Goal: Information Seeking & Learning: Learn about a topic

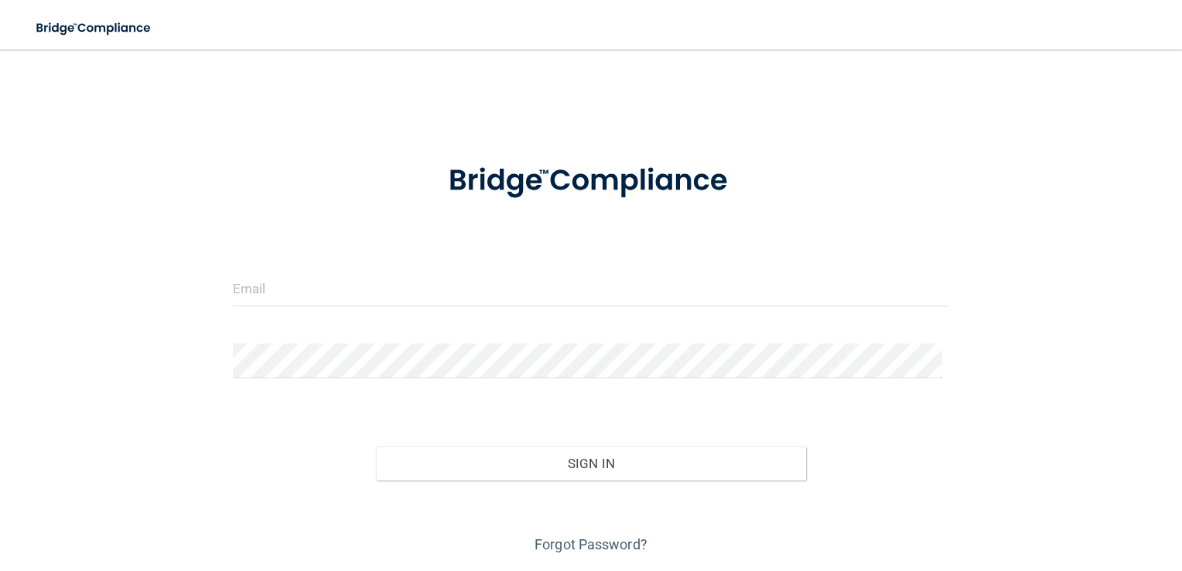
scroll to position [47, 0]
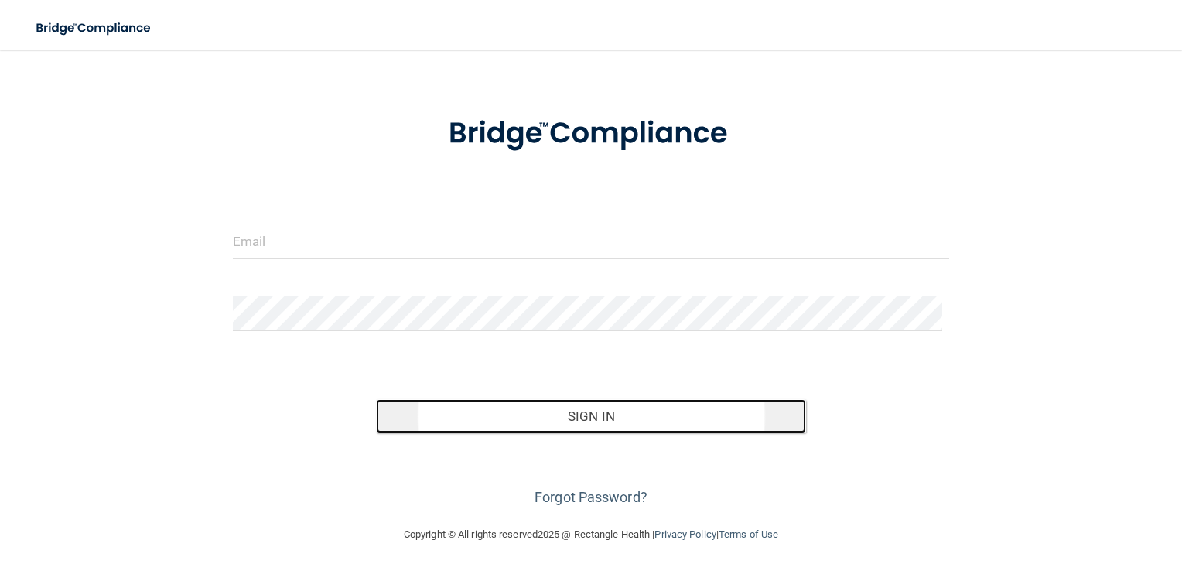
click at [607, 431] on button "Sign In" at bounding box center [591, 416] width 430 height 34
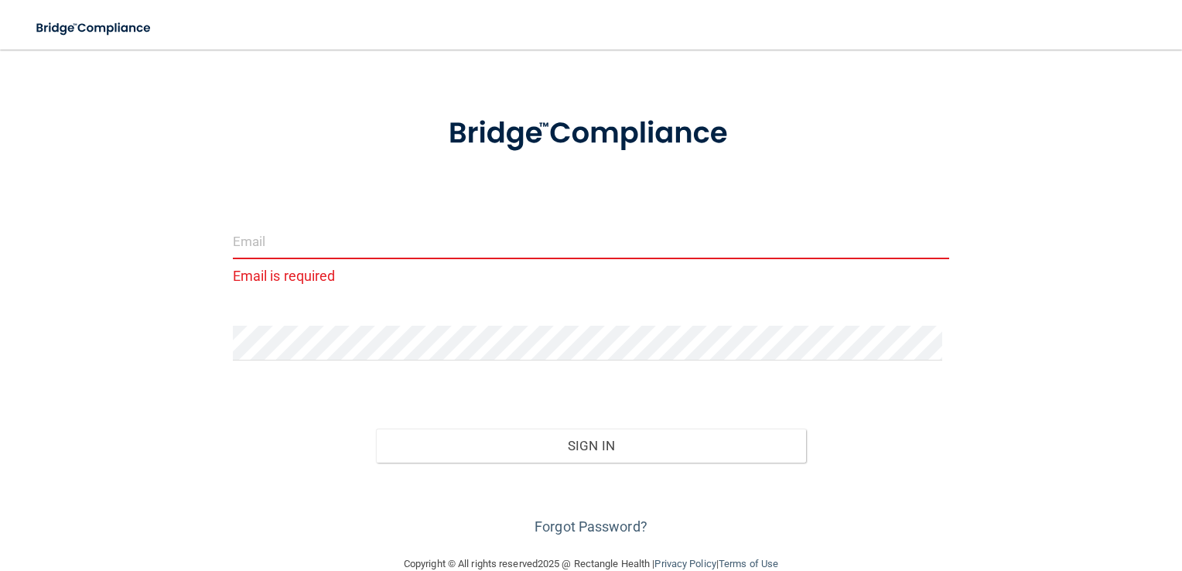
click at [278, 247] on input "email" at bounding box center [591, 241] width 717 height 35
click at [77, 416] on div "Email is required Invalid email/password. You don't have permission to access t…" at bounding box center [591, 278] width 1120 height 521
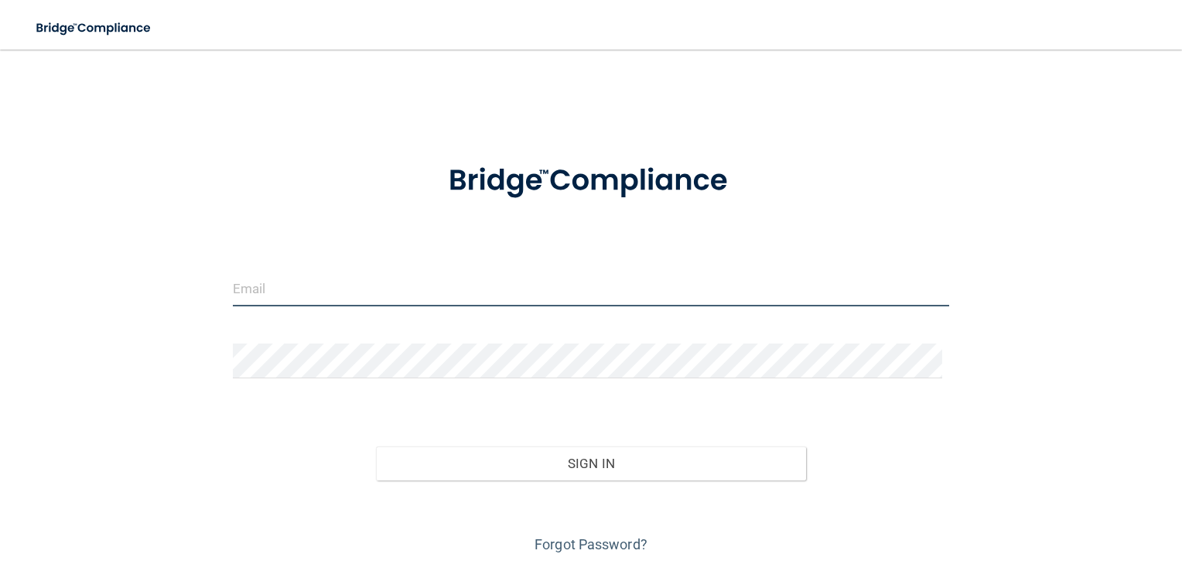
click at [328, 288] on input "email" at bounding box center [591, 289] width 717 height 35
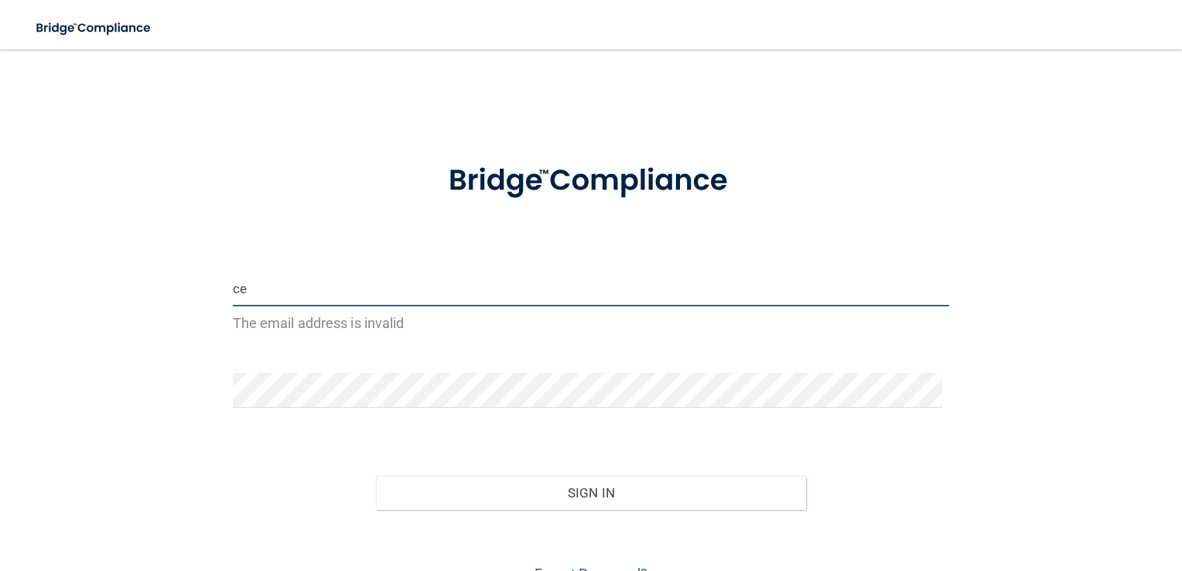
type input "c"
type input "[EMAIL_ADDRESS][DOMAIN_NAME]"
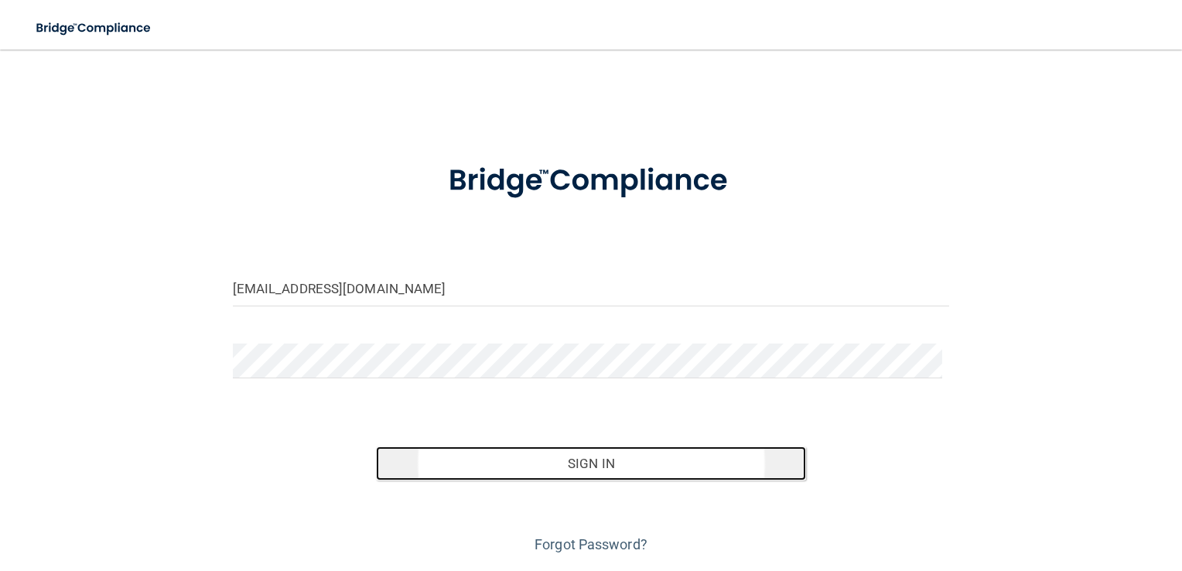
click at [590, 465] on button "Sign In" at bounding box center [591, 463] width 430 height 34
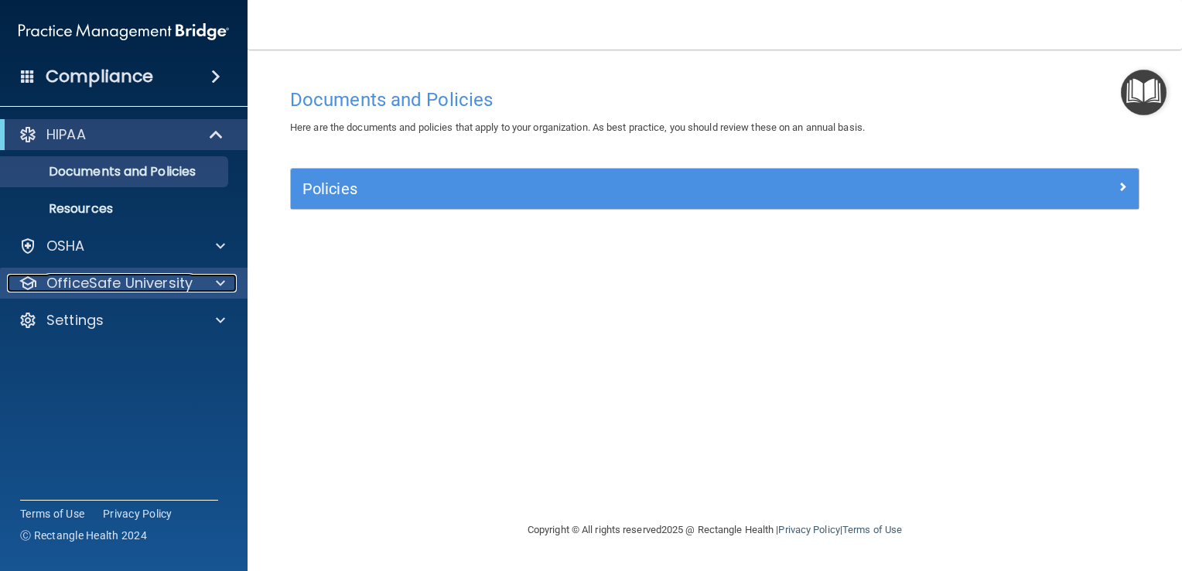
click at [169, 282] on p "OfficeSafe University" at bounding box center [119, 283] width 146 height 19
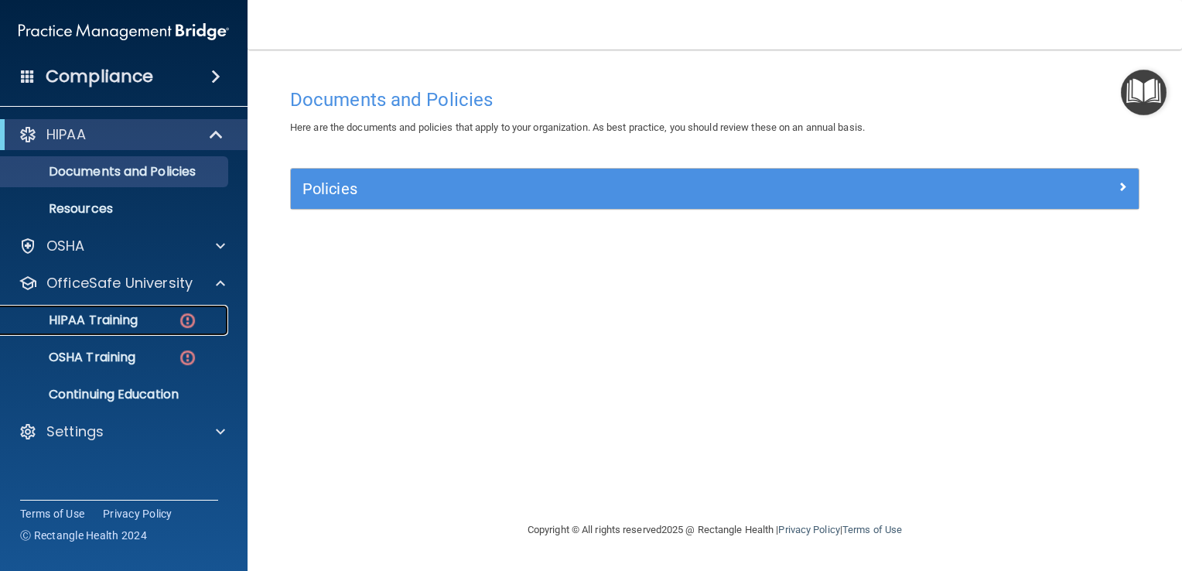
click at [118, 323] on p "HIPAA Training" at bounding box center [74, 320] width 128 height 15
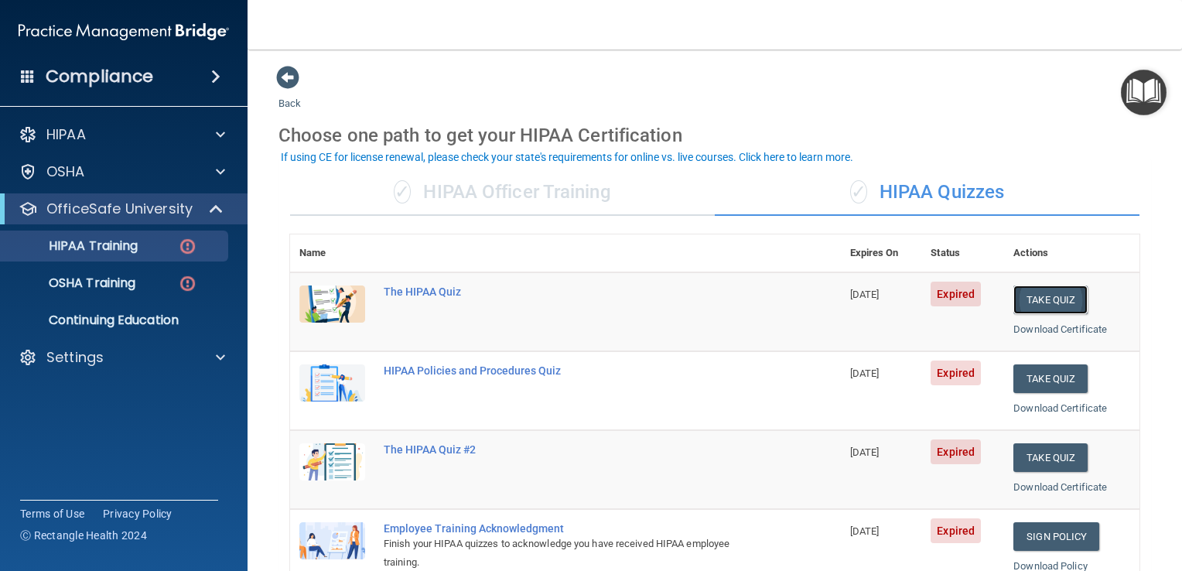
click at [1036, 299] on button "Take Quiz" at bounding box center [1050, 299] width 74 height 29
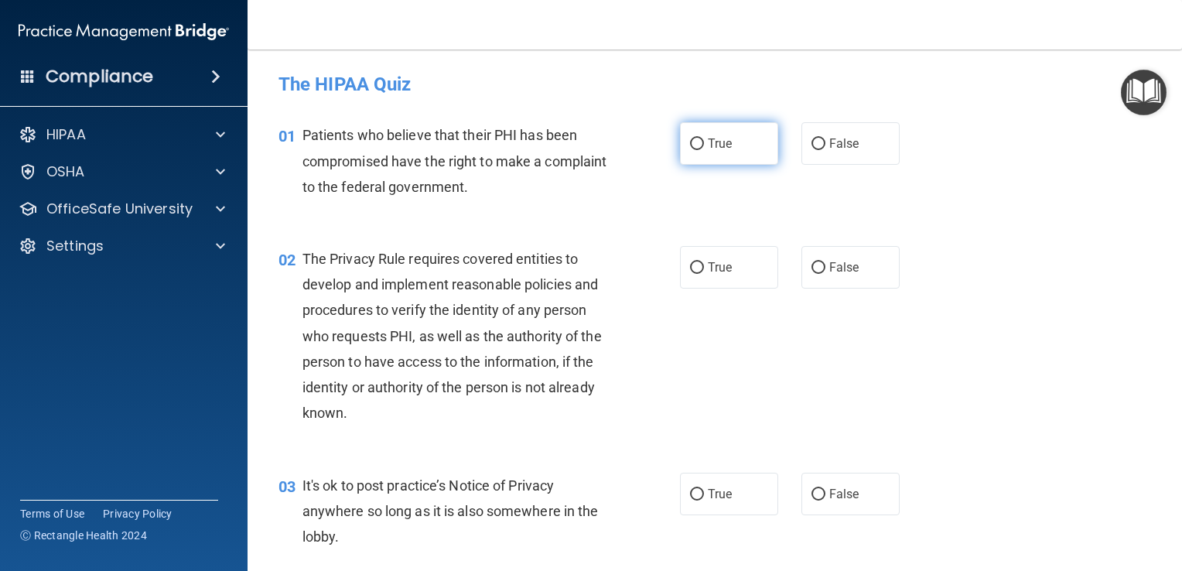
click at [690, 145] on input "True" at bounding box center [697, 144] width 14 height 12
radio input "true"
click at [811, 268] on input "False" at bounding box center [818, 268] width 14 height 12
radio input "true"
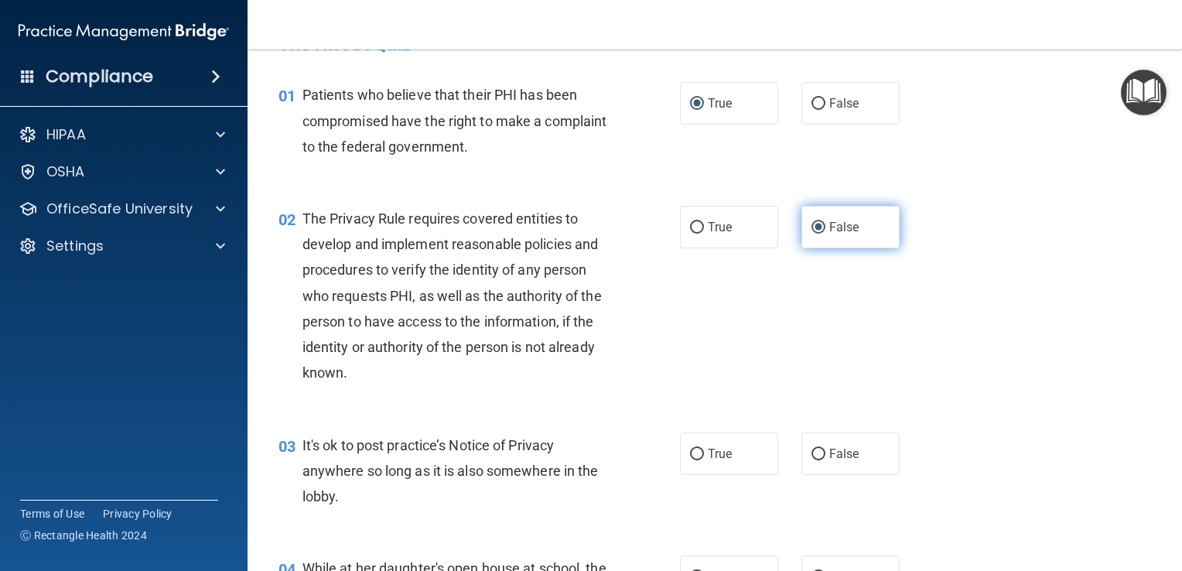
scroll to position [85, 0]
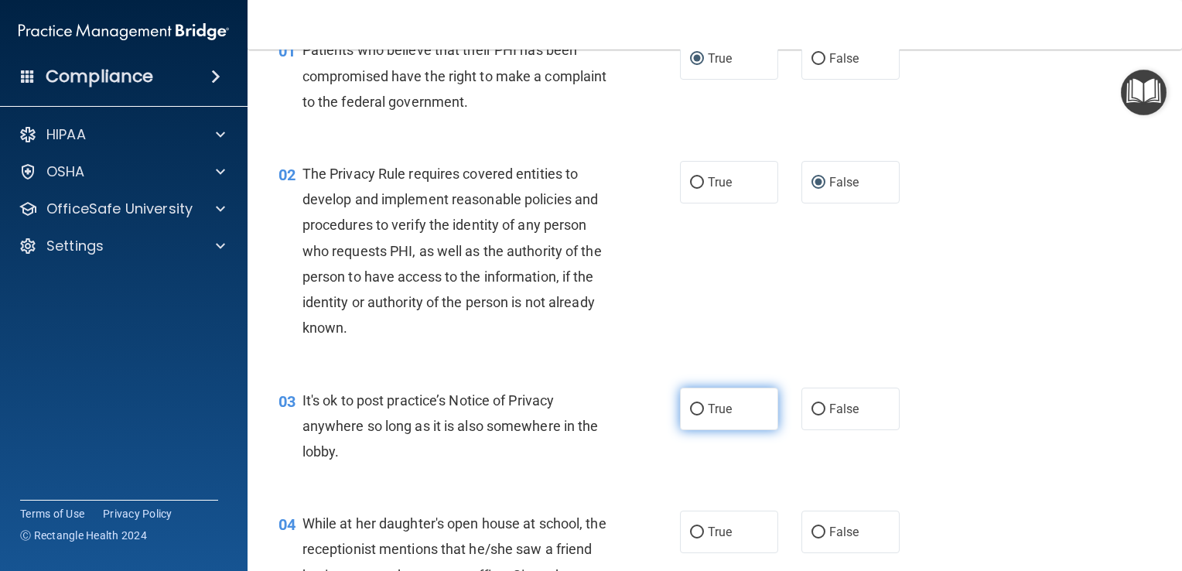
click at [690, 407] on input "True" at bounding box center [697, 410] width 14 height 12
radio input "true"
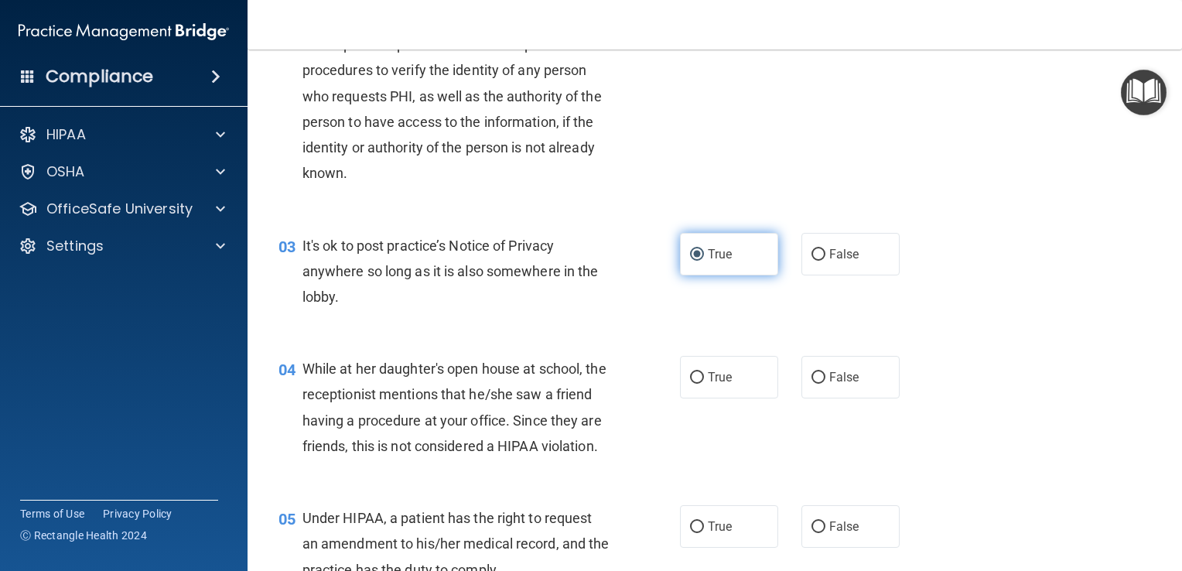
scroll to position [252, 0]
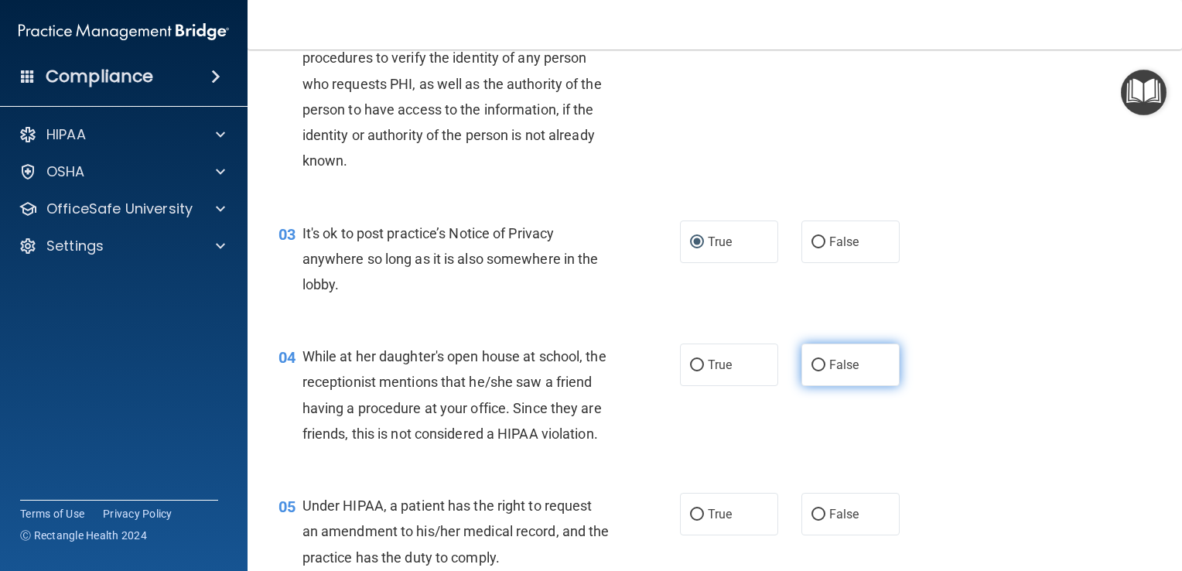
click at [812, 364] on input "False" at bounding box center [818, 366] width 14 height 12
radio input "true"
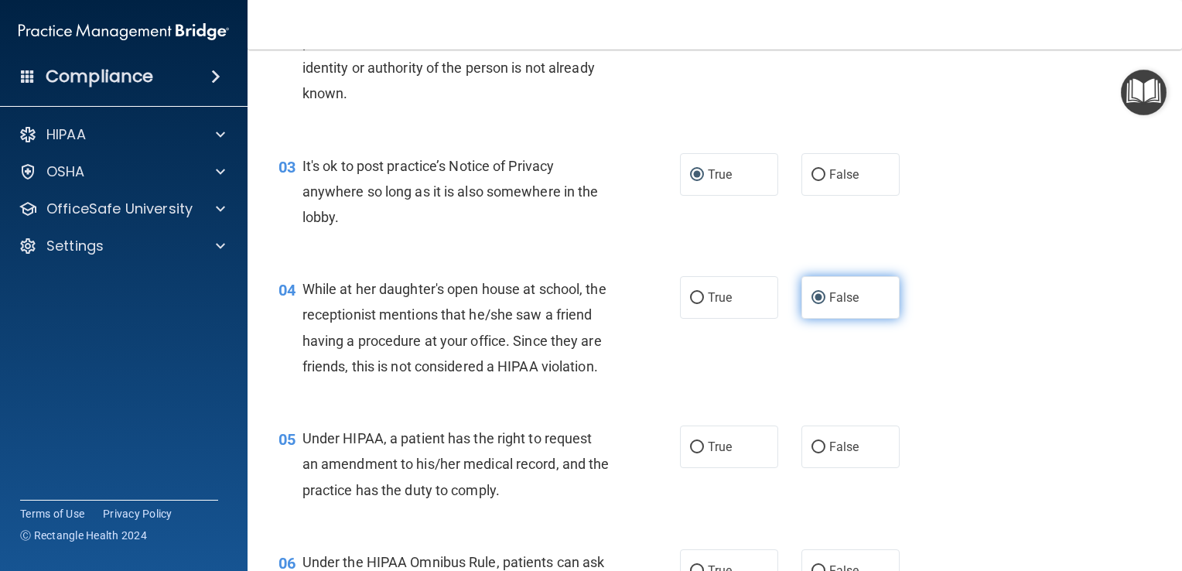
scroll to position [321, 0]
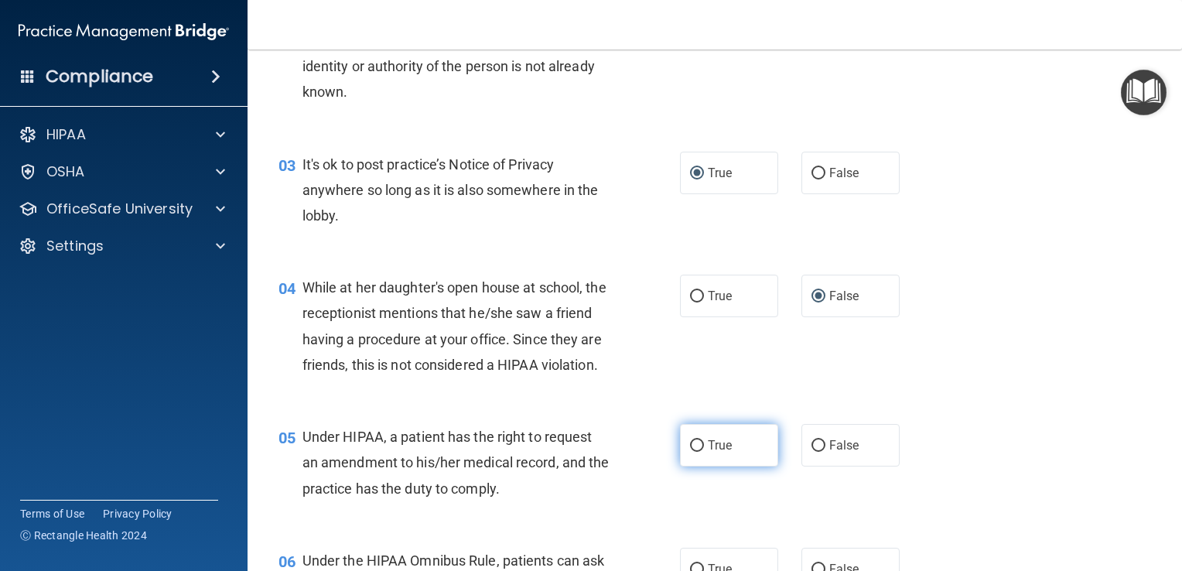
click at [690, 452] on input "True" at bounding box center [697, 446] width 14 height 12
radio input "true"
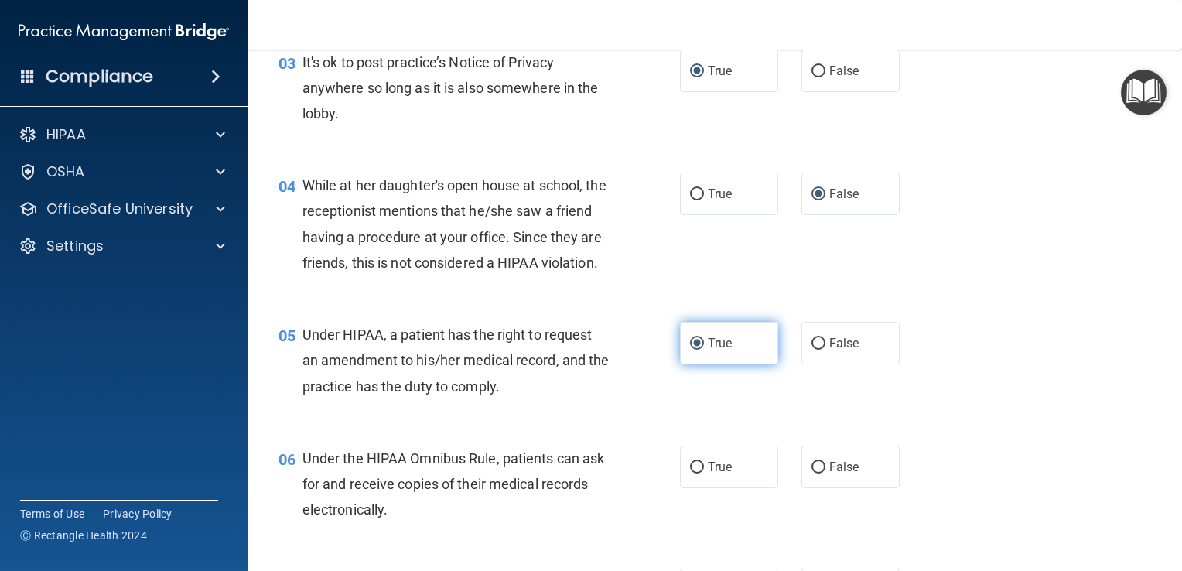
scroll to position [424, 0]
click at [695, 473] on input "True" at bounding box center [697, 467] width 14 height 12
radio input "true"
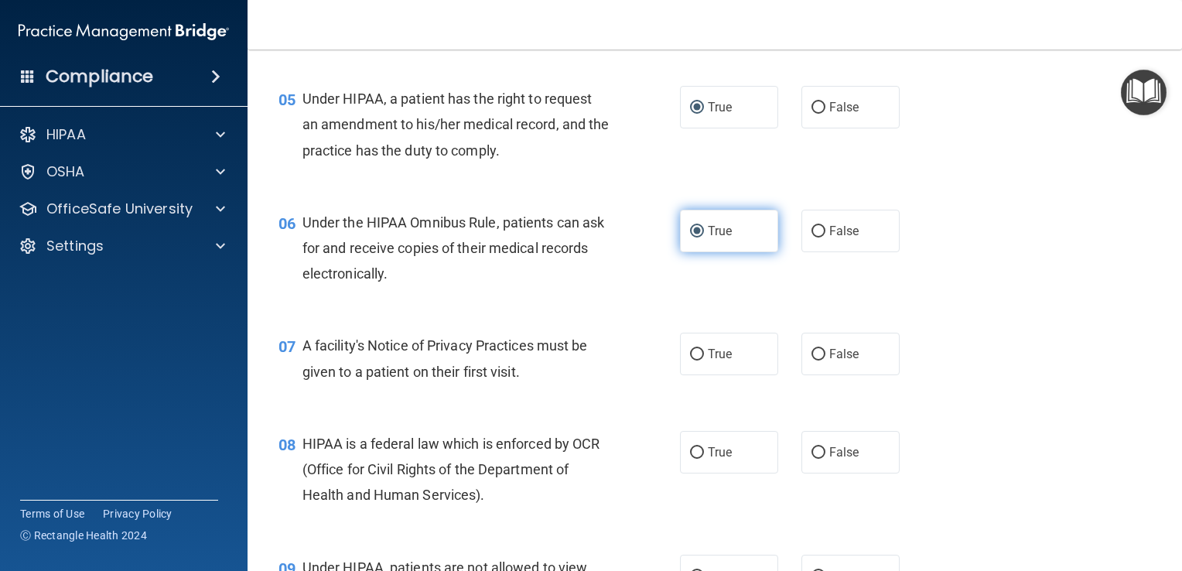
scroll to position [660, 0]
click at [693, 360] on input "True" at bounding box center [697, 354] width 14 height 12
radio input "true"
click at [695, 458] on input "True" at bounding box center [697, 452] width 14 height 12
radio input "true"
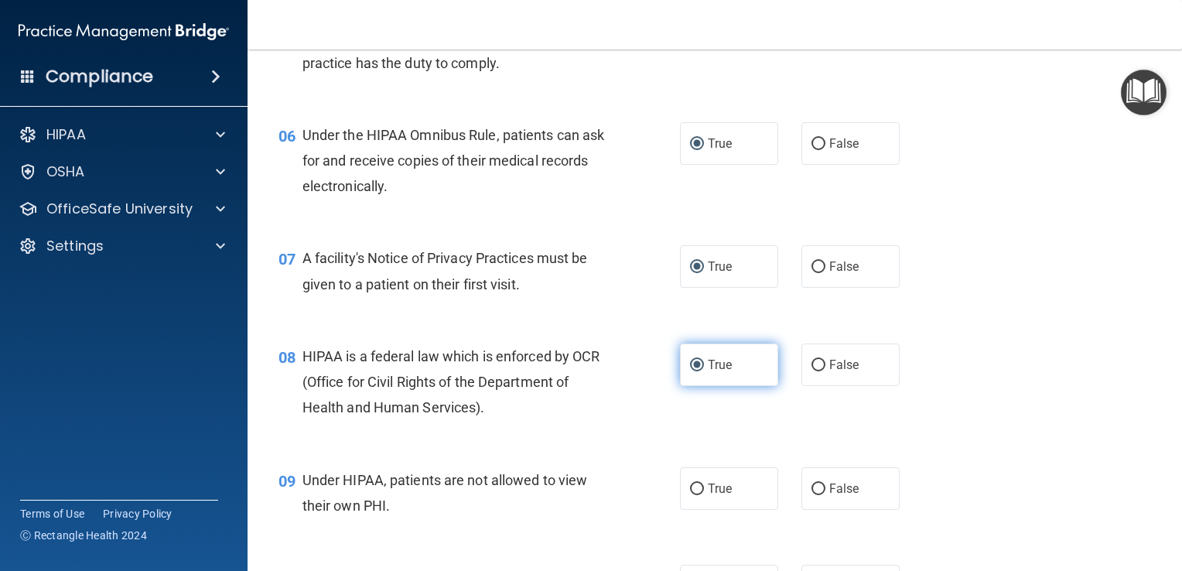
scroll to position [748, 0]
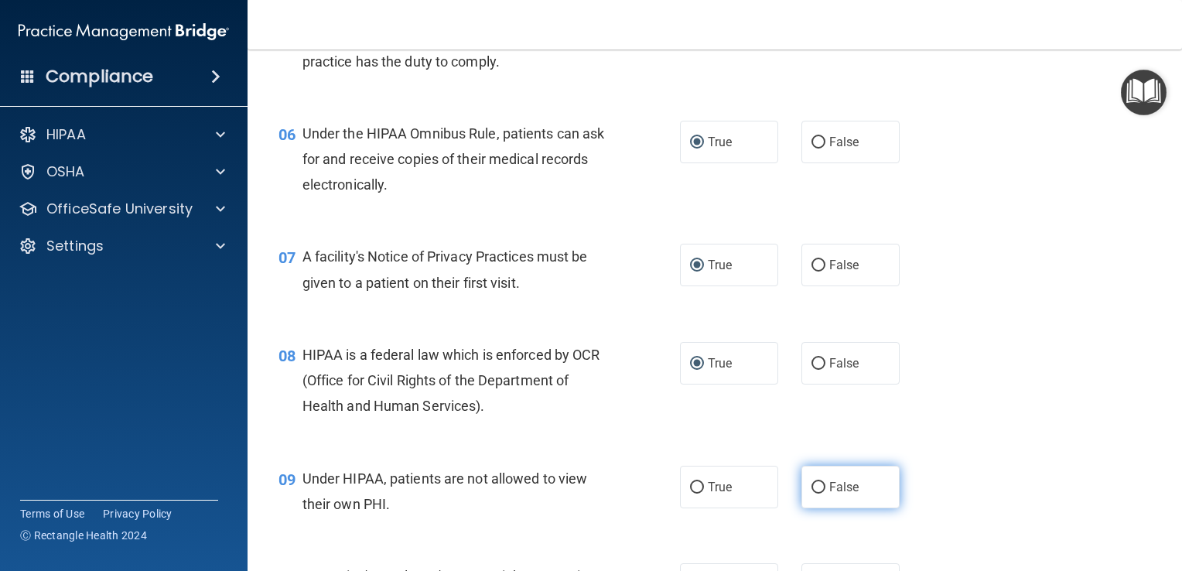
click at [815, 494] on input "False" at bounding box center [818, 488] width 14 height 12
radio input "true"
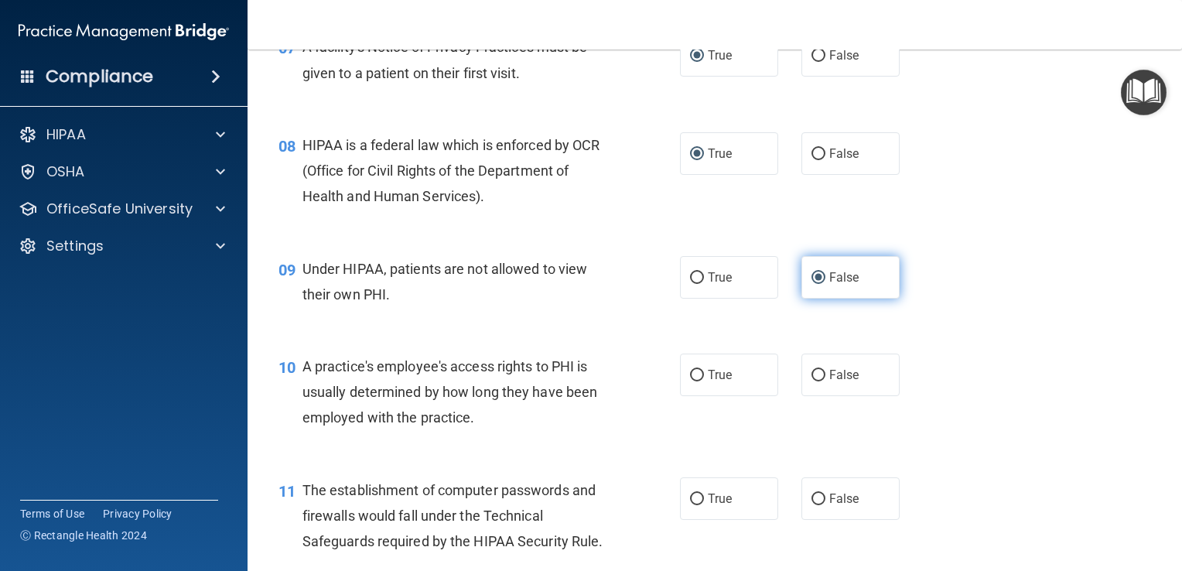
scroll to position [958, 0]
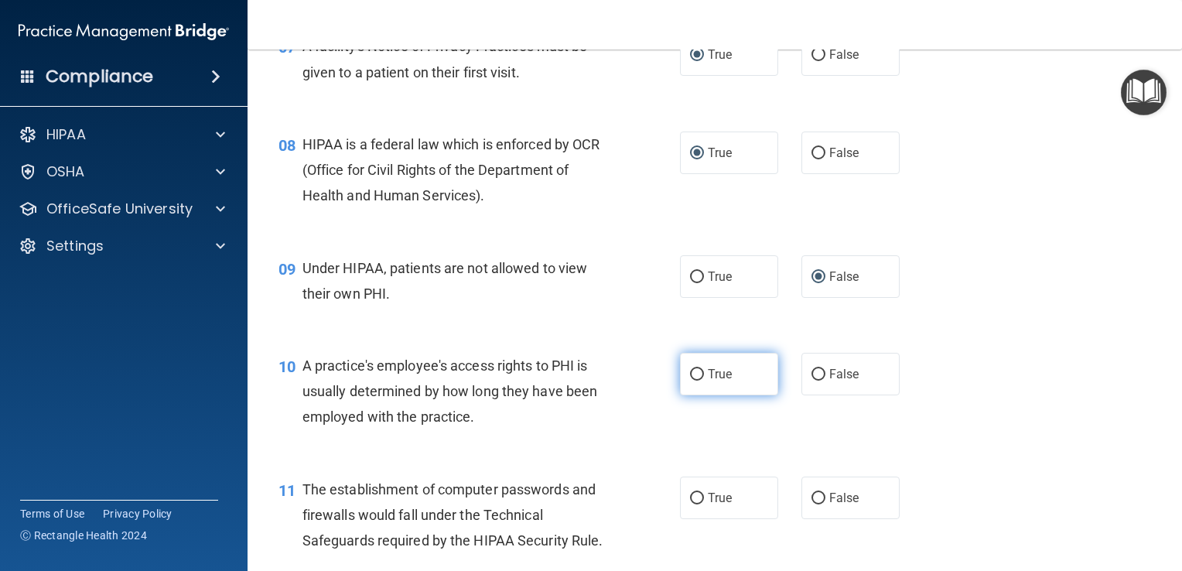
click at [691, 381] on input "True" at bounding box center [697, 375] width 14 height 12
radio input "true"
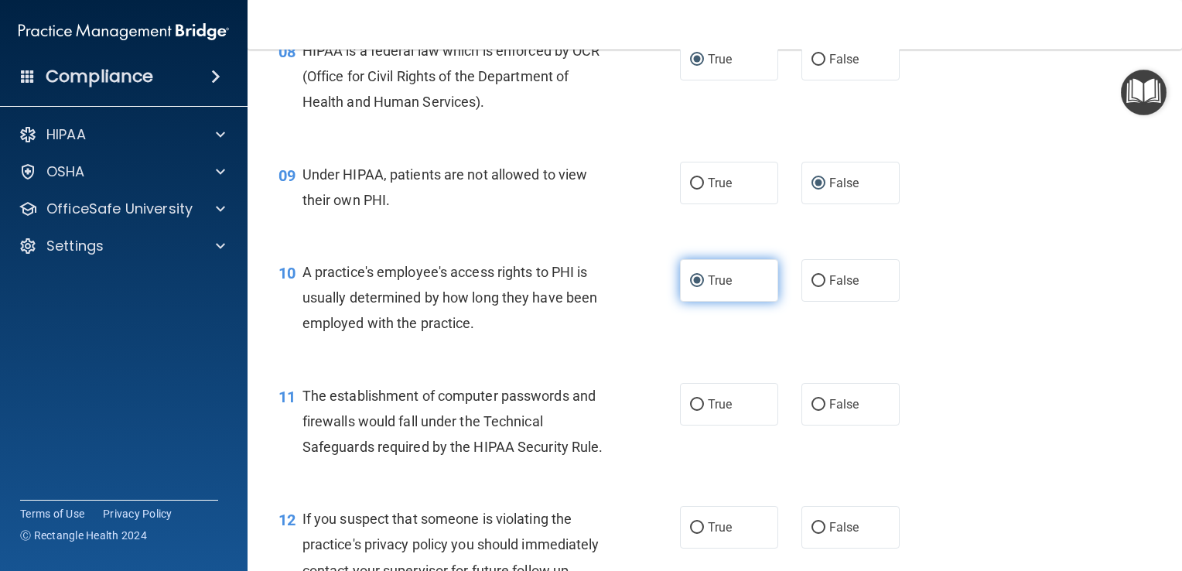
scroll to position [1055, 0]
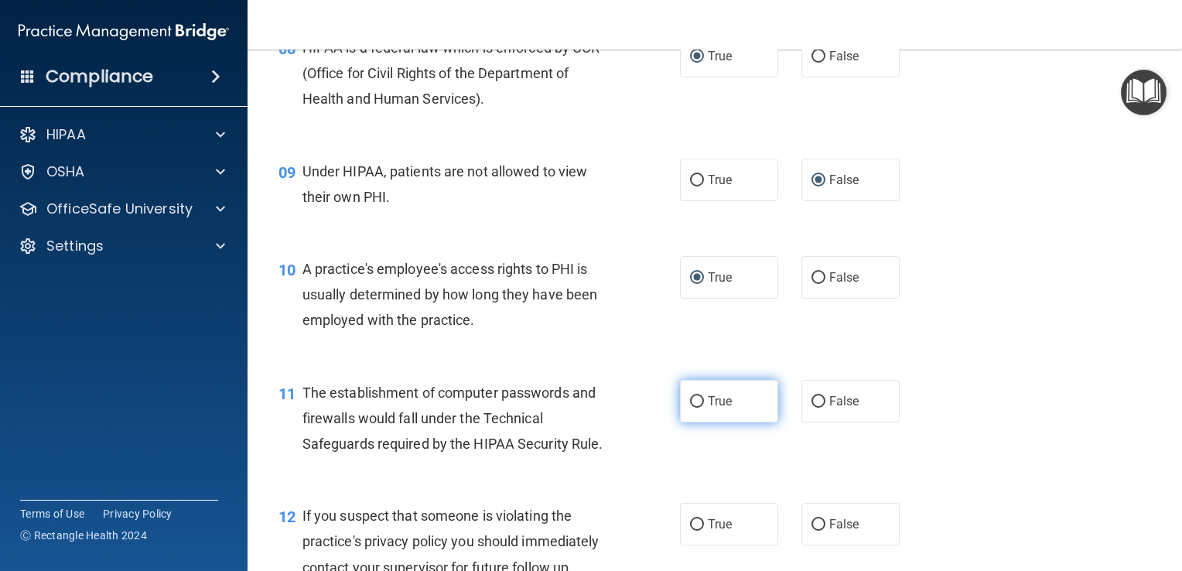
click at [690, 408] on input "True" at bounding box center [697, 402] width 14 height 12
radio input "true"
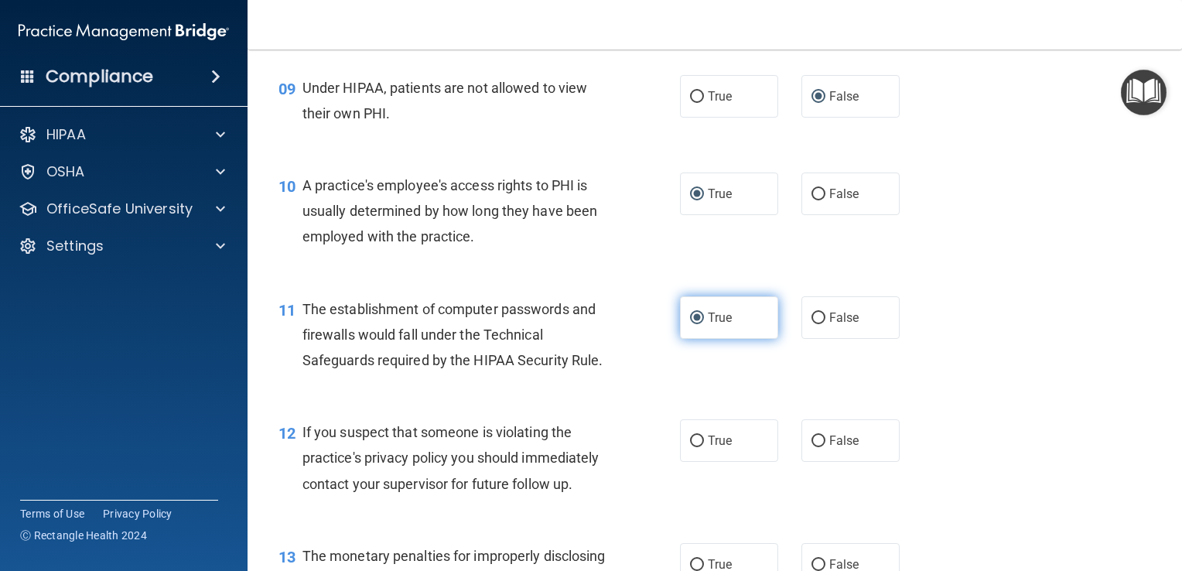
scroll to position [1142, 0]
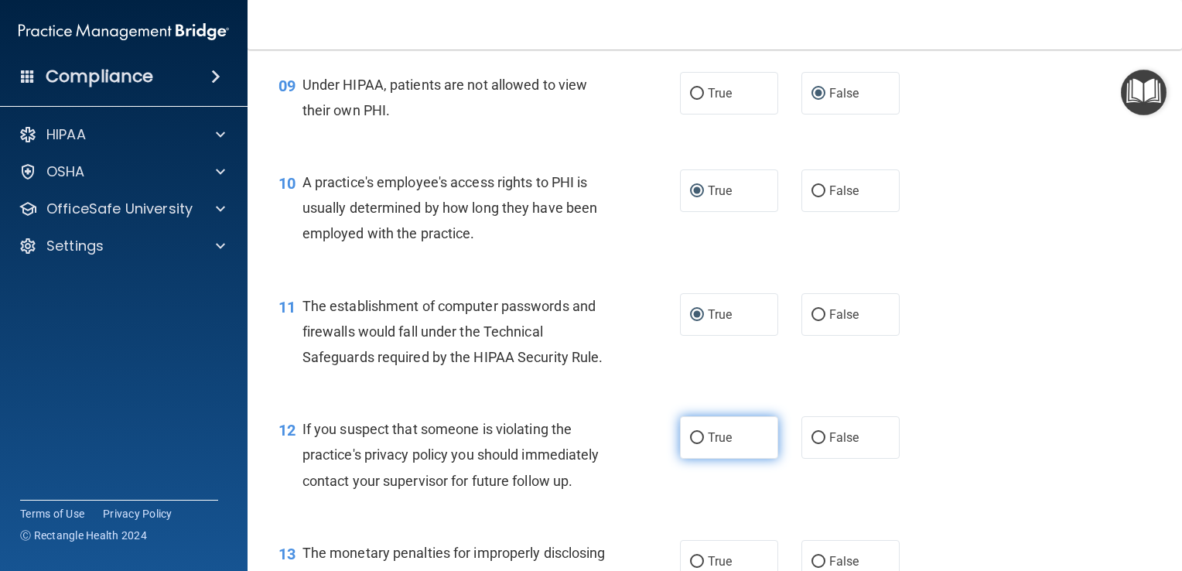
click at [693, 444] on input "True" at bounding box center [697, 438] width 14 height 12
radio input "true"
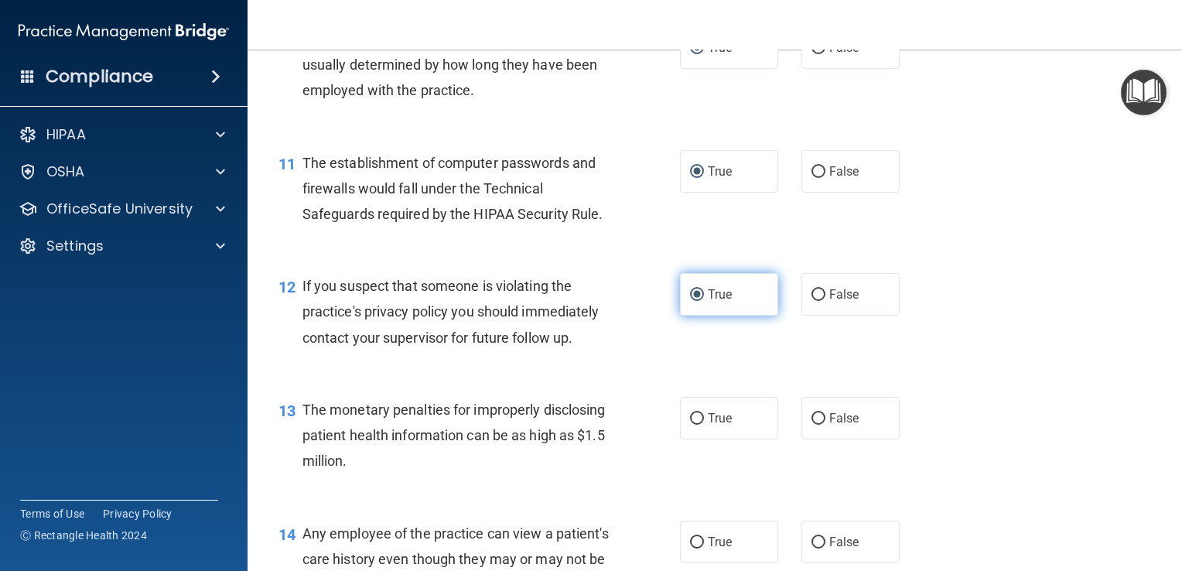
scroll to position [1285, 0]
click at [691, 425] on input "True" at bounding box center [697, 419] width 14 height 12
radio input "true"
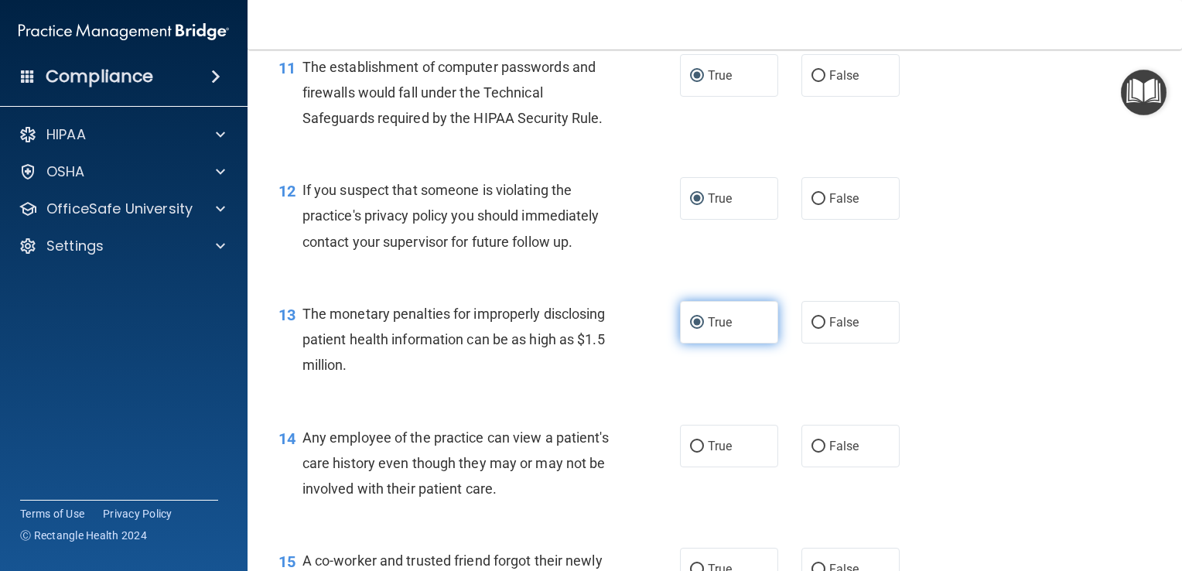
scroll to position [1382, 0]
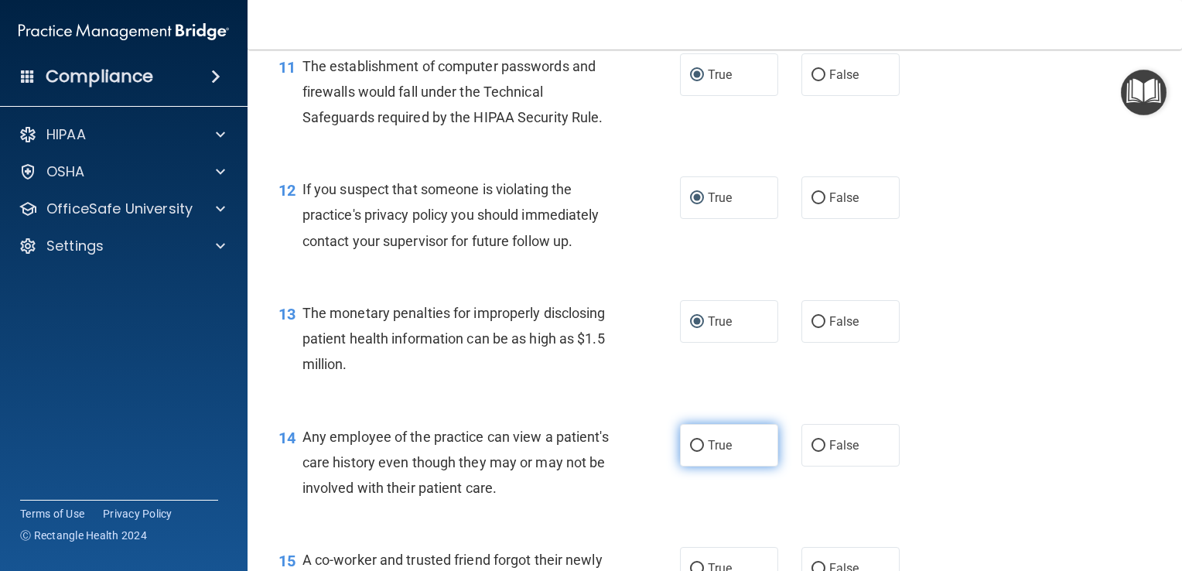
click at [693, 452] on input "True" at bounding box center [697, 446] width 14 height 12
radio input "true"
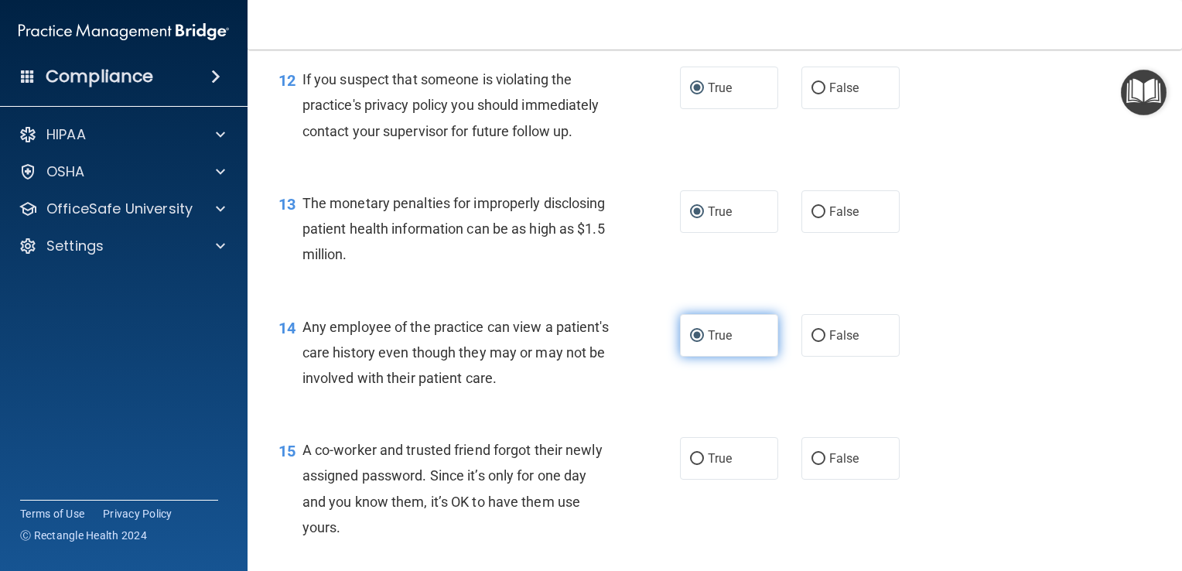
scroll to position [1494, 0]
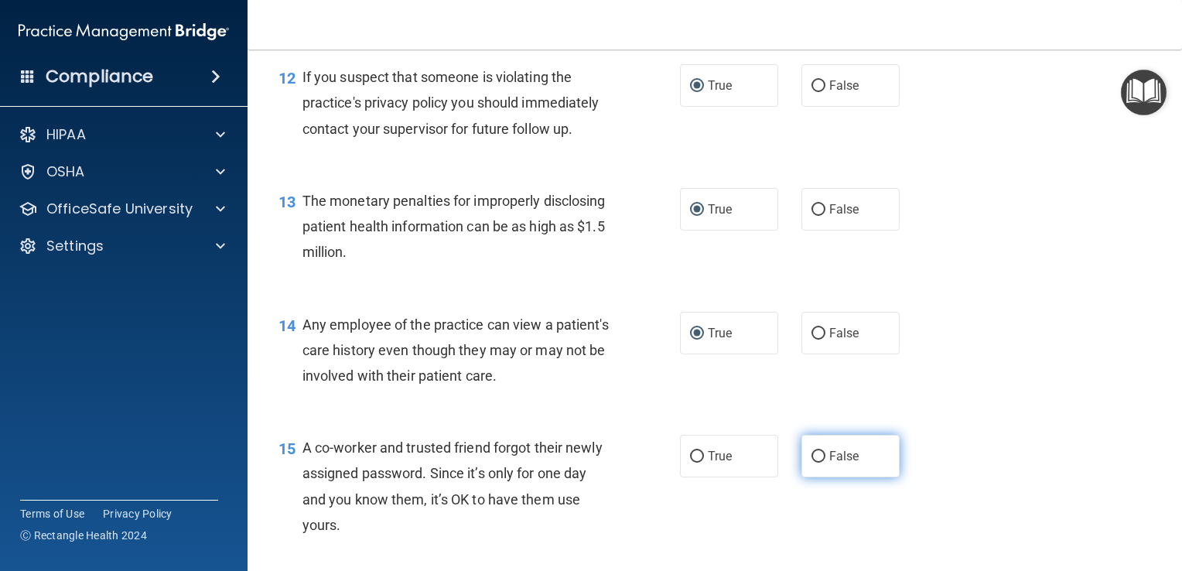
click at [814, 463] on input "False" at bounding box center [818, 457] width 14 height 12
radio input "true"
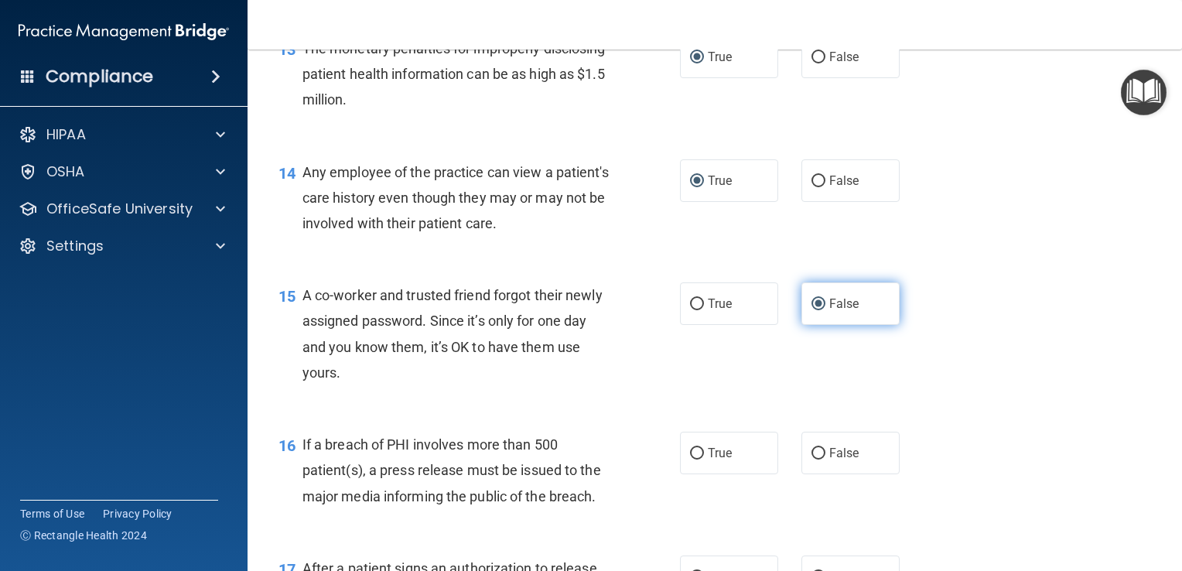
scroll to position [1647, 0]
click at [696, 459] on input "True" at bounding box center [697, 453] width 14 height 12
radio input "true"
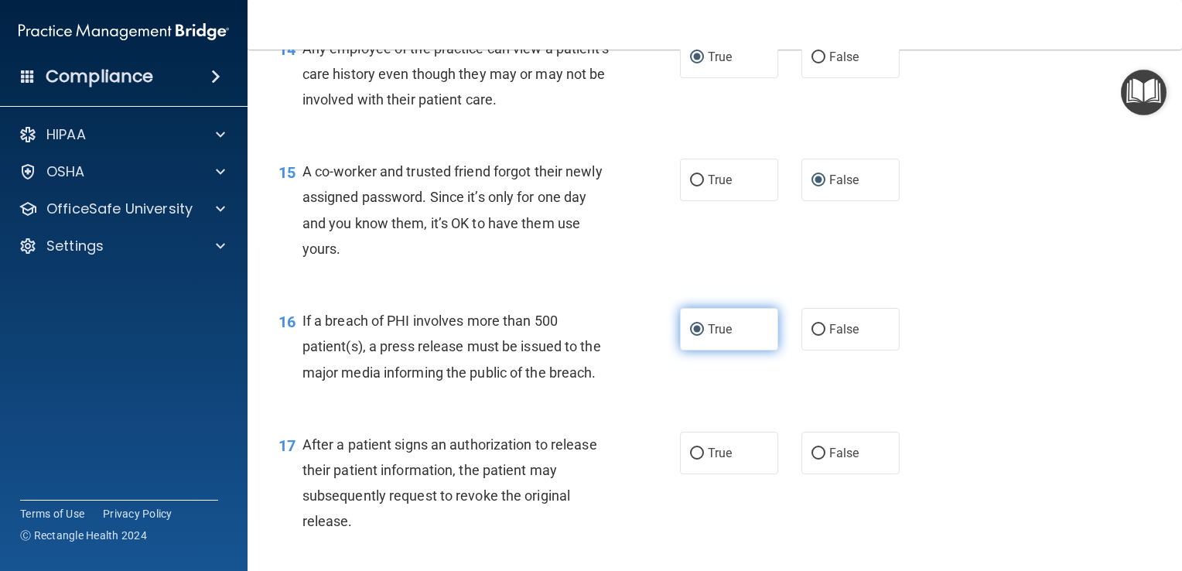
scroll to position [1771, 0]
click at [690, 459] on input "True" at bounding box center [697, 453] width 14 height 12
radio input "true"
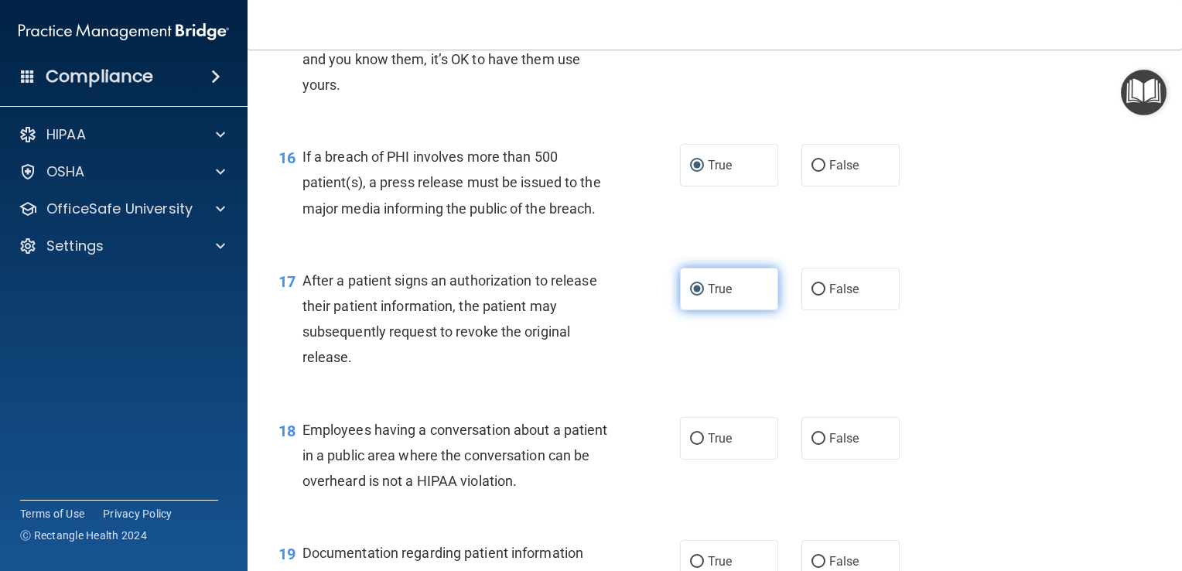
scroll to position [1934, 0]
click at [811, 445] on input "False" at bounding box center [818, 439] width 14 height 12
radio input "true"
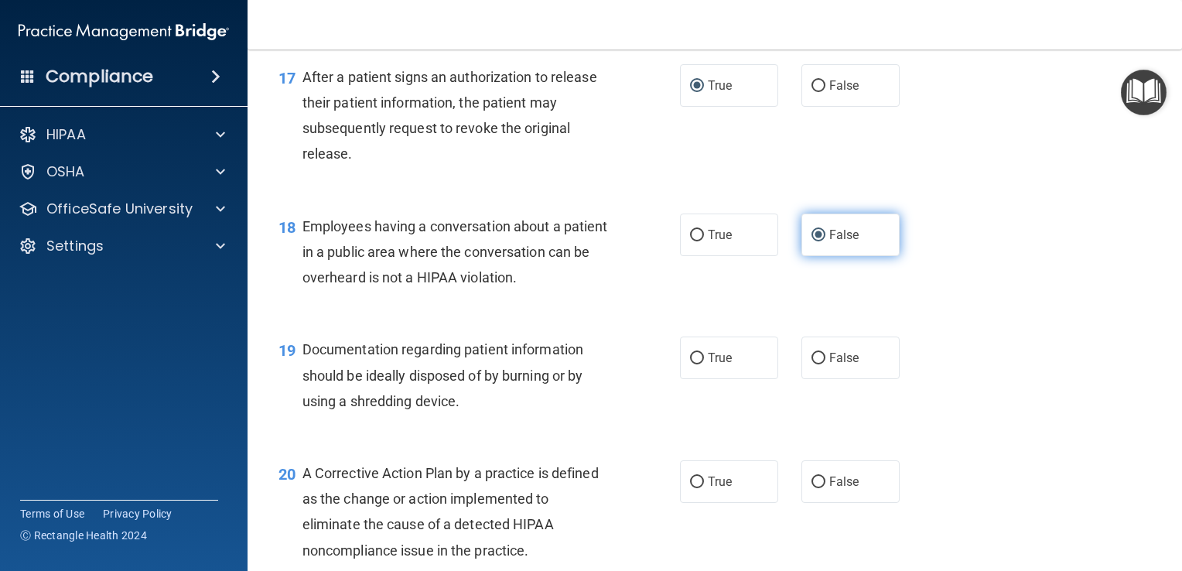
scroll to position [2138, 0]
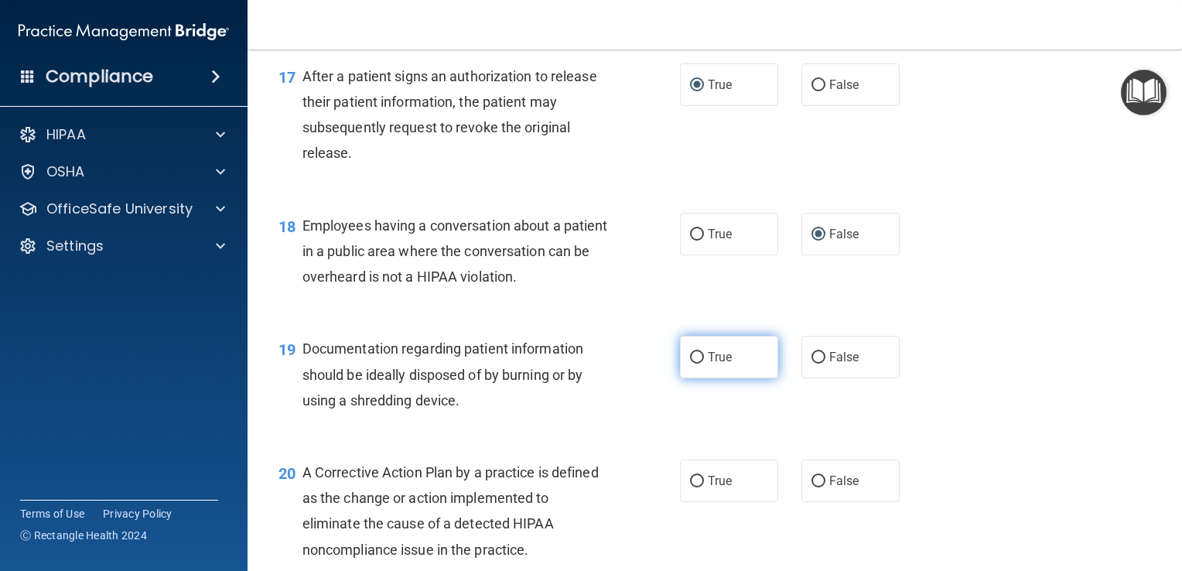
click at [690, 364] on input "True" at bounding box center [697, 358] width 14 height 12
radio input "true"
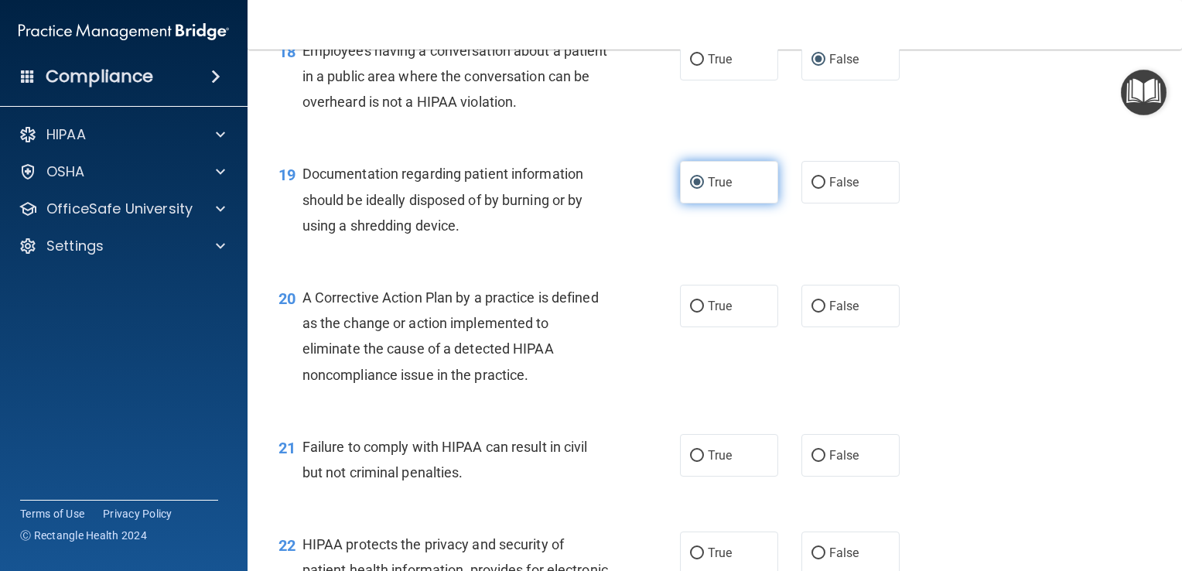
scroll to position [2315, 0]
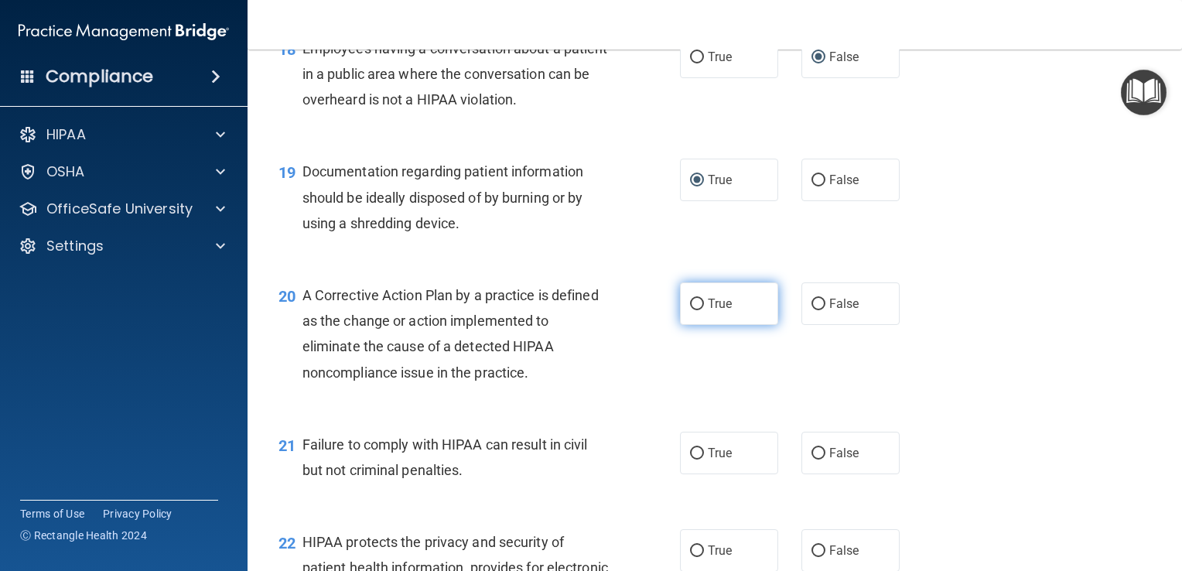
click at [691, 310] on input "True" at bounding box center [697, 305] width 14 height 12
radio input "true"
click at [691, 459] on input "True" at bounding box center [697, 454] width 14 height 12
radio input "true"
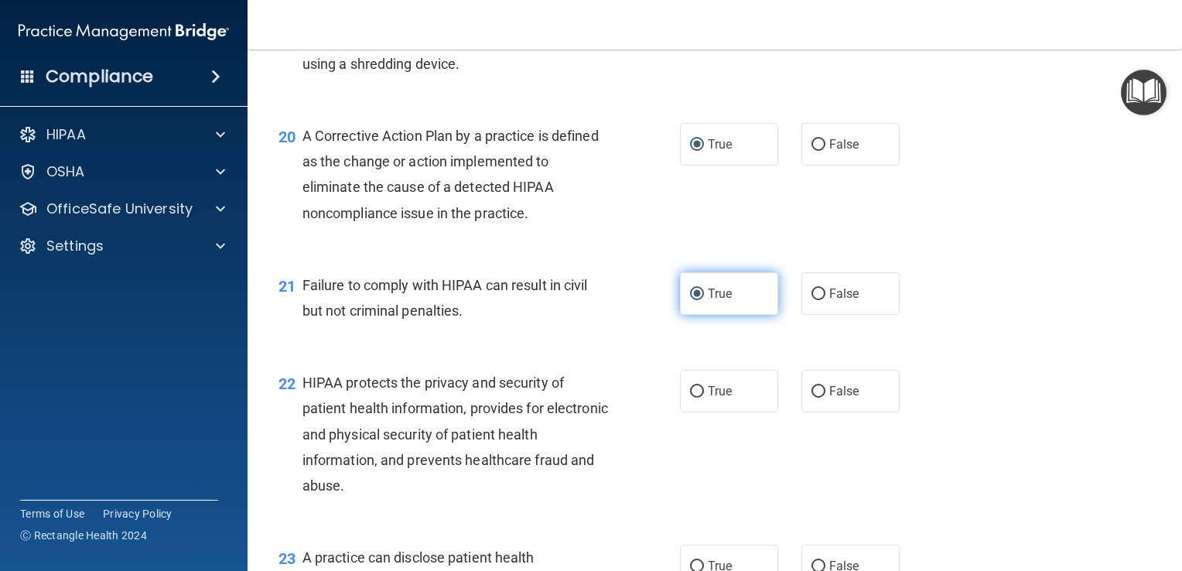
scroll to position [2476, 0]
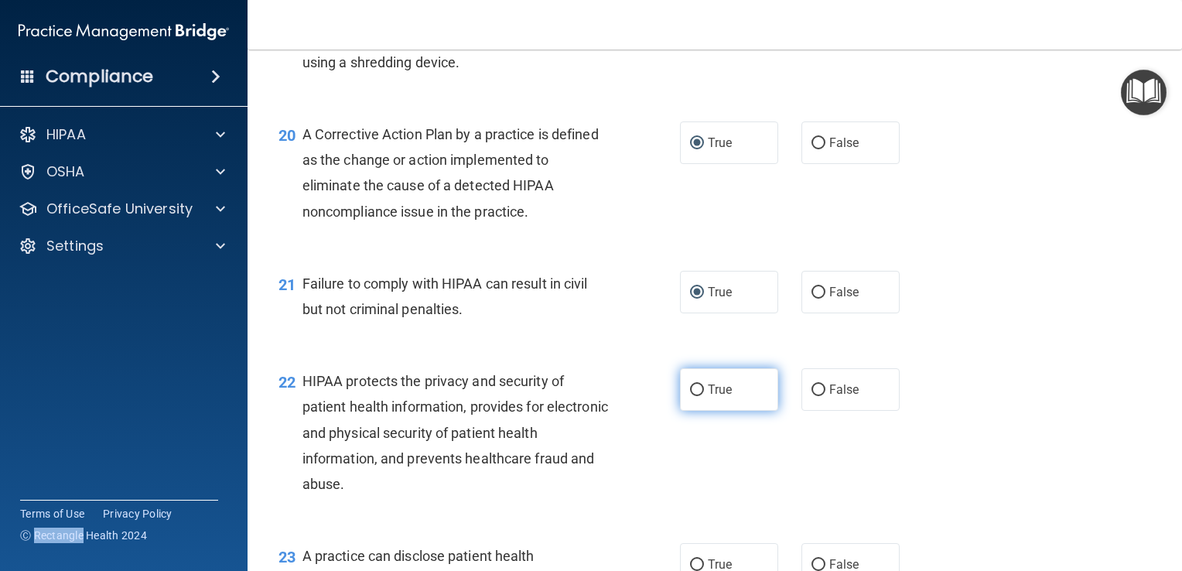
click at [692, 396] on input "True" at bounding box center [697, 390] width 14 height 12
radio input "true"
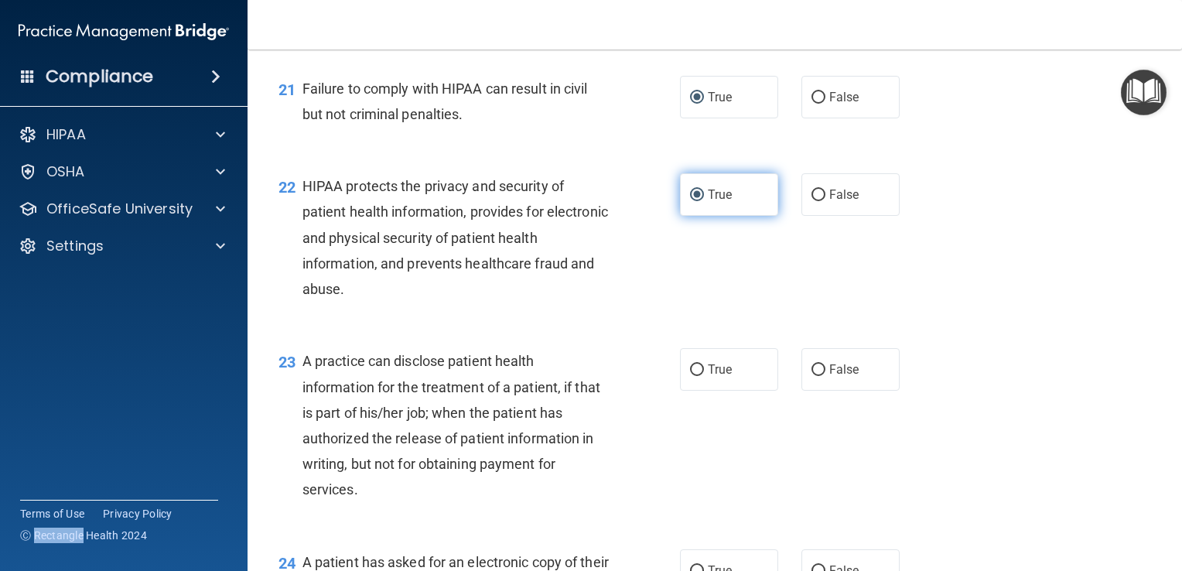
scroll to position [2690, 0]
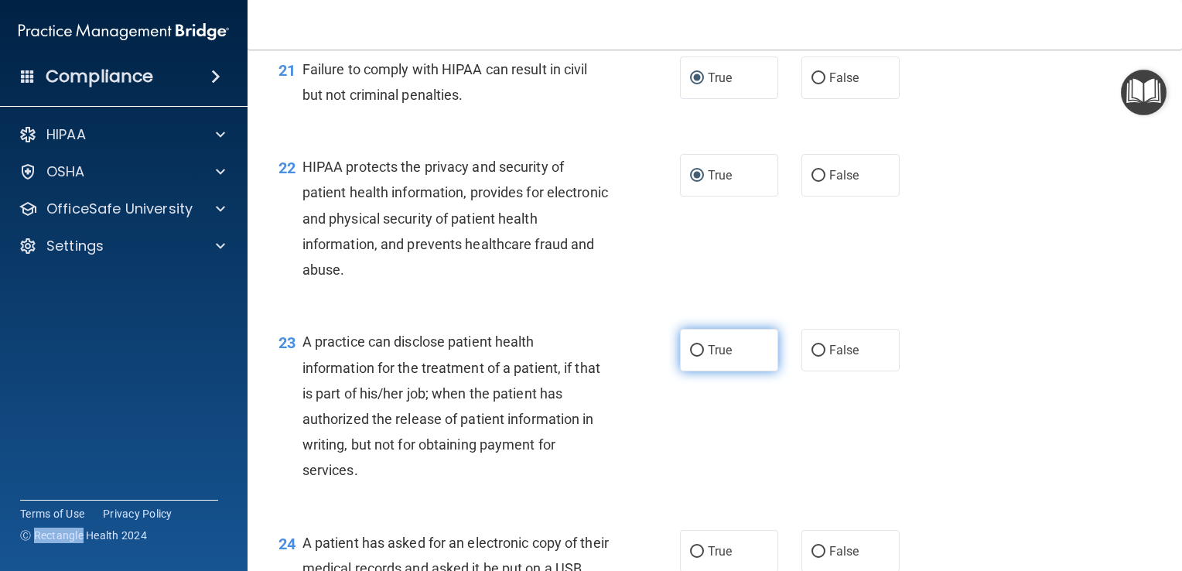
click at [690, 357] on input "True" at bounding box center [697, 351] width 14 height 12
radio input "true"
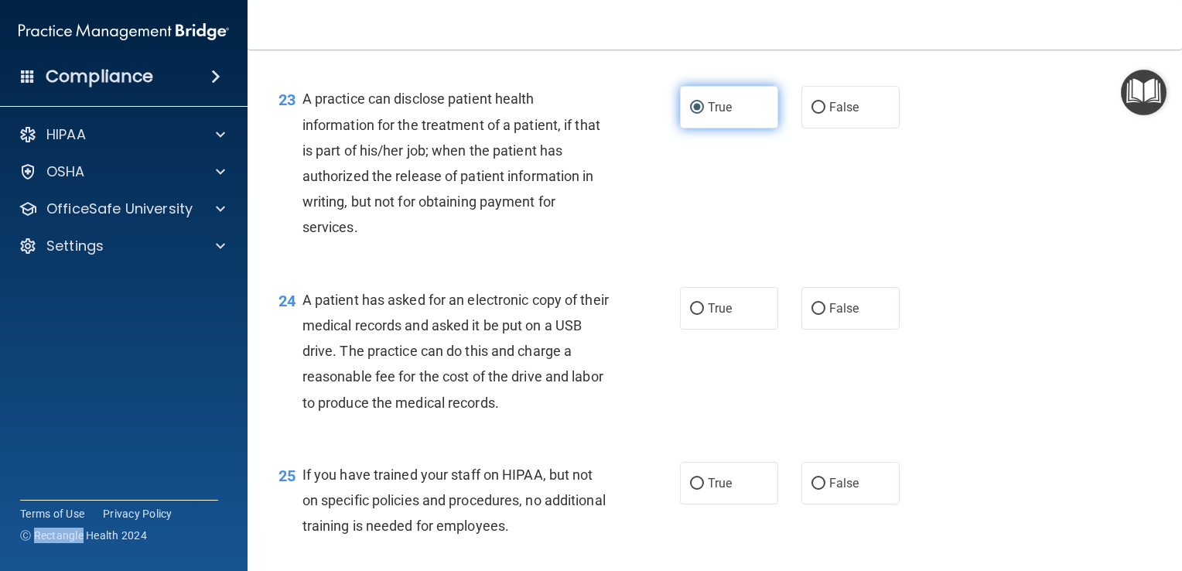
scroll to position [2934, 0]
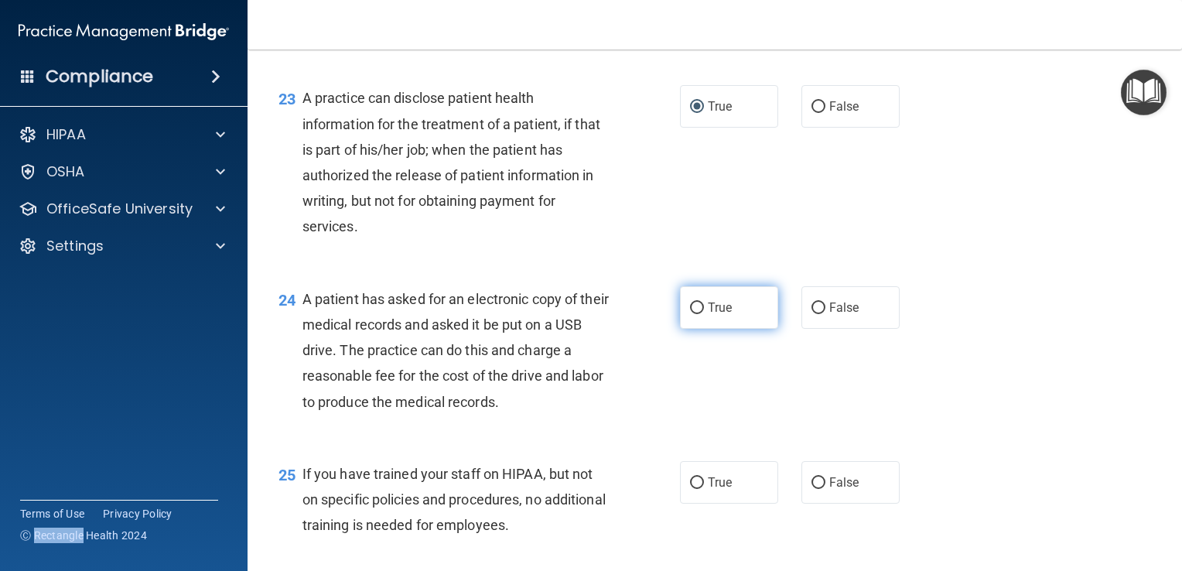
click at [690, 314] on input "True" at bounding box center [697, 308] width 14 height 12
radio input "true"
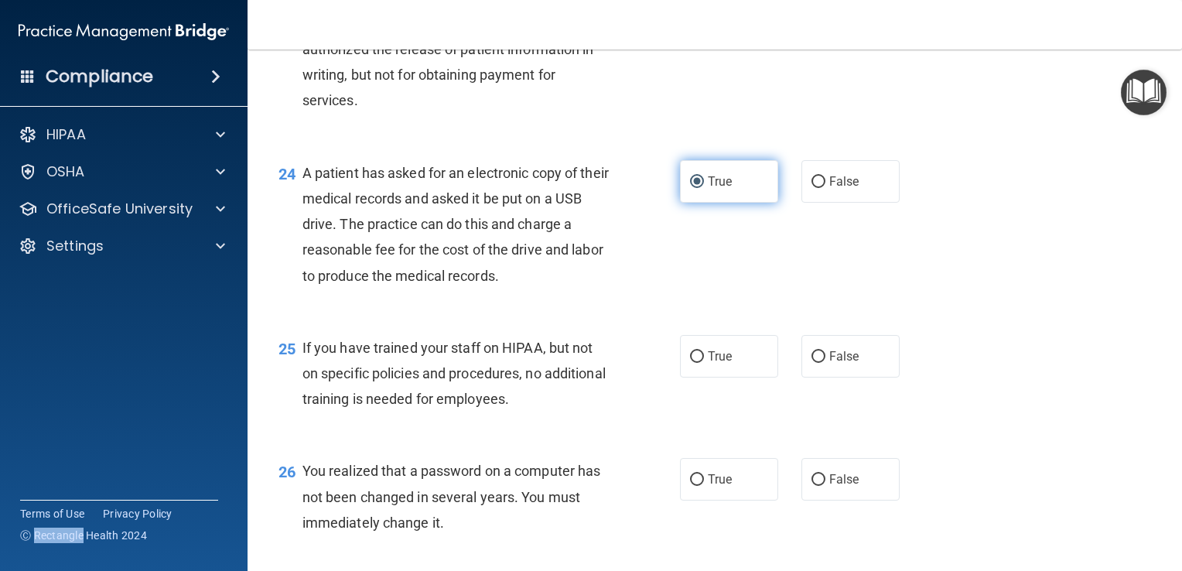
scroll to position [3061, 0]
click at [812, 362] on input "False" at bounding box center [818, 356] width 14 height 12
radio input "true"
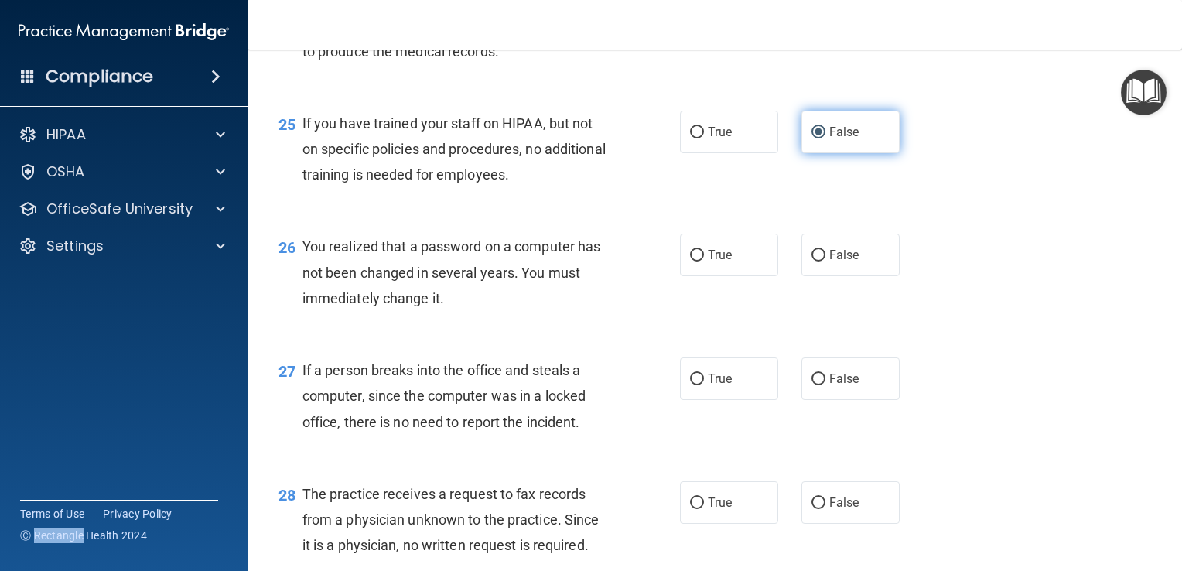
scroll to position [3284, 0]
click at [694, 261] on input "True" at bounding box center [697, 256] width 14 height 12
radio input "true"
click at [814, 385] on input "False" at bounding box center [818, 380] width 14 height 12
radio input "true"
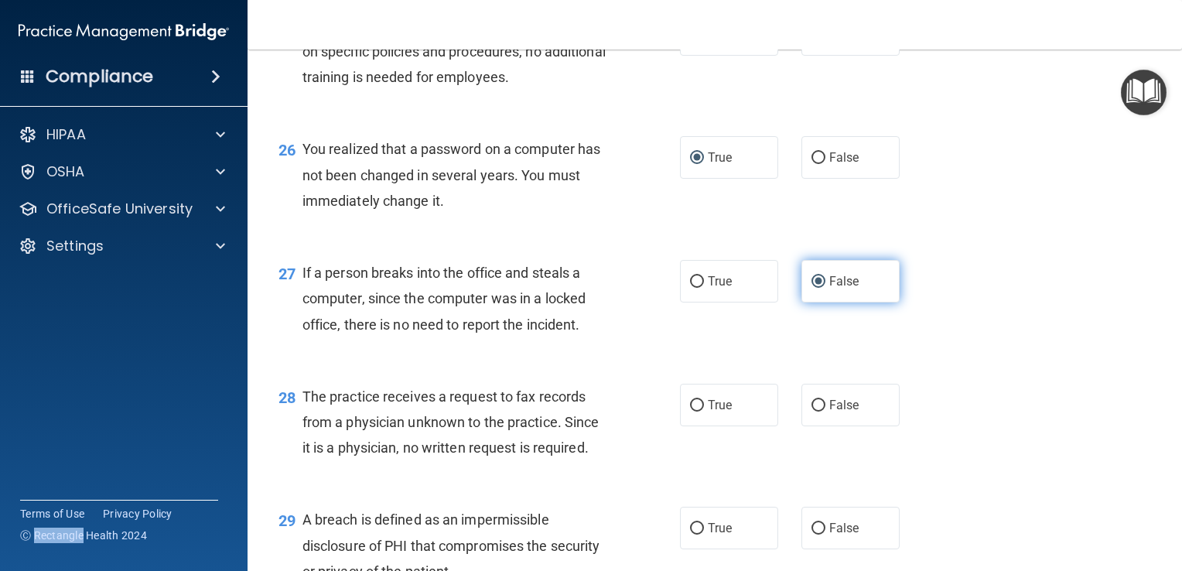
scroll to position [3456, 0]
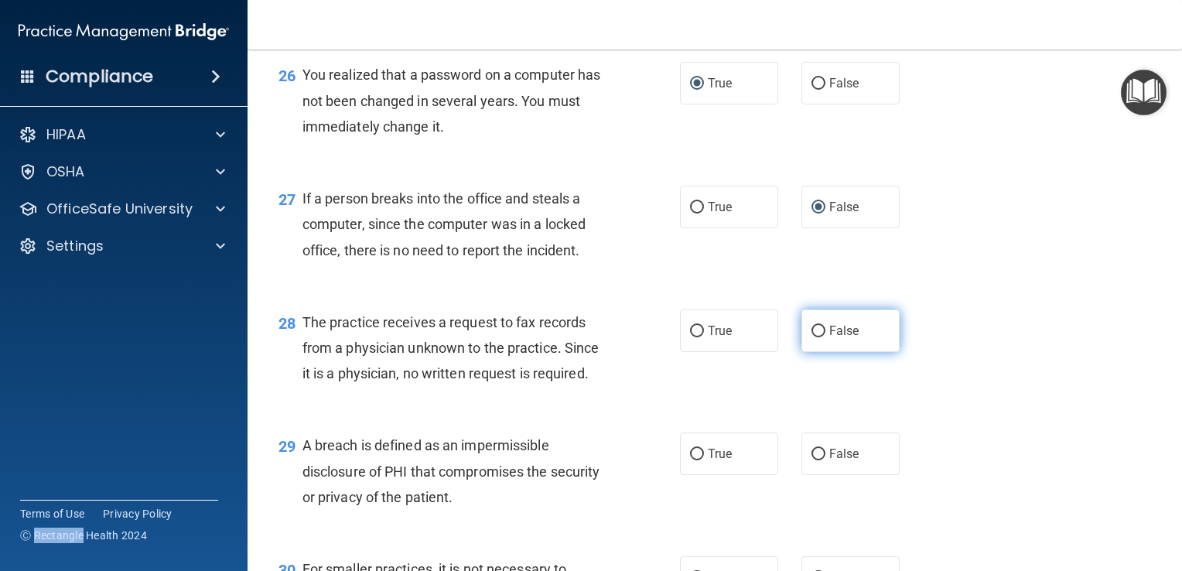
click at [817, 337] on input "False" at bounding box center [818, 332] width 14 height 12
radio input "true"
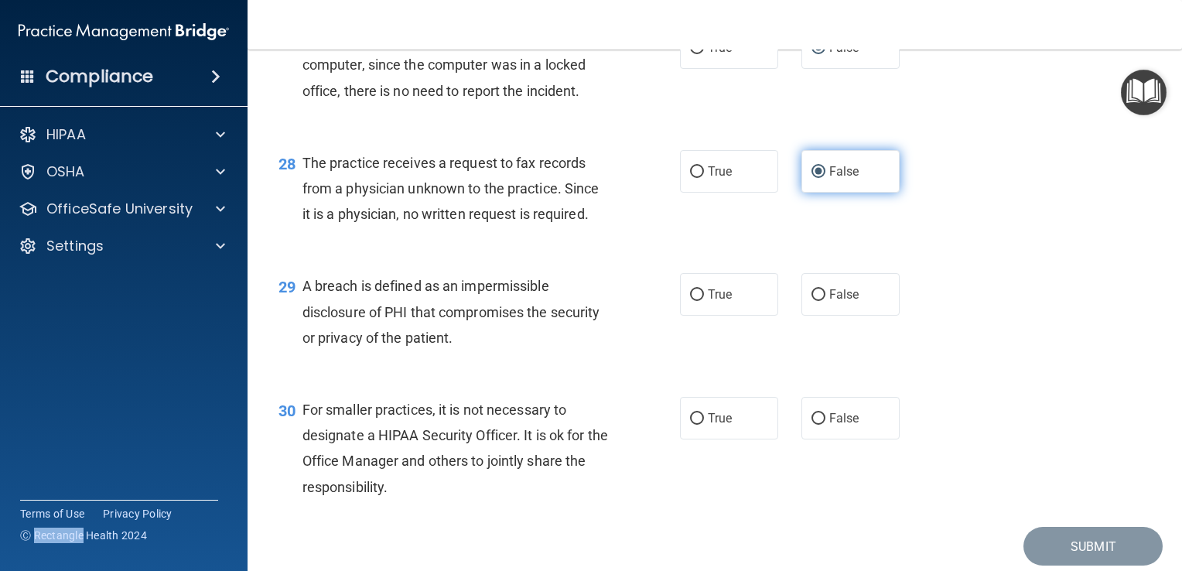
scroll to position [3617, 0]
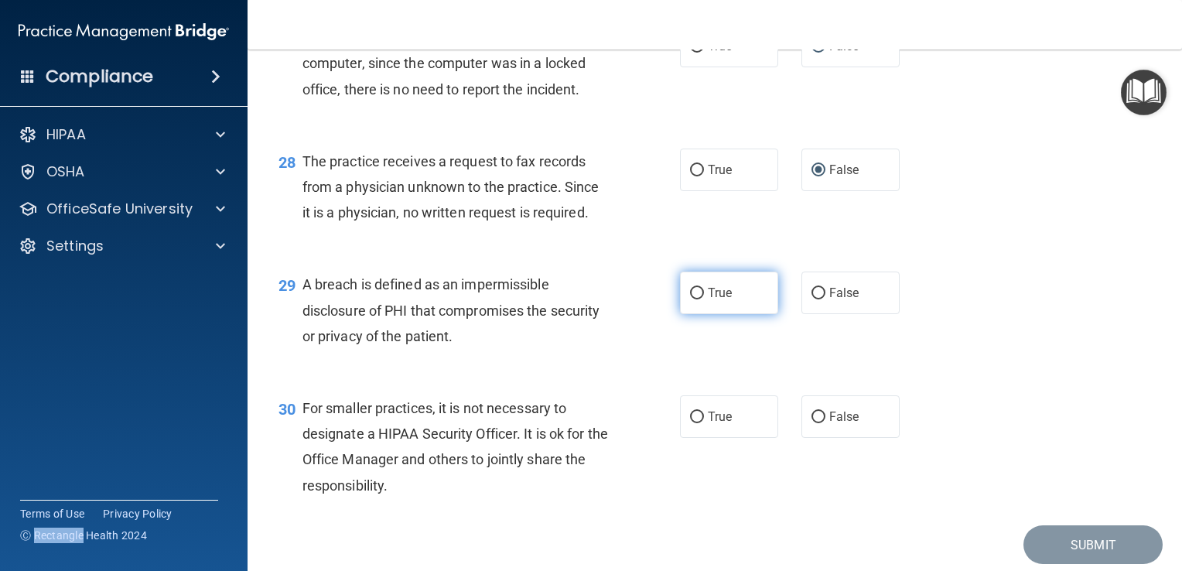
click at [698, 299] on input "True" at bounding box center [697, 294] width 14 height 12
radio input "true"
click at [690, 423] on input "True" at bounding box center [697, 418] width 14 height 12
radio input "true"
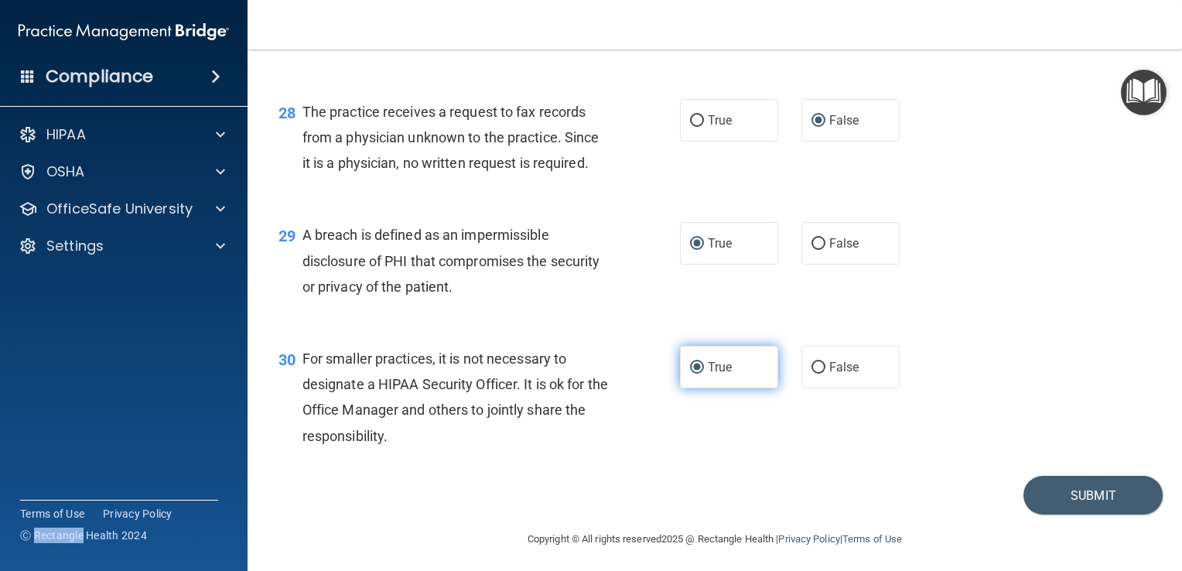
scroll to position [3698, 0]
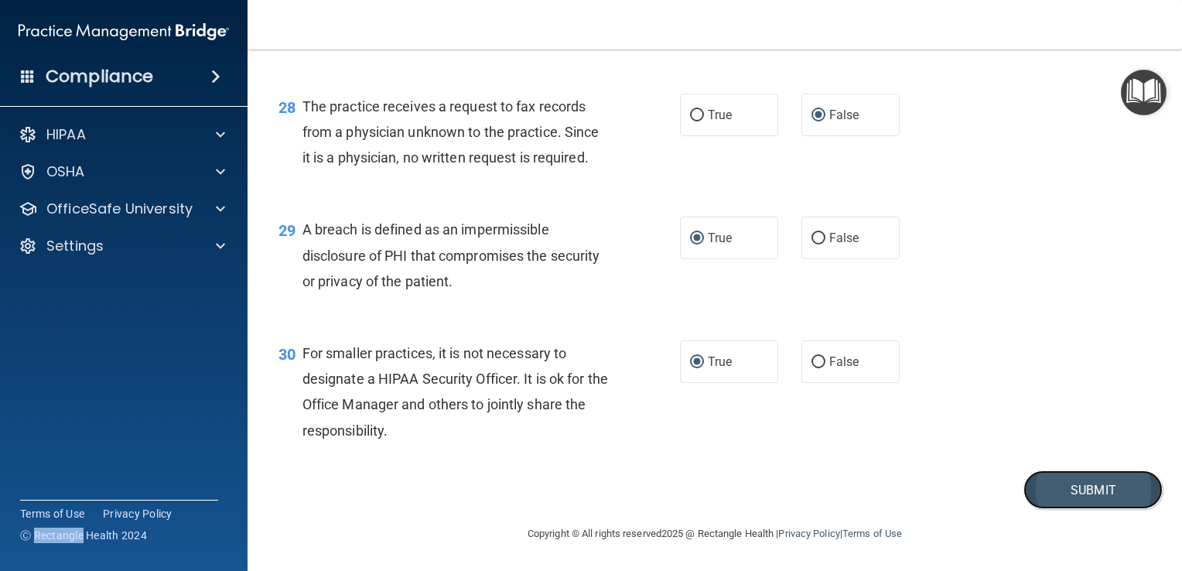
click at [1077, 502] on button "Submit" at bounding box center [1092, 489] width 139 height 39
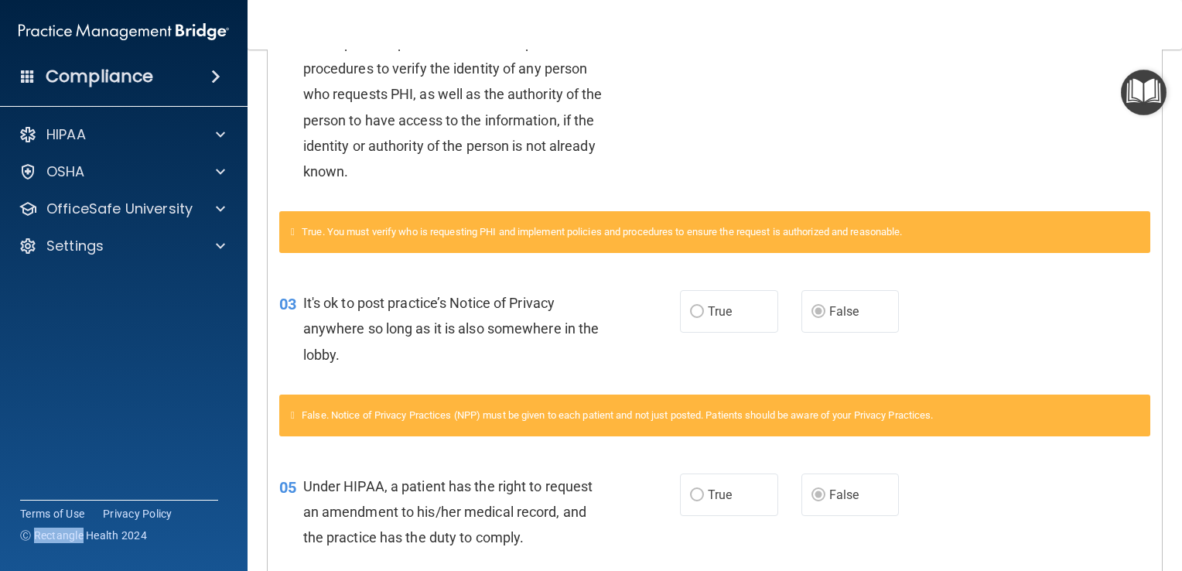
scroll to position [430, 0]
click at [692, 330] on label "True" at bounding box center [729, 311] width 98 height 43
click at [695, 317] on label "True" at bounding box center [729, 311] width 98 height 43
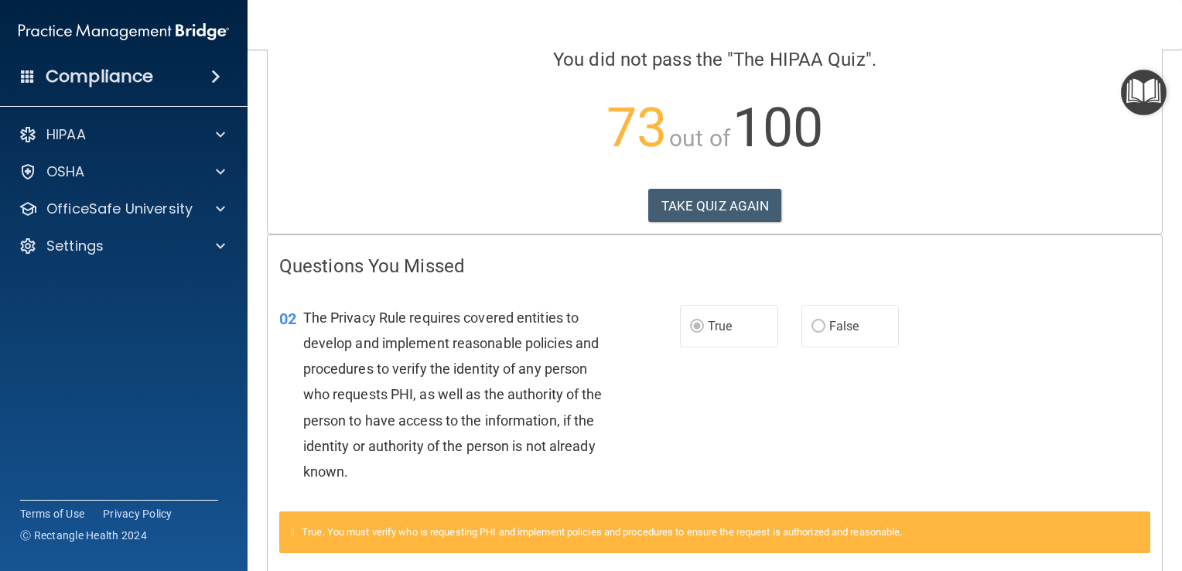
scroll to position [130, 0]
click at [699, 203] on button "TAKE QUIZ AGAIN" at bounding box center [715, 206] width 134 height 34
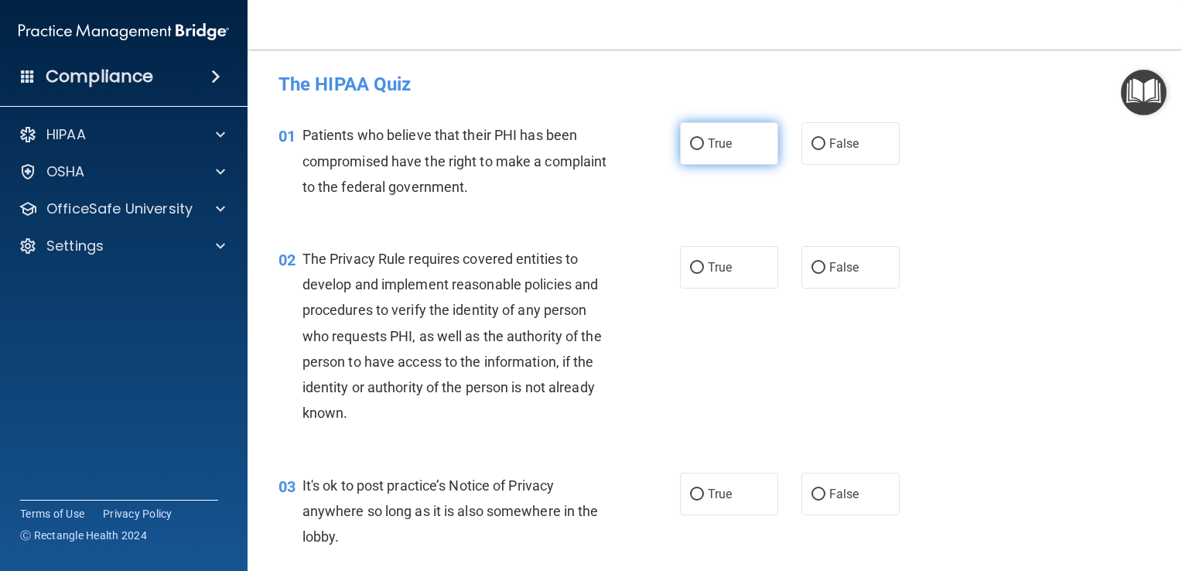
click at [694, 149] on input "True" at bounding box center [697, 144] width 14 height 12
radio input "true"
click at [690, 266] on input "True" at bounding box center [697, 268] width 14 height 12
radio input "true"
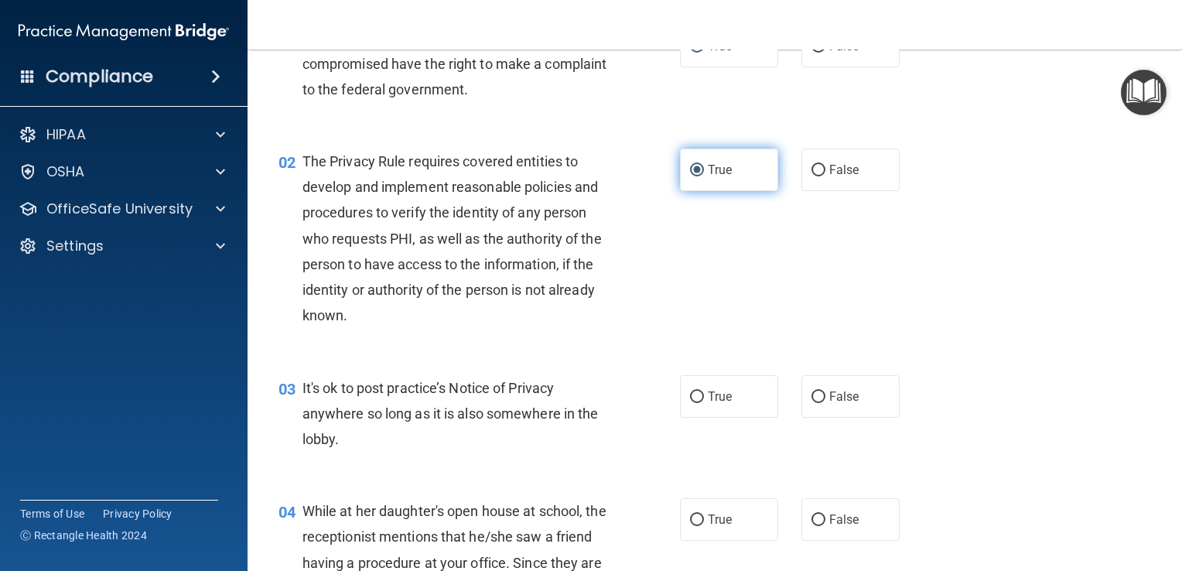
scroll to position [97, 0]
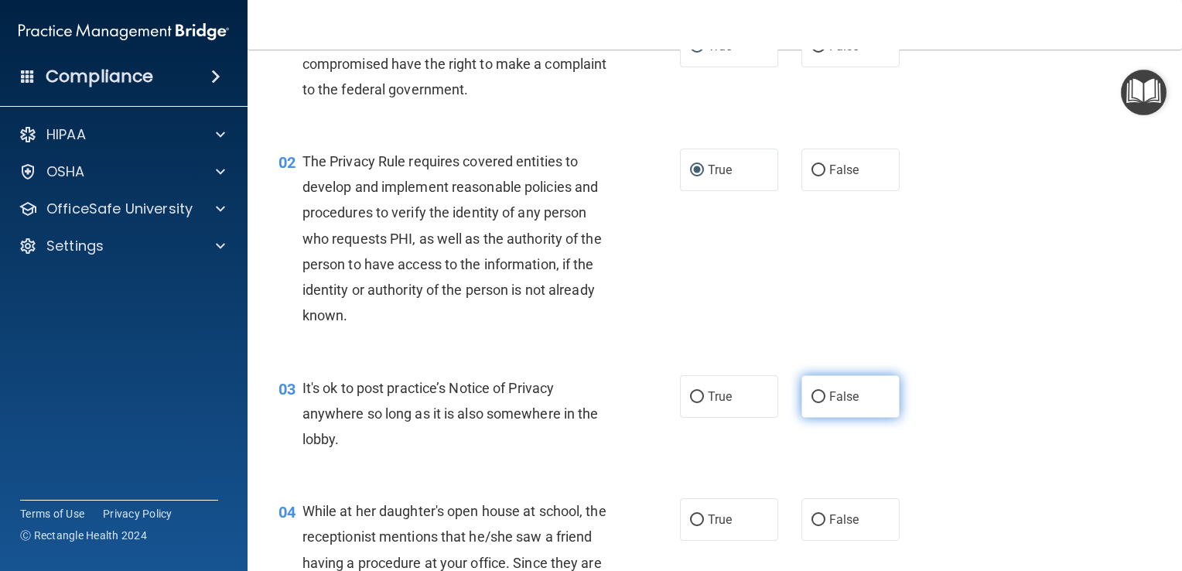
click at [811, 399] on input "False" at bounding box center [818, 397] width 14 height 12
radio input "true"
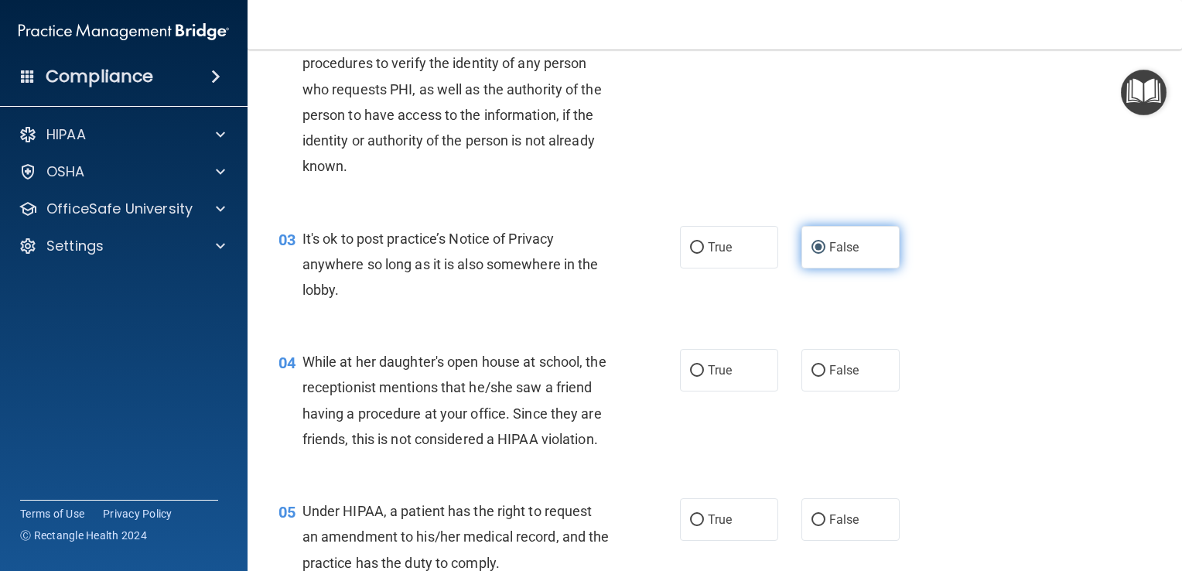
scroll to position [250, 0]
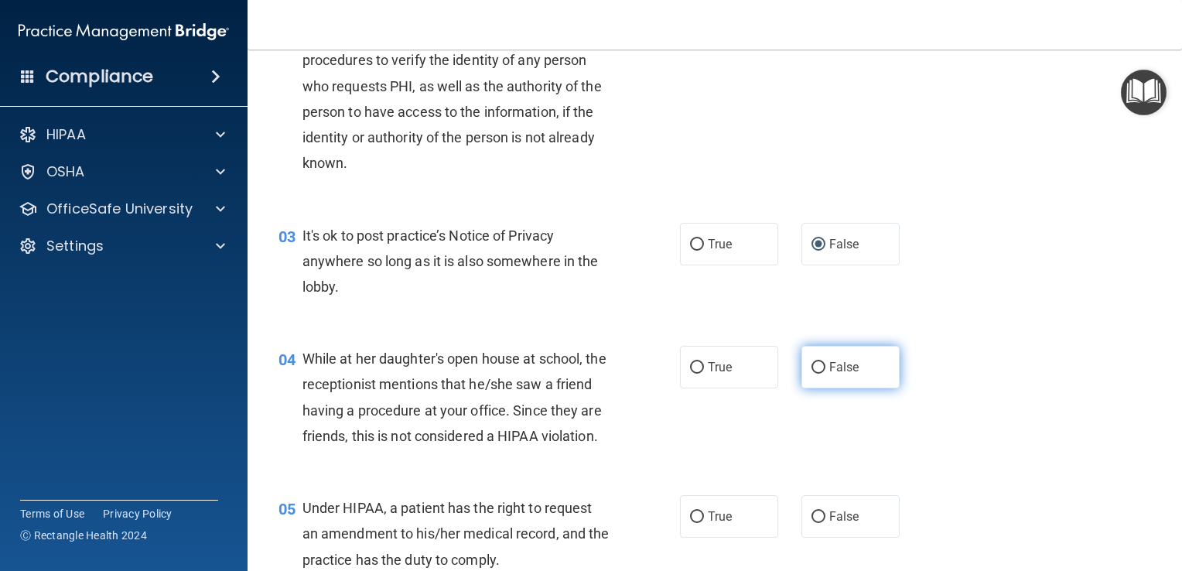
click at [811, 365] on input "False" at bounding box center [818, 368] width 14 height 12
radio input "true"
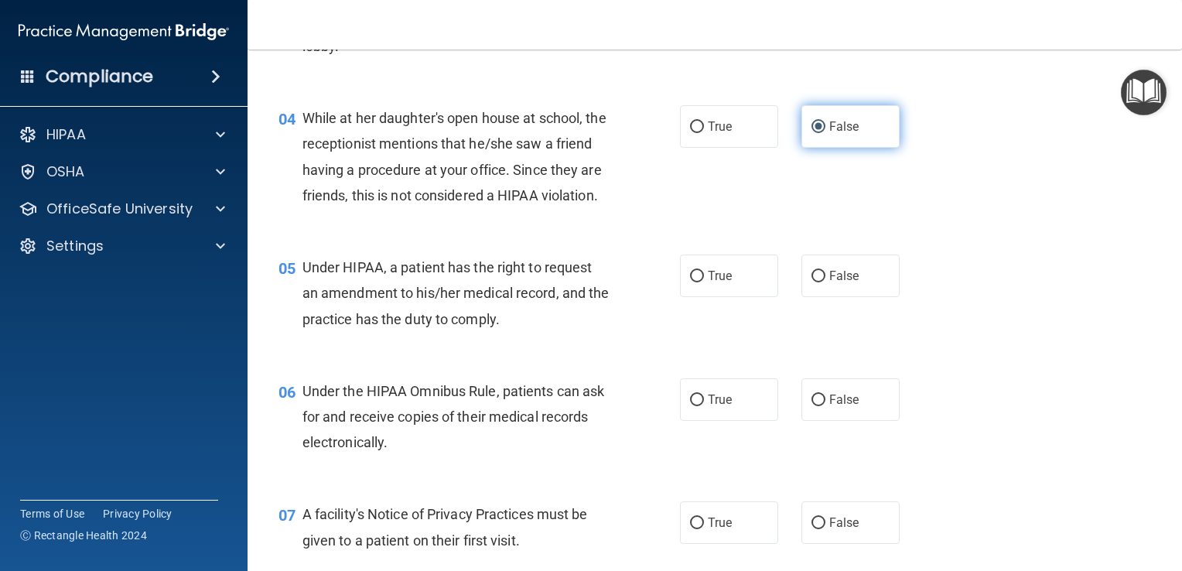
scroll to position [497, 0]
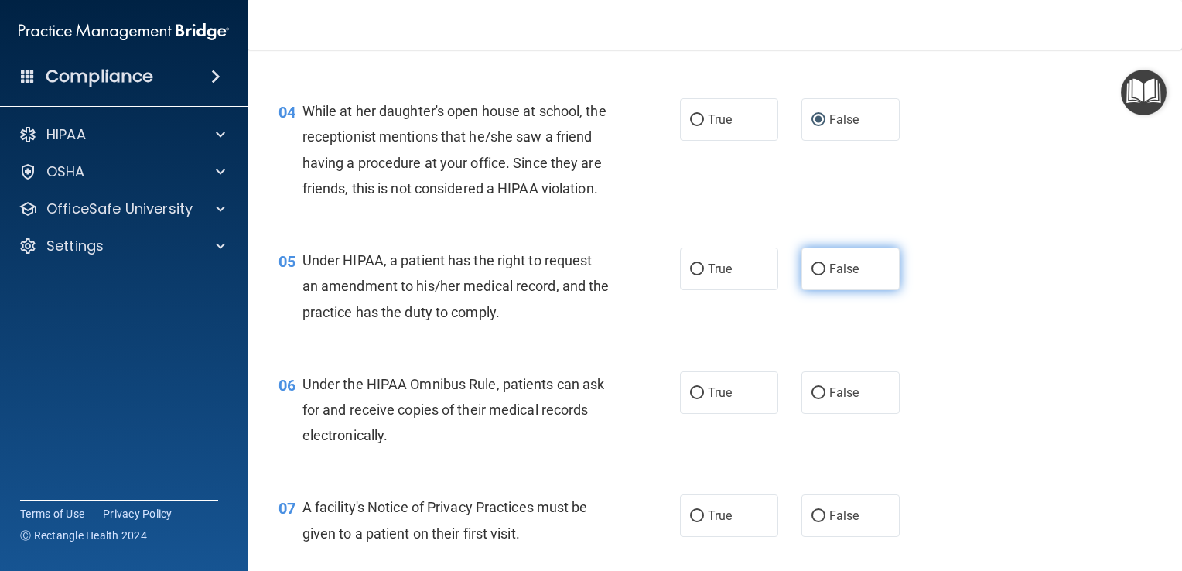
click at [811, 275] on input "False" at bounding box center [818, 270] width 14 height 12
radio input "true"
click at [693, 399] on input "True" at bounding box center [697, 394] width 14 height 12
radio input "true"
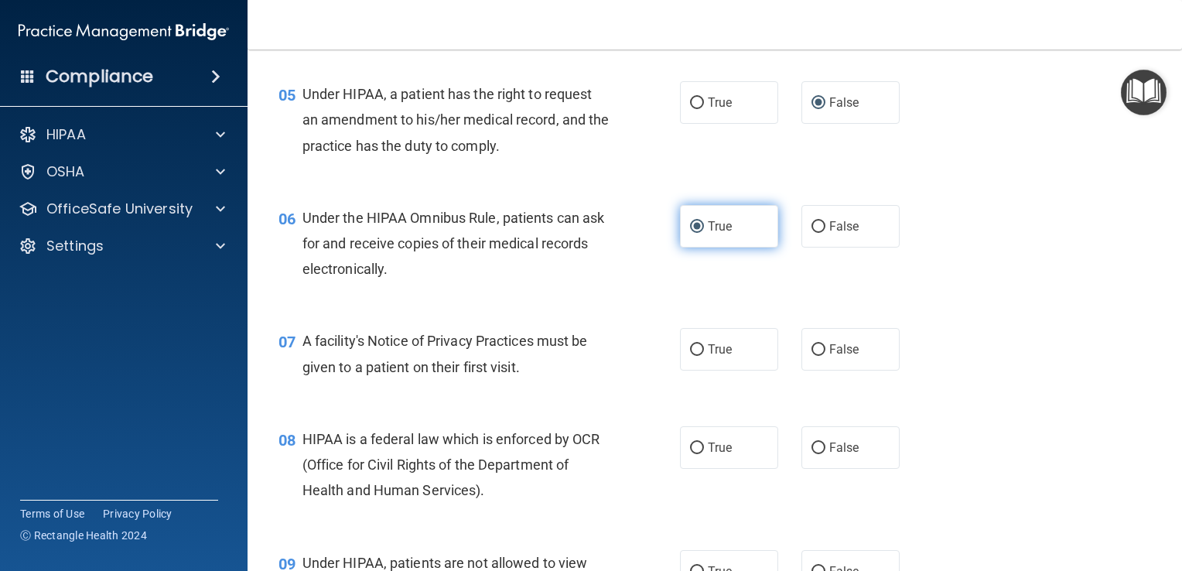
scroll to position [700, 0]
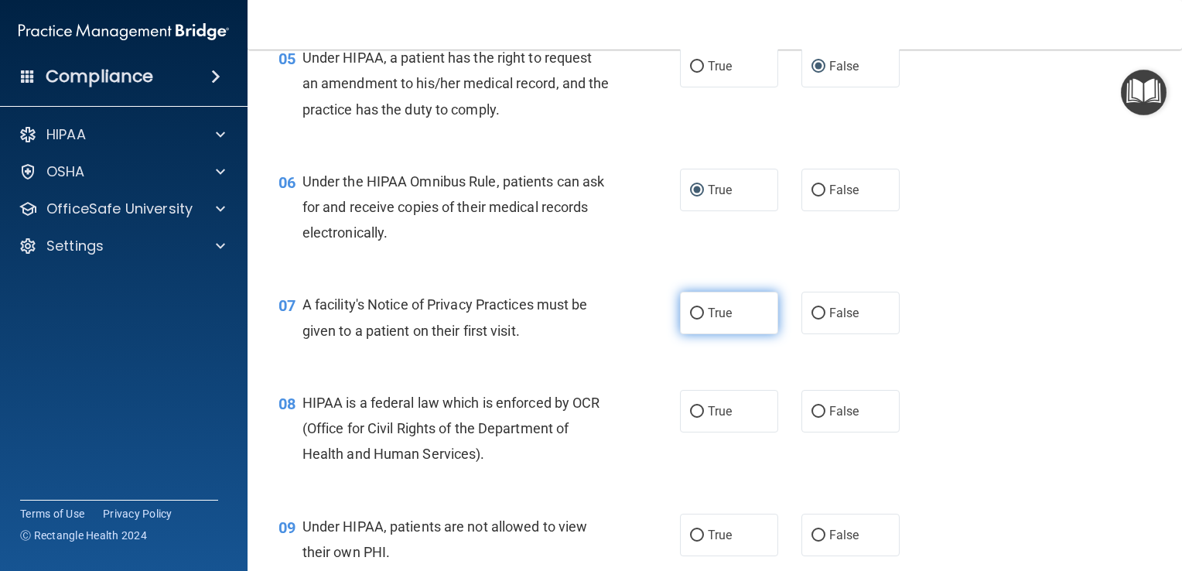
click at [692, 319] on input "True" at bounding box center [697, 314] width 14 height 12
radio input "true"
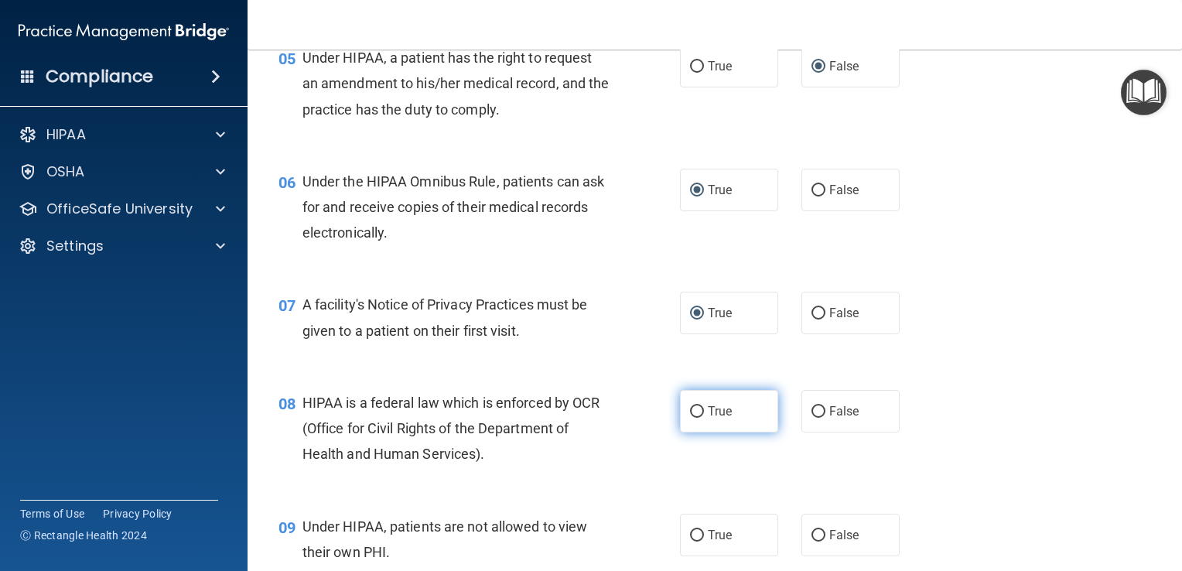
click at [690, 418] on input "True" at bounding box center [697, 412] width 14 height 12
radio input "true"
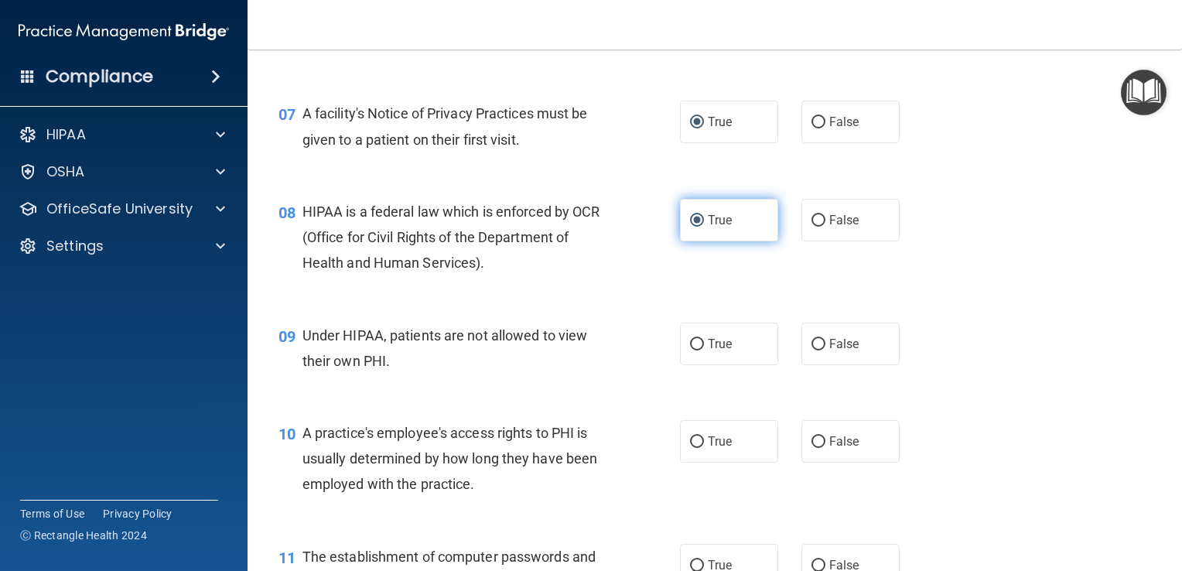
scroll to position [892, 0]
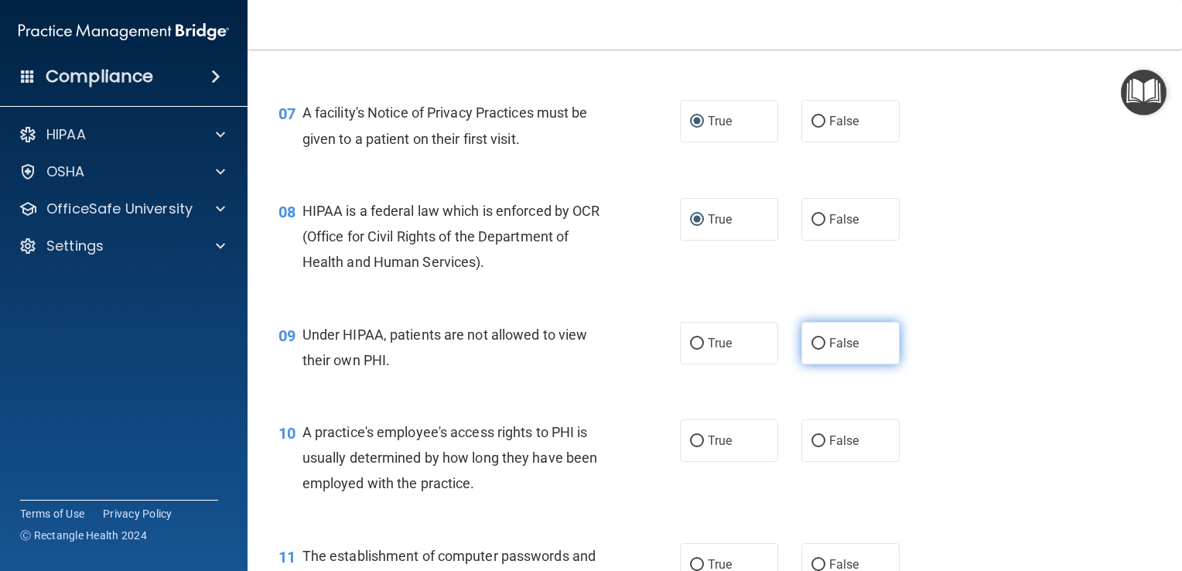
click at [812, 350] on input "False" at bounding box center [818, 344] width 14 height 12
radio input "true"
click at [692, 447] on input "True" at bounding box center [697, 441] width 14 height 12
radio input "true"
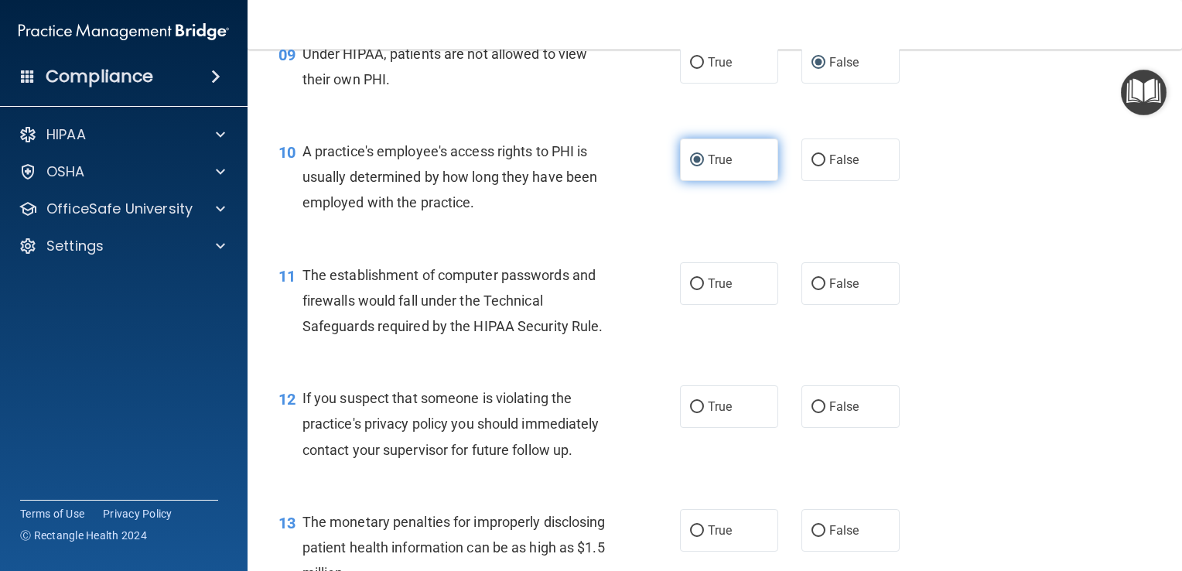
scroll to position [1178, 0]
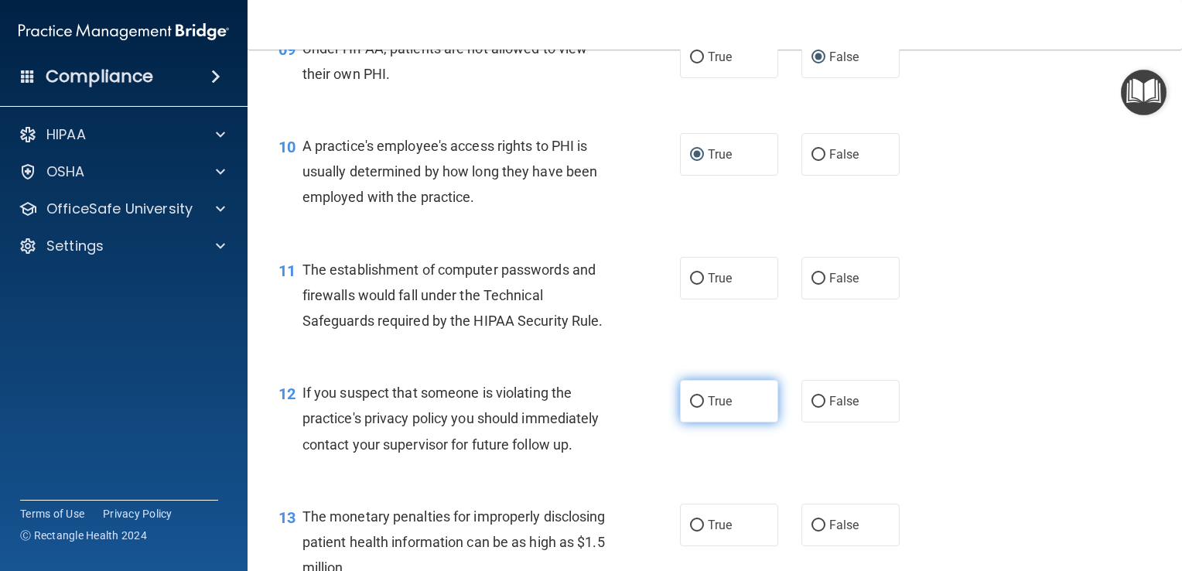
click at [690, 408] on input "True" at bounding box center [697, 402] width 14 height 12
radio input "true"
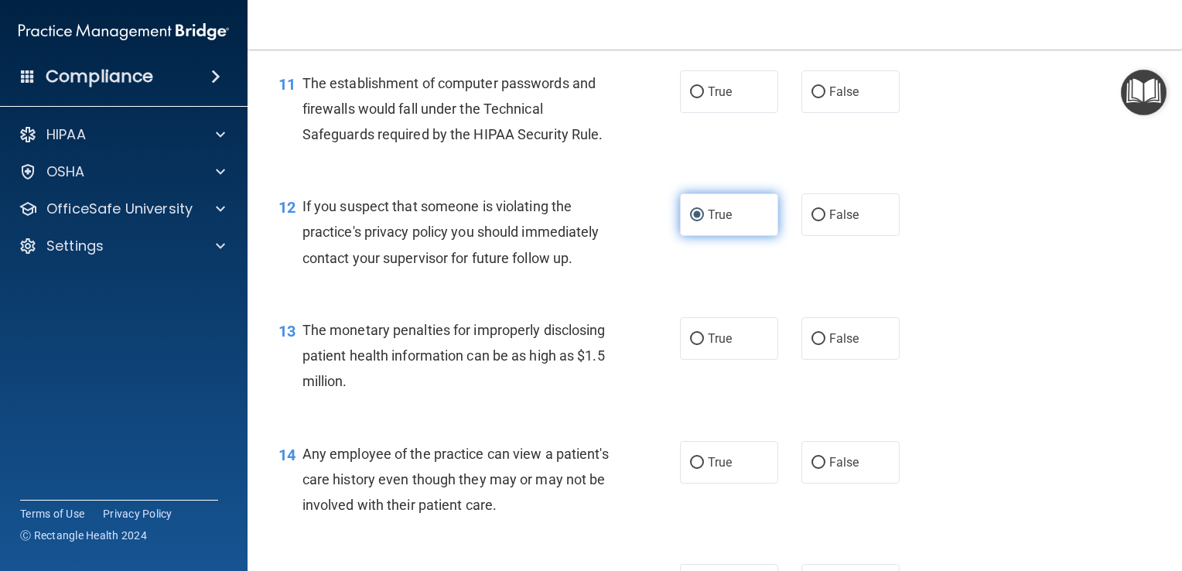
scroll to position [1371, 0]
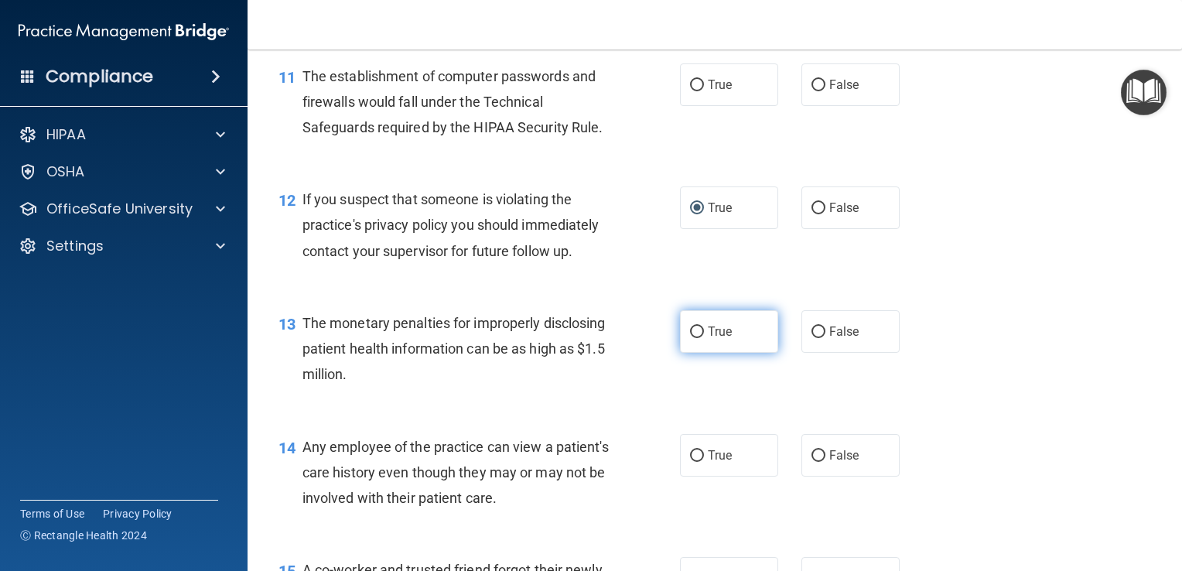
click at [692, 338] on input "True" at bounding box center [697, 332] width 14 height 12
radio input "true"
click at [811, 462] on input "False" at bounding box center [818, 456] width 14 height 12
radio input "true"
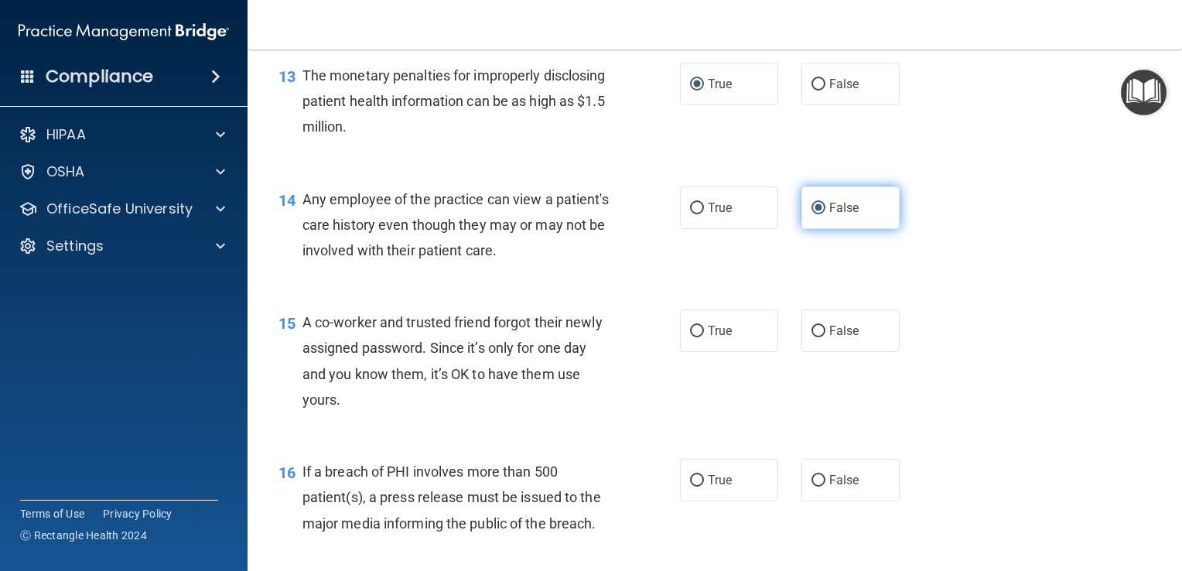
scroll to position [1621, 0]
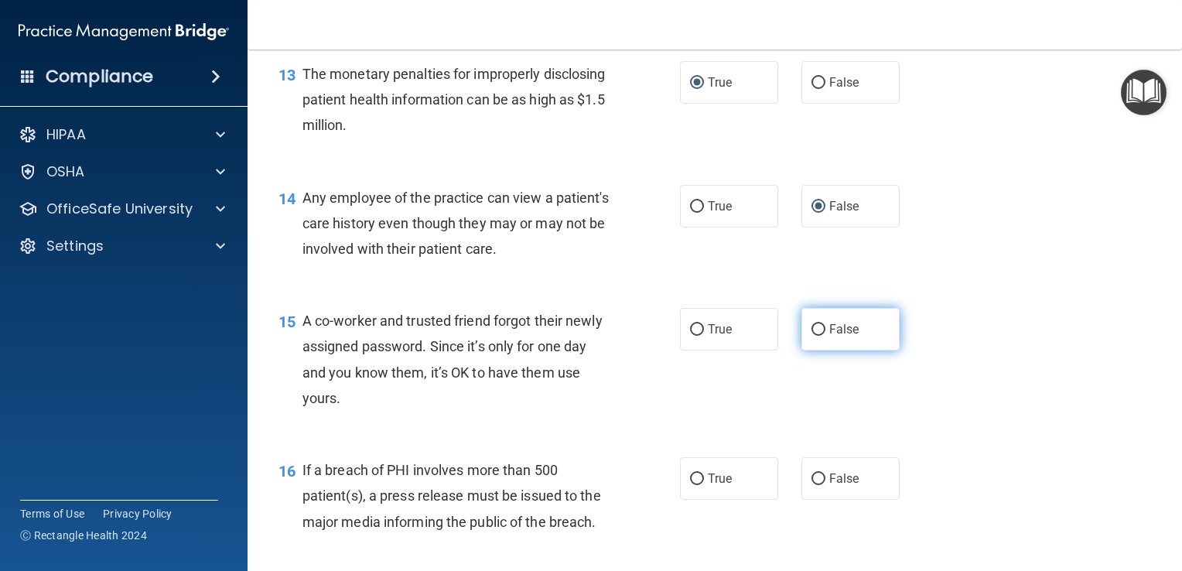
click at [811, 336] on input "False" at bounding box center [818, 330] width 14 height 12
radio input "true"
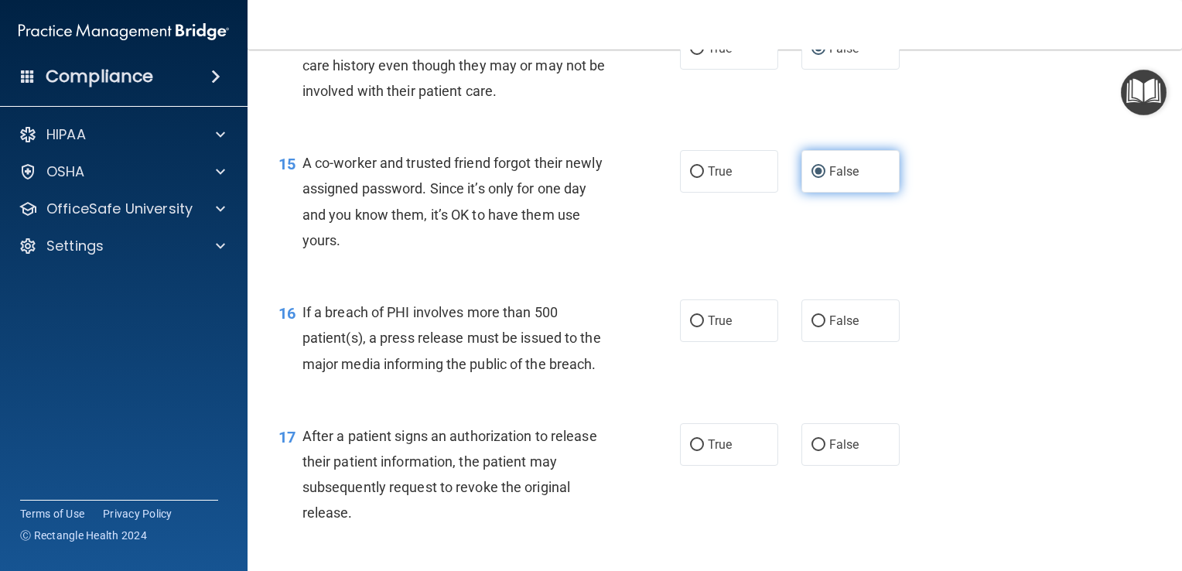
scroll to position [1780, 0]
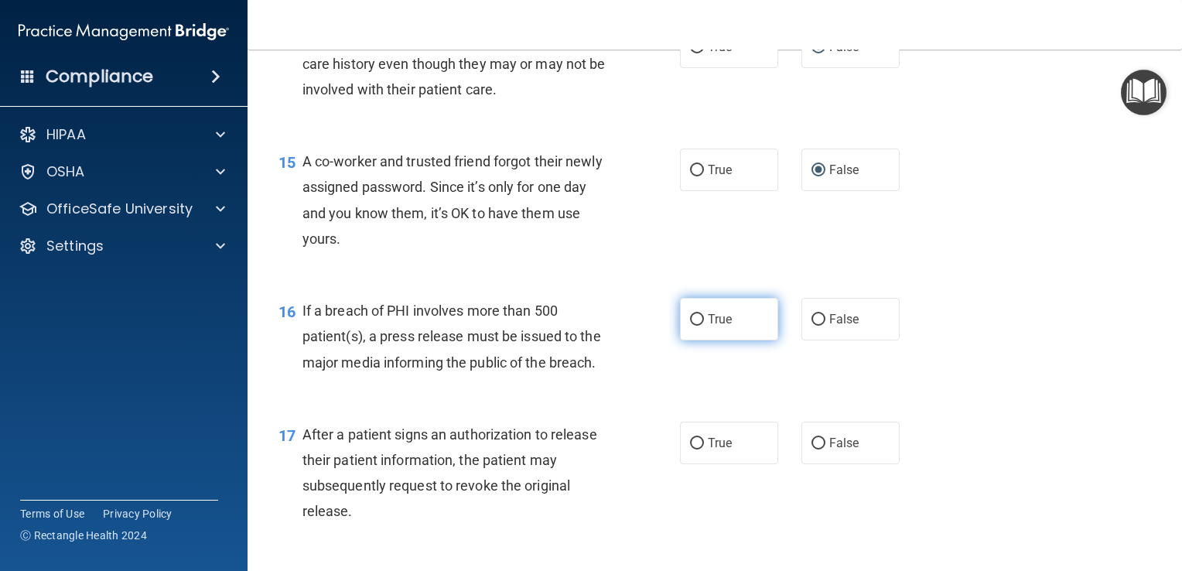
click at [690, 326] on input "True" at bounding box center [697, 320] width 14 height 12
radio input "true"
click at [692, 449] on input "True" at bounding box center [697, 444] width 14 height 12
radio input "true"
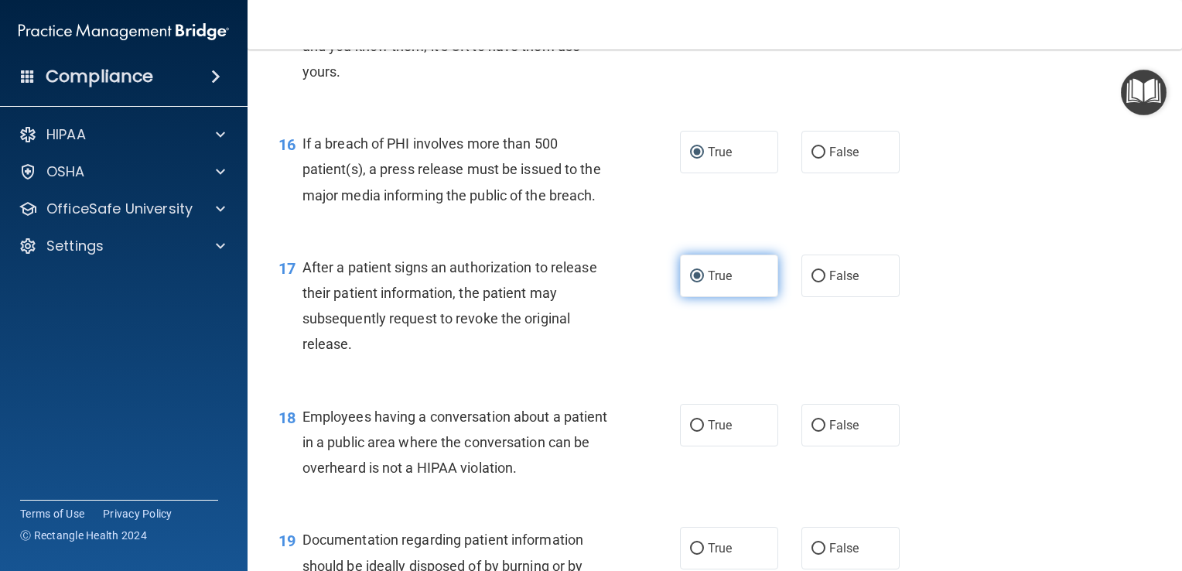
scroll to position [1964, 0]
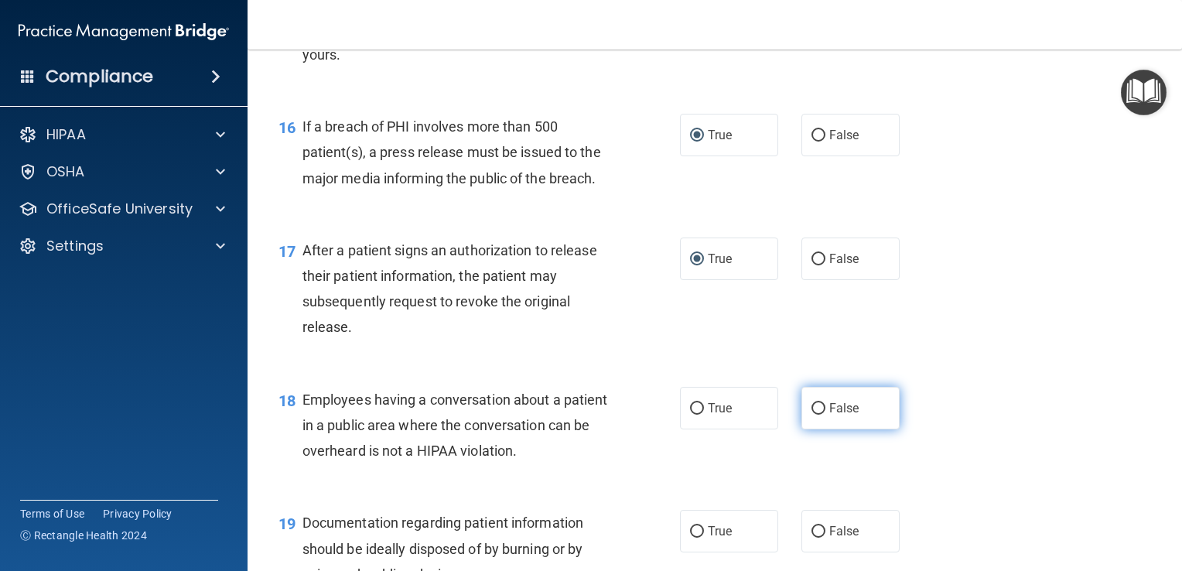
click at [811, 415] on input "False" at bounding box center [818, 409] width 14 height 12
radio input "true"
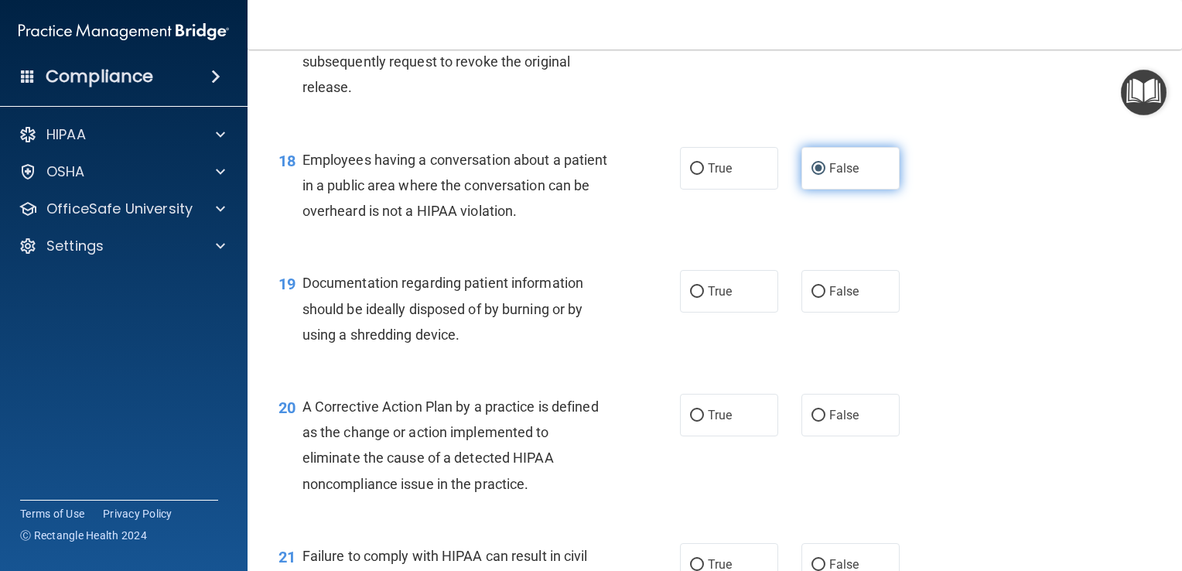
scroll to position [2205, 0]
click at [690, 297] on input "True" at bounding box center [697, 291] width 14 height 12
radio input "true"
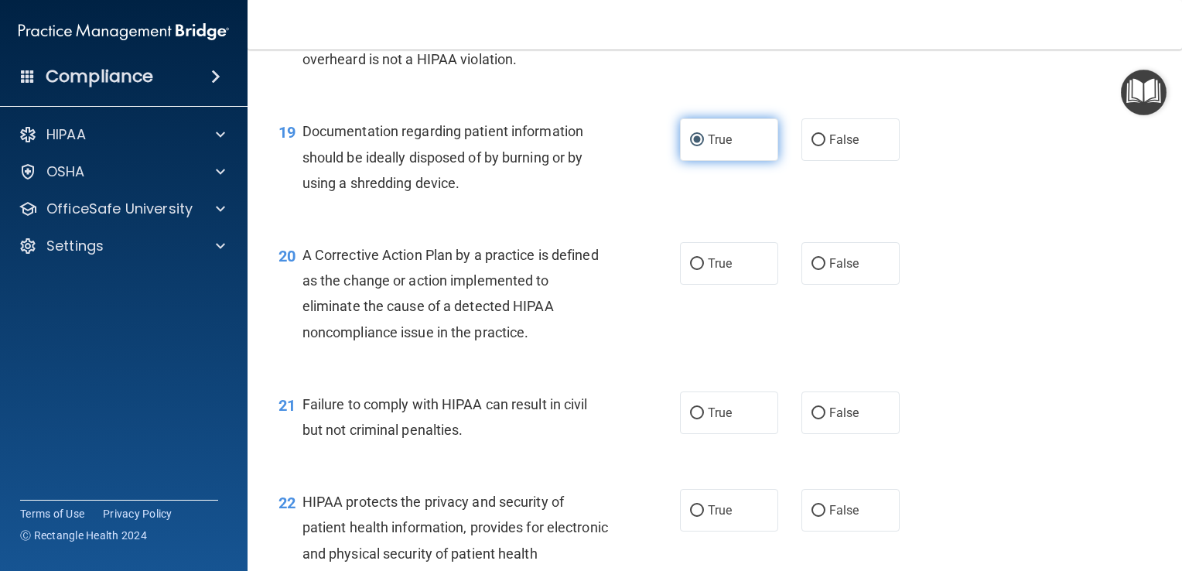
scroll to position [2371, 0]
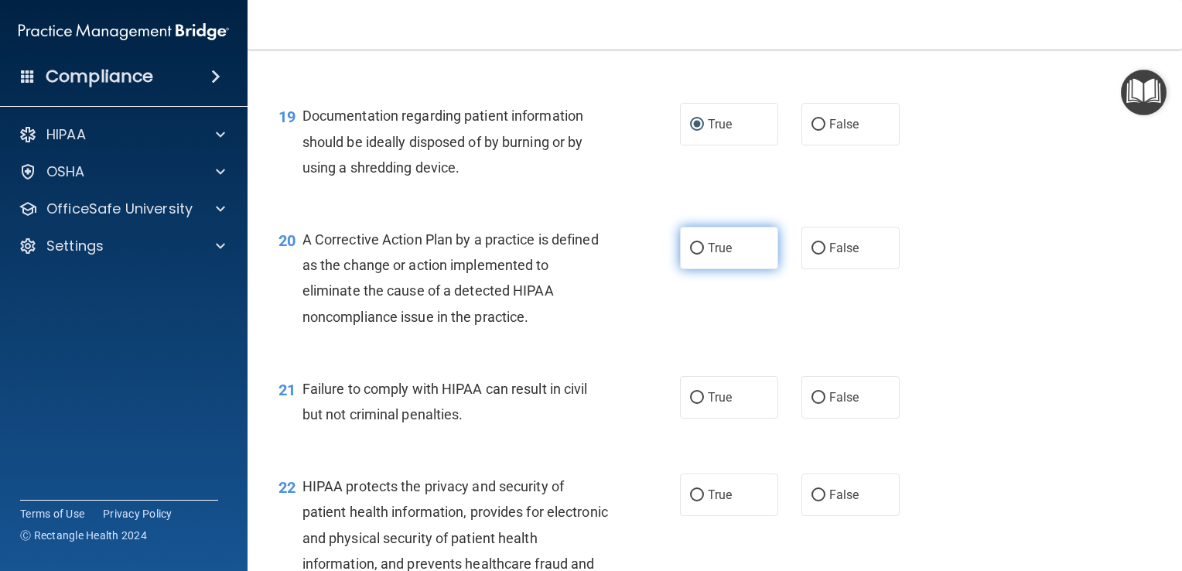
click at [693, 254] on input "True" at bounding box center [697, 249] width 14 height 12
radio input "true"
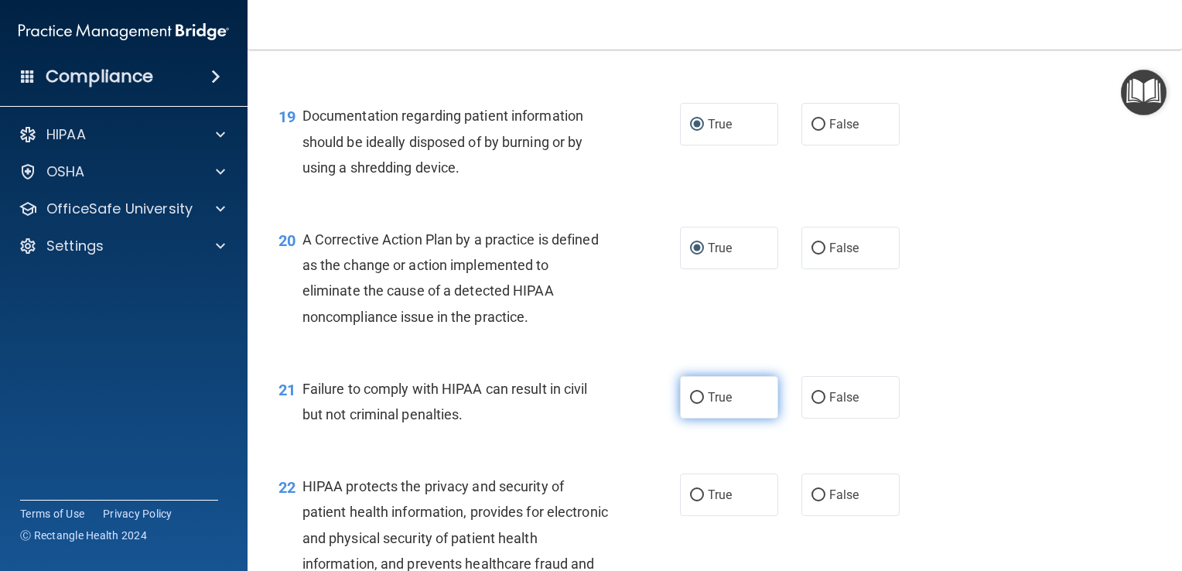
click at [690, 404] on input "True" at bounding box center [697, 398] width 14 height 12
radio input "true"
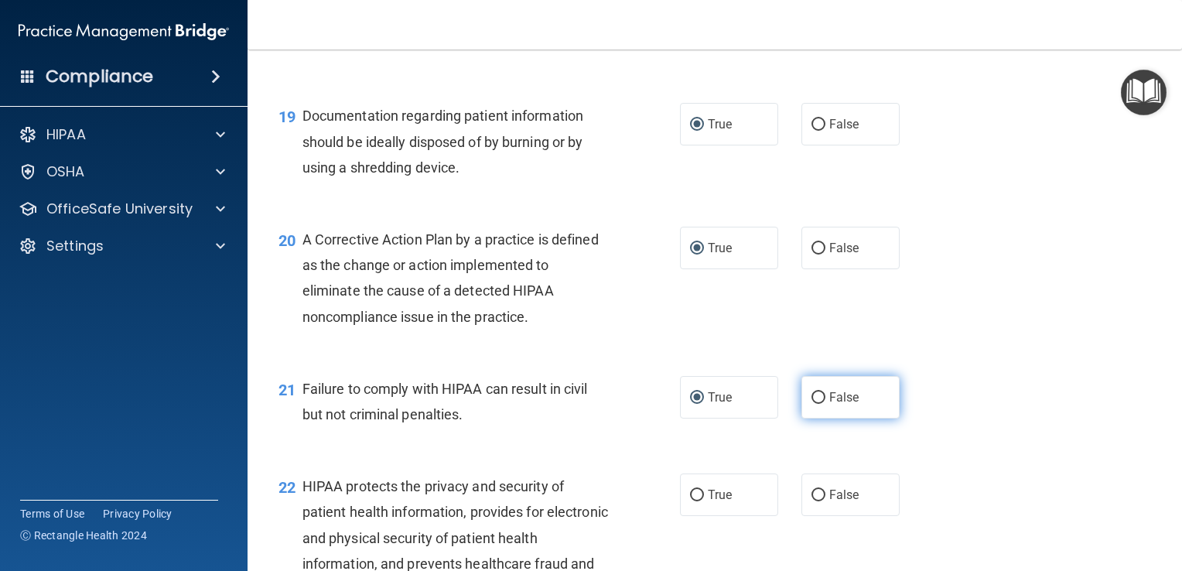
click at [811, 404] on input "False" at bounding box center [818, 398] width 14 height 12
radio input "true"
radio input "false"
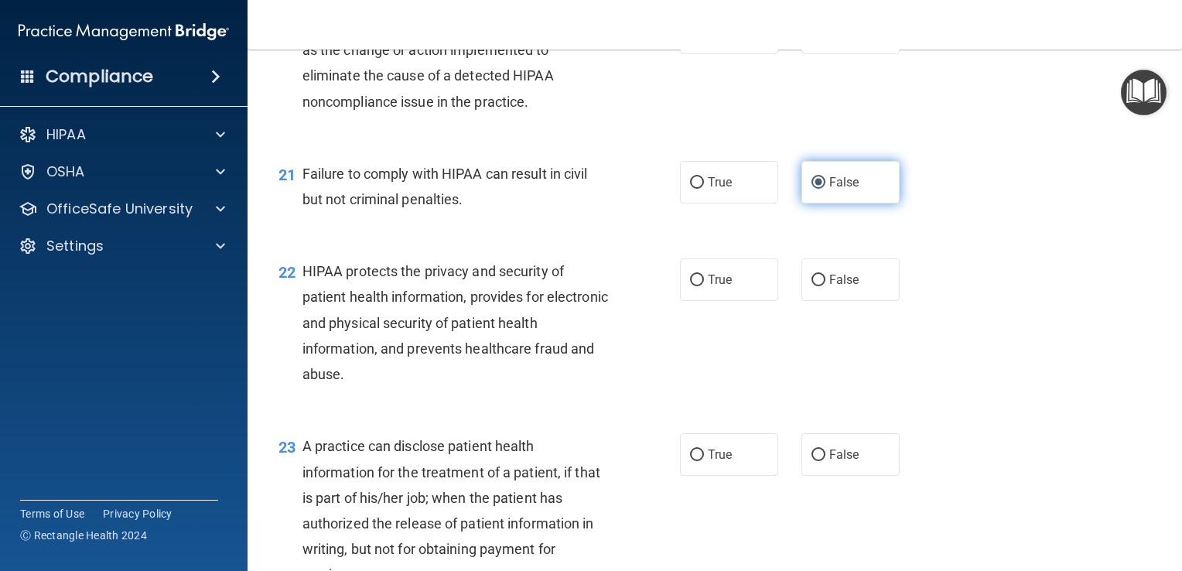
scroll to position [2598, 0]
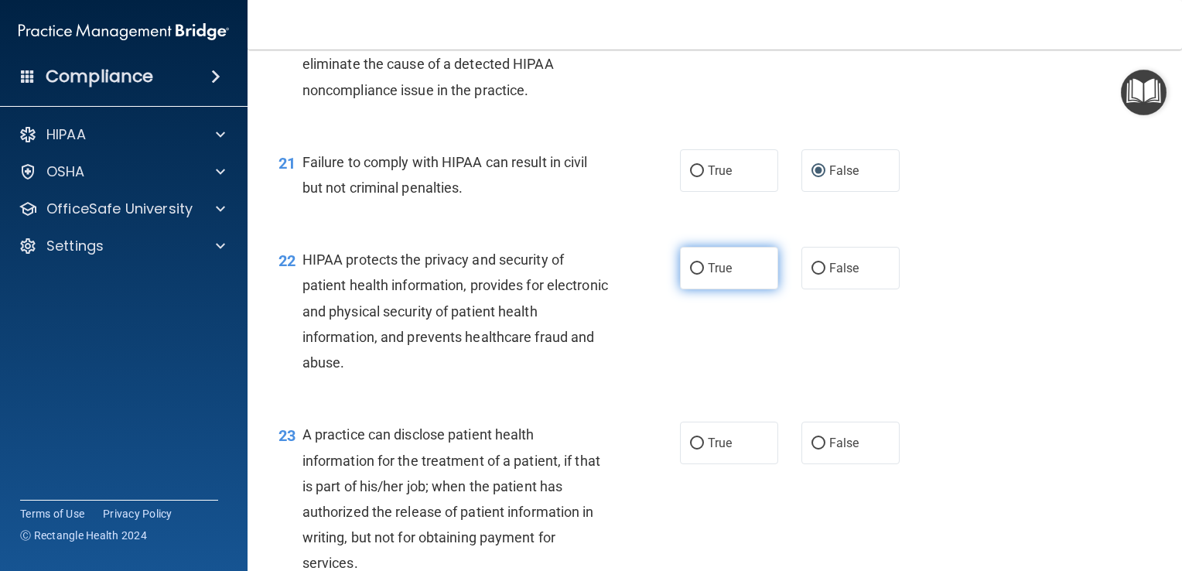
click at [691, 275] on input "True" at bounding box center [697, 269] width 14 height 12
radio input "true"
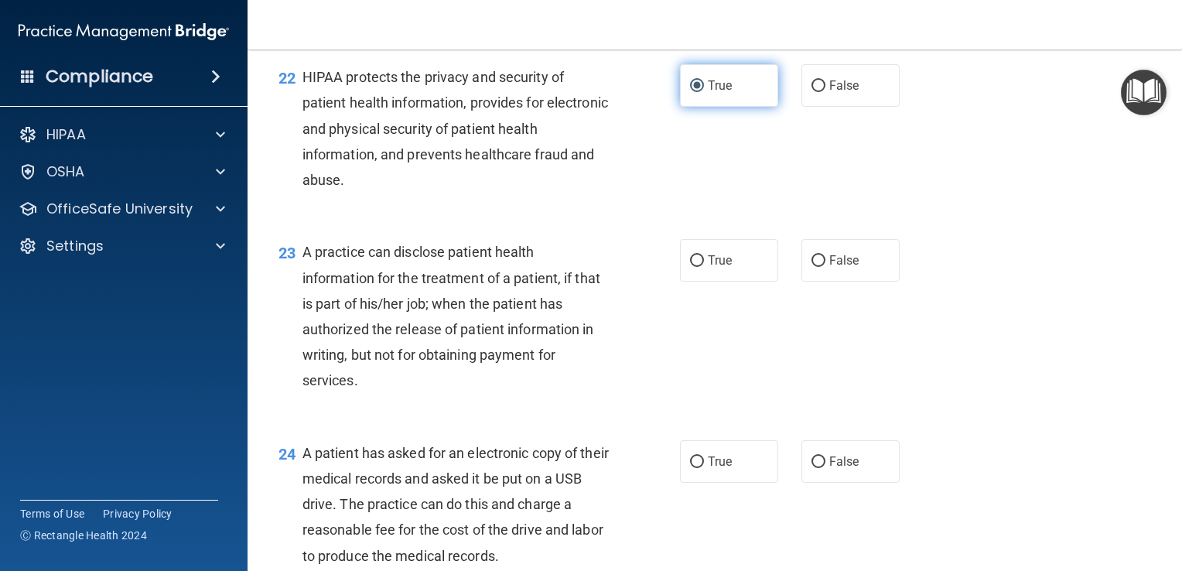
scroll to position [2785, 0]
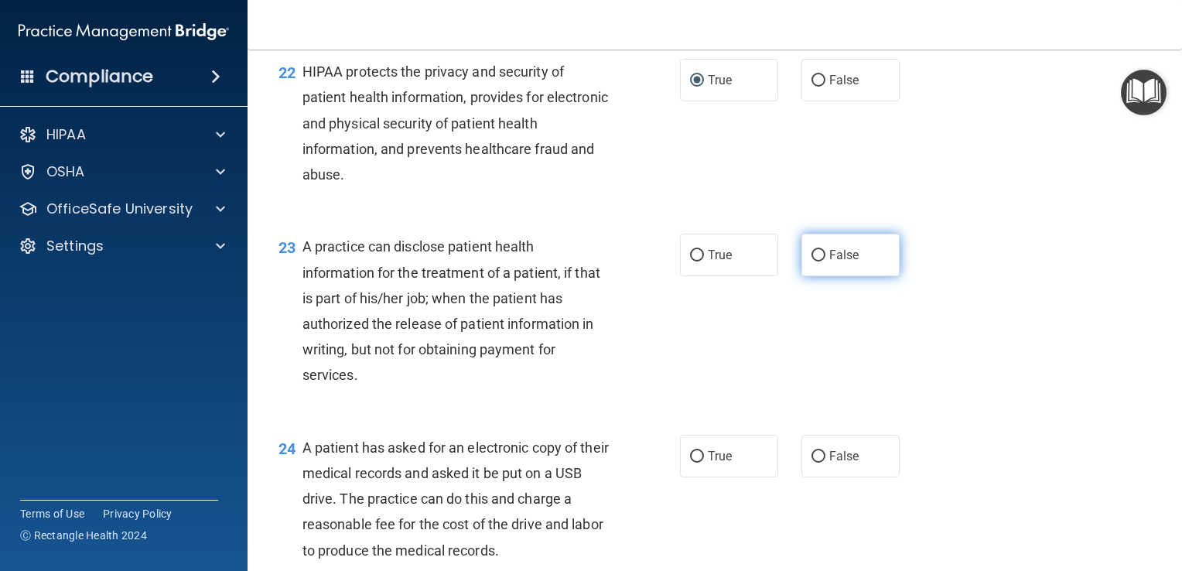
click at [811, 261] on input "False" at bounding box center [818, 256] width 14 height 12
radio input "true"
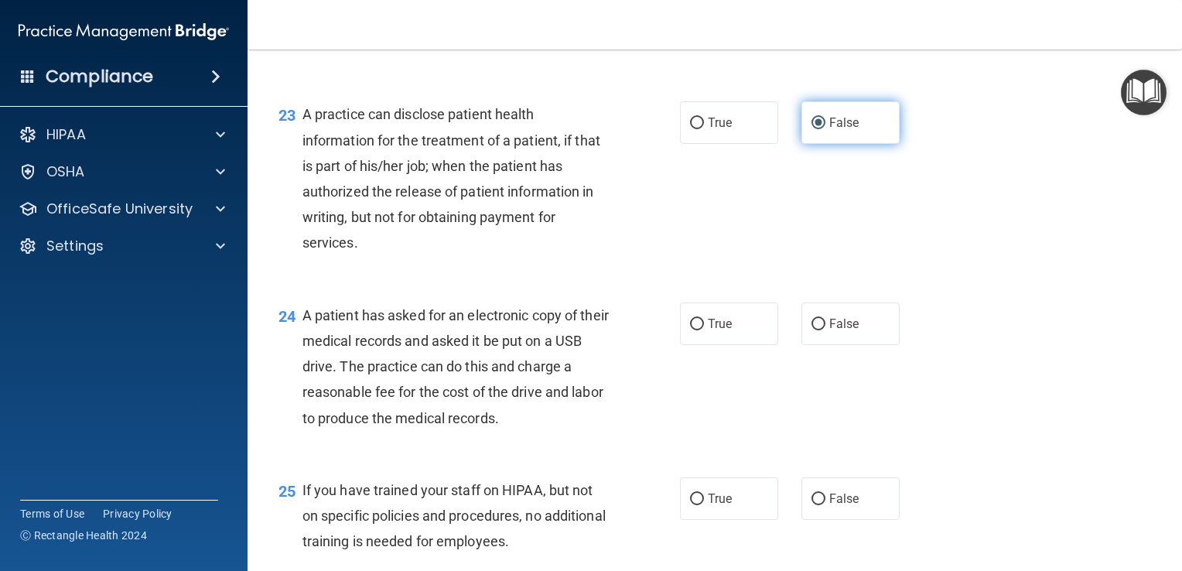
scroll to position [2922, 0]
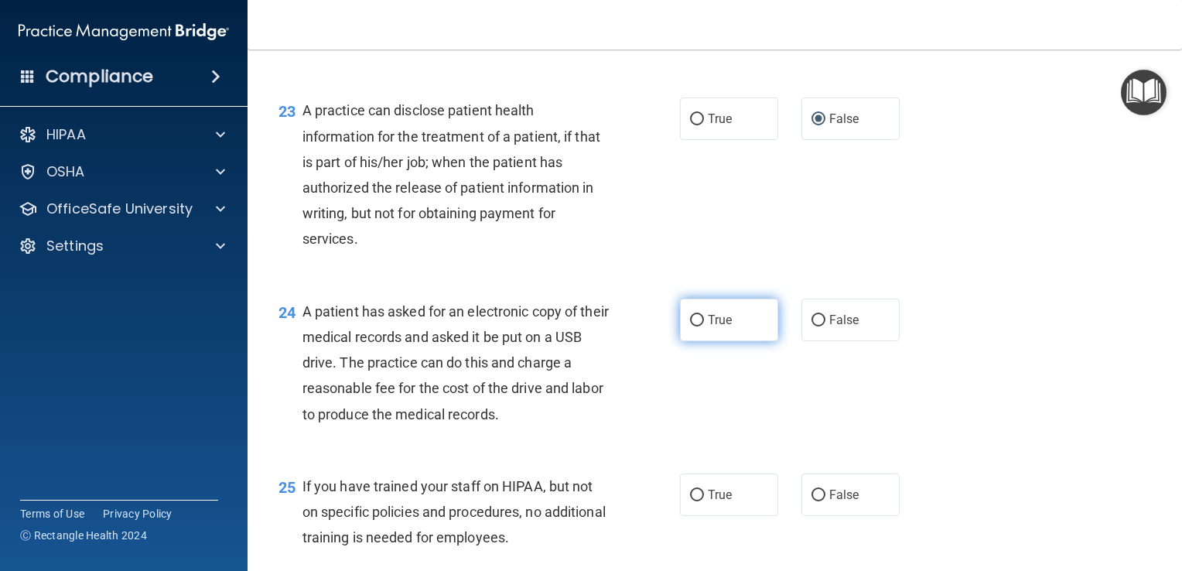
click at [690, 326] on input "True" at bounding box center [697, 321] width 14 height 12
radio input "true"
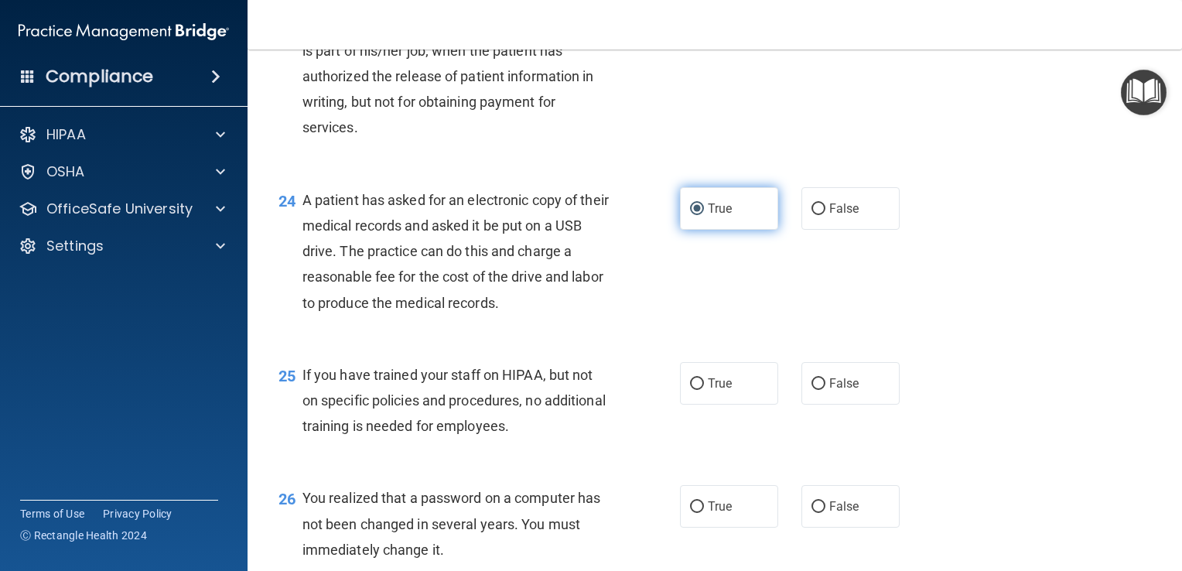
scroll to position [3059, 0]
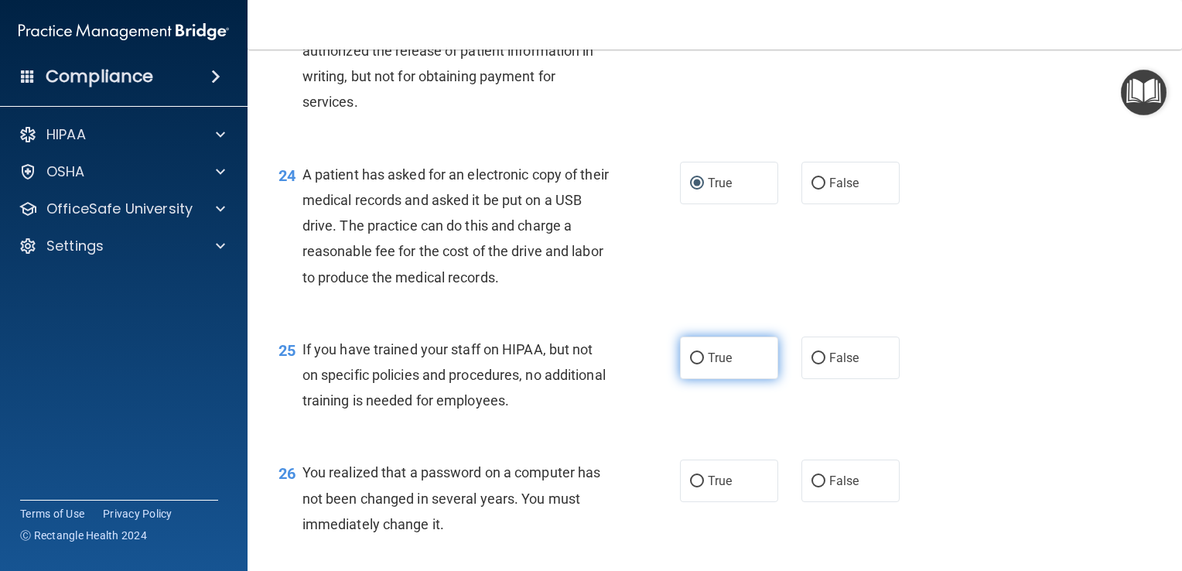
click at [690, 364] on input "True" at bounding box center [697, 359] width 14 height 12
radio input "true"
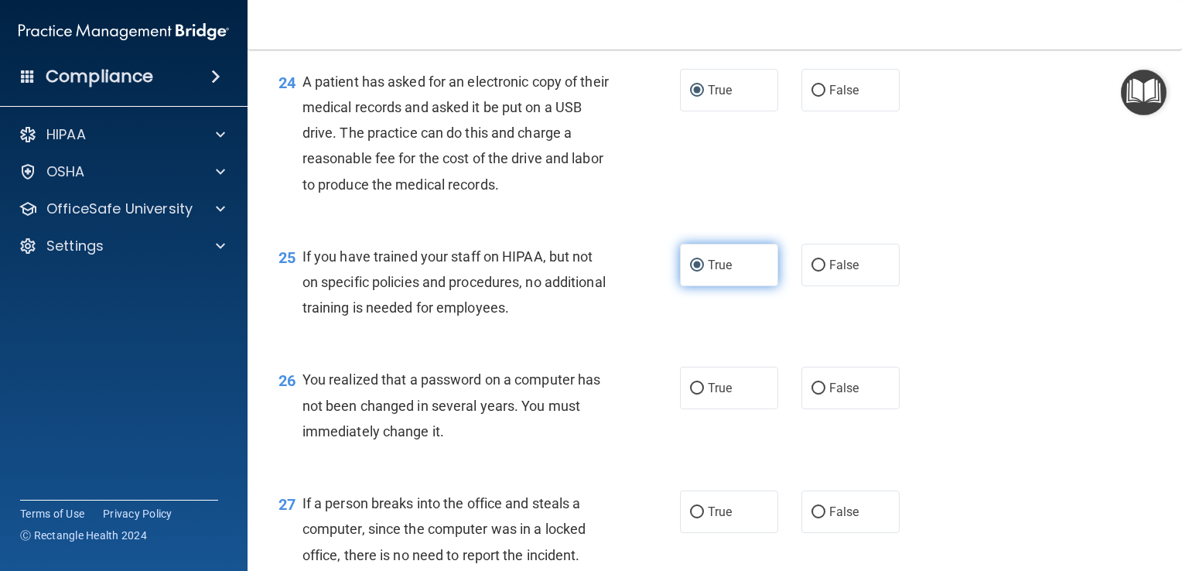
scroll to position [3151, 0]
click at [690, 394] on input "True" at bounding box center [697, 389] width 14 height 12
radio input "true"
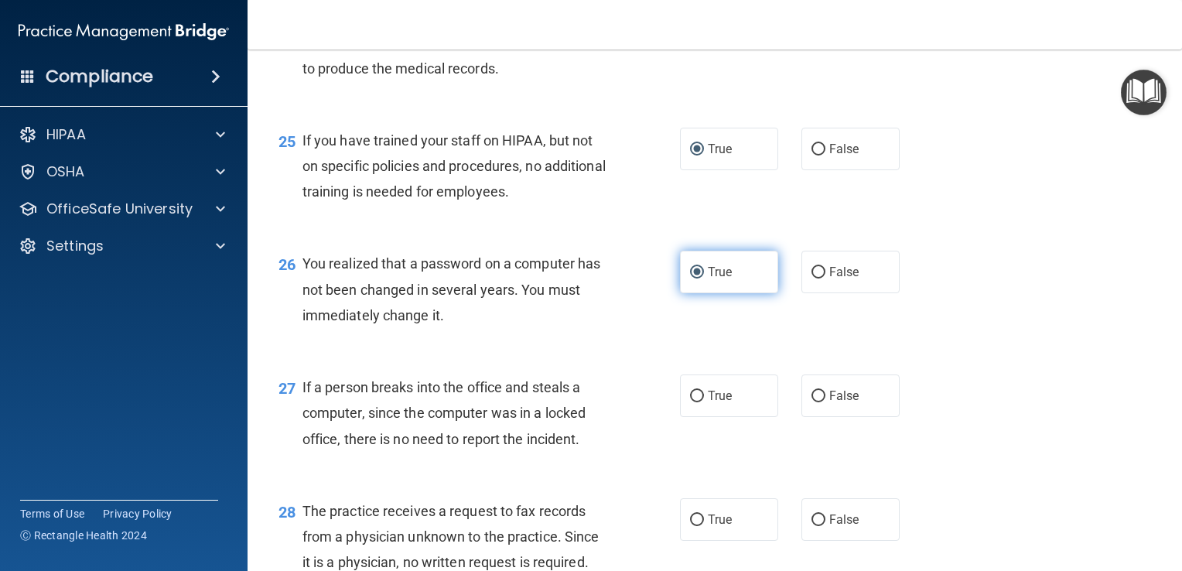
scroll to position [3269, 0]
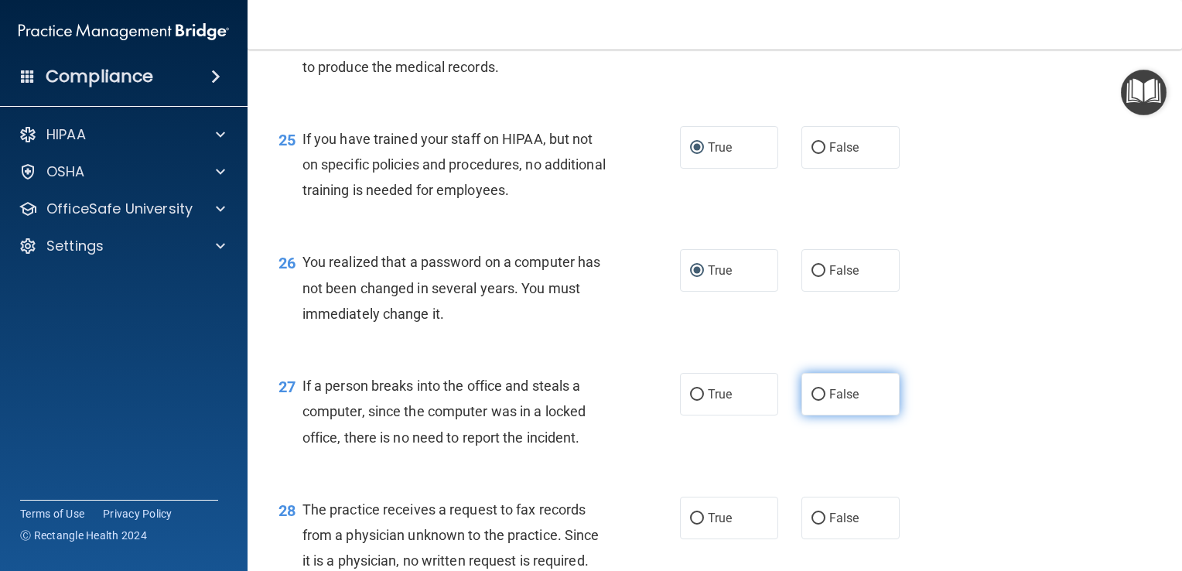
click at [849, 405] on label "False" at bounding box center [850, 394] width 98 height 43
click at [825, 401] on input "False" at bounding box center [818, 395] width 14 height 12
radio input "true"
click at [811, 401] on input "False" at bounding box center [818, 395] width 14 height 12
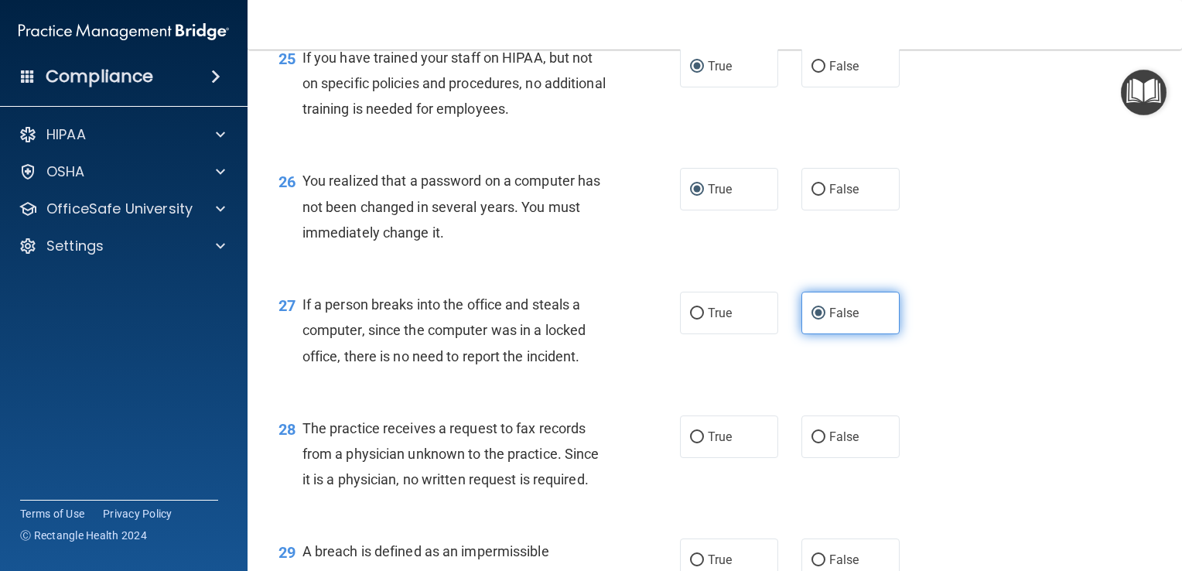
scroll to position [3352, 0]
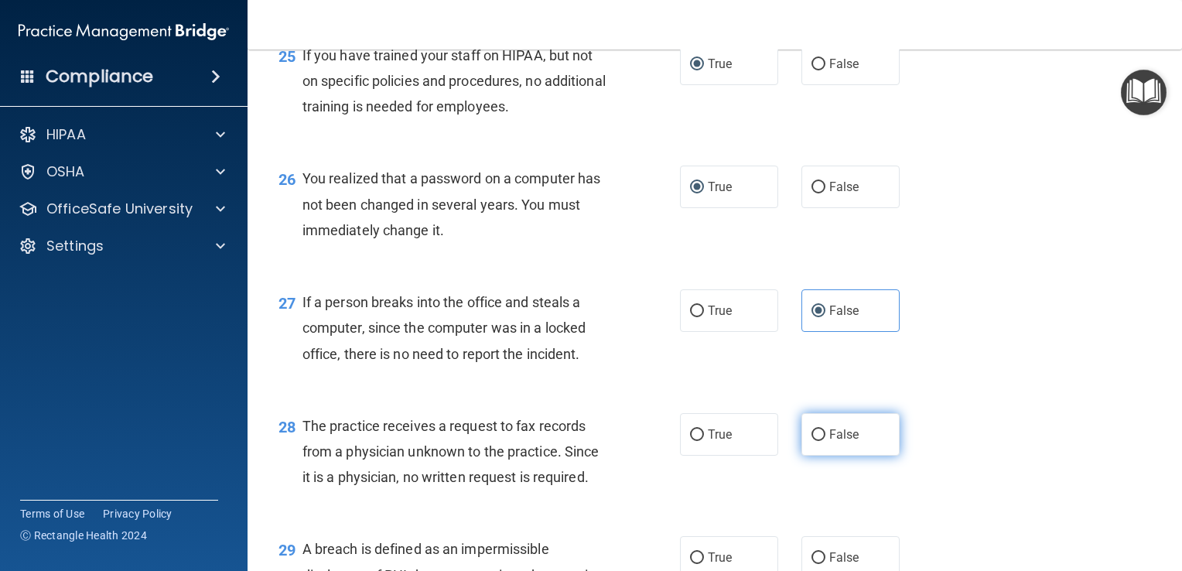
click at [811, 441] on input "False" at bounding box center [818, 435] width 14 height 12
radio input "true"
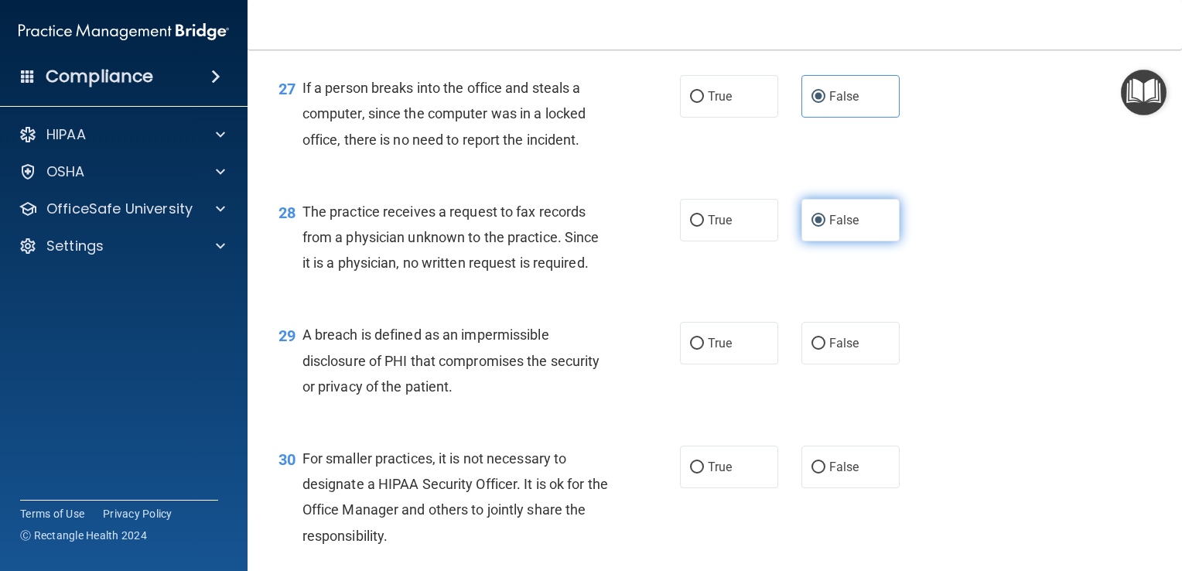
scroll to position [3571, 0]
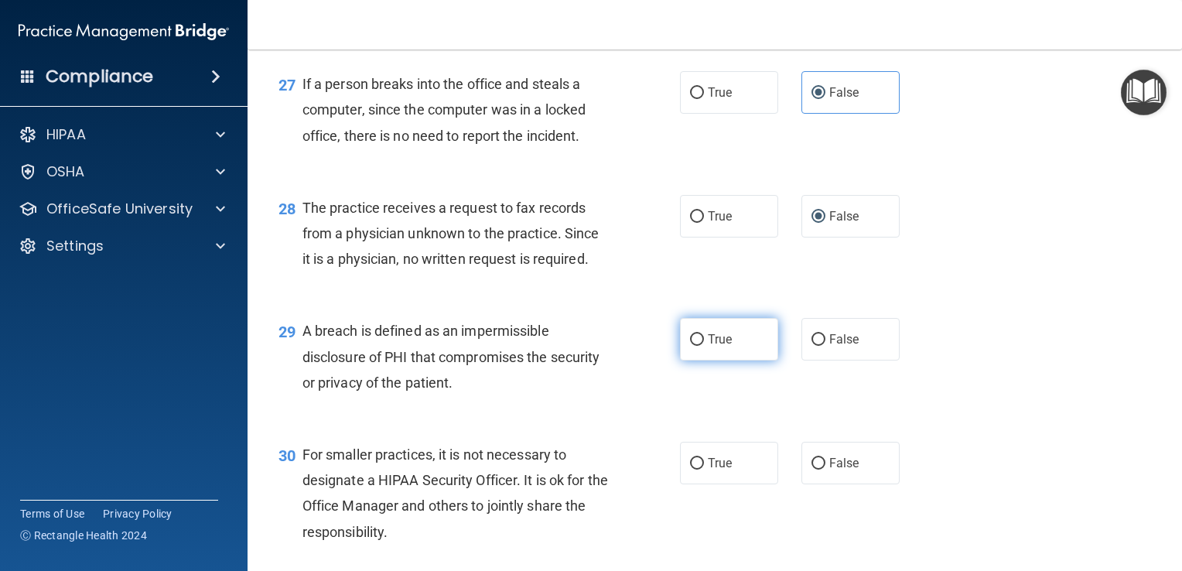
click at [691, 346] on input "True" at bounding box center [697, 340] width 14 height 12
radio input "true"
click at [812, 470] on input "False" at bounding box center [818, 464] width 14 height 12
radio input "true"
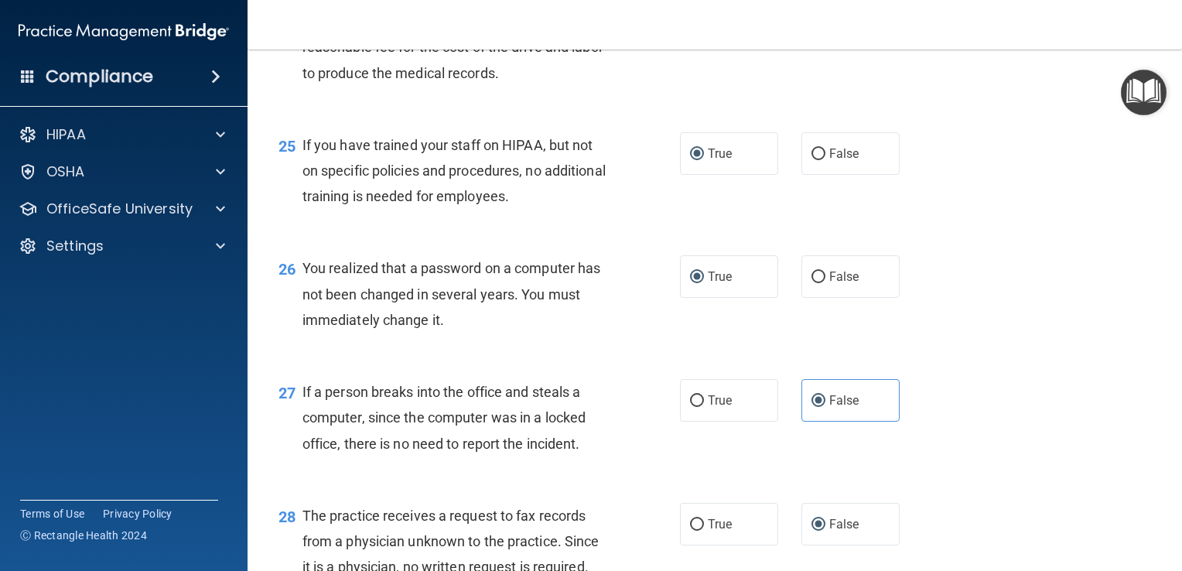
scroll to position [3263, 0]
click at [815, 407] on input "False" at bounding box center [818, 401] width 14 height 12
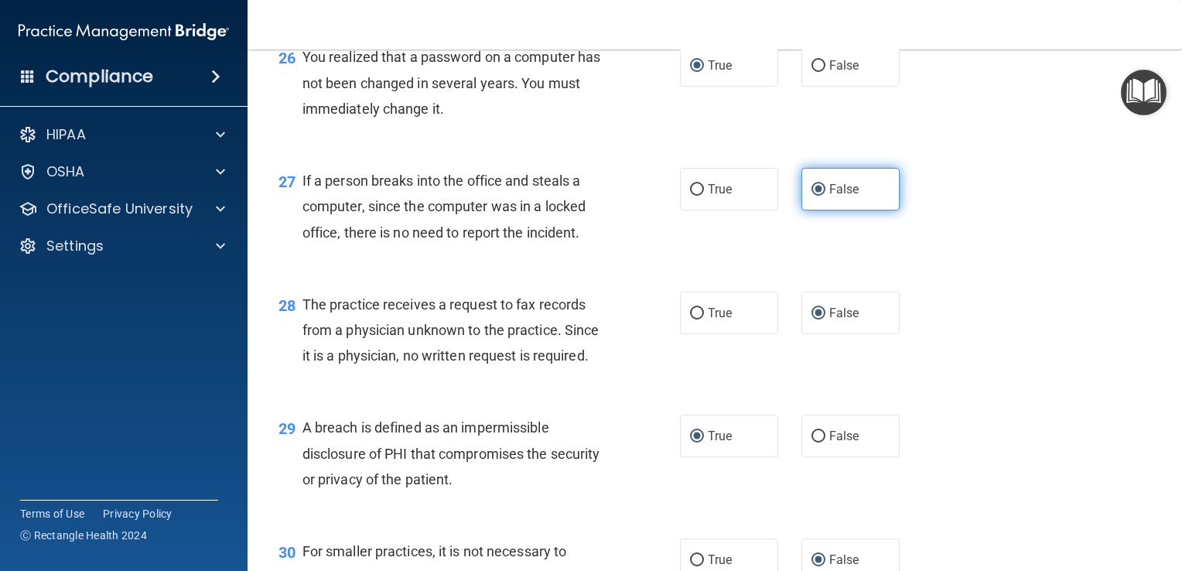
scroll to position [3698, 0]
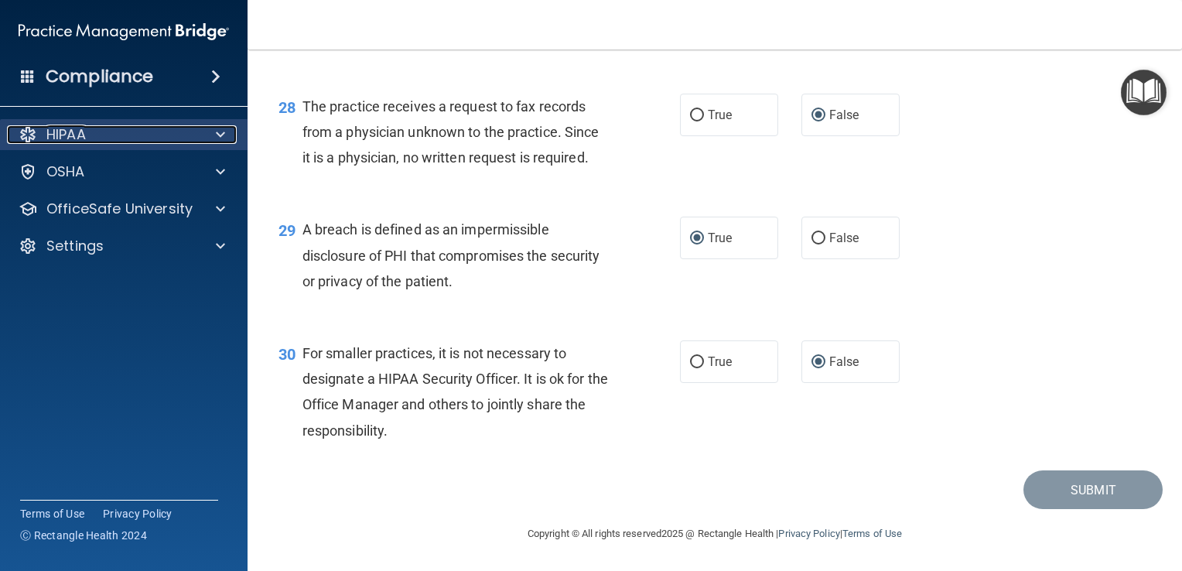
click at [152, 127] on div "HIPAA" at bounding box center [103, 134] width 192 height 19
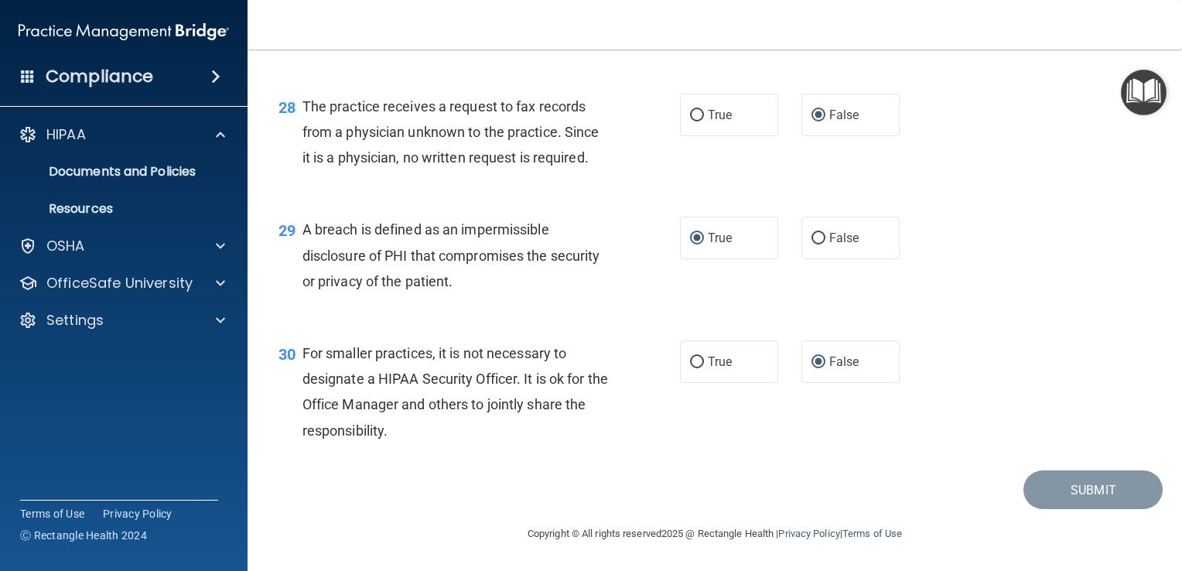
click at [999, 509] on footer "Copyright © All rights reserved 2025 @ Rectangle Health | Privacy Policy | Term…" at bounding box center [714, 532] width 873 height 46
click at [1015, 504] on div "Submit" at bounding box center [715, 489] width 896 height 39
click at [623, 407] on div "30 For smaller practices, it is not necessary to designate a HIPAA Security Off…" at bounding box center [479, 395] width 448 height 111
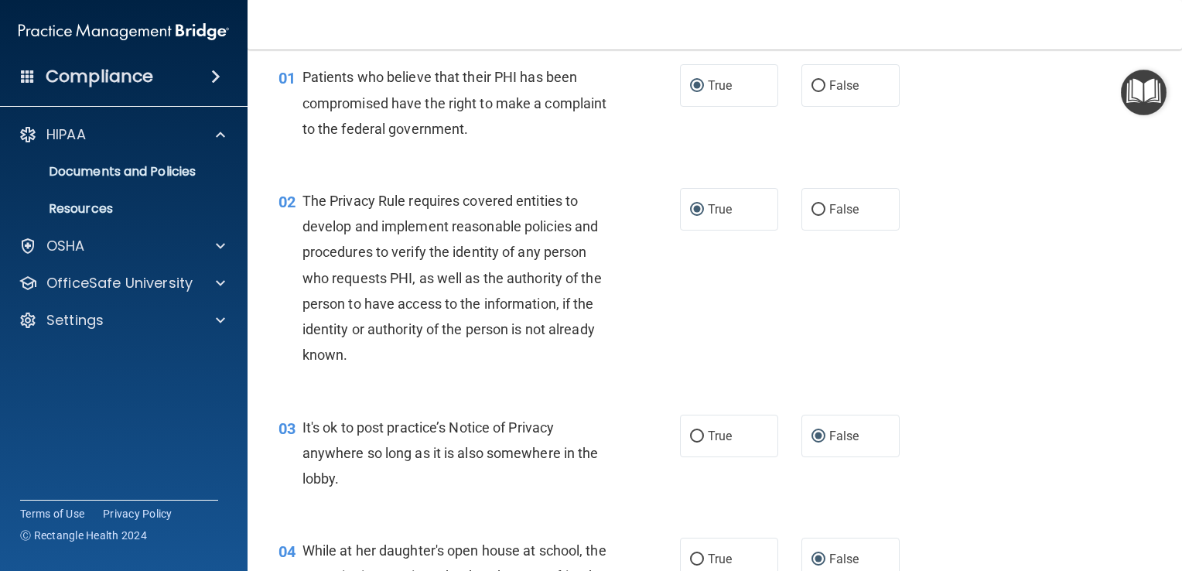
scroll to position [0, 0]
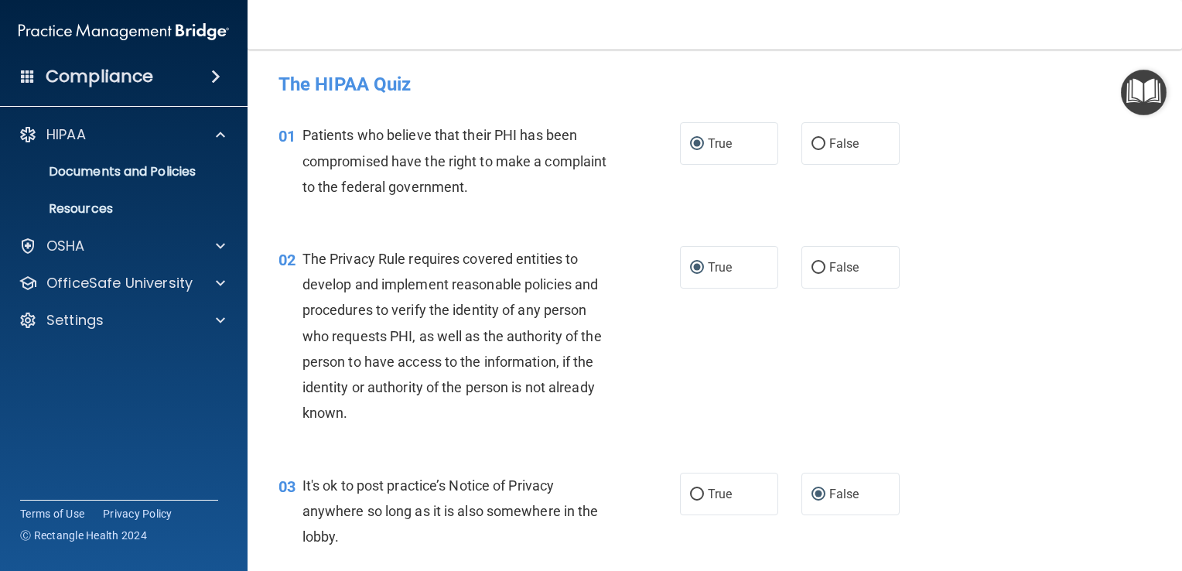
click at [330, 93] on h4 "The HIPAA Quiz" at bounding box center [714, 84] width 873 height 20
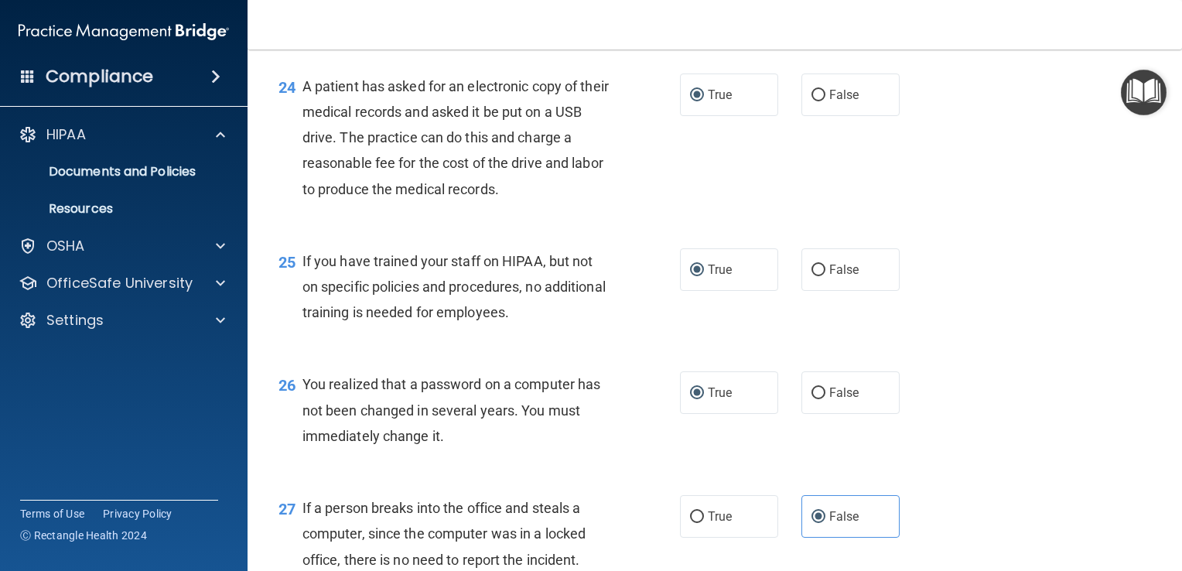
scroll to position [3698, 0]
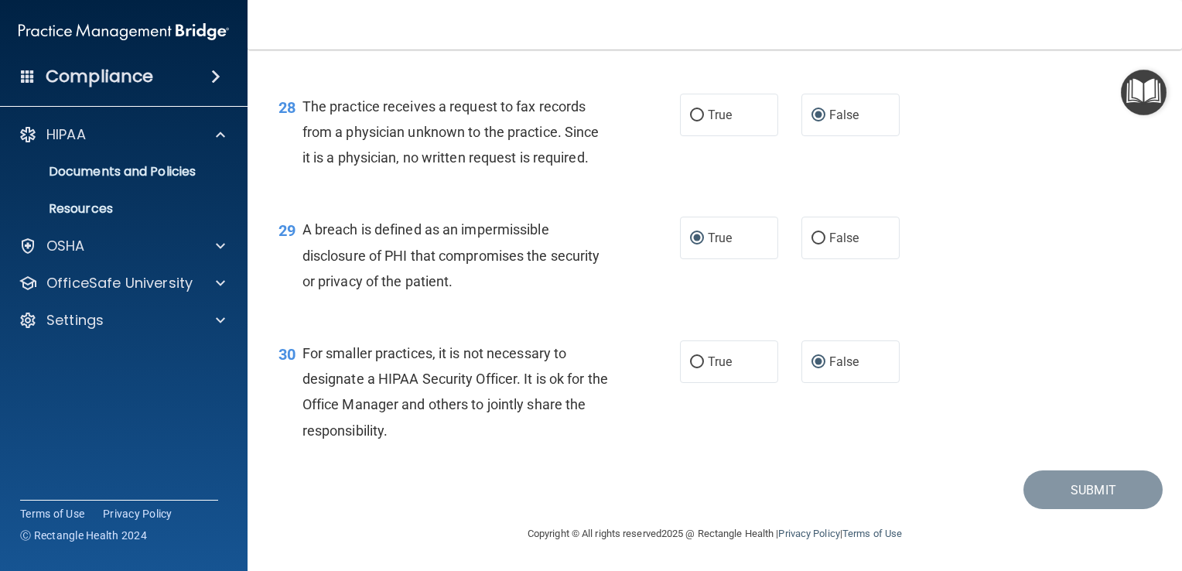
click at [1031, 203] on div "29 A breach is defined as an impermissible disclosure of PHI that compromises t…" at bounding box center [715, 259] width 896 height 124
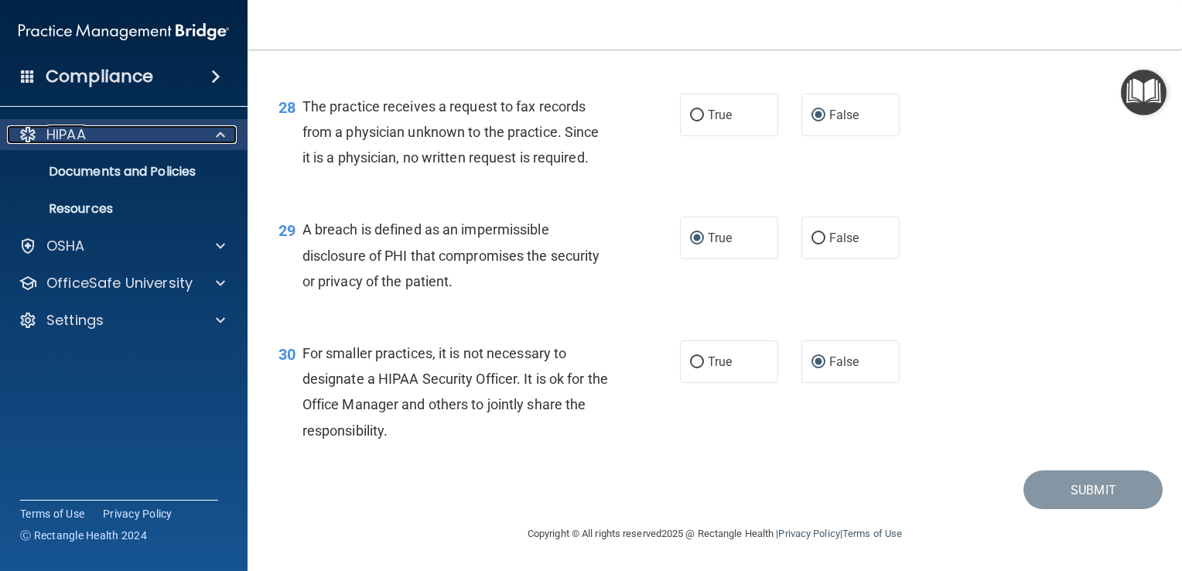
click at [66, 139] on p "HIPAA" at bounding box center [65, 134] width 39 height 19
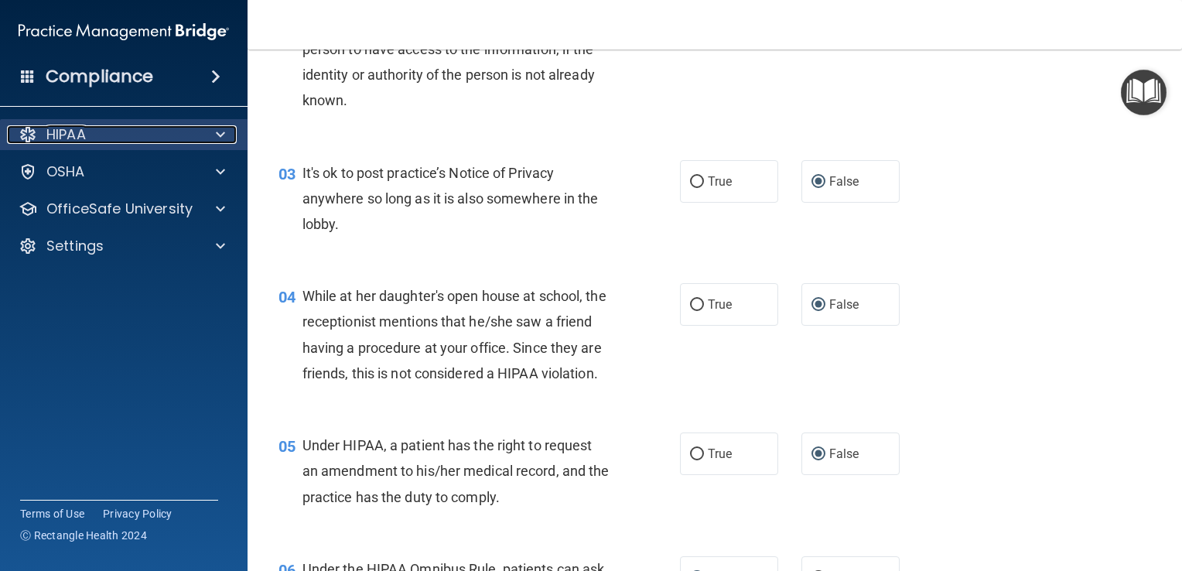
scroll to position [0, 0]
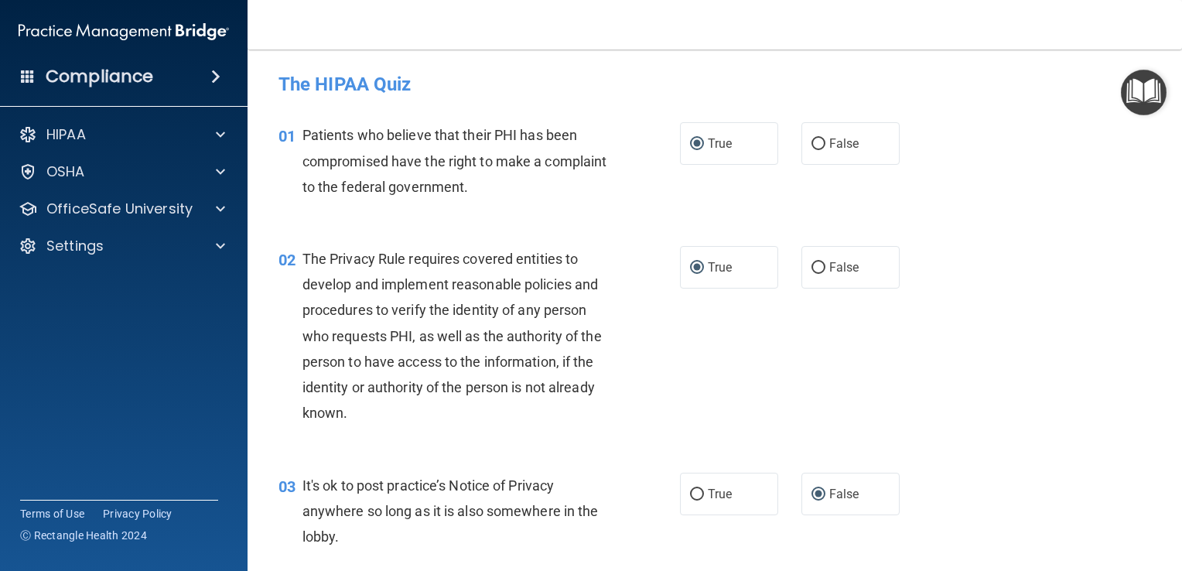
click at [105, 77] on h4 "Compliance" at bounding box center [100, 77] width 108 height 22
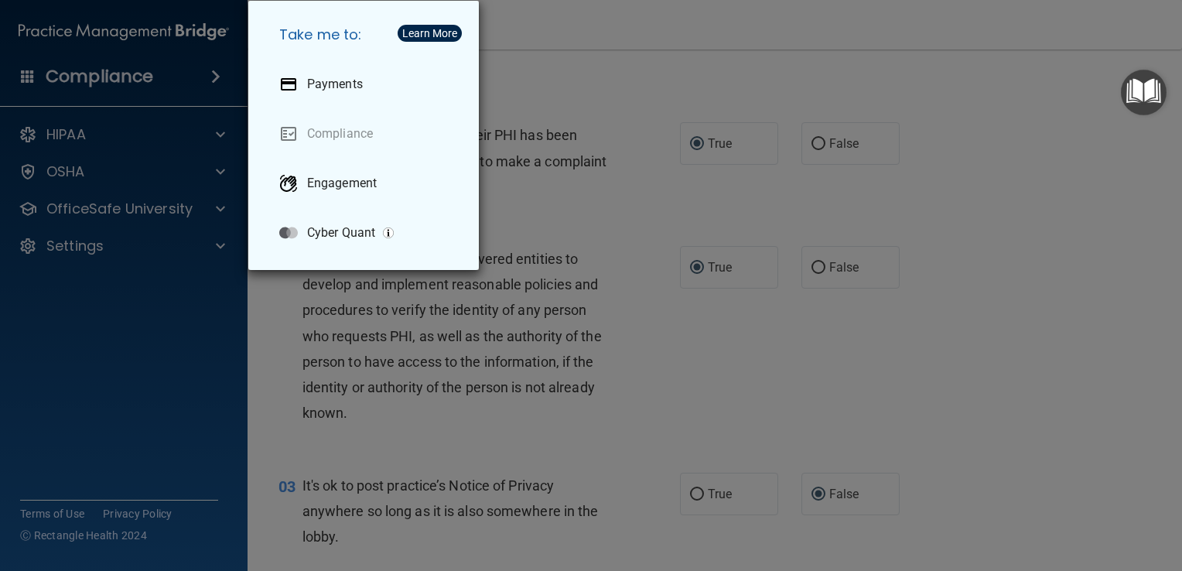
click at [707, 442] on div "Take me to: Payments Compliance Engagement Cyber Quant" at bounding box center [591, 285] width 1182 height 571
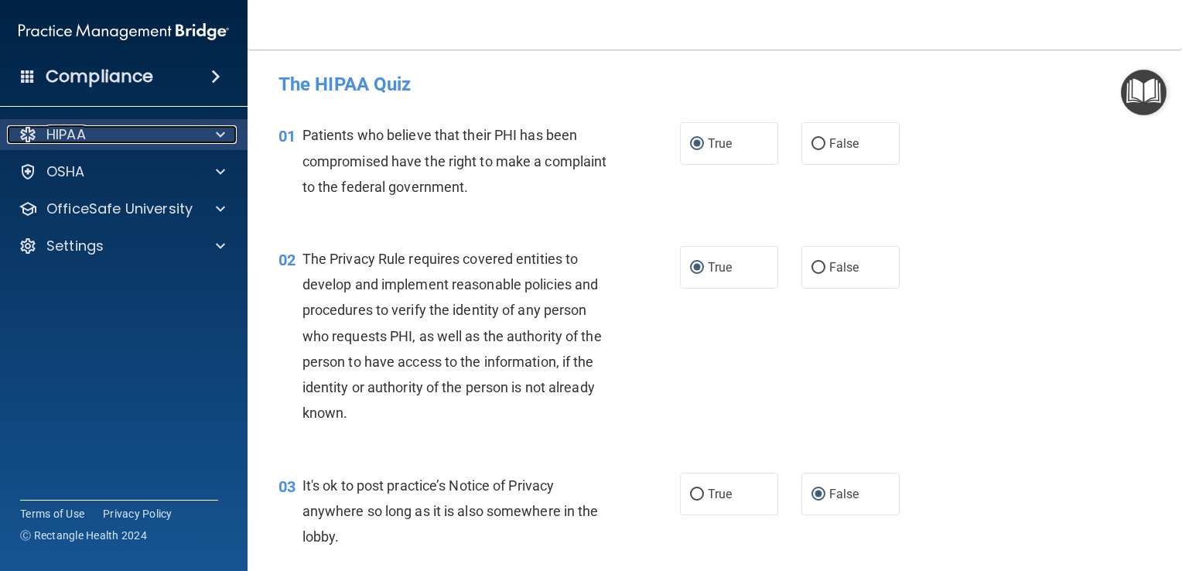
click at [70, 142] on p "HIPAA" at bounding box center [65, 134] width 39 height 19
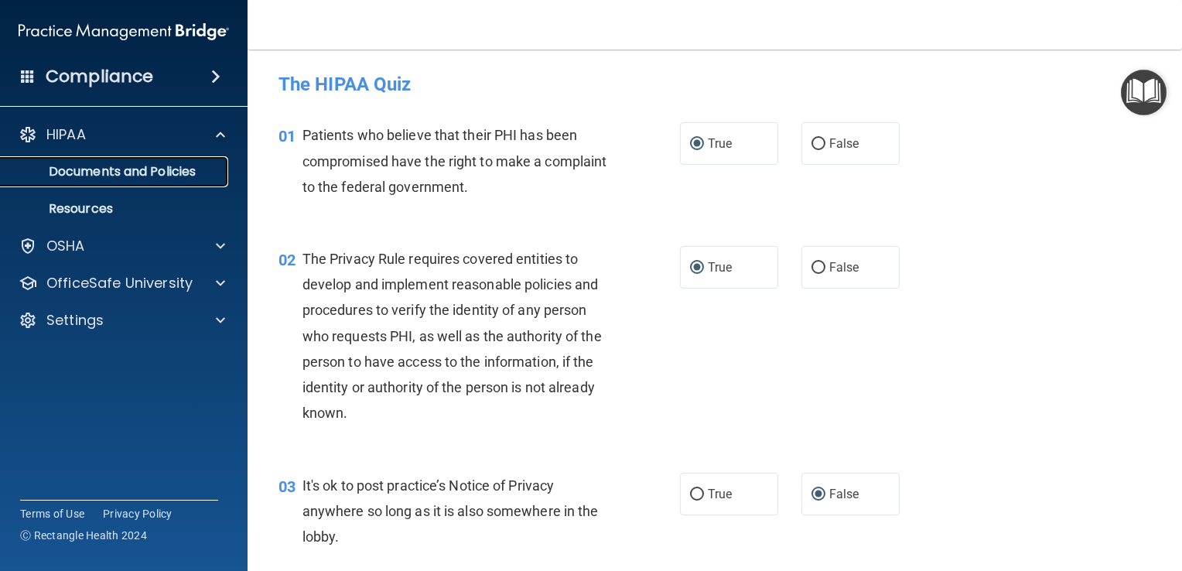
click at [115, 169] on p "Documents and Policies" at bounding box center [115, 171] width 211 height 15
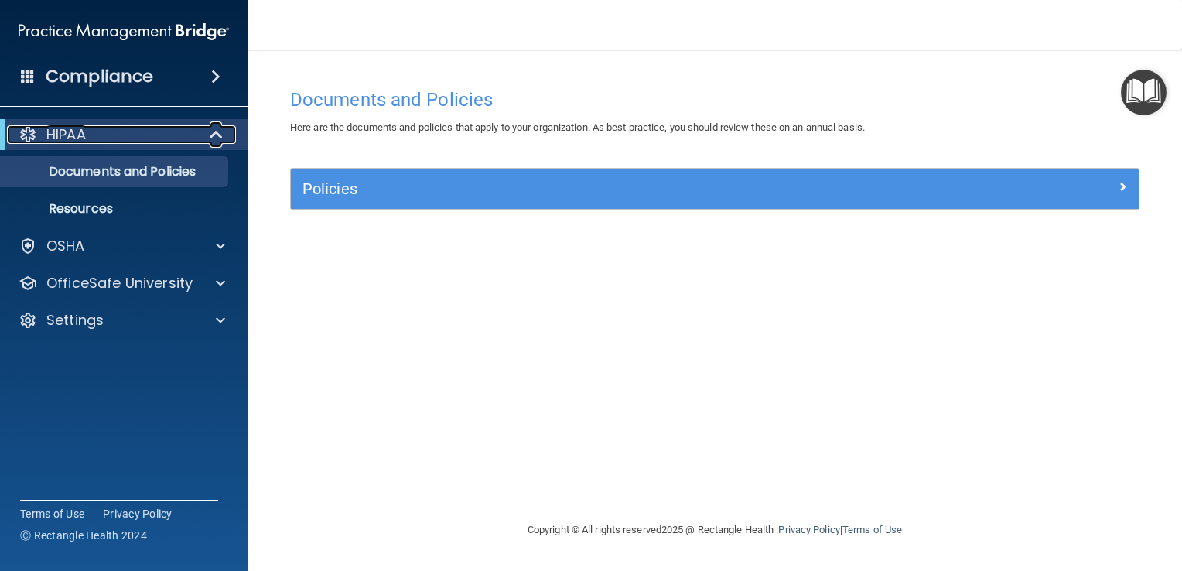
click at [66, 138] on p "HIPAA" at bounding box center [65, 134] width 39 height 19
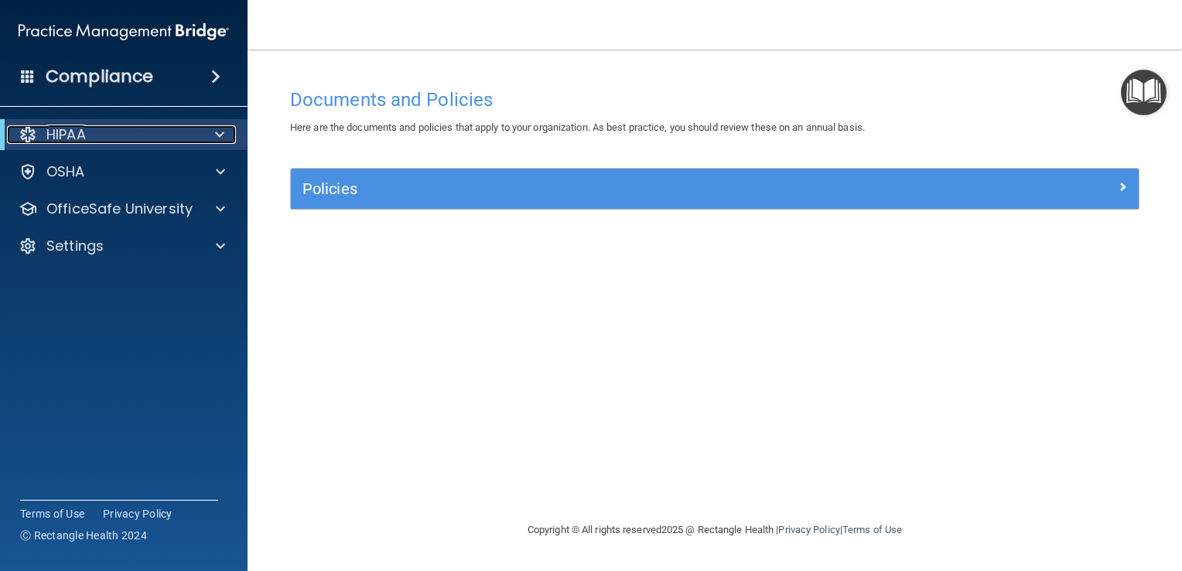
click at [74, 138] on p "HIPAA" at bounding box center [65, 134] width 39 height 19
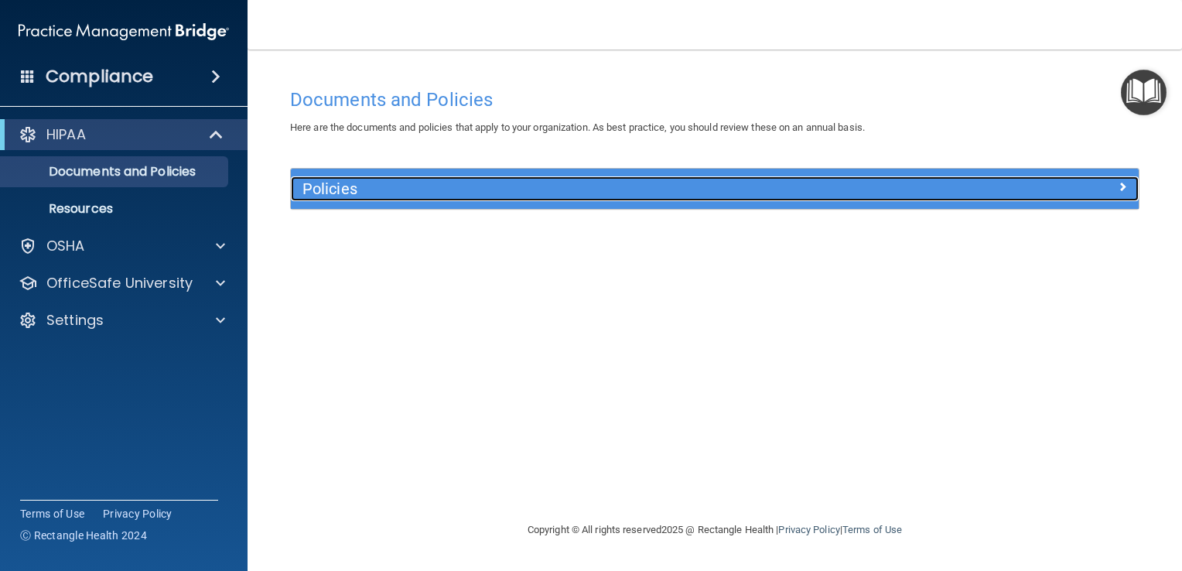
click at [316, 196] on h5 "Policies" at bounding box center [608, 188] width 613 height 17
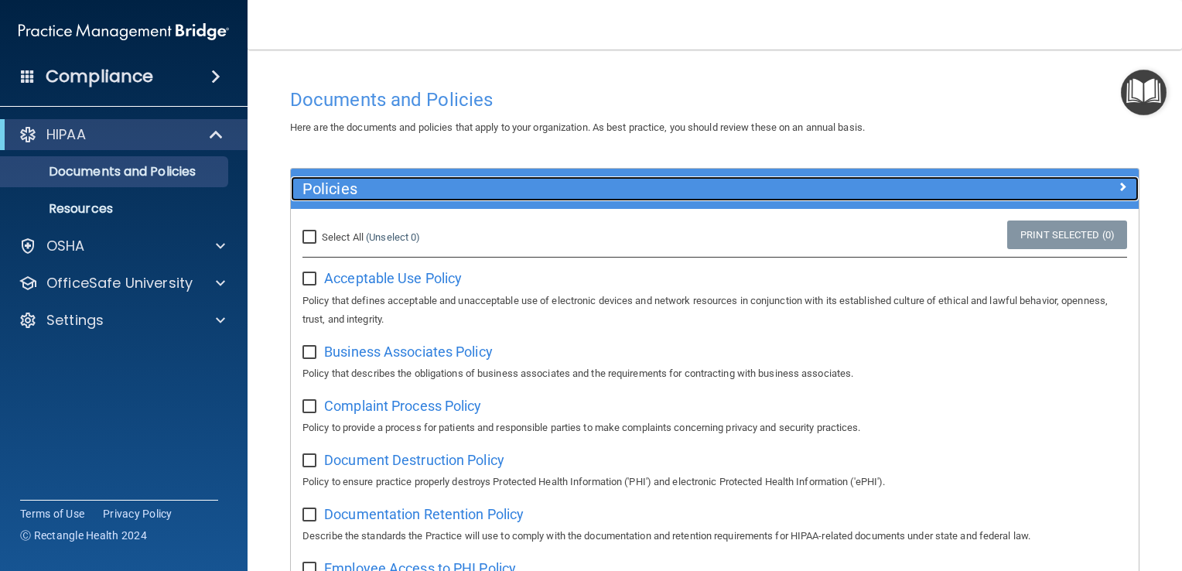
click at [1118, 186] on span at bounding box center [1122, 186] width 9 height 19
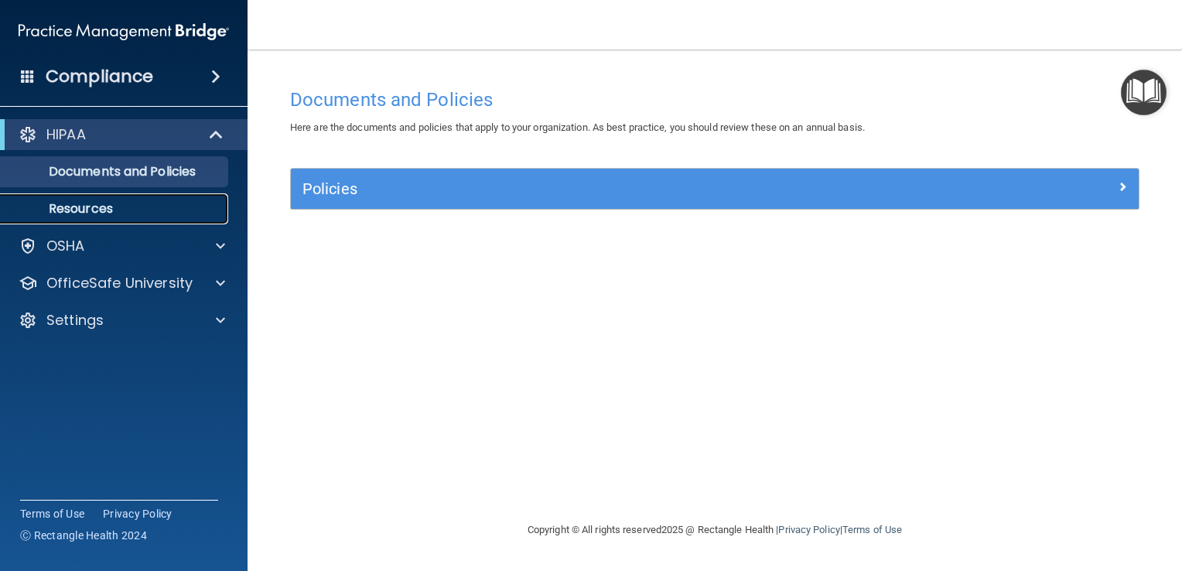
click at [70, 211] on p "Resources" at bounding box center [115, 208] width 211 height 15
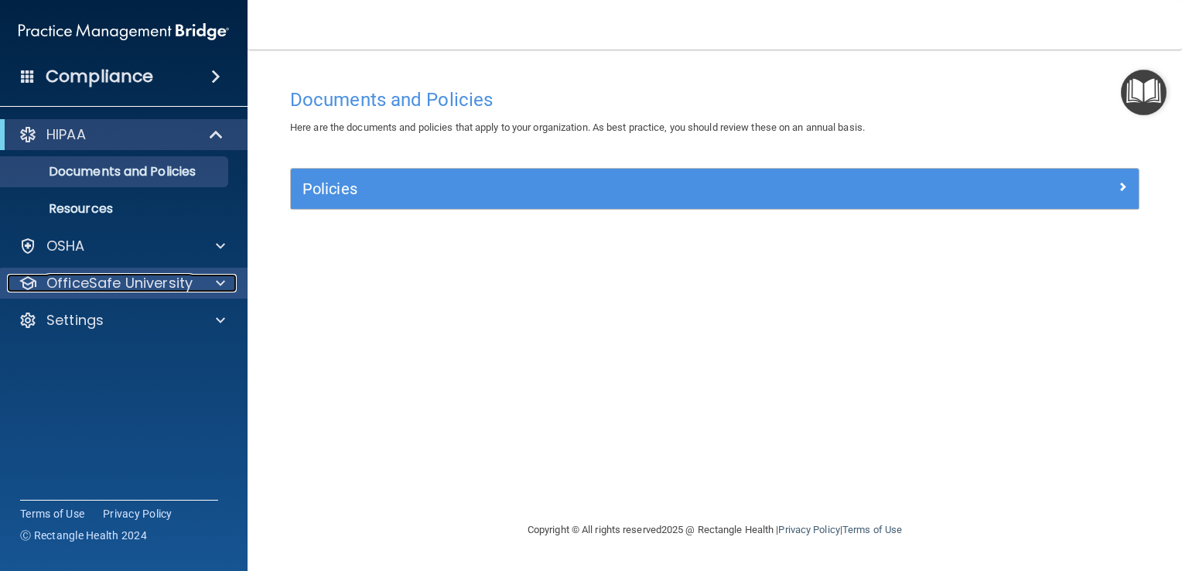
click at [90, 290] on p "OfficeSafe University" at bounding box center [119, 283] width 146 height 19
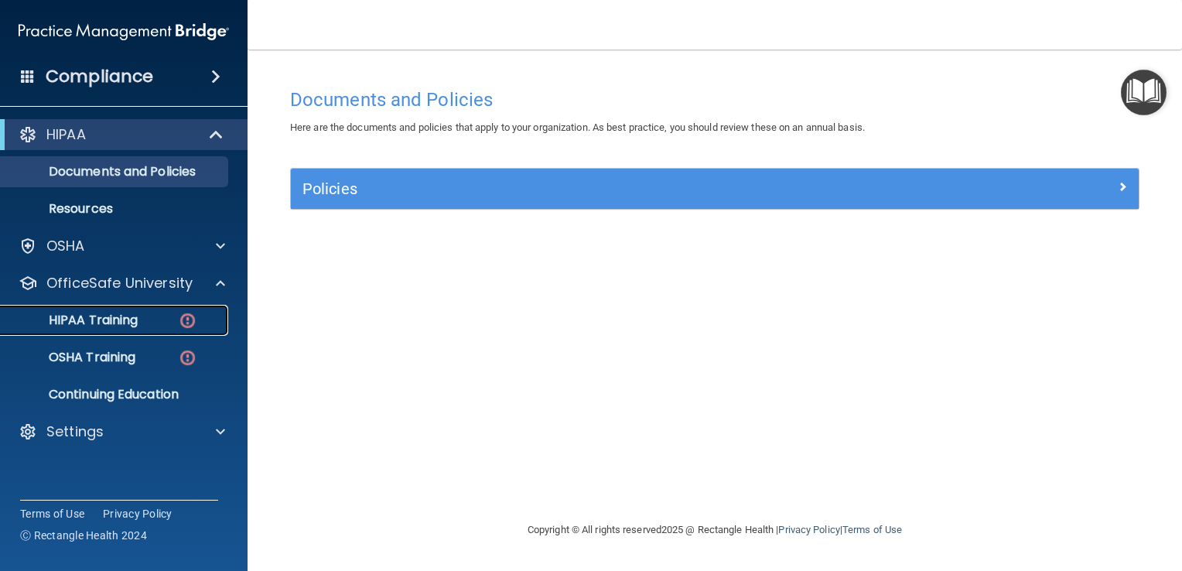
click at [83, 327] on p "HIPAA Training" at bounding box center [74, 320] width 128 height 15
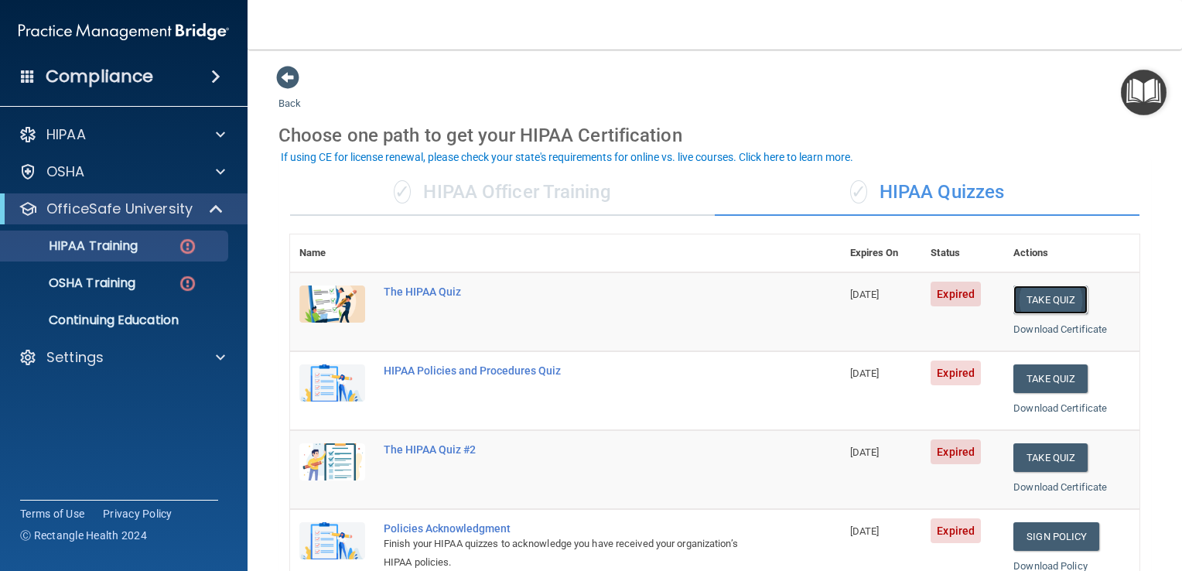
click at [1047, 300] on button "Take Quiz" at bounding box center [1050, 299] width 74 height 29
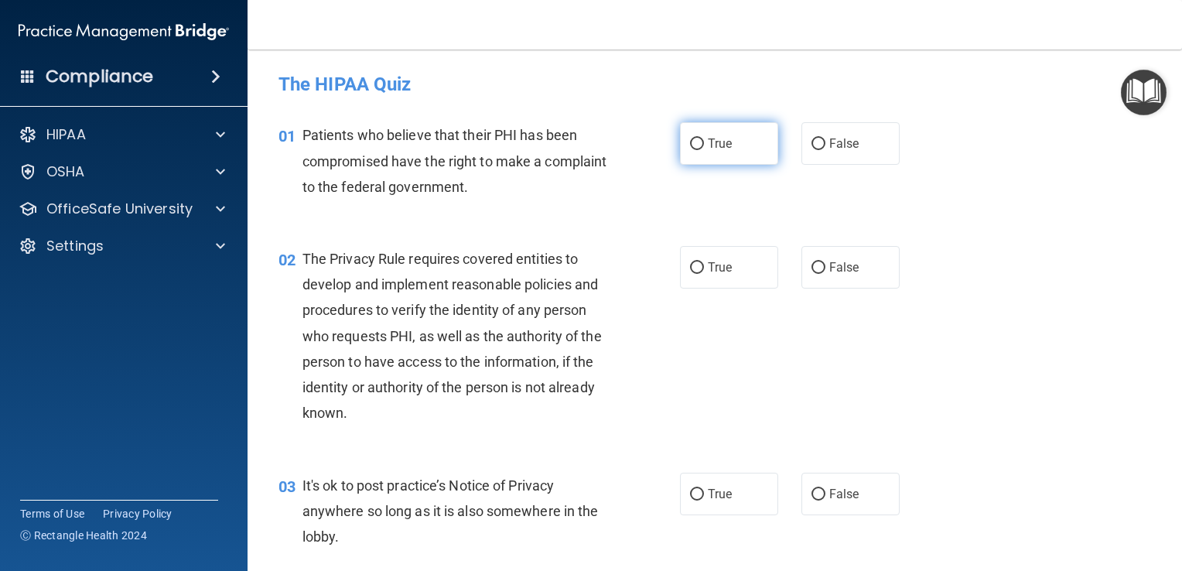
click at [692, 147] on input "True" at bounding box center [697, 144] width 14 height 12
radio input "true"
click at [696, 269] on input "True" at bounding box center [697, 268] width 14 height 12
radio input "true"
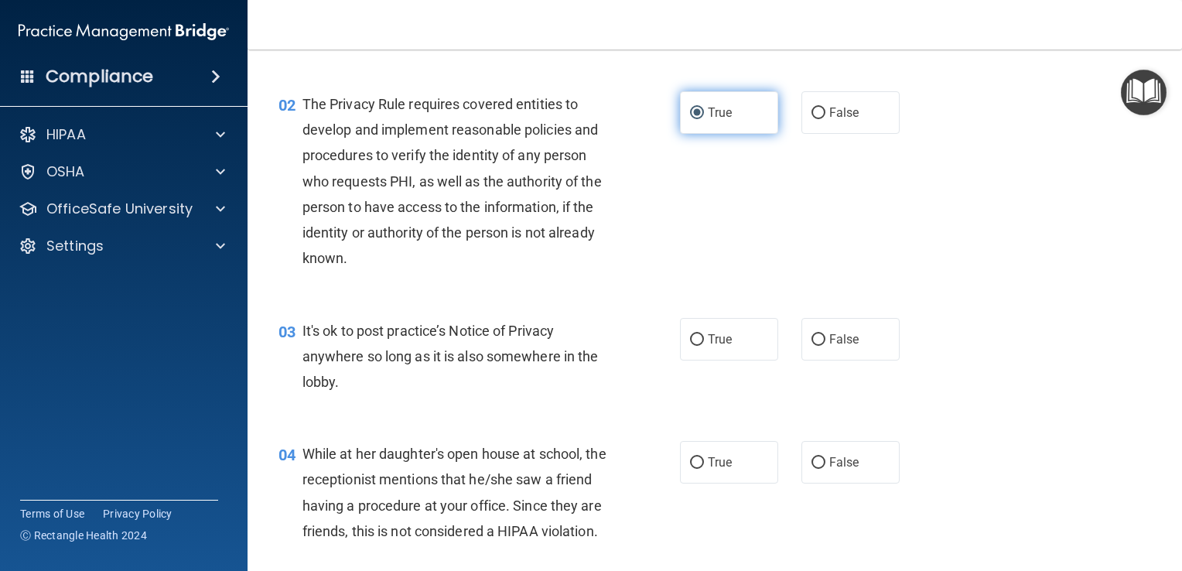
scroll to position [165, 0]
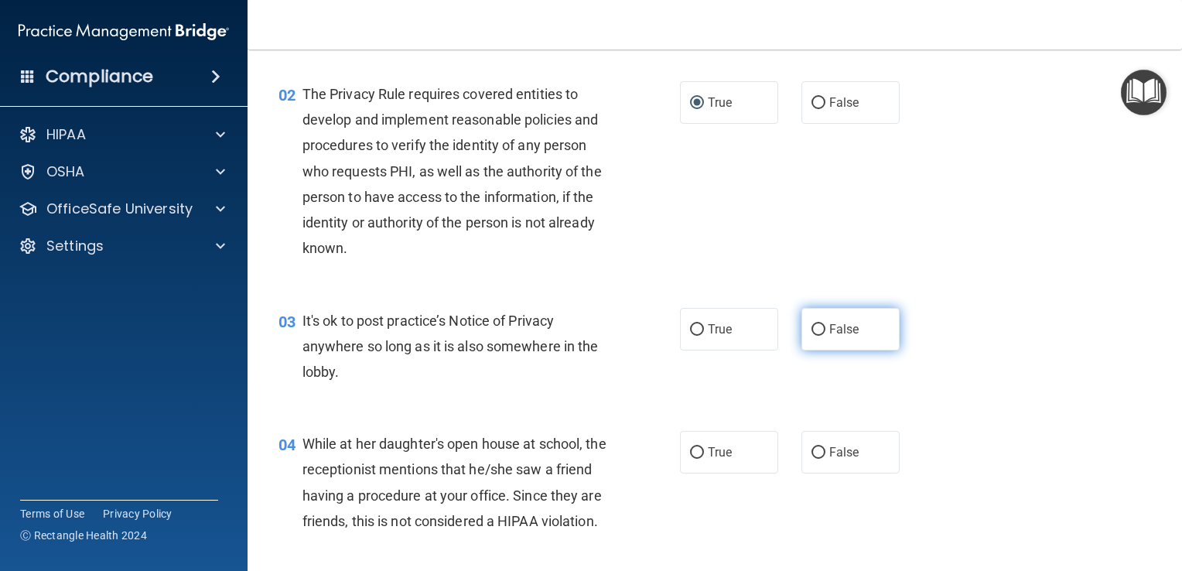
click at [813, 326] on input "False" at bounding box center [818, 330] width 14 height 12
radio input "true"
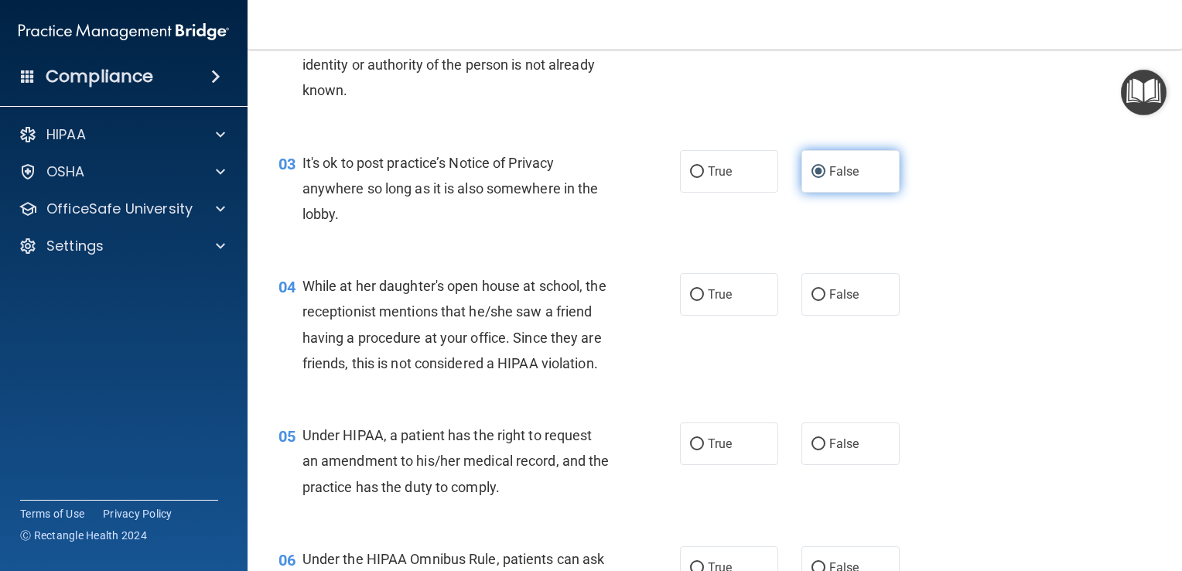
scroll to position [325, 0]
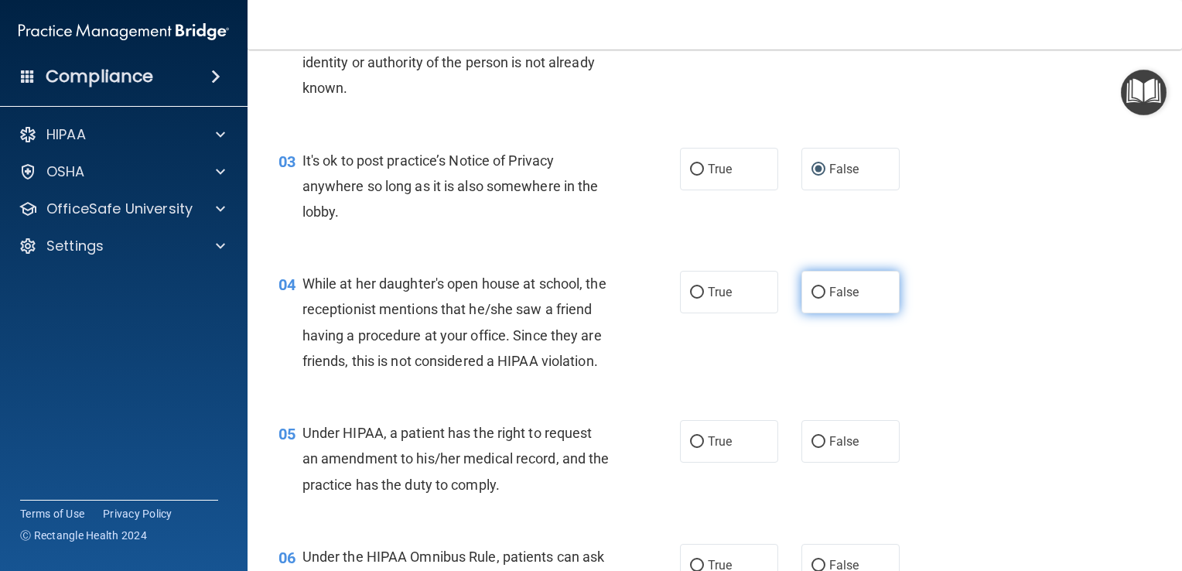
click at [814, 291] on input "False" at bounding box center [818, 293] width 14 height 12
radio input "true"
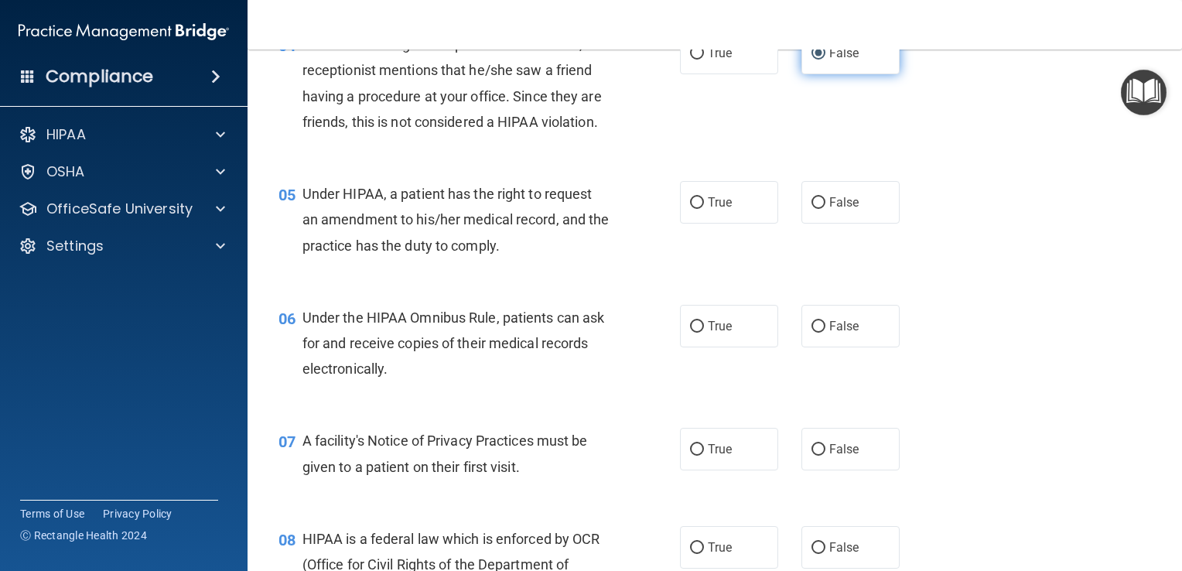
scroll to position [565, 0]
click at [811, 207] on input "False" at bounding box center [818, 202] width 14 height 12
radio input "true"
click at [691, 331] on input "True" at bounding box center [697, 325] width 14 height 12
radio input "true"
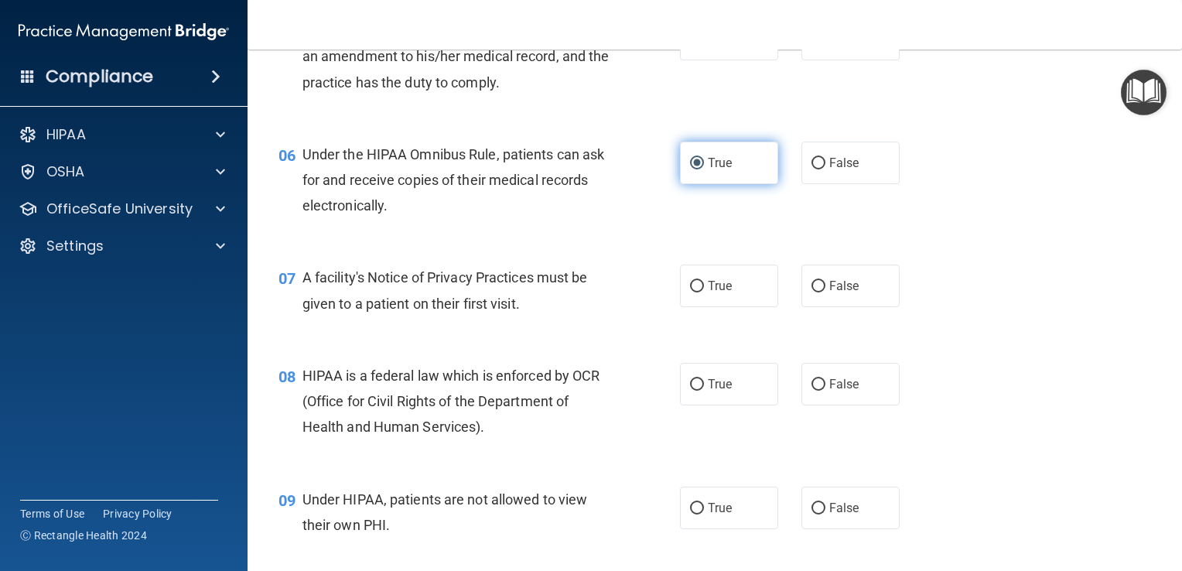
scroll to position [729, 0]
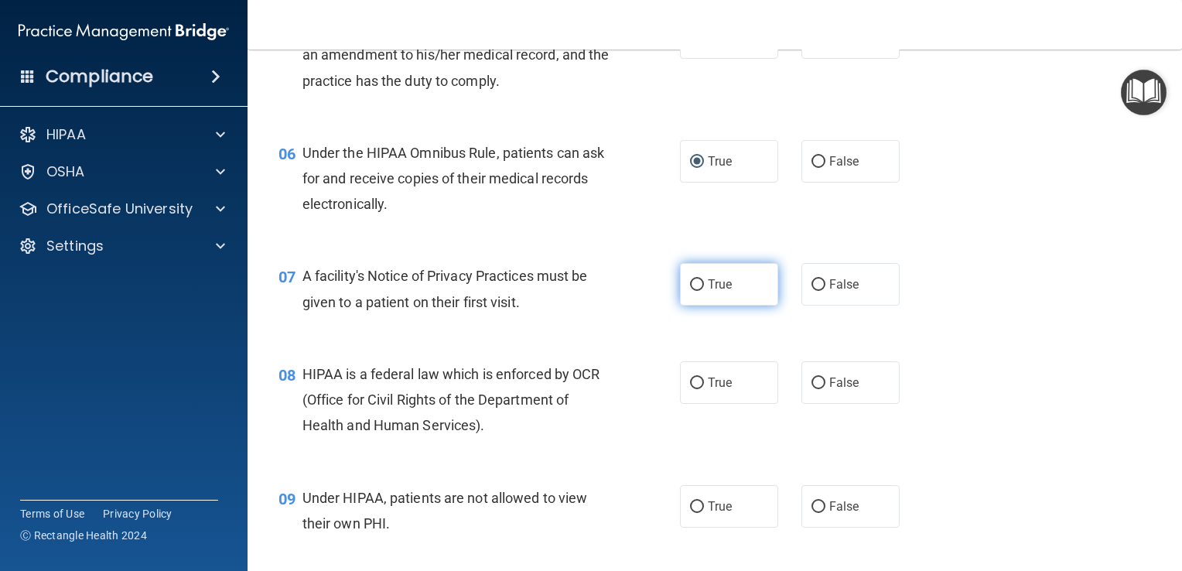
click at [692, 291] on input "True" at bounding box center [697, 285] width 14 height 12
radio input "true"
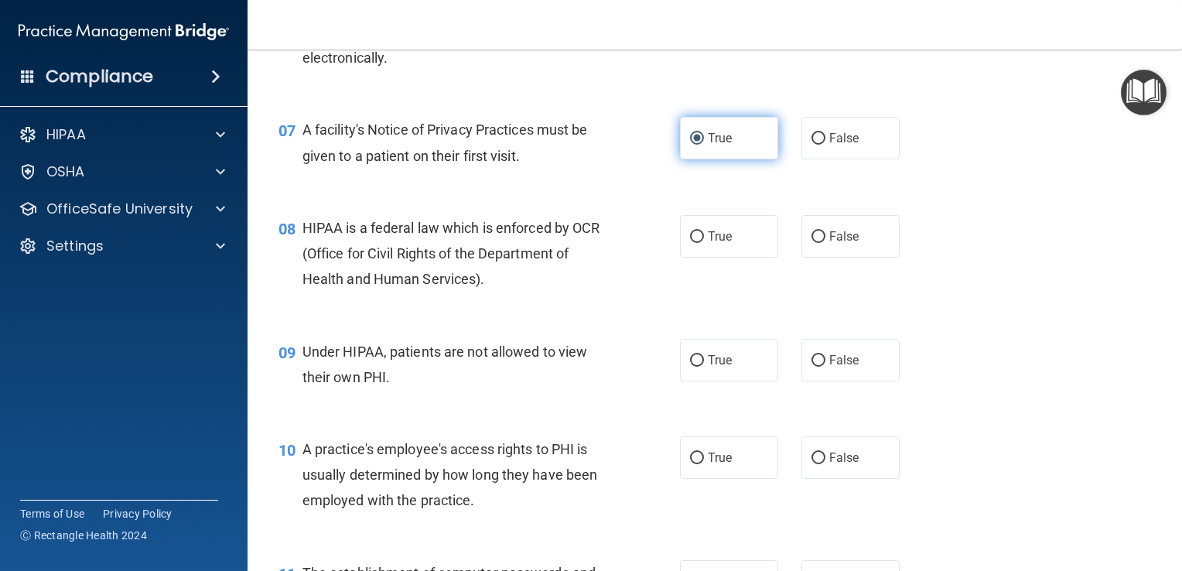
scroll to position [876, 0]
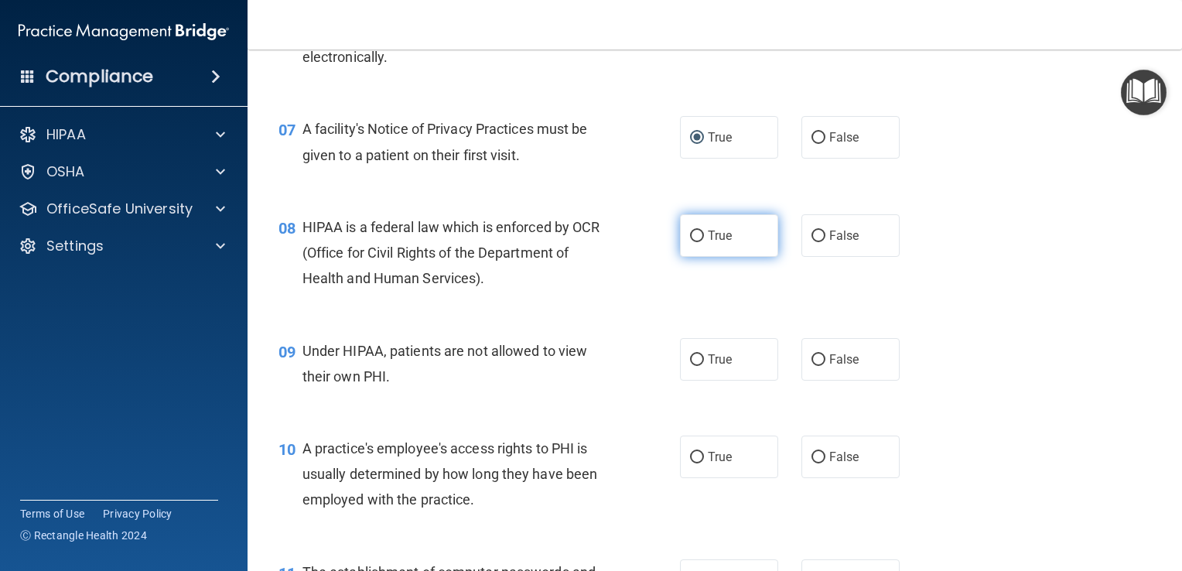
click at [691, 242] on input "True" at bounding box center [697, 237] width 14 height 12
radio input "true"
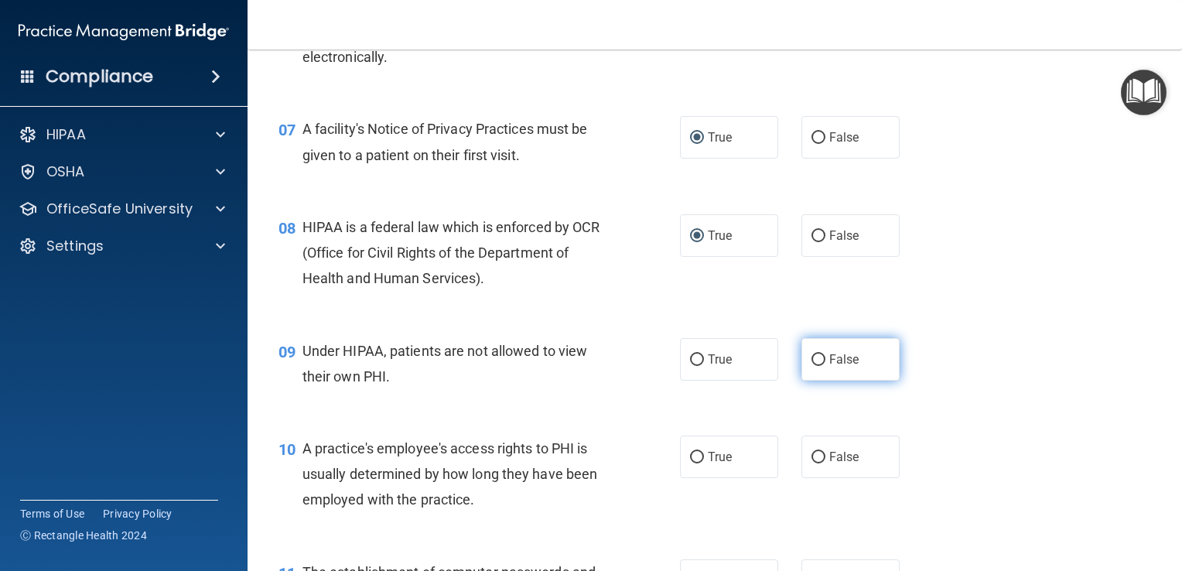
click at [815, 366] on input "False" at bounding box center [818, 360] width 14 height 12
radio input "true"
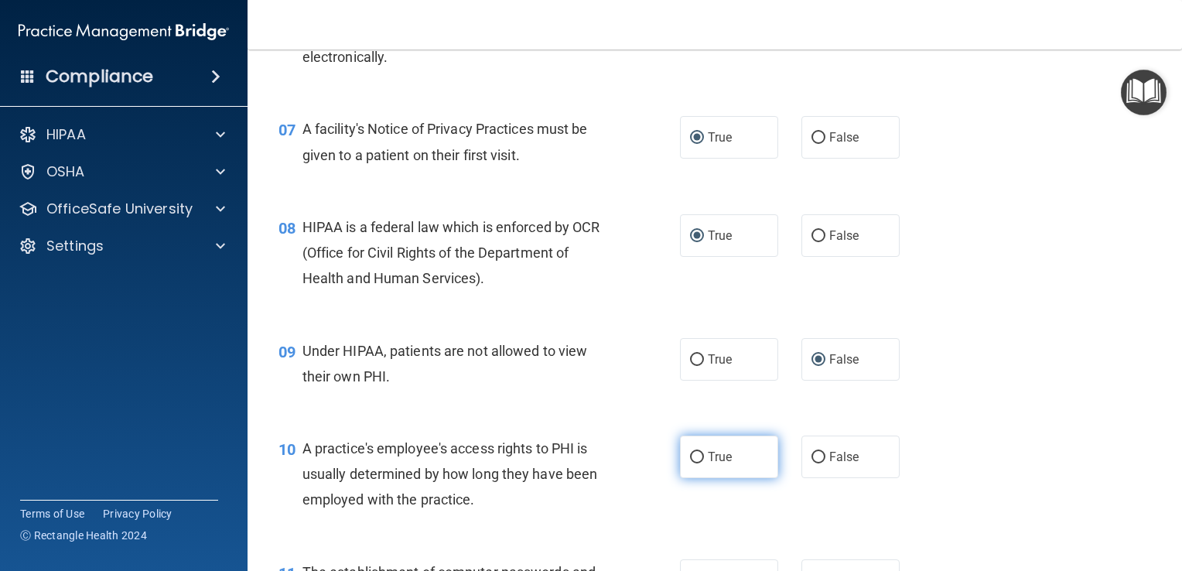
click at [692, 463] on input "True" at bounding box center [697, 458] width 14 height 12
radio input "true"
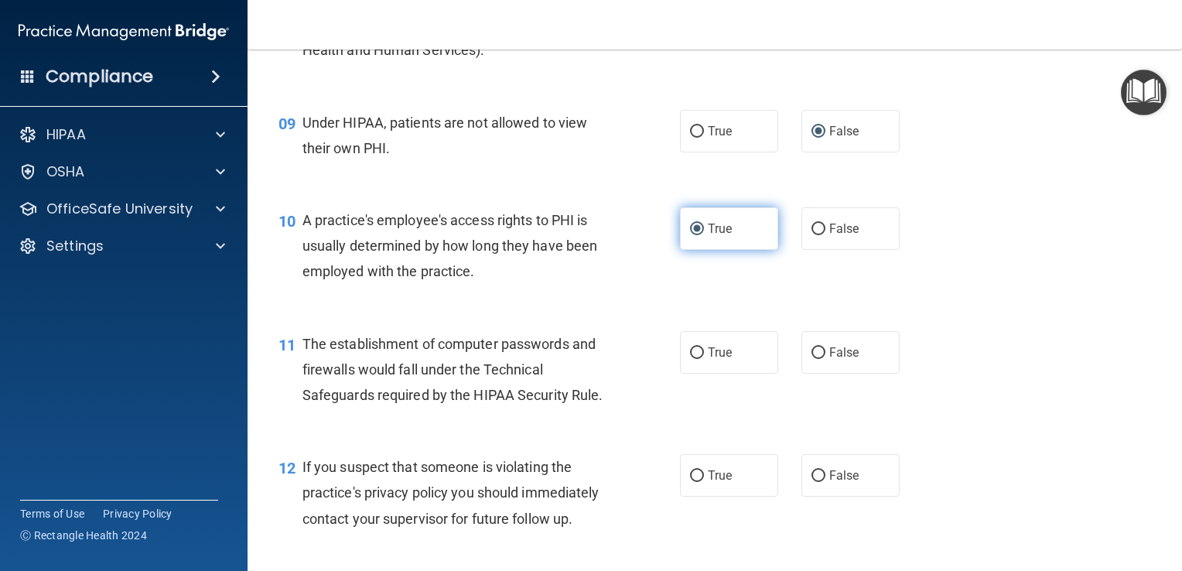
scroll to position [1108, 0]
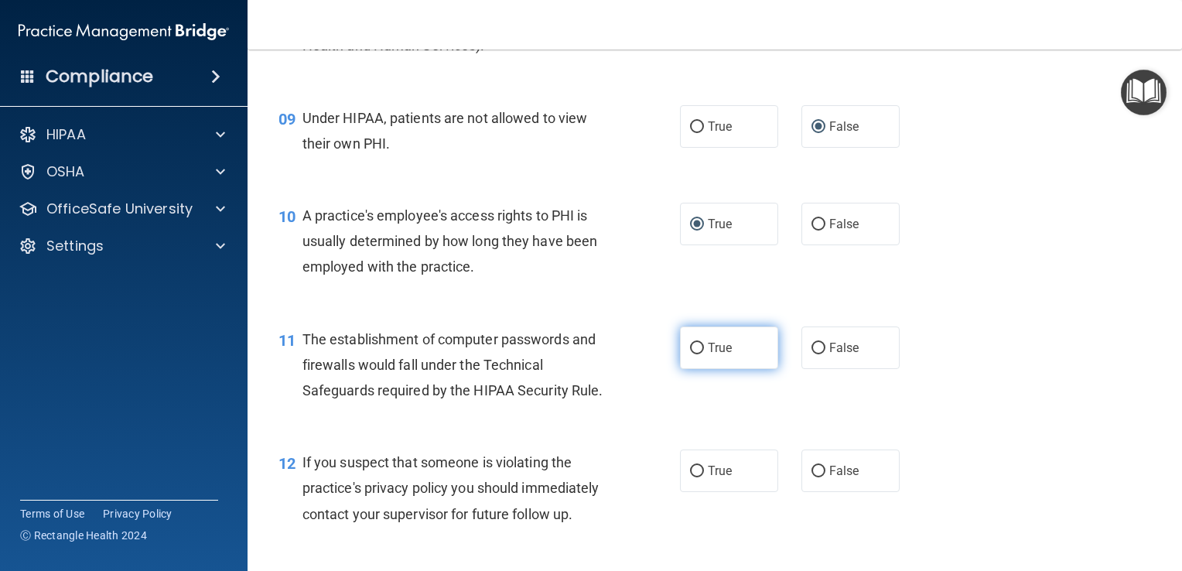
click at [696, 354] on input "True" at bounding box center [697, 349] width 14 height 12
radio input "true"
click at [696, 354] on input "True" at bounding box center [697, 349] width 14 height 12
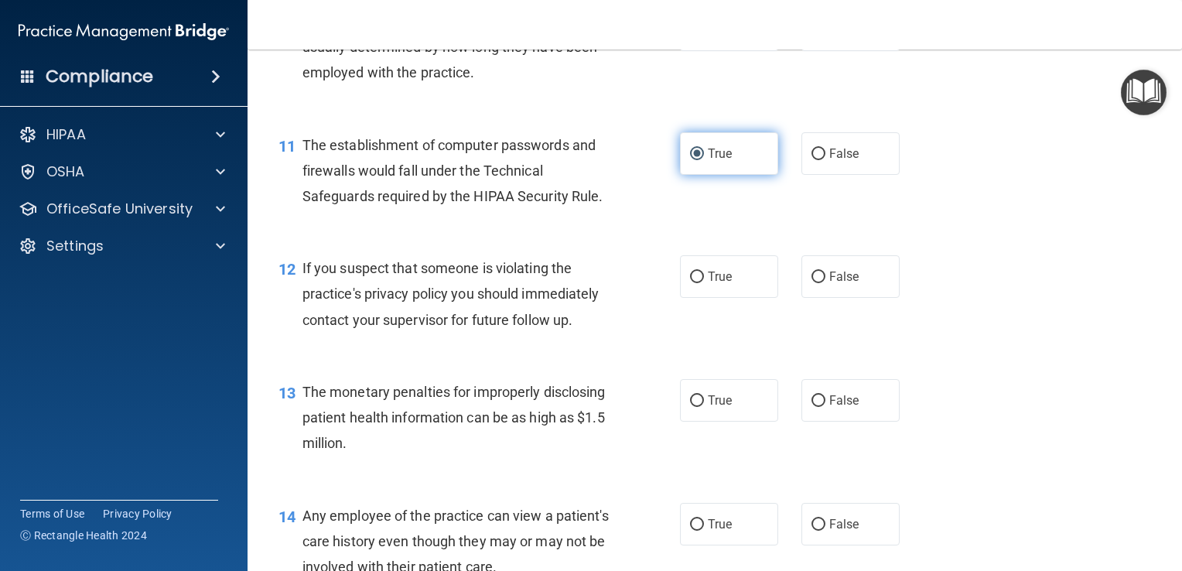
scroll to position [1304, 0]
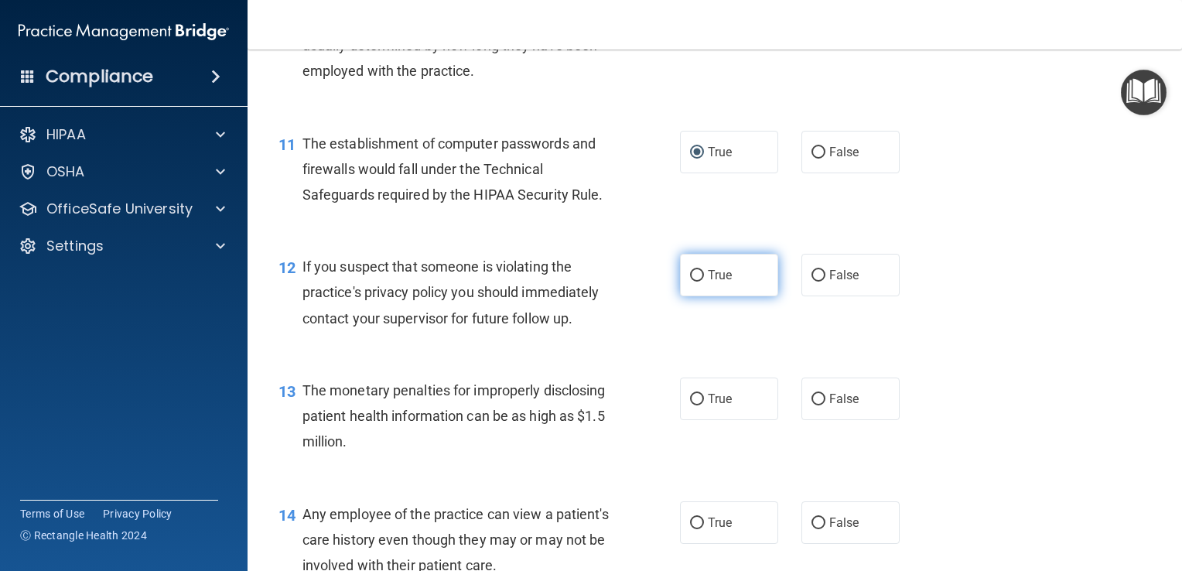
click at [690, 282] on input "True" at bounding box center [697, 276] width 14 height 12
radio input "true"
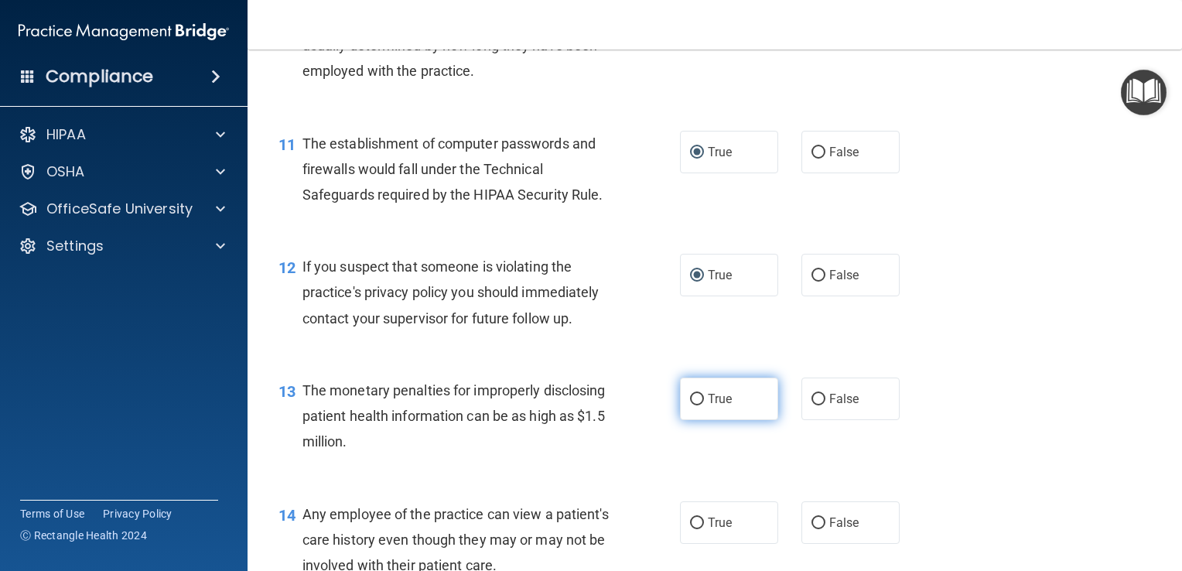
click at [690, 405] on input "True" at bounding box center [697, 400] width 14 height 12
radio input "true"
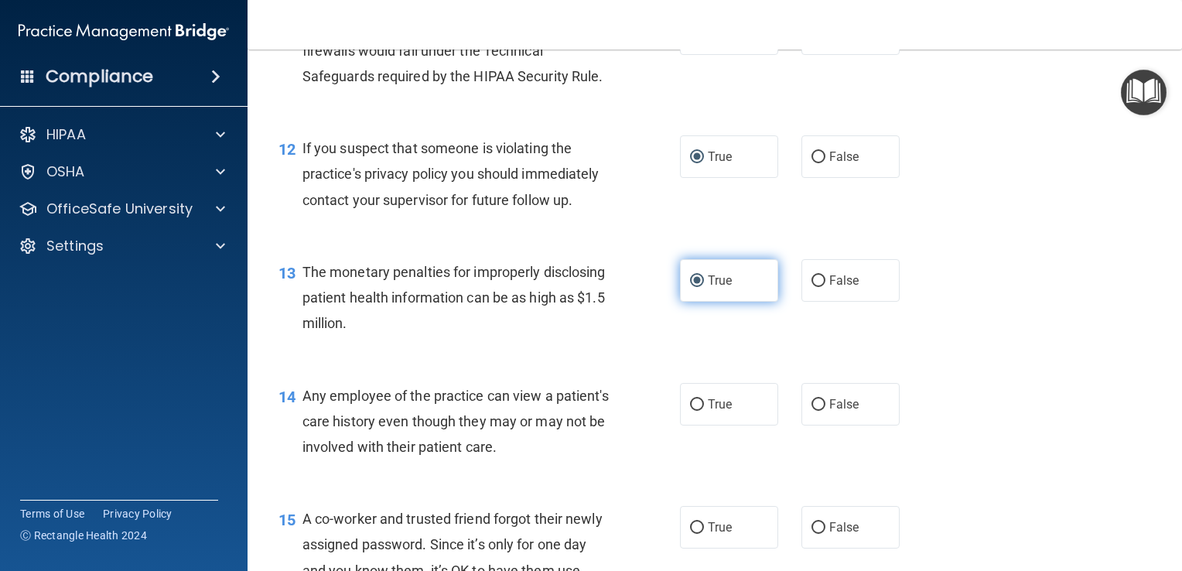
scroll to position [1423, 0]
click at [811, 411] on input "False" at bounding box center [818, 405] width 14 height 12
radio input "true"
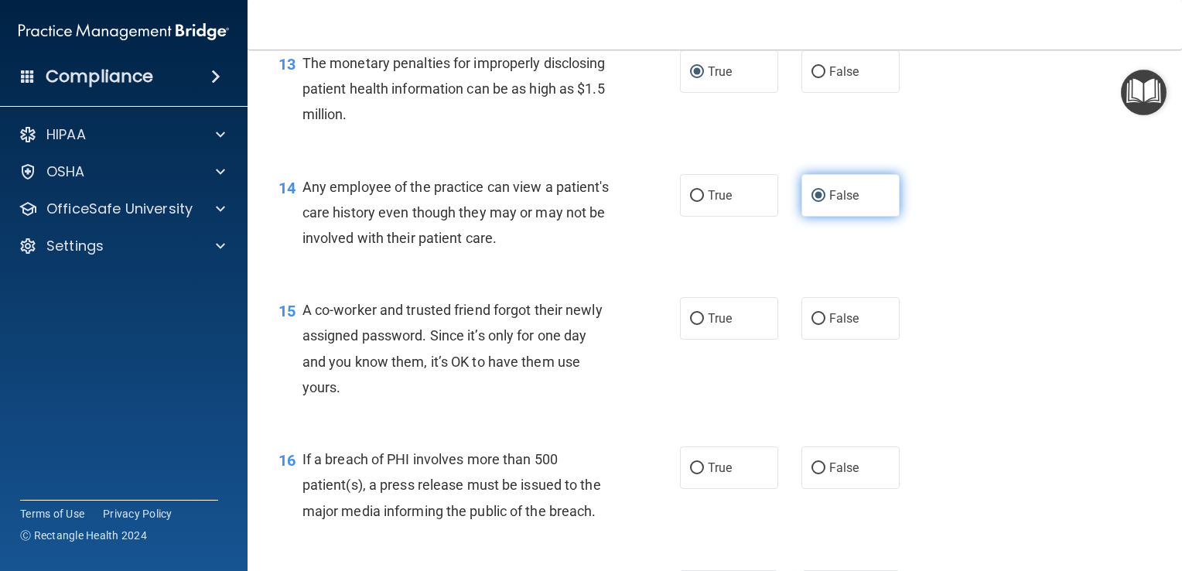
scroll to position [1631, 0]
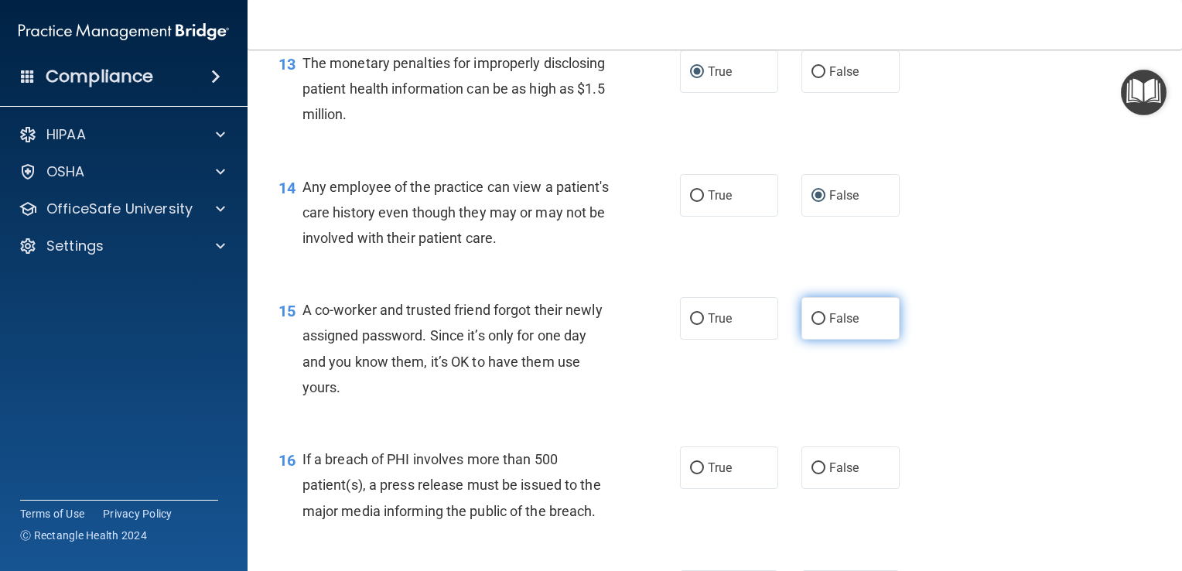
click at [812, 325] on input "False" at bounding box center [818, 319] width 14 height 12
radio input "true"
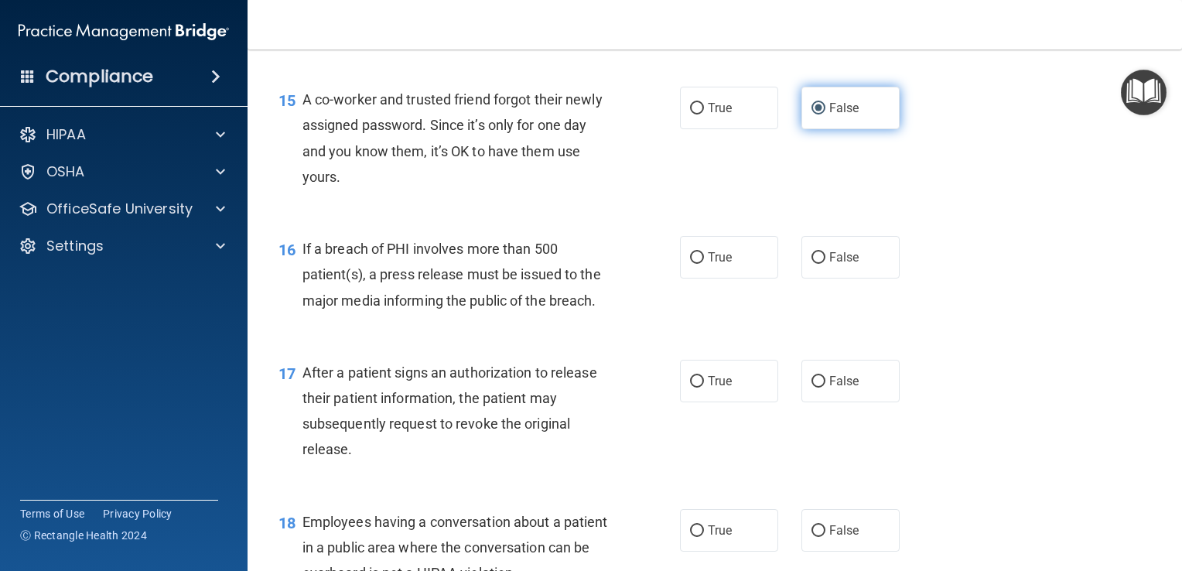
scroll to position [1844, 0]
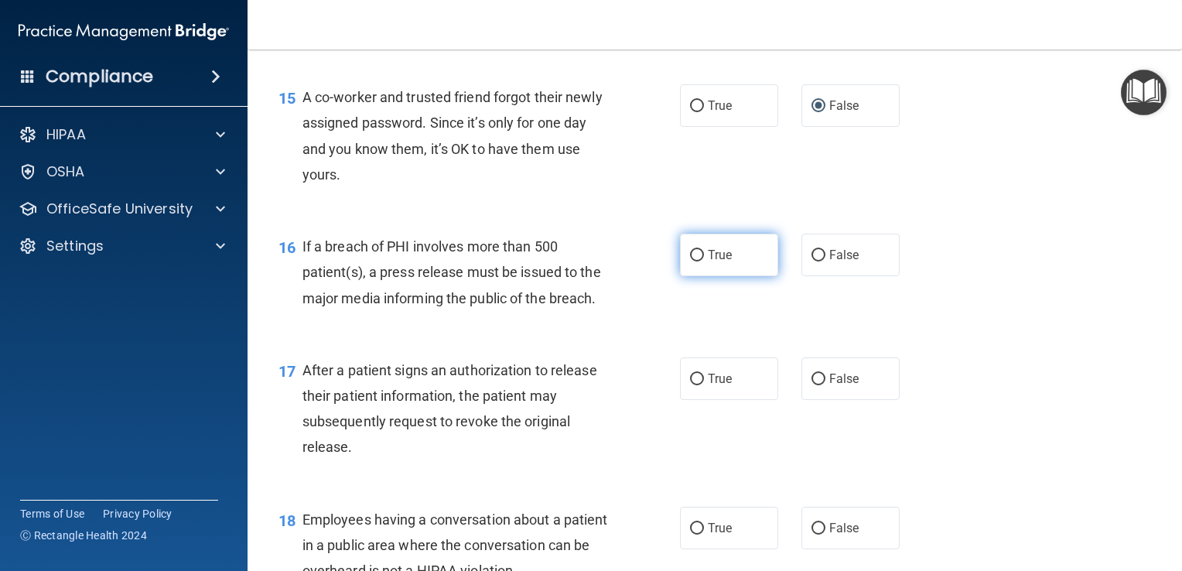
click at [691, 261] on input "True" at bounding box center [697, 256] width 14 height 12
radio input "true"
click at [811, 385] on input "False" at bounding box center [818, 380] width 14 height 12
radio input "true"
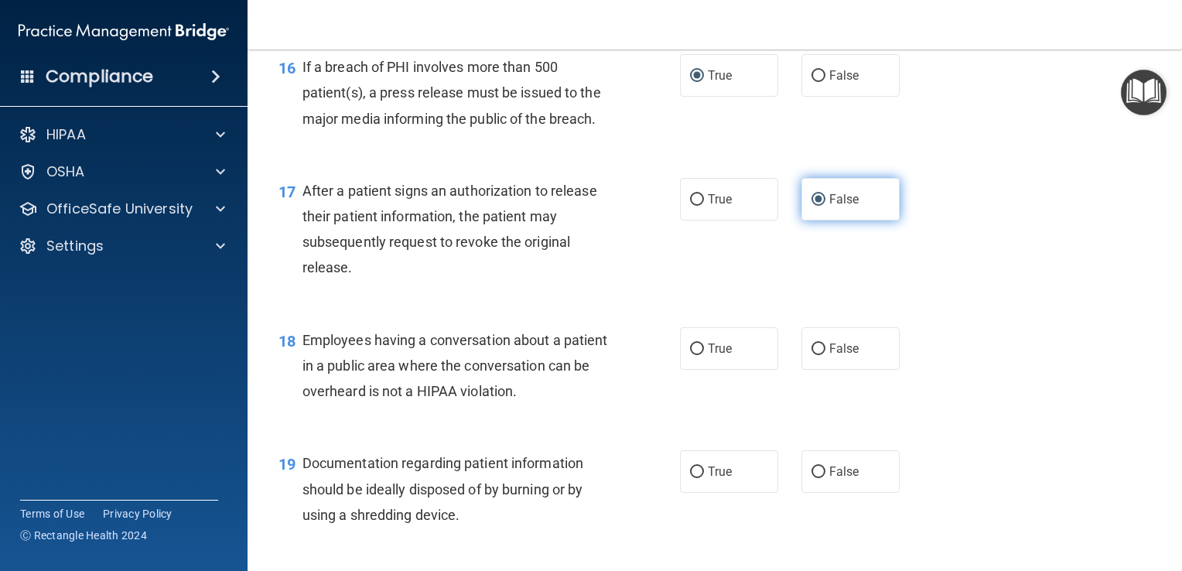
scroll to position [2028, 0]
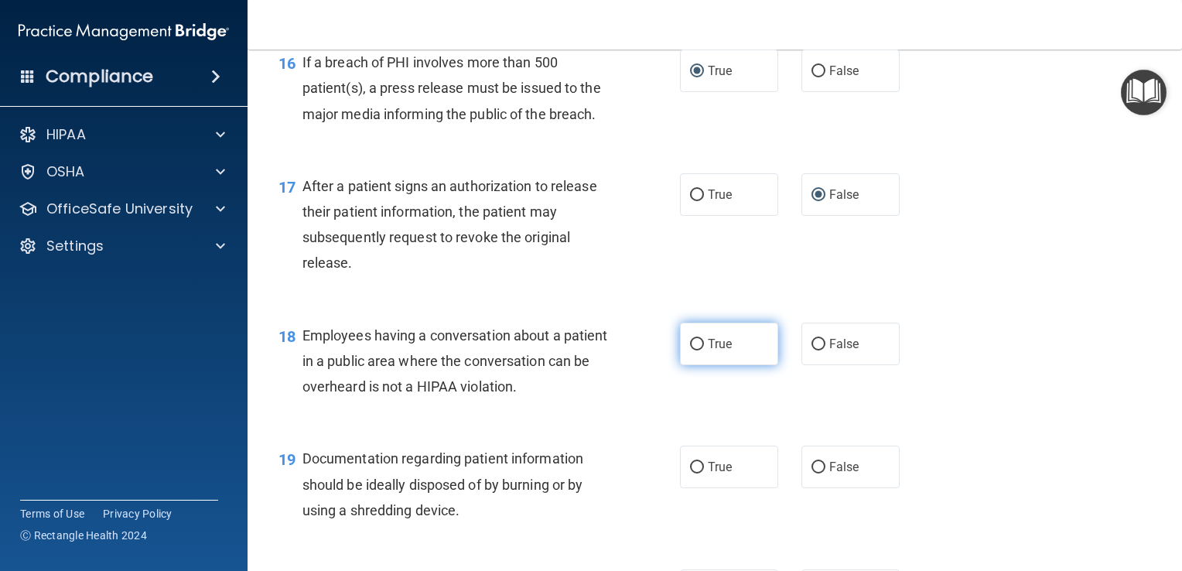
click at [695, 350] on input "True" at bounding box center [697, 345] width 14 height 12
radio input "true"
click at [811, 350] on input "False" at bounding box center [818, 345] width 14 height 12
radio input "true"
radio input "false"
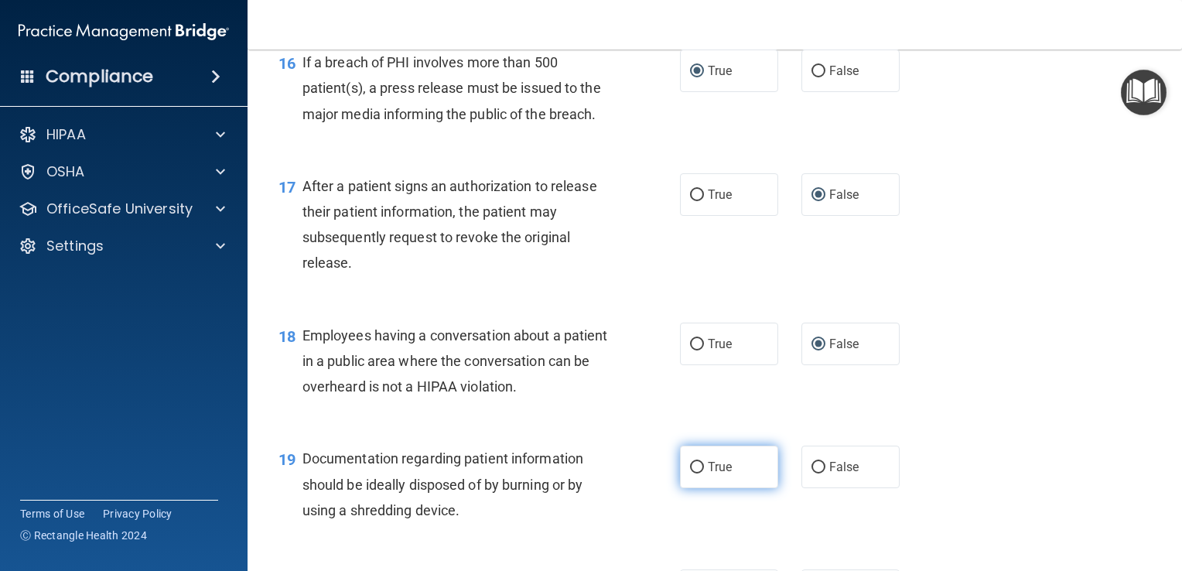
click at [691, 473] on input "True" at bounding box center [697, 468] width 14 height 12
radio input "true"
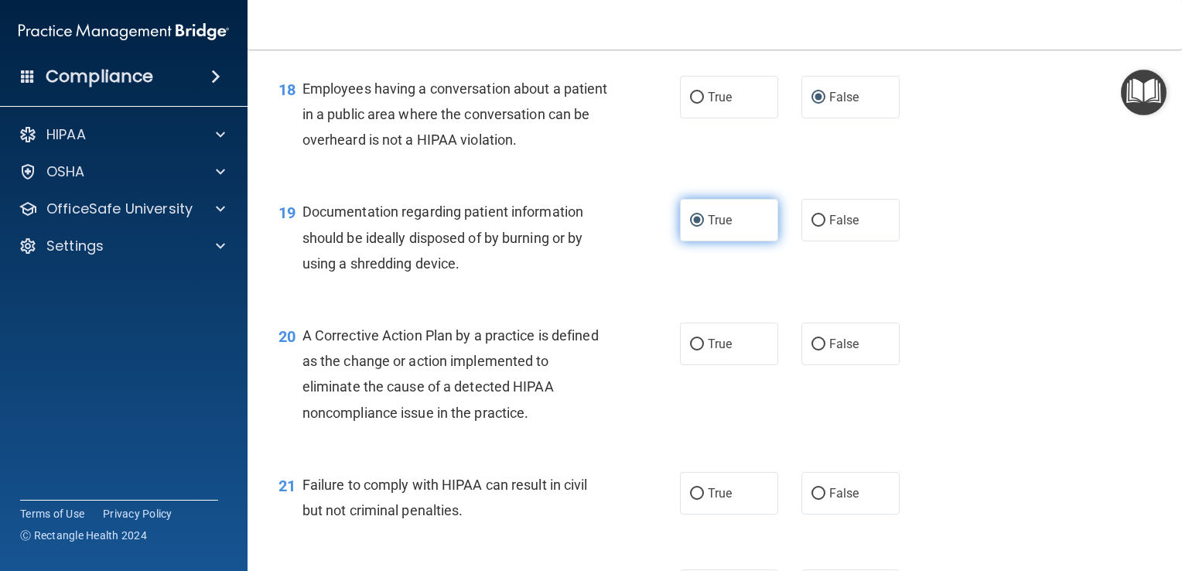
scroll to position [2276, 0]
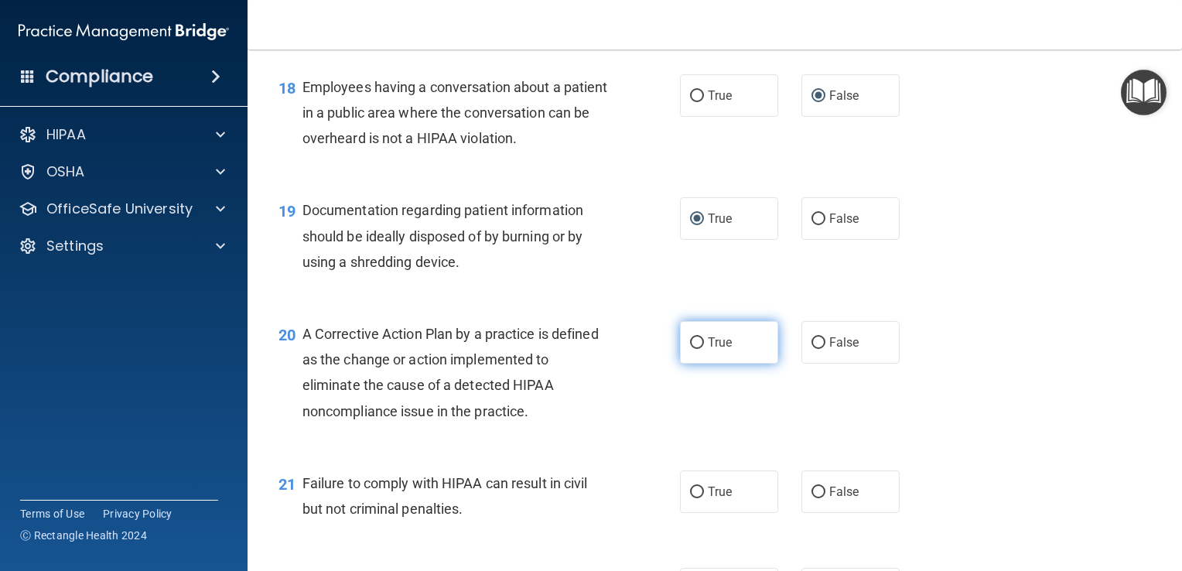
click at [693, 349] on input "True" at bounding box center [697, 343] width 14 height 12
radio input "true"
click at [811, 498] on input "False" at bounding box center [818, 493] width 14 height 12
radio input "true"
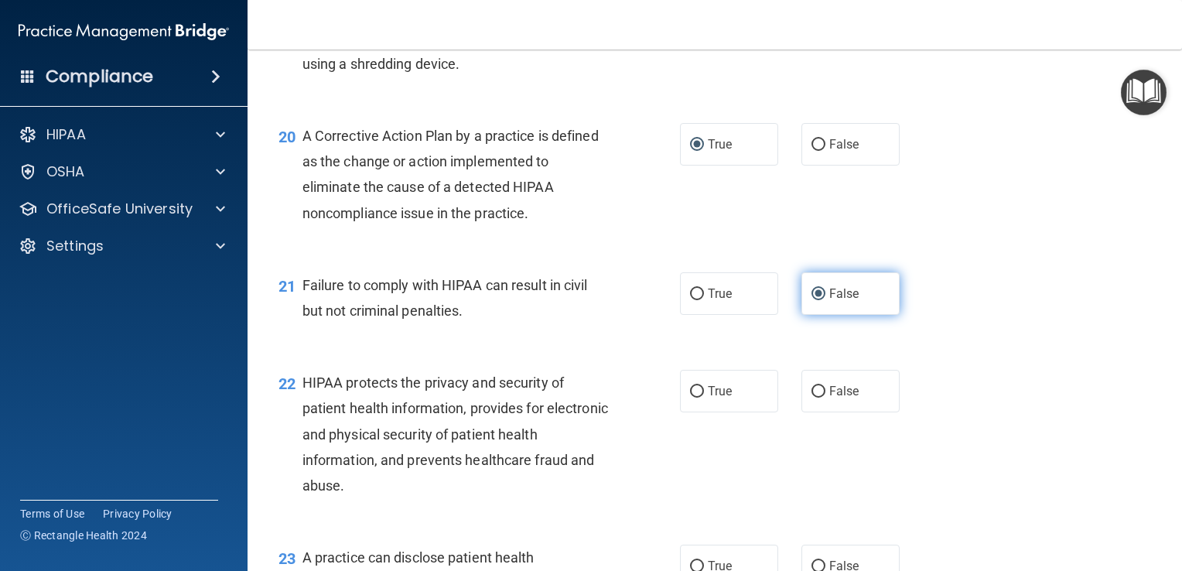
scroll to position [2480, 0]
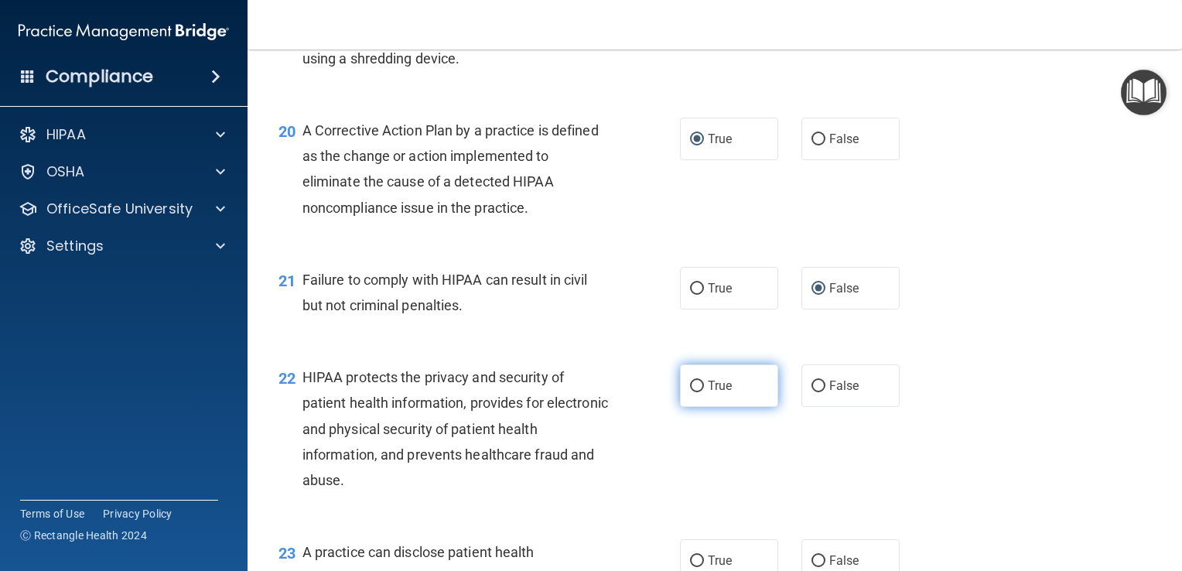
click at [691, 392] on input "True" at bounding box center [697, 387] width 14 height 12
radio input "true"
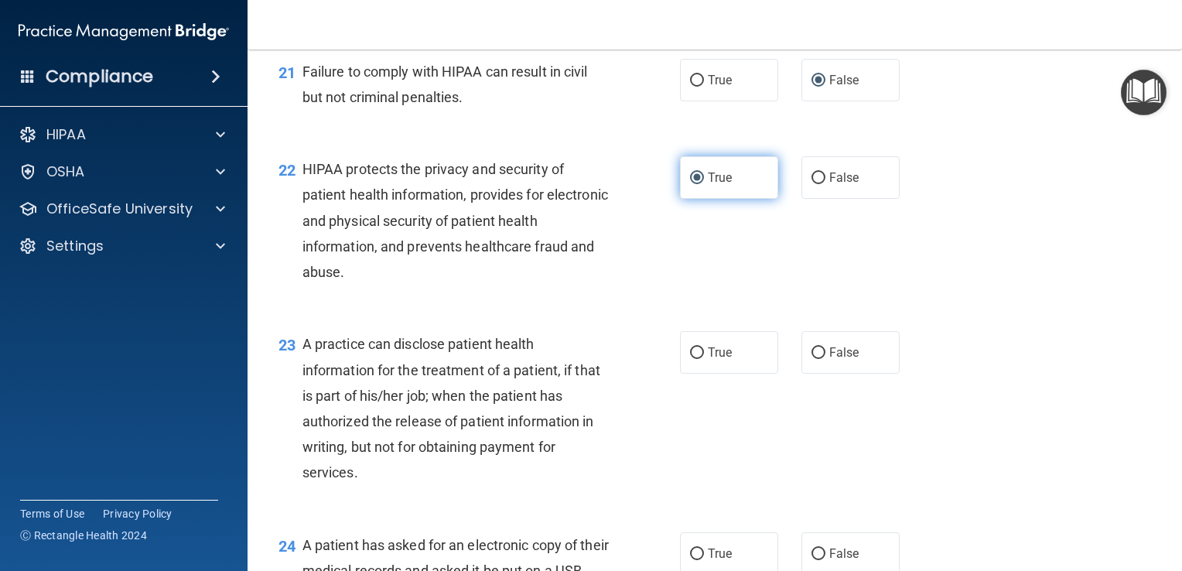
scroll to position [2692, 0]
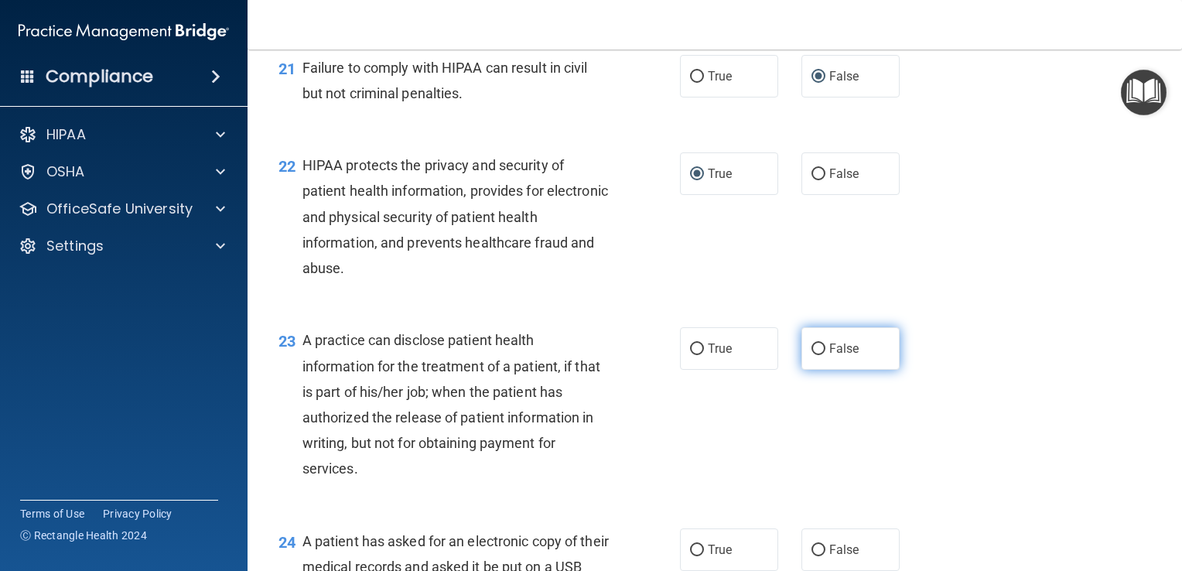
click at [811, 355] on input "False" at bounding box center [818, 349] width 14 height 12
radio input "true"
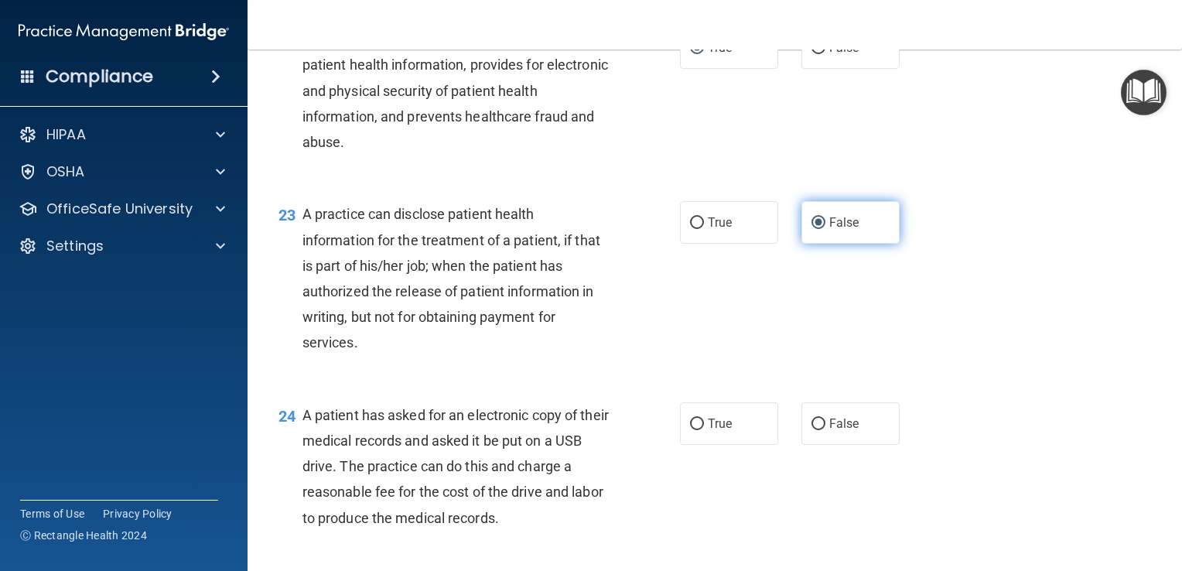
scroll to position [2827, 0]
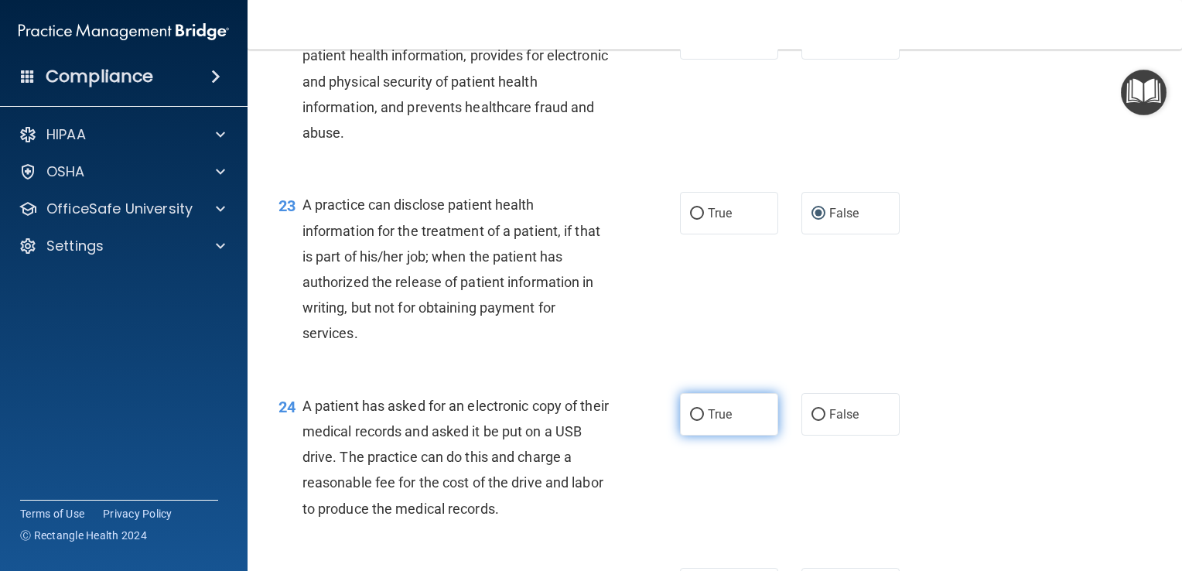
click at [698, 421] on input "True" at bounding box center [697, 415] width 14 height 12
radio input "true"
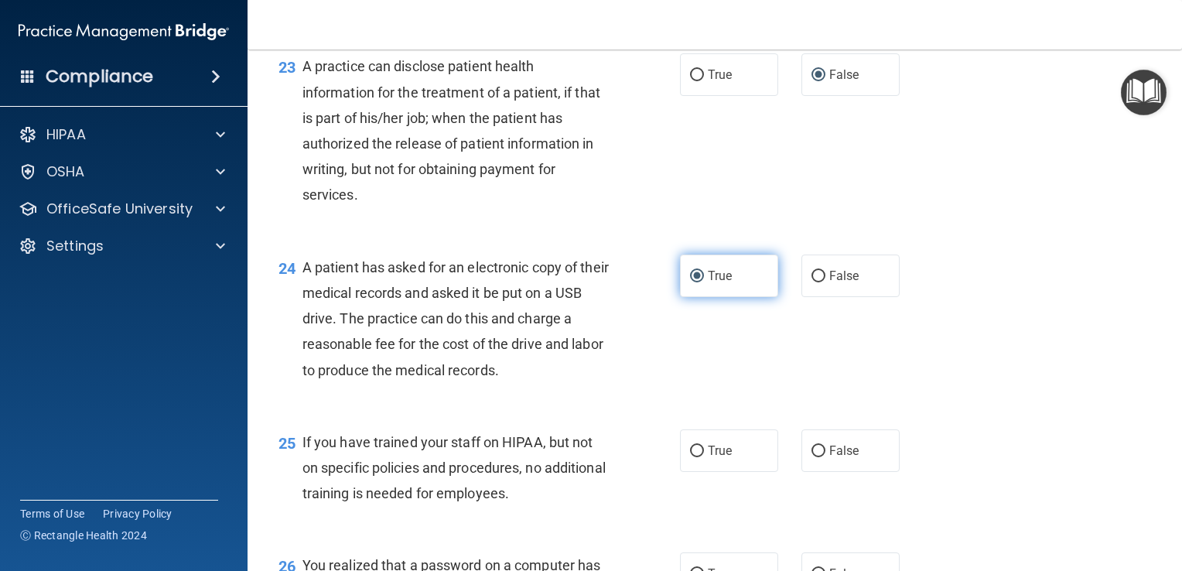
scroll to position [2977, 0]
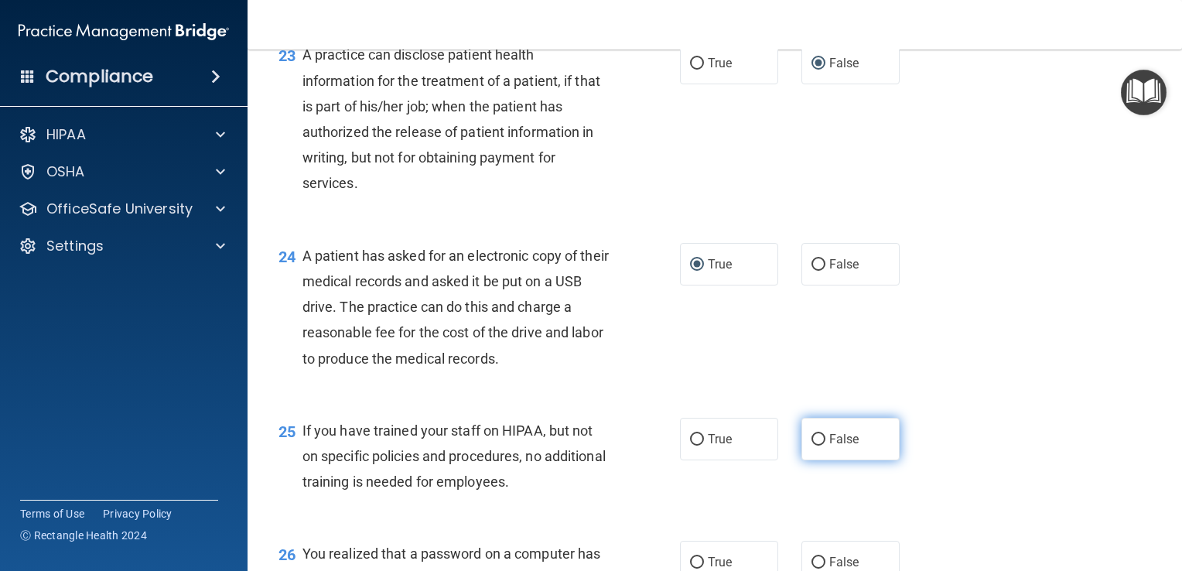
click at [814, 446] on input "False" at bounding box center [818, 440] width 14 height 12
radio input "true"
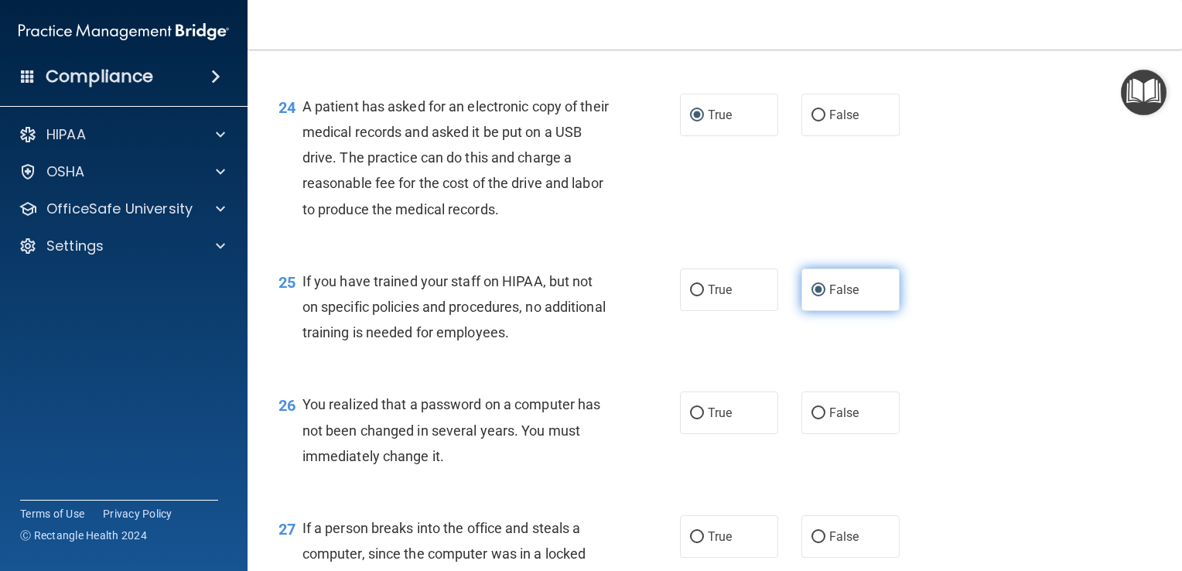
scroll to position [3128, 0]
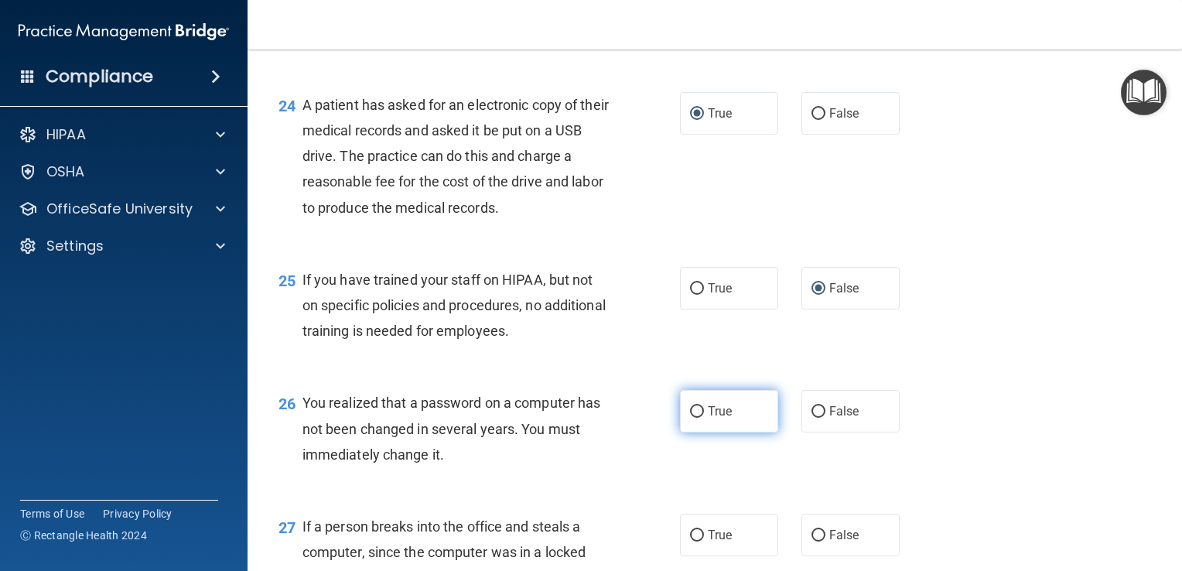
click at [691, 418] on input "True" at bounding box center [697, 412] width 14 height 12
radio input "true"
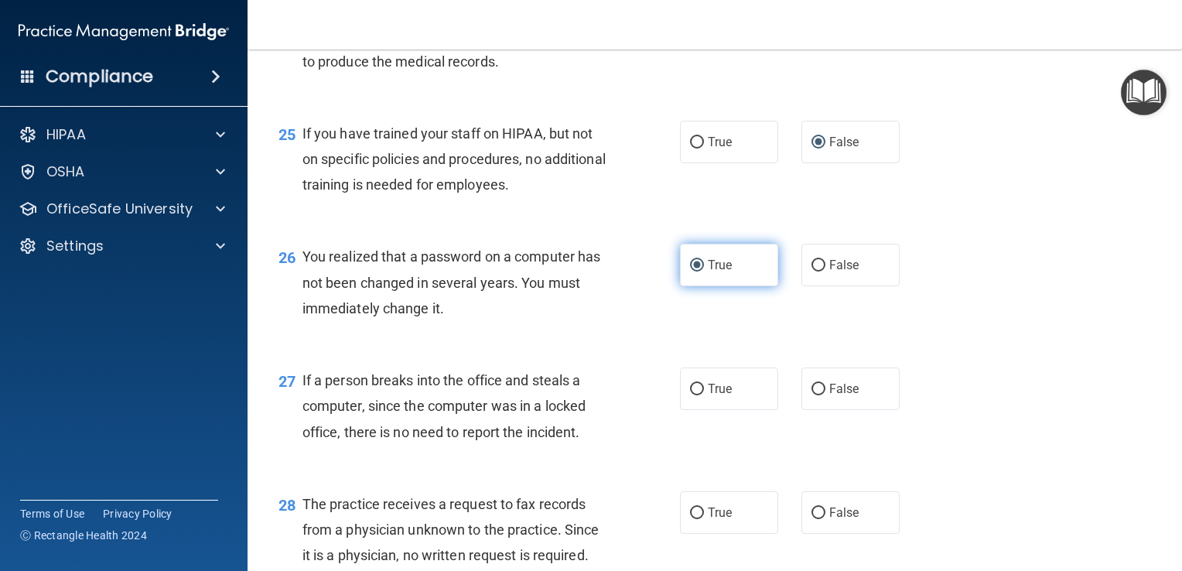
scroll to position [3275, 0]
click at [813, 394] on input "False" at bounding box center [818, 389] width 14 height 12
radio input "true"
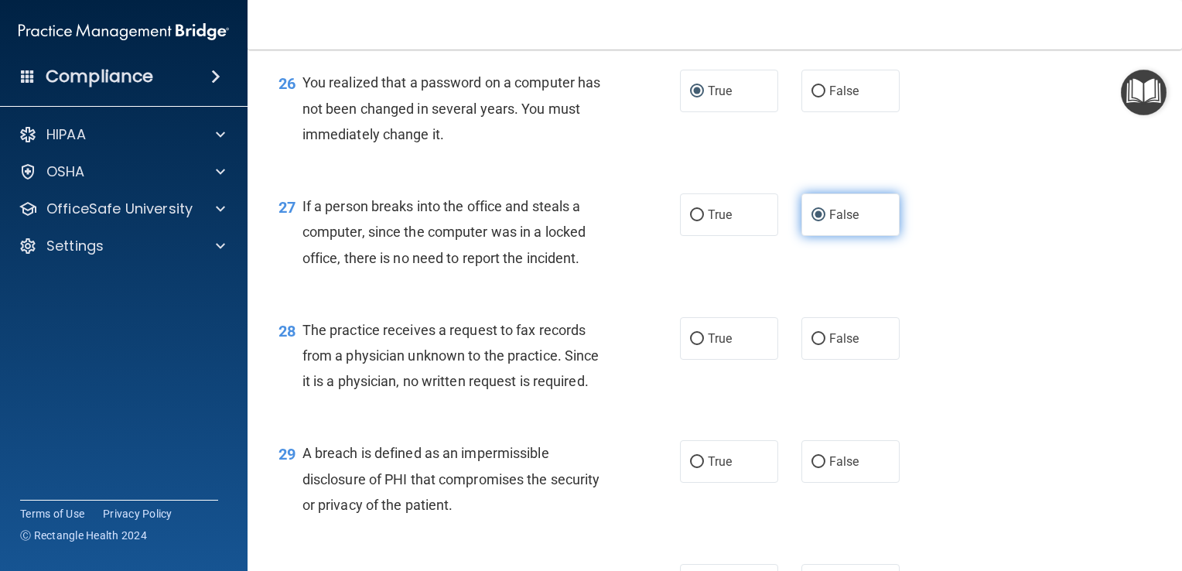
scroll to position [3449, 0]
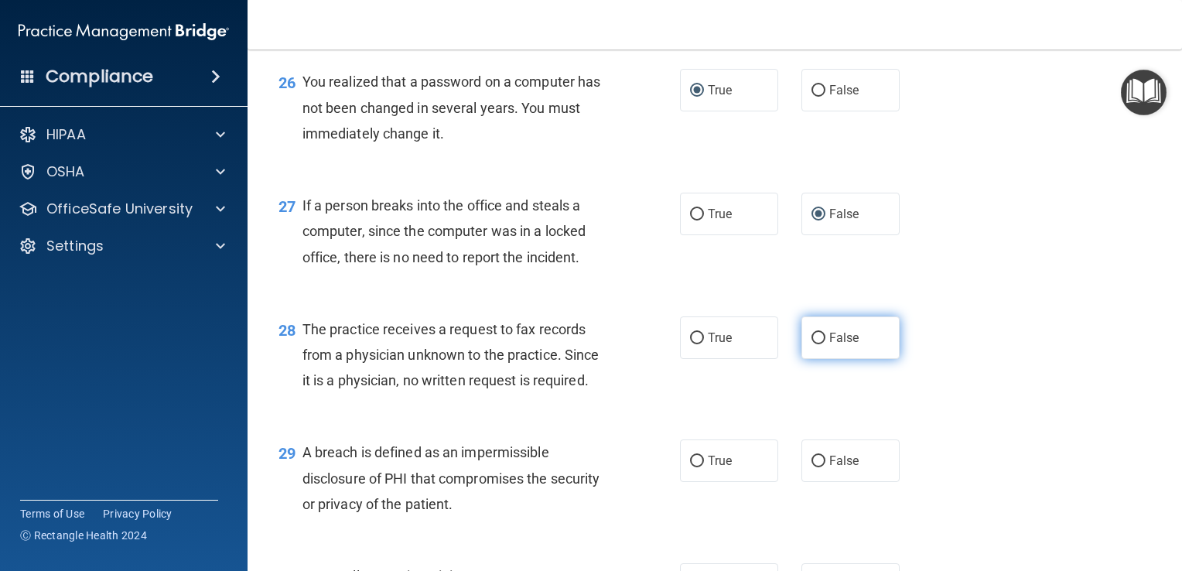
click at [815, 344] on input "False" at bounding box center [818, 339] width 14 height 12
radio input "true"
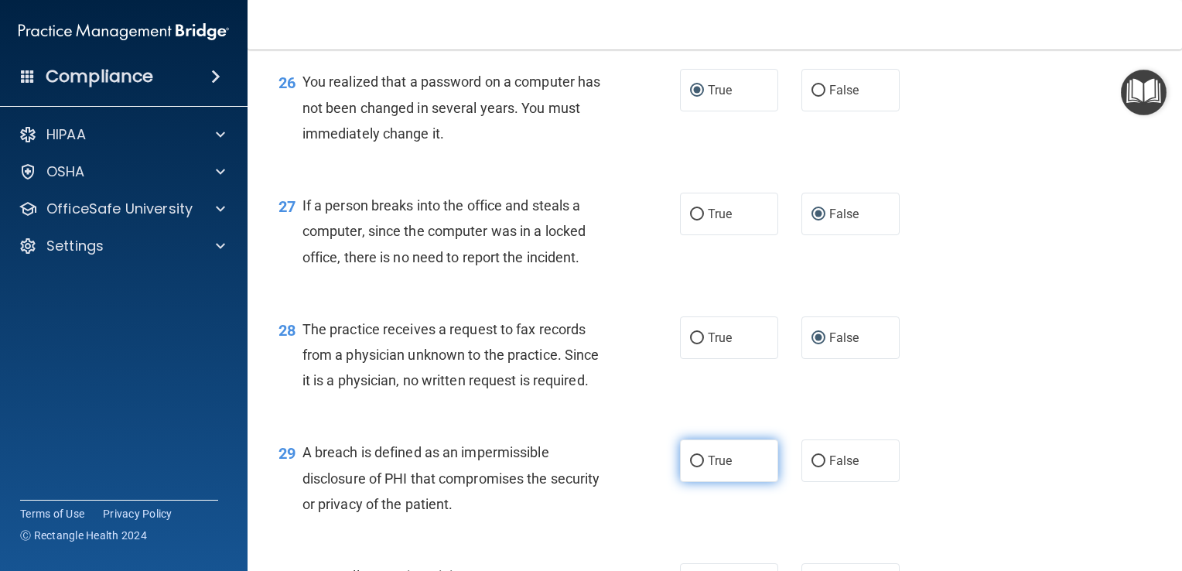
click at [695, 467] on input "True" at bounding box center [697, 462] width 14 height 12
radio input "true"
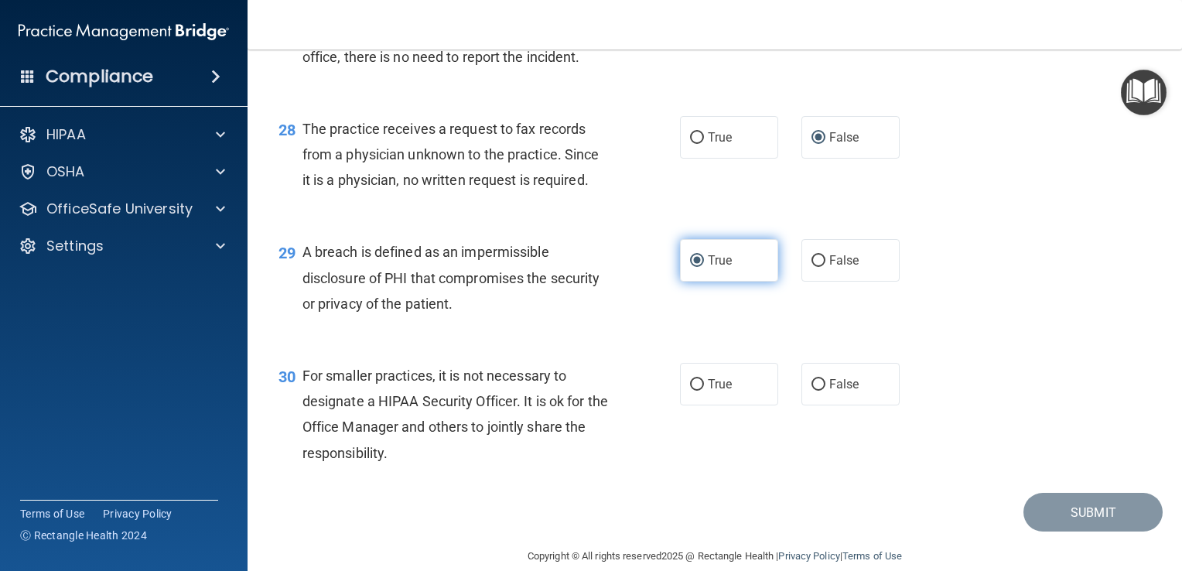
scroll to position [3652, 0]
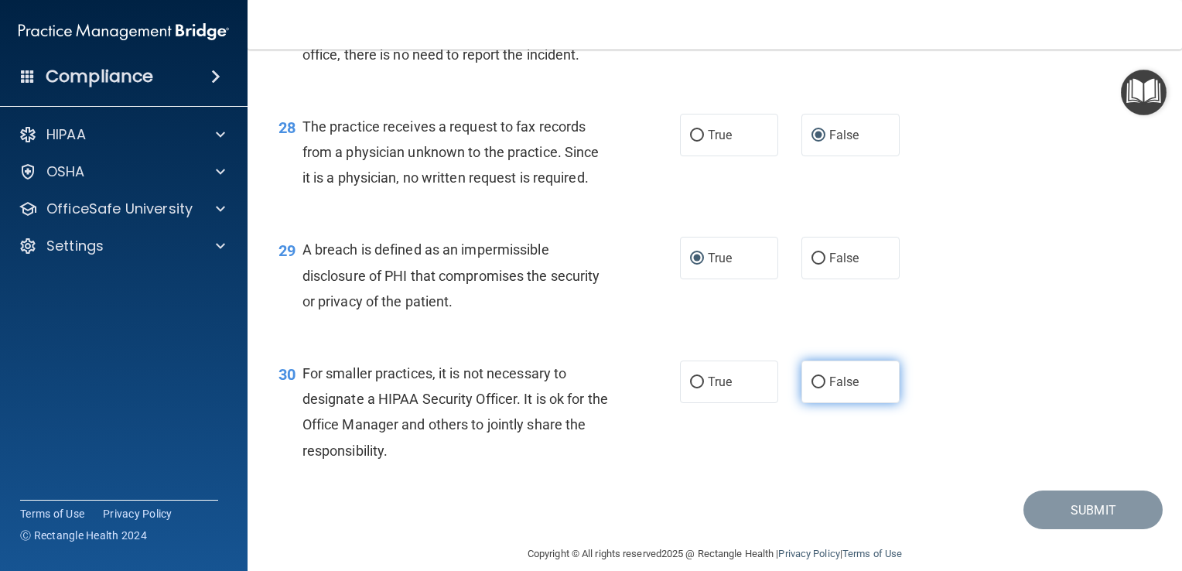
click at [814, 388] on input "False" at bounding box center [818, 383] width 14 height 12
radio input "true"
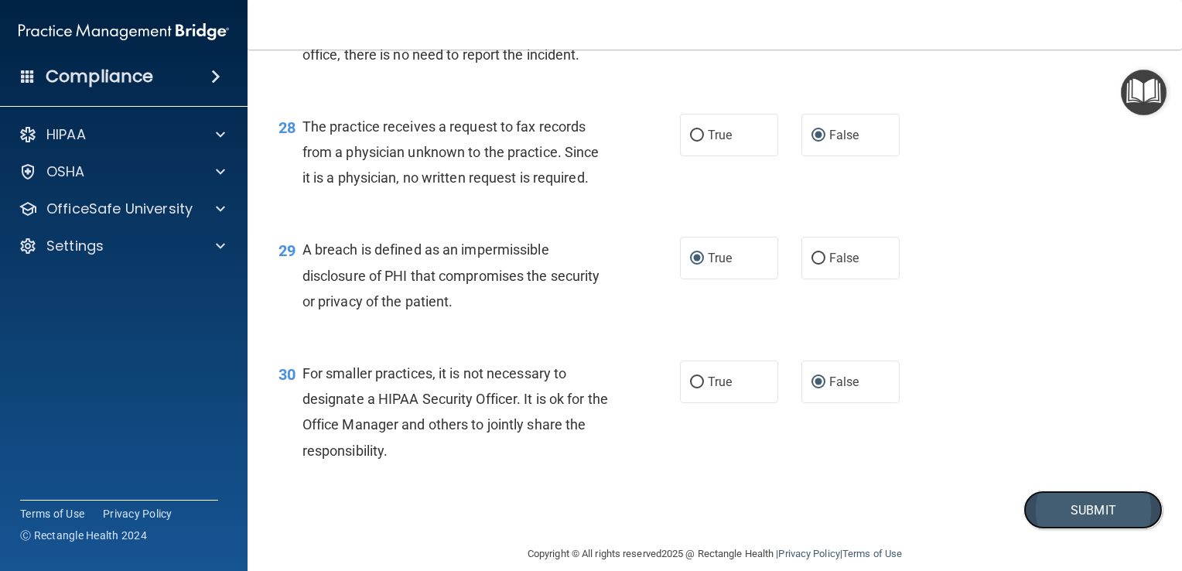
click at [1079, 530] on button "Submit" at bounding box center [1092, 509] width 139 height 39
click at [1069, 530] on button "Submit" at bounding box center [1092, 509] width 139 height 39
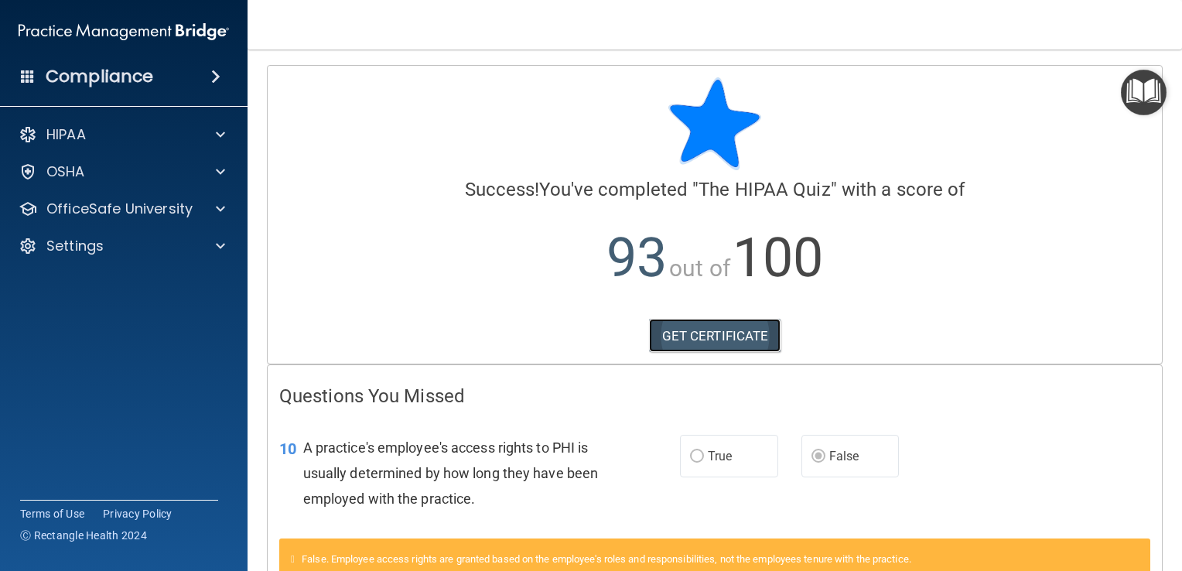
click at [705, 339] on link "GET CERTIFICATE" at bounding box center [715, 336] width 132 height 34
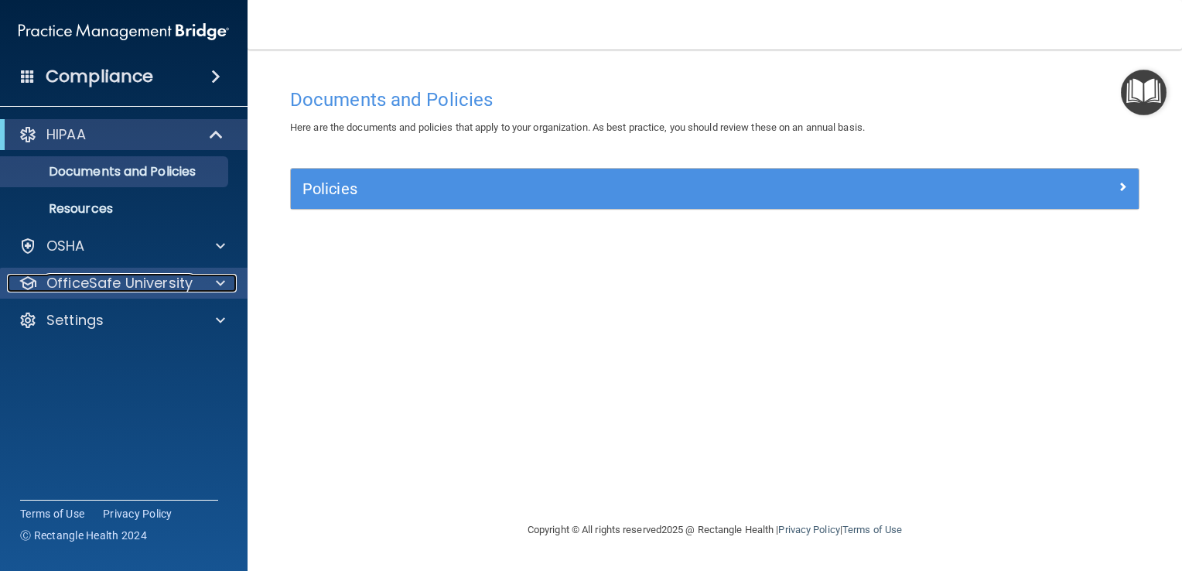
click at [190, 286] on p "OfficeSafe University" at bounding box center [119, 283] width 146 height 19
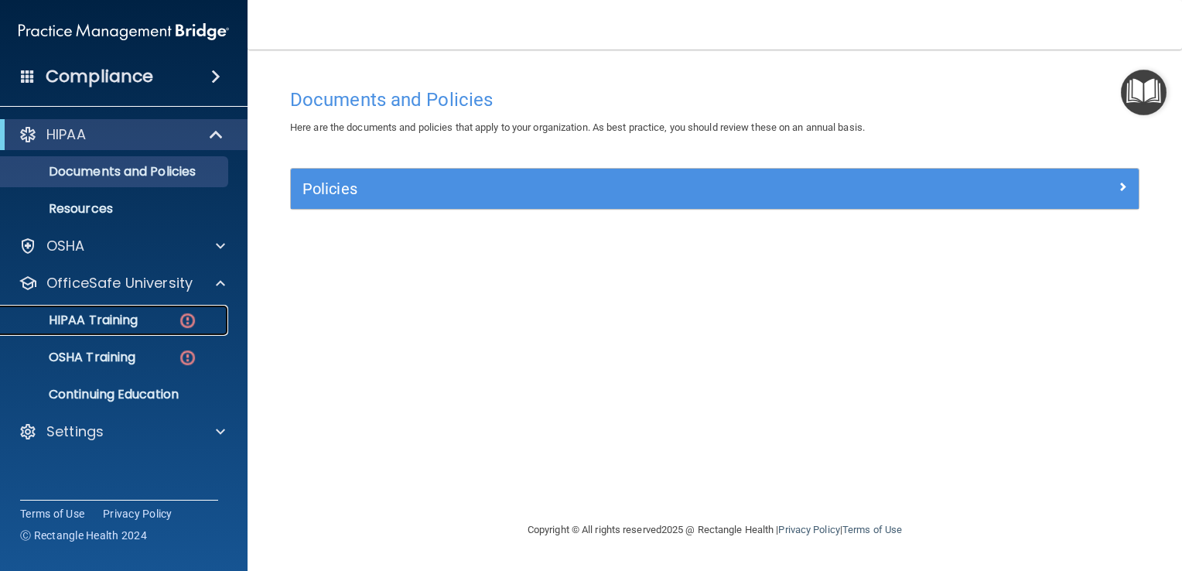
click at [190, 313] on img at bounding box center [187, 320] width 19 height 19
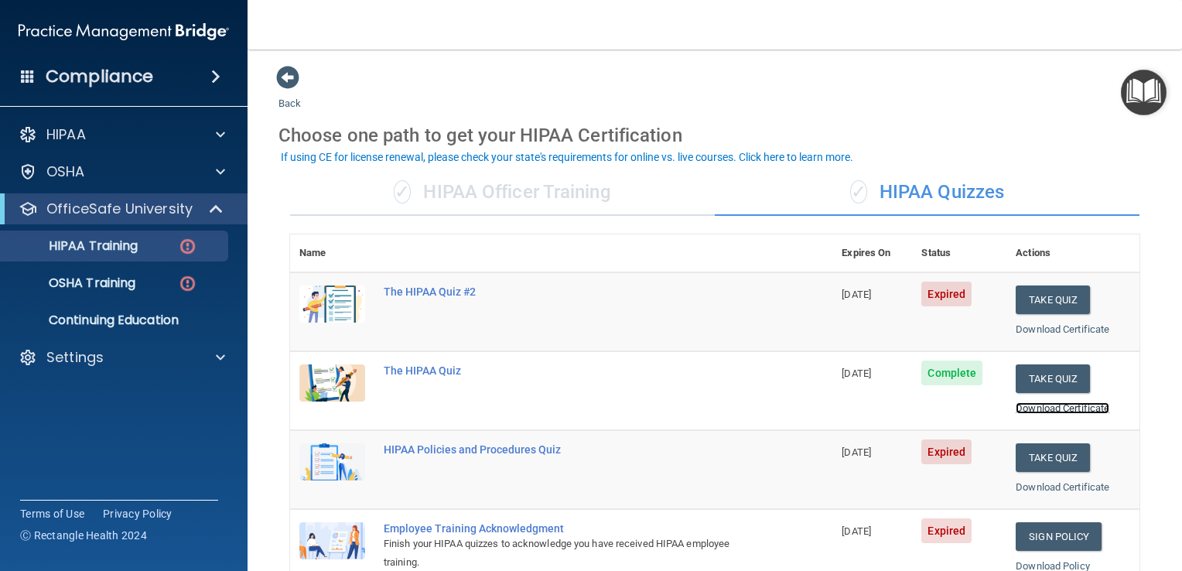
click at [1037, 413] on link "Download Certificate" at bounding box center [1063, 408] width 94 height 12
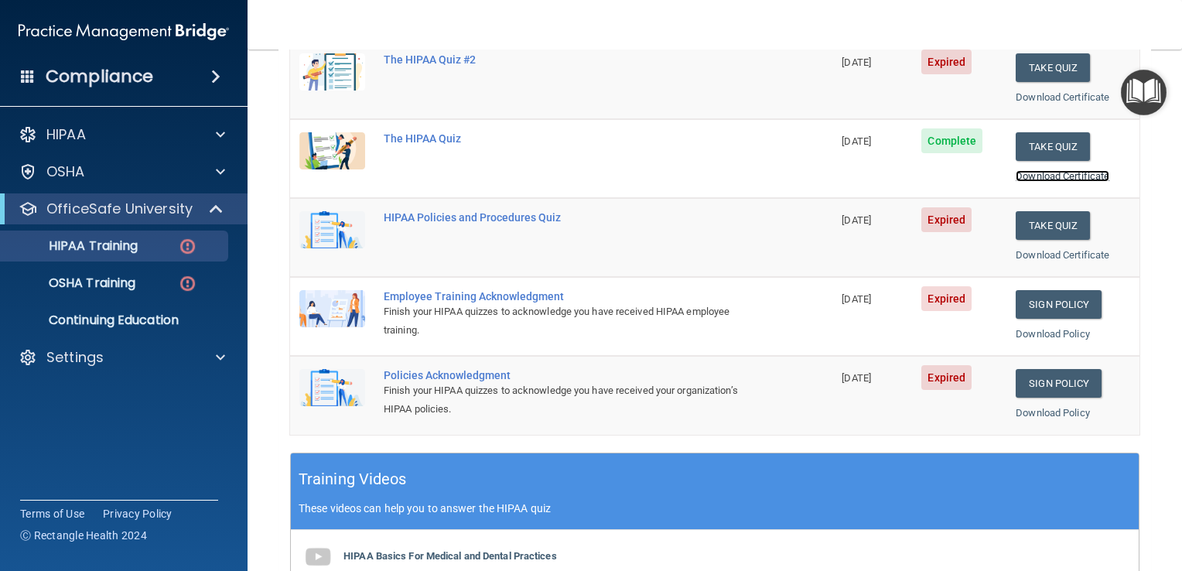
scroll to position [232, 0]
click at [456, 60] on div "The HIPAA Quiz #2" at bounding box center [569, 59] width 371 height 12
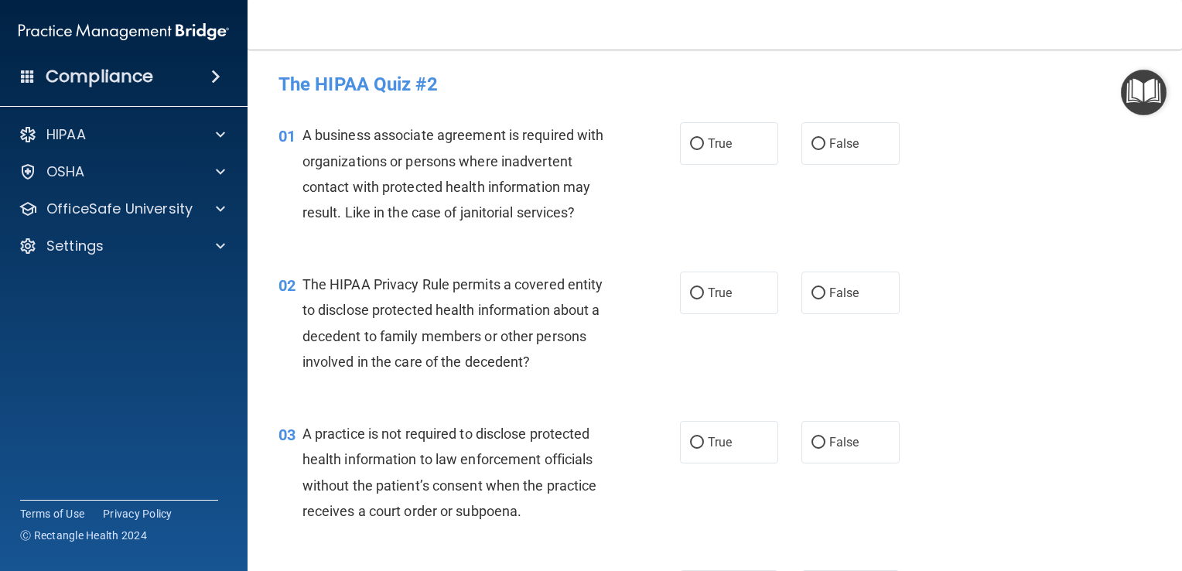
drag, startPoint x: 456, startPoint y: 60, endPoint x: 1061, endPoint y: 186, distance: 617.9
click at [1061, 186] on div "01 A business associate agreement is required with organizations or persons whe…" at bounding box center [715, 177] width 896 height 149
click at [1076, 190] on div "01 A business associate agreement is required with organizations or persons whe…" at bounding box center [715, 177] width 896 height 149
click at [1145, 184] on div "01 A business associate agreement is required with organizations or persons whe…" at bounding box center [715, 177] width 896 height 149
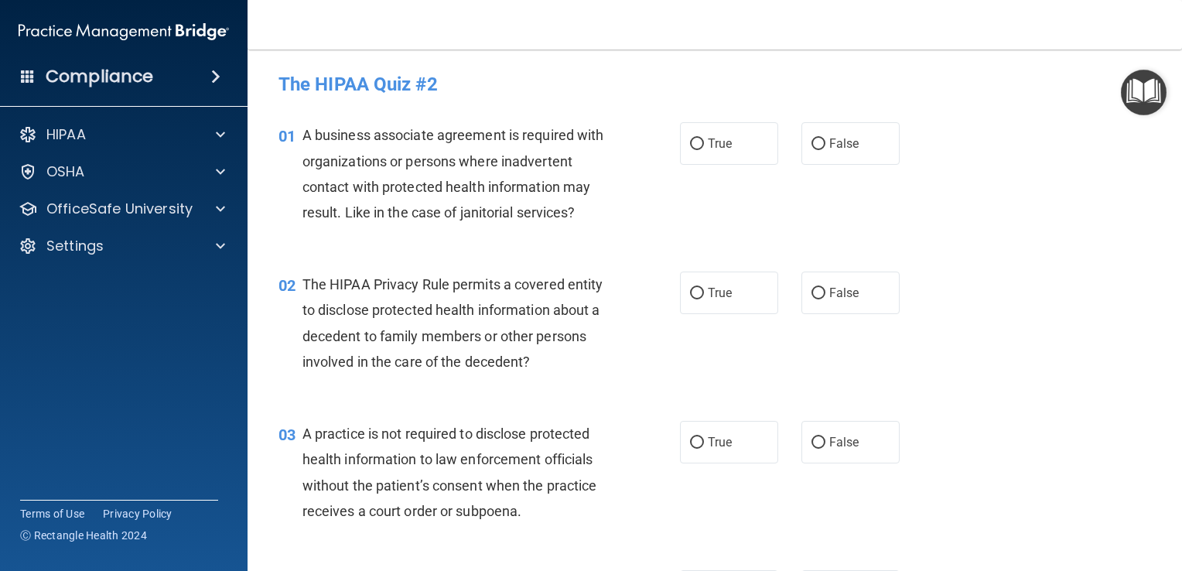
click at [1145, 184] on div "01 A business associate agreement is required with organizations or persons whe…" at bounding box center [715, 177] width 896 height 149
click at [632, 209] on div "01 A business associate agreement is required with organizations or persons whe…" at bounding box center [479, 177] width 448 height 111
click at [695, 291] on input "True" at bounding box center [697, 294] width 14 height 12
radio input "true"
click at [690, 147] on input "True" at bounding box center [697, 144] width 14 height 12
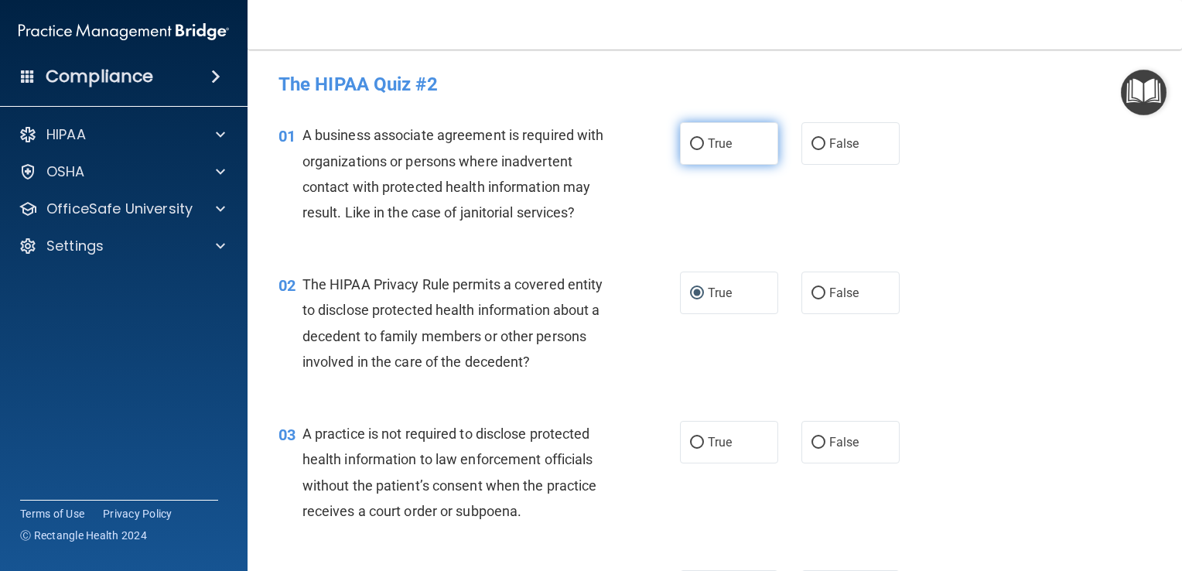
radio input "true"
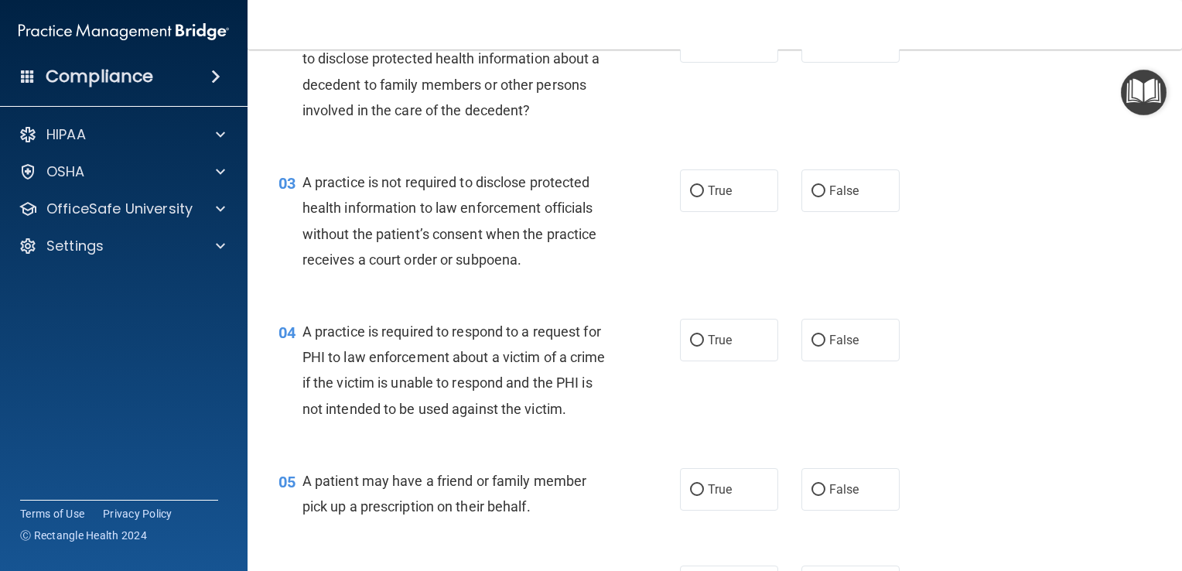
scroll to position [252, 0]
click at [811, 195] on input "False" at bounding box center [818, 191] width 14 height 12
radio input "true"
click at [690, 341] on input "True" at bounding box center [697, 340] width 14 height 12
radio input "true"
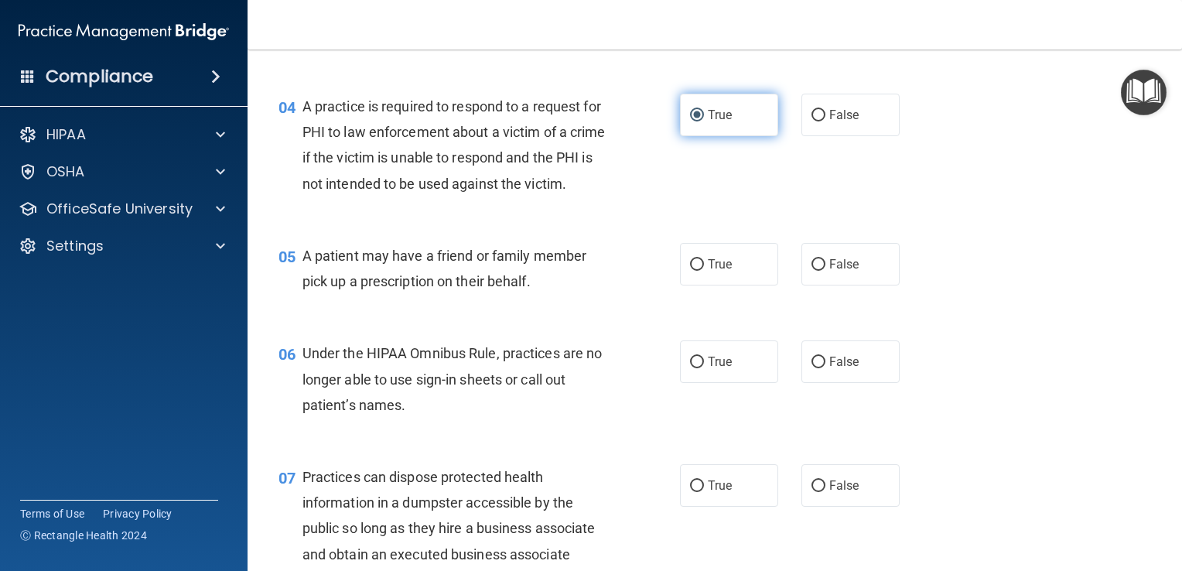
scroll to position [480, 0]
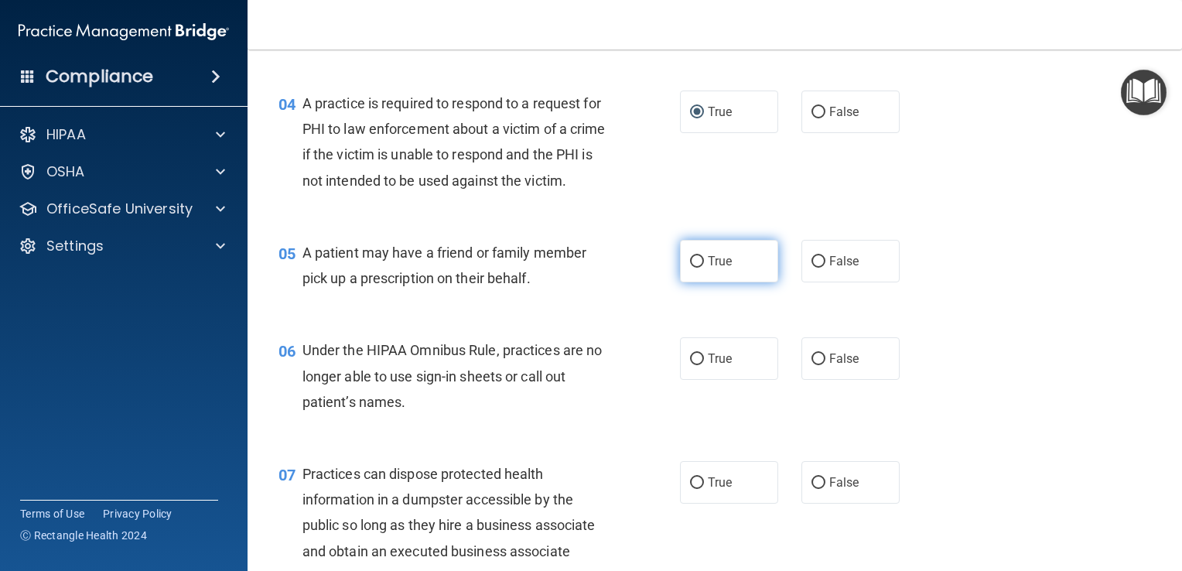
click at [690, 268] on input "True" at bounding box center [697, 262] width 14 height 12
radio input "true"
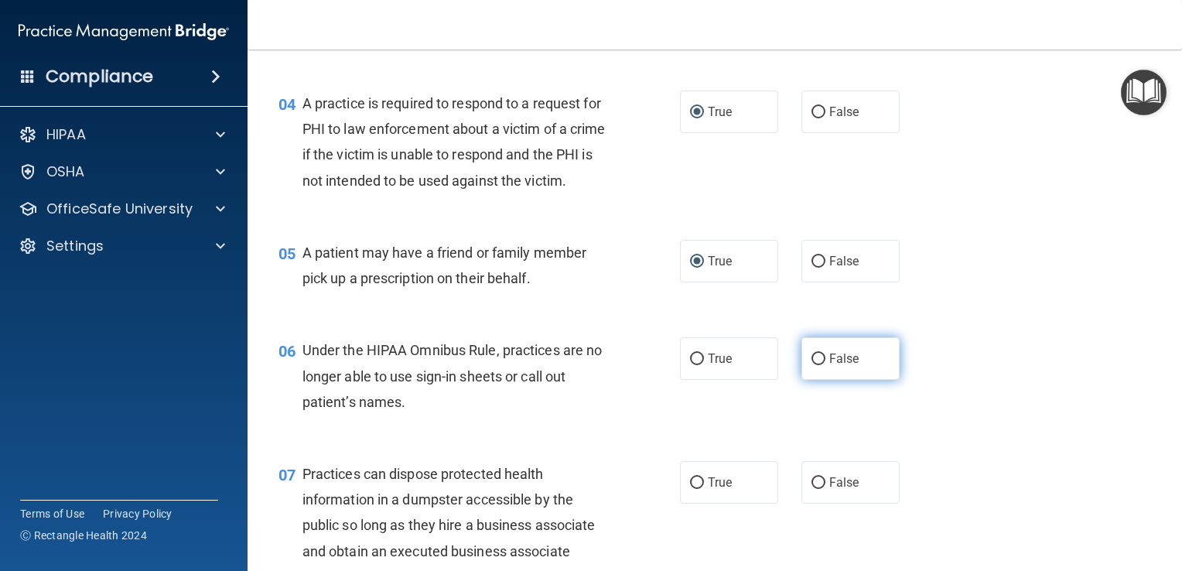
click at [811, 365] on input "False" at bounding box center [818, 360] width 14 height 12
radio input "true"
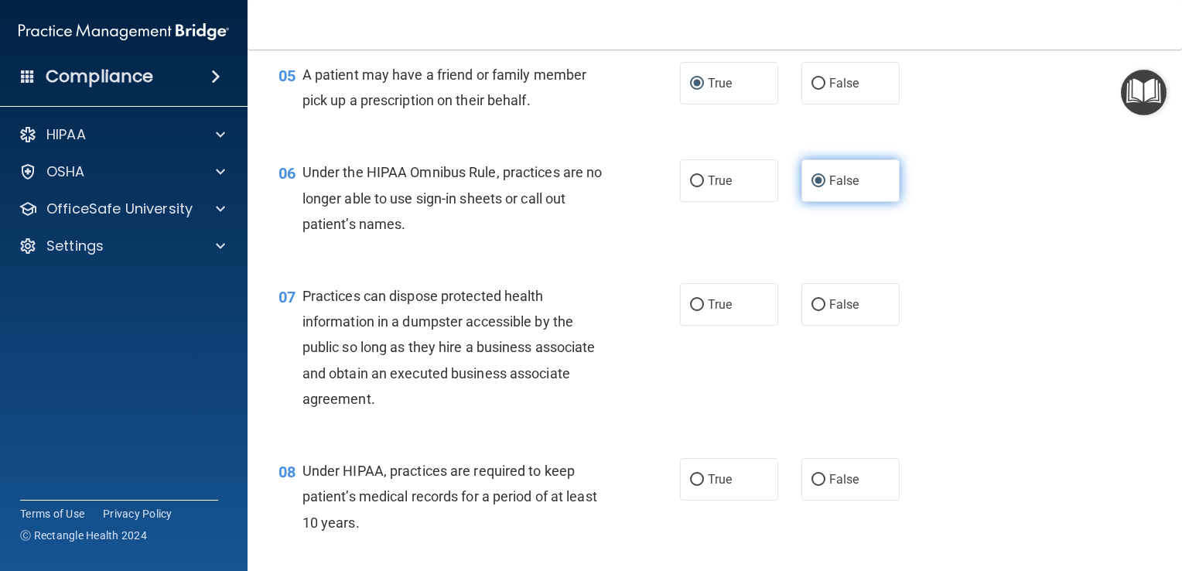
scroll to position [667, 0]
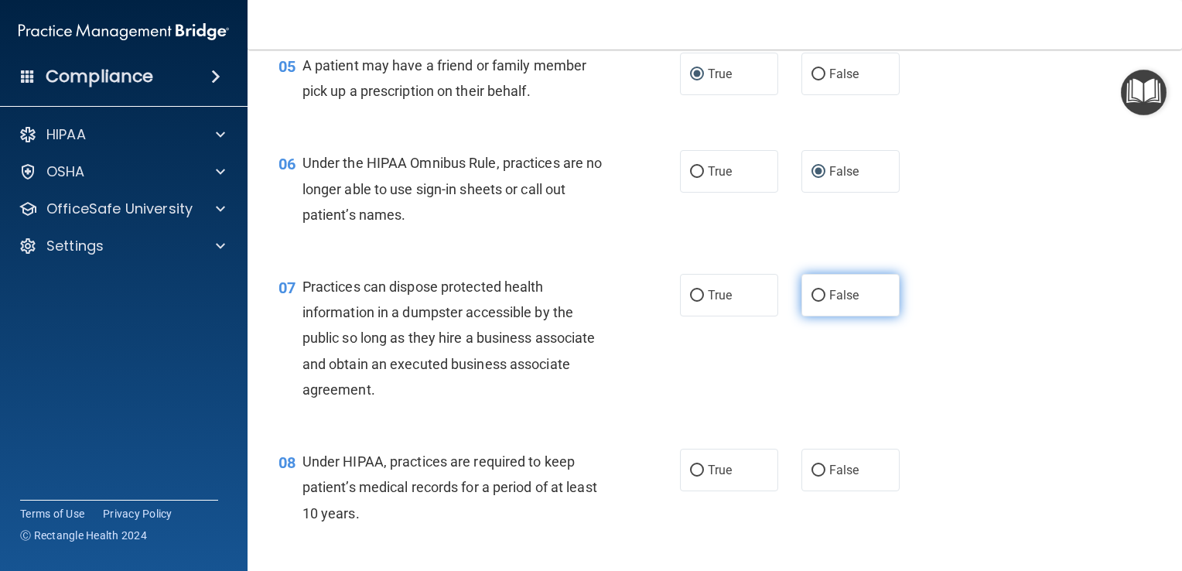
click at [811, 302] on input "False" at bounding box center [818, 296] width 14 height 12
radio input "true"
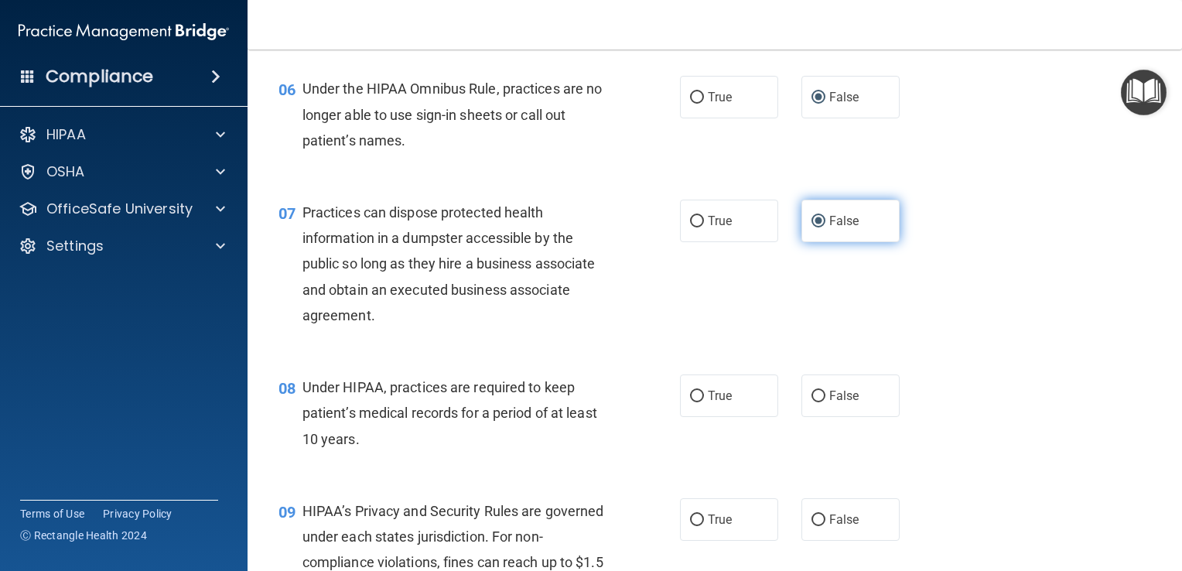
scroll to position [744, 0]
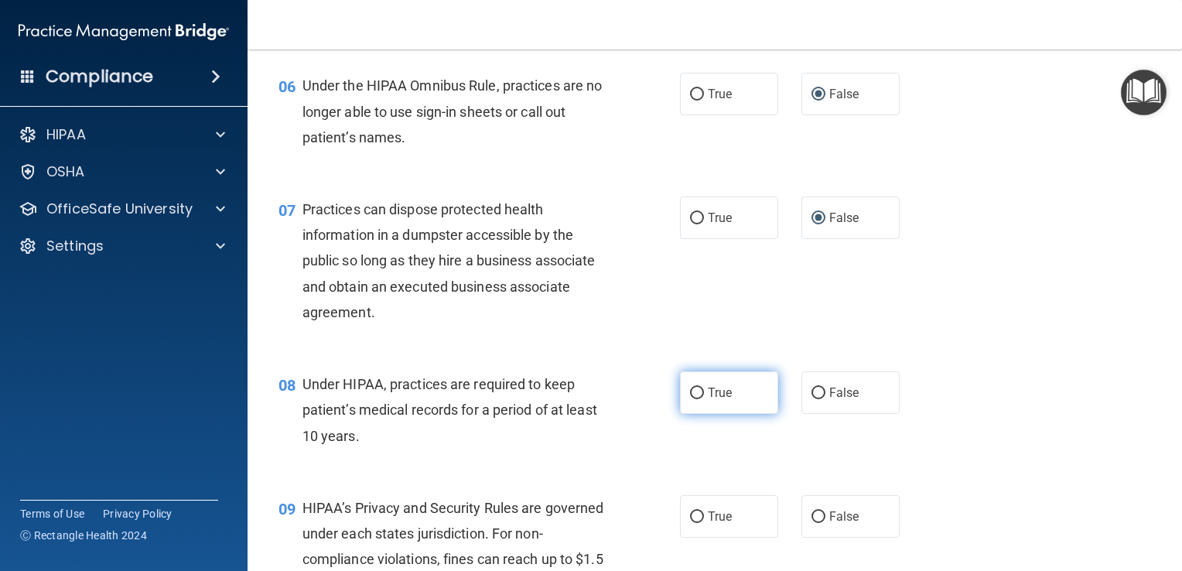
click at [697, 399] on input "True" at bounding box center [697, 394] width 14 height 12
radio input "true"
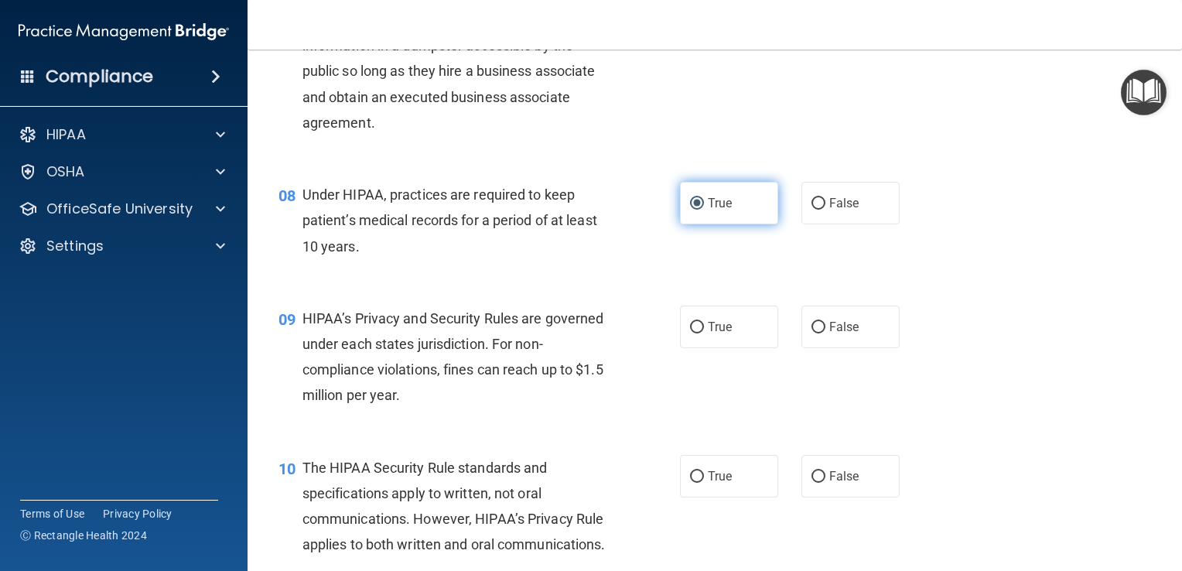
scroll to position [935, 0]
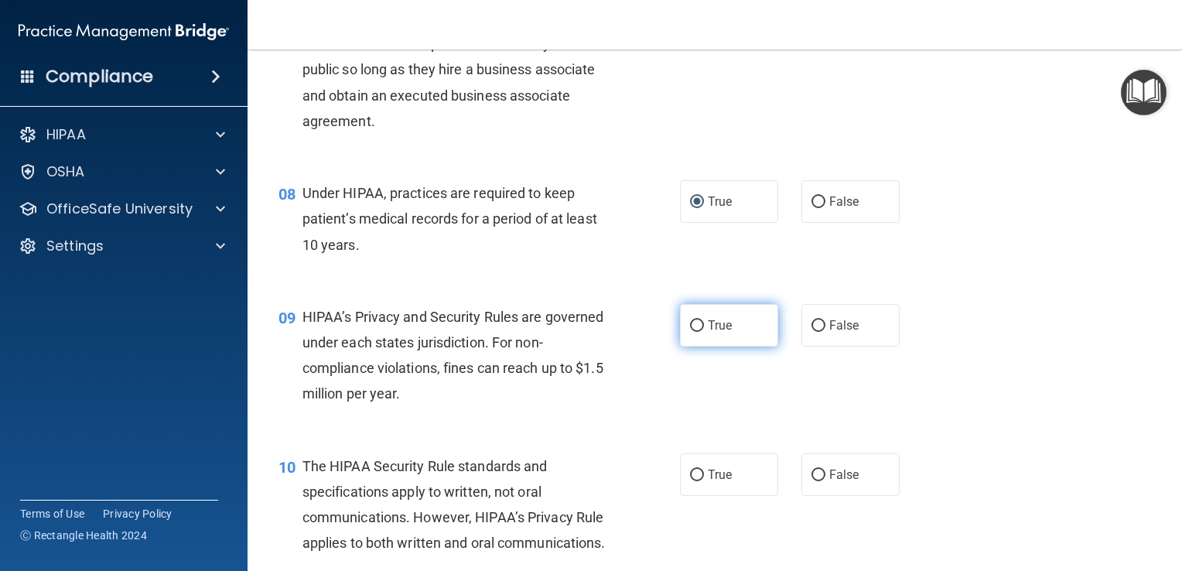
click at [691, 332] on input "True" at bounding box center [697, 326] width 14 height 12
radio input "true"
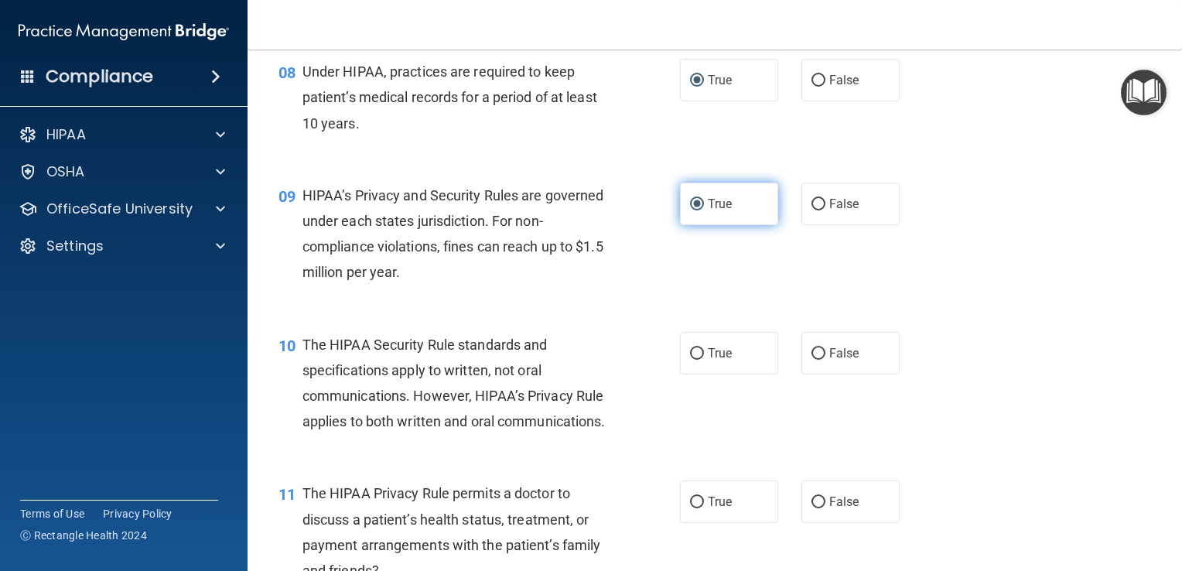
scroll to position [1058, 0]
click at [692, 358] on input "True" at bounding box center [697, 353] width 14 height 12
radio input "true"
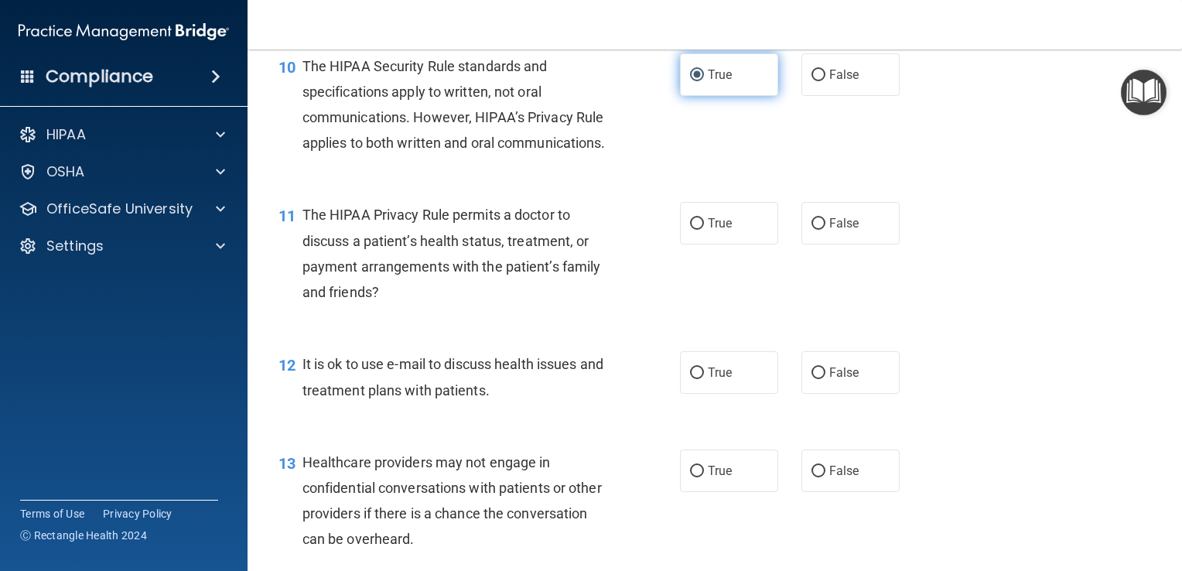
scroll to position [1337, 0]
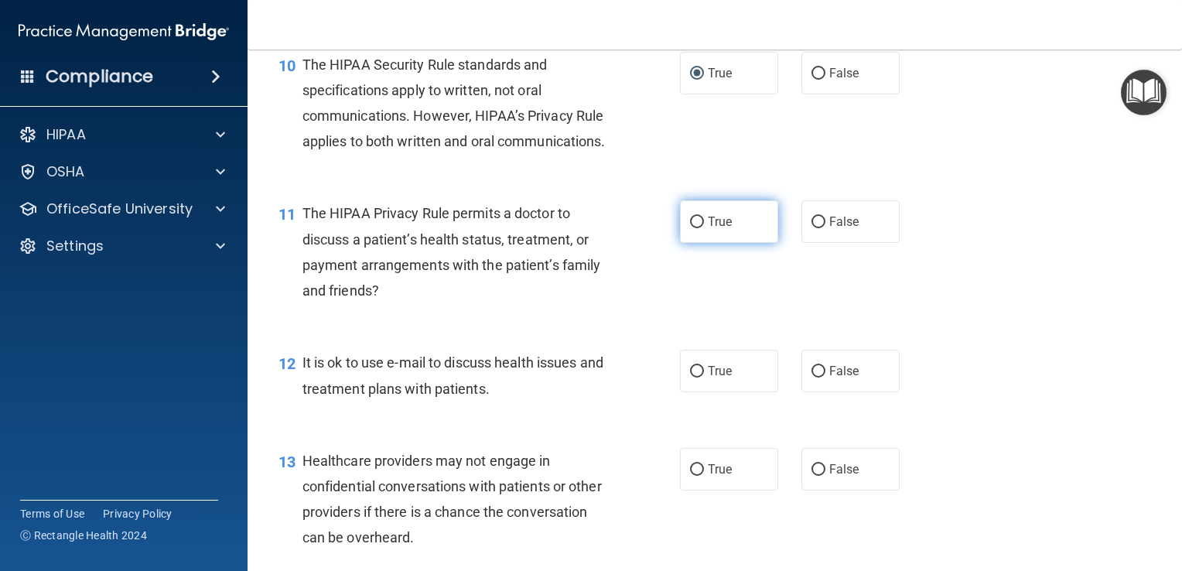
click at [695, 228] on input "True" at bounding box center [697, 223] width 14 height 12
radio input "true"
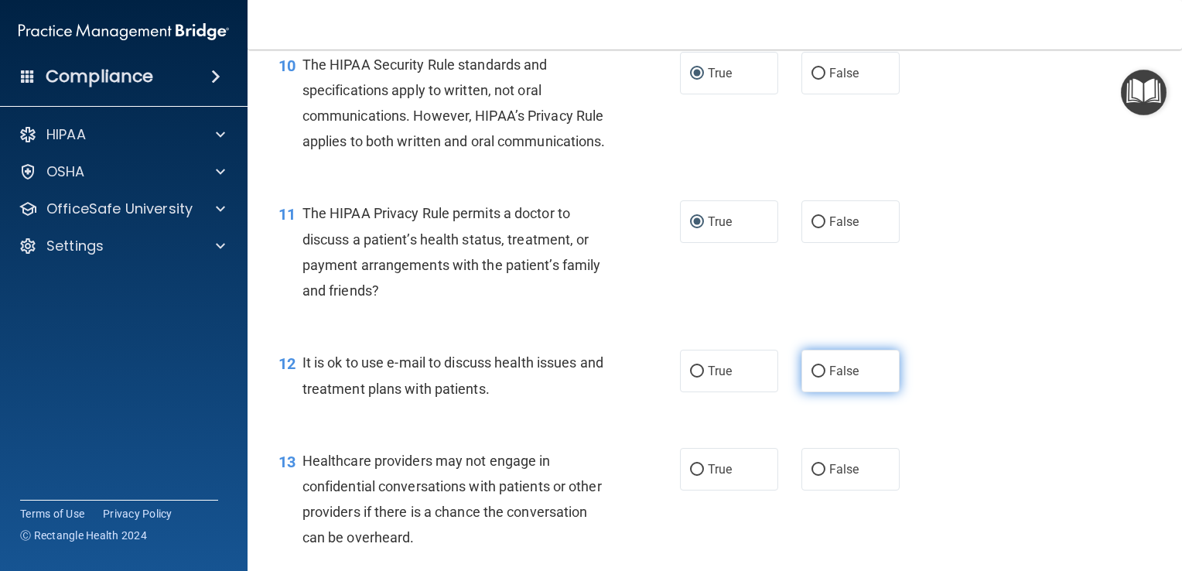
click at [811, 377] on input "False" at bounding box center [818, 372] width 14 height 12
radio input "true"
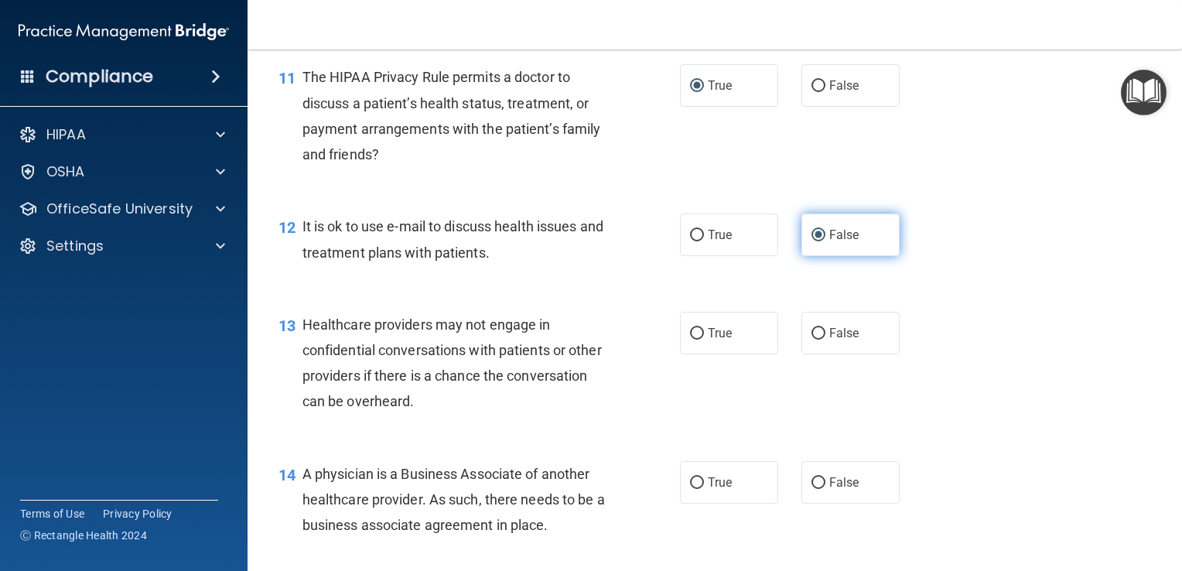
scroll to position [1494, 0]
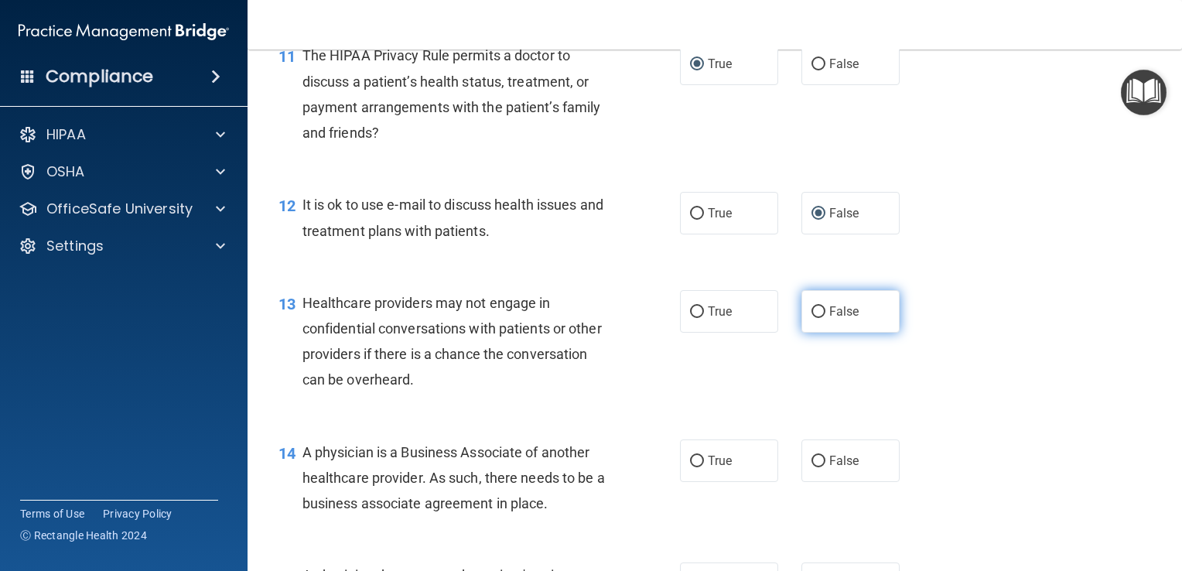
click at [812, 318] on input "False" at bounding box center [818, 312] width 14 height 12
radio input "true"
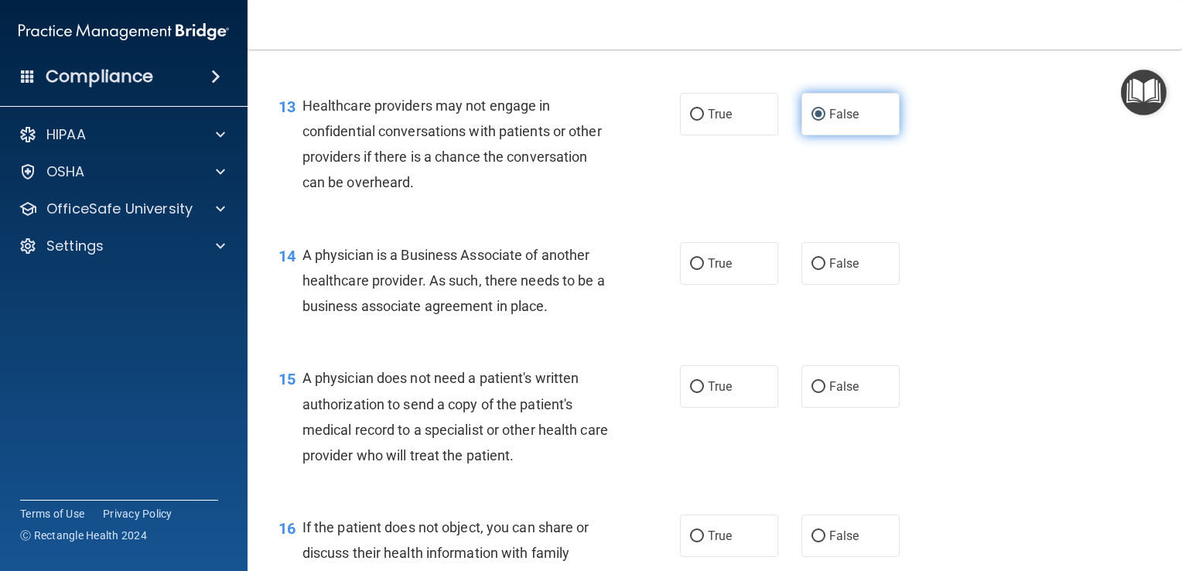
scroll to position [1692, 0]
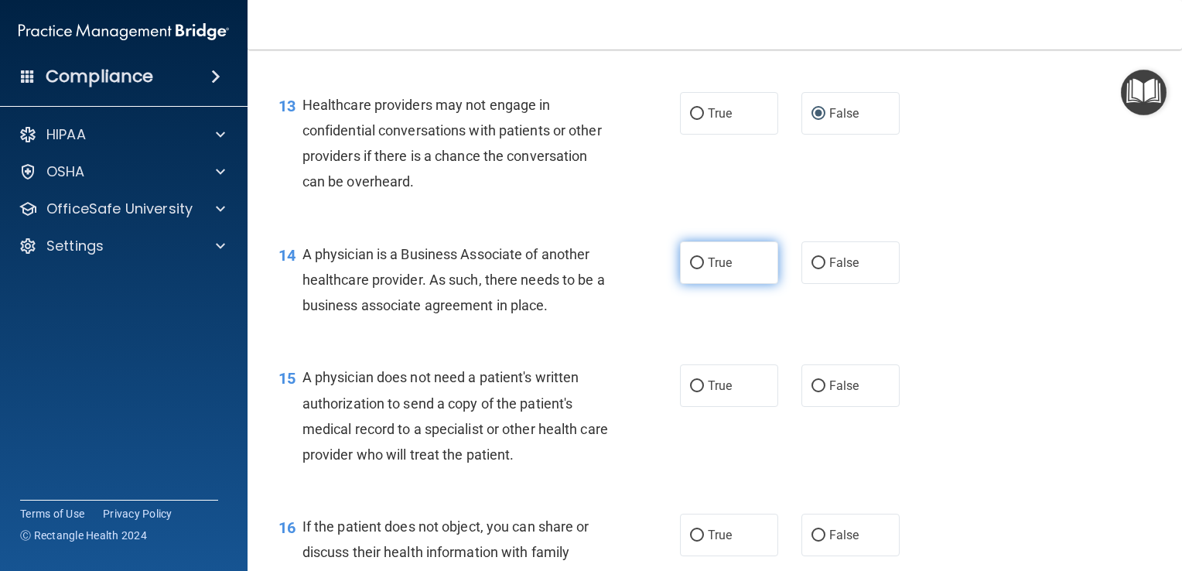
click at [690, 269] on input "True" at bounding box center [697, 264] width 14 height 12
radio input "true"
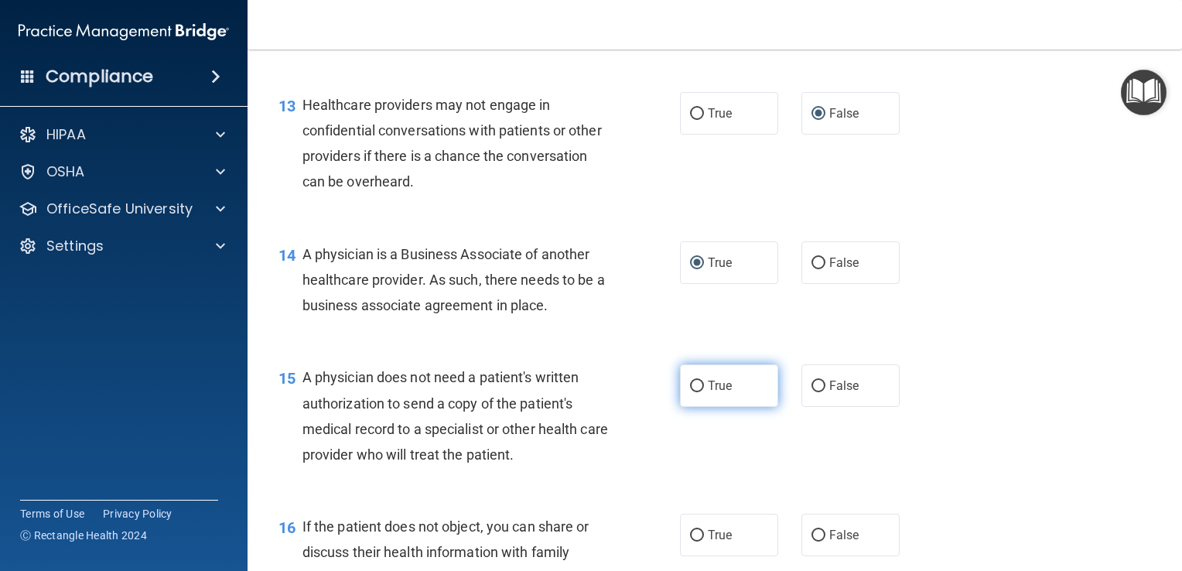
click at [695, 392] on input "True" at bounding box center [697, 387] width 14 height 12
radio input "true"
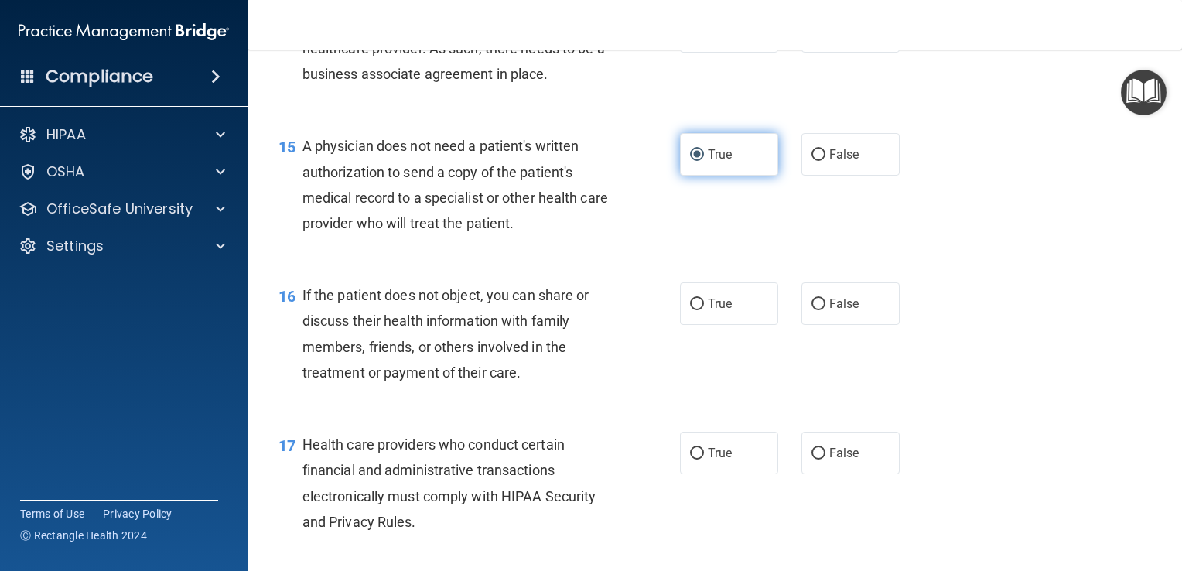
scroll to position [1925, 0]
click at [693, 309] on input "True" at bounding box center [697, 304] width 14 height 12
radio input "true"
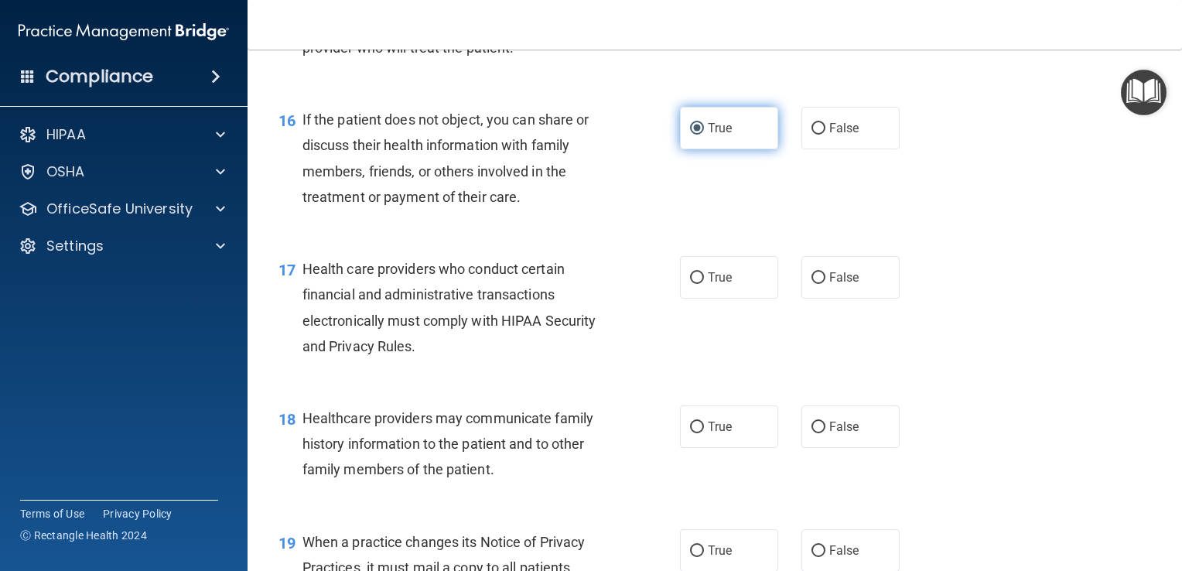
scroll to position [2099, 0]
click at [690, 284] on input "True" at bounding box center [697, 278] width 14 height 12
radio input "true"
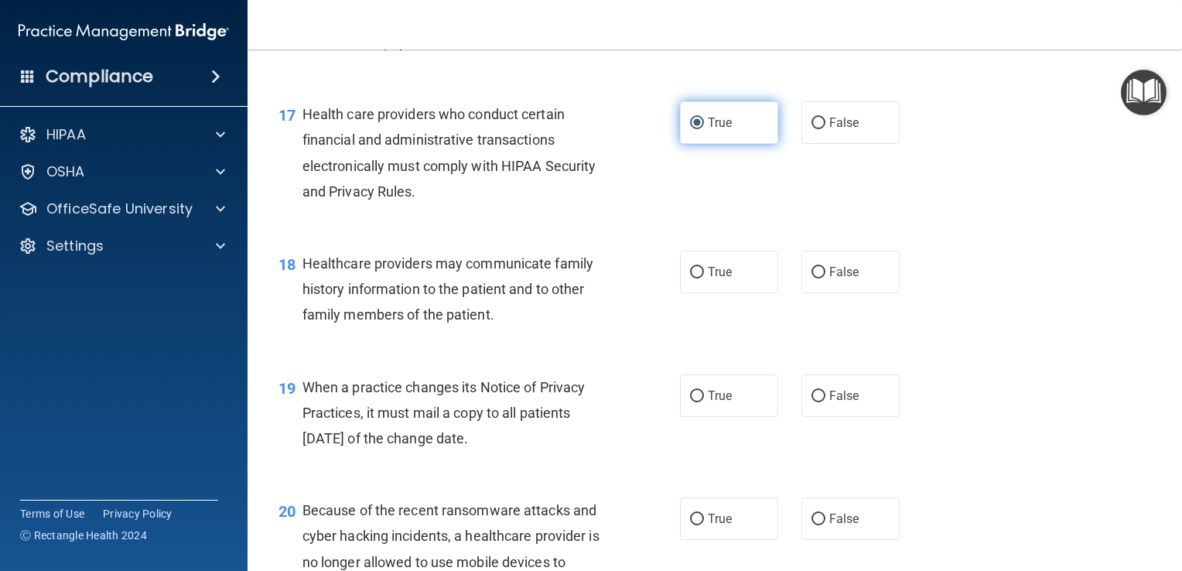
scroll to position [2254, 0]
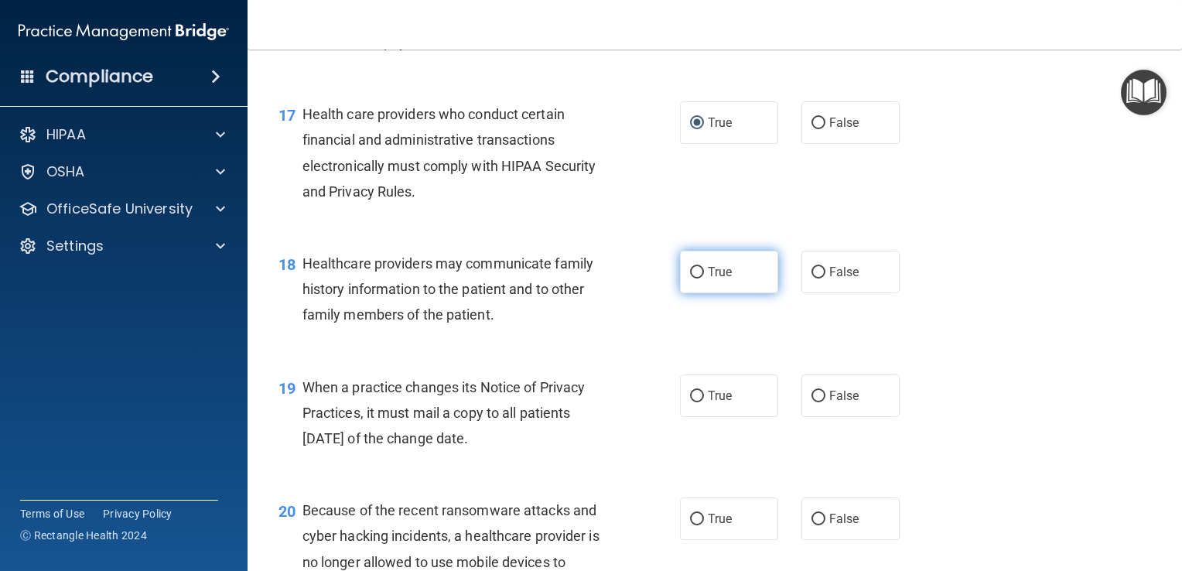
click at [695, 278] on input "True" at bounding box center [697, 273] width 14 height 12
radio input "true"
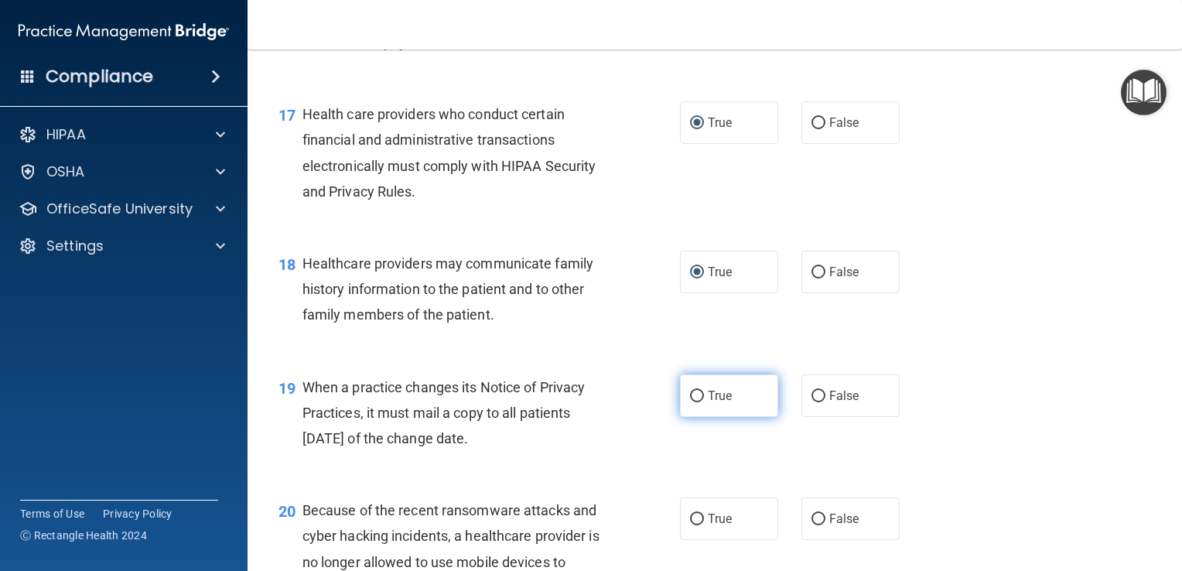
click at [691, 402] on input "True" at bounding box center [697, 397] width 14 height 12
radio input "true"
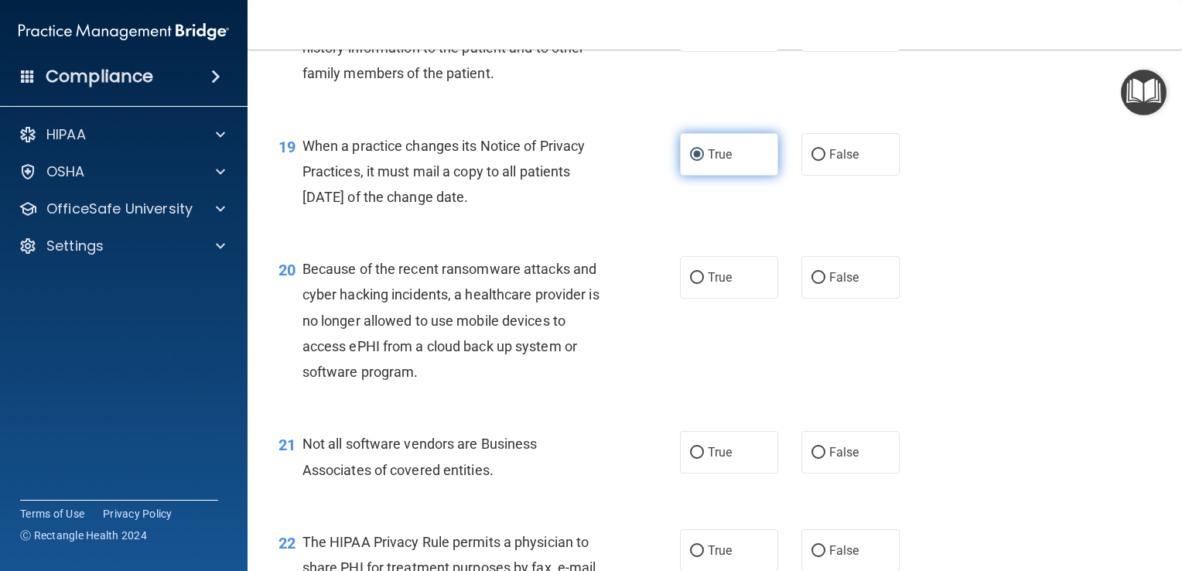
scroll to position [2501, 0]
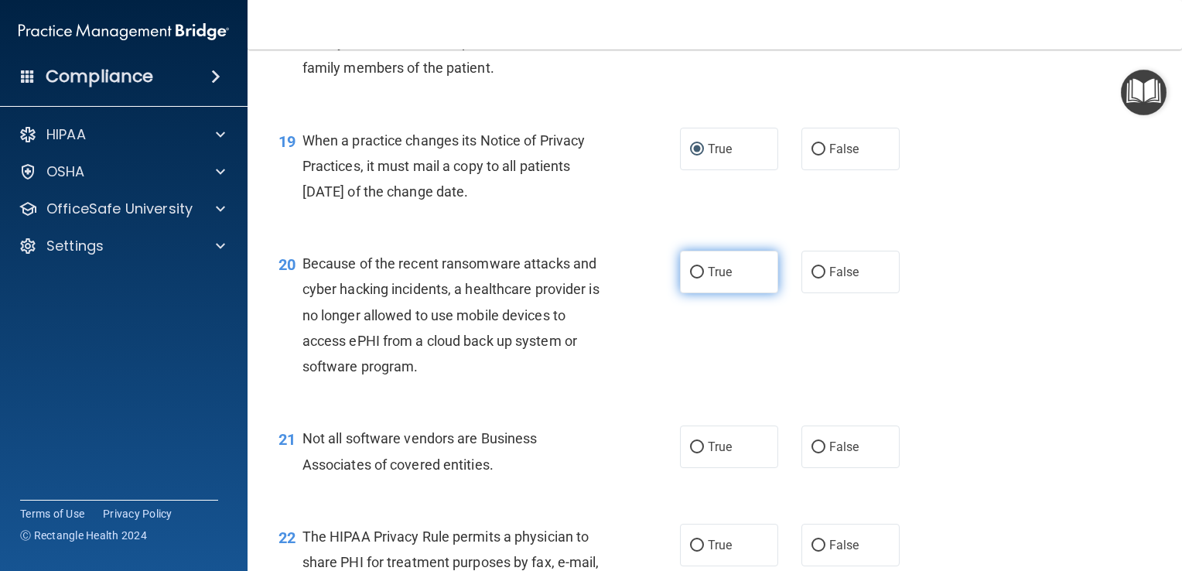
click at [690, 278] on input "True" at bounding box center [697, 273] width 14 height 12
radio input "true"
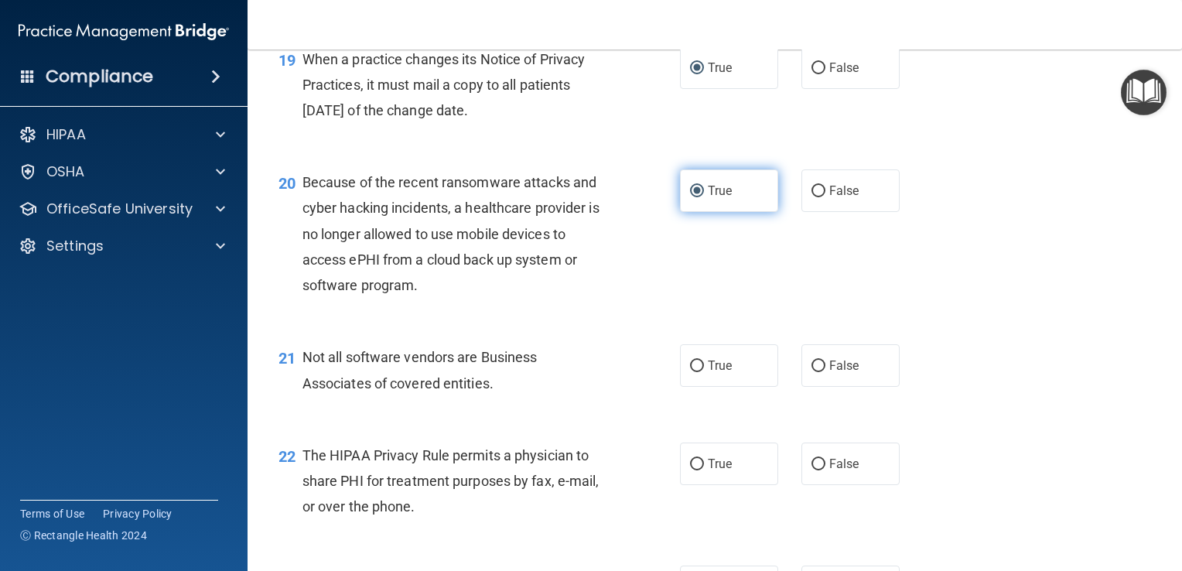
scroll to position [2583, 0]
click at [693, 371] on input "True" at bounding box center [697, 366] width 14 height 12
radio input "true"
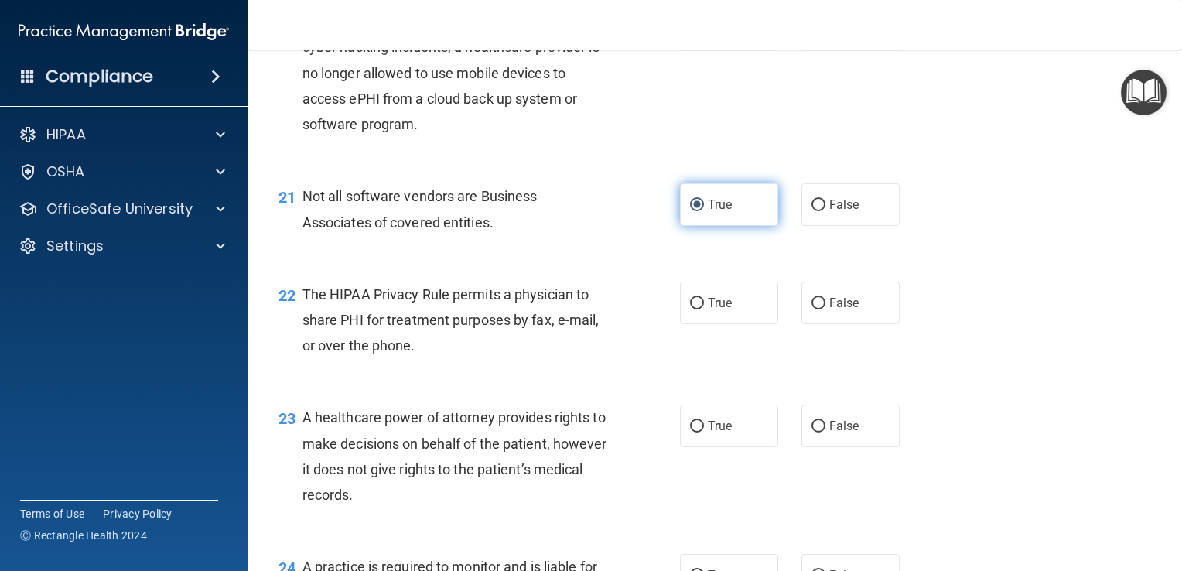
scroll to position [2743, 0]
click at [691, 309] on input "True" at bounding box center [697, 304] width 14 height 12
radio input "true"
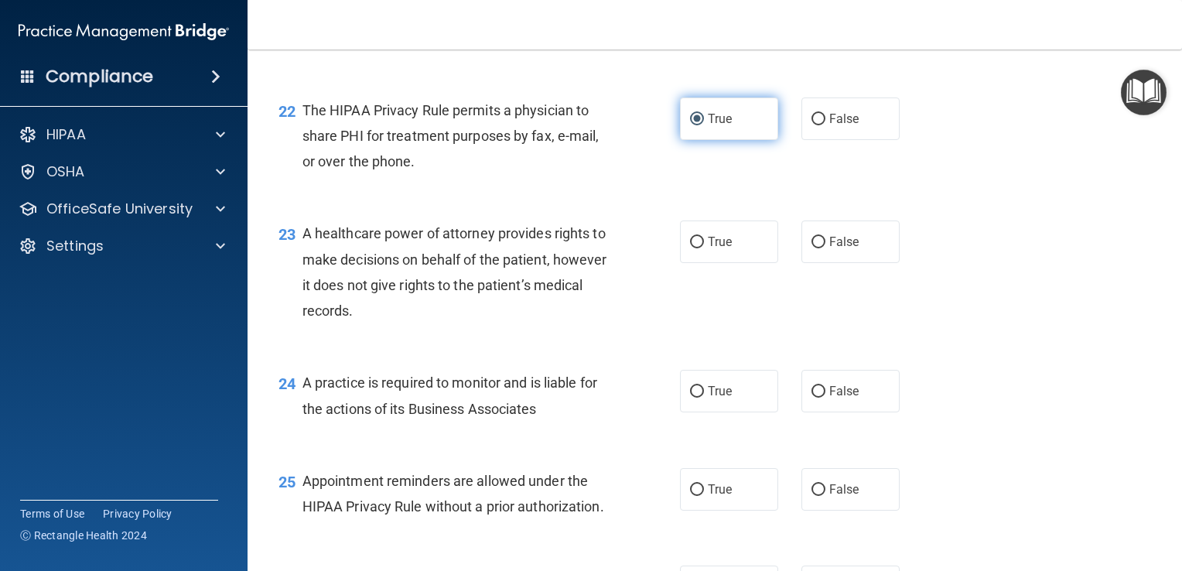
scroll to position [2928, 0]
click at [692, 248] on input "True" at bounding box center [697, 242] width 14 height 12
radio input "true"
click at [695, 397] on input "True" at bounding box center [697, 391] width 14 height 12
radio input "true"
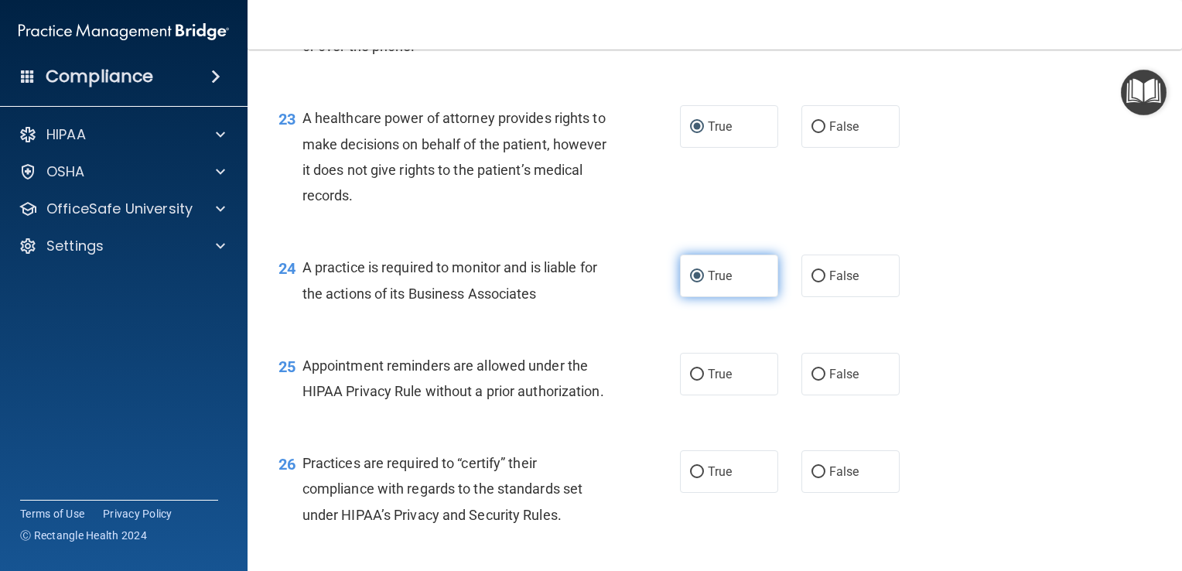
scroll to position [3048, 0]
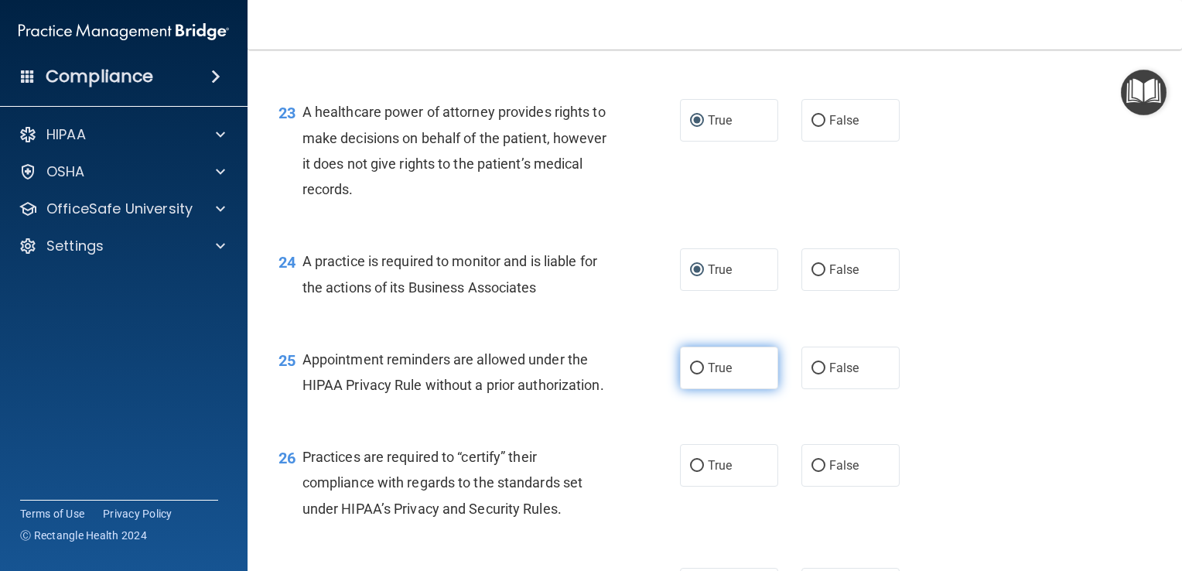
click at [693, 374] on input "True" at bounding box center [697, 369] width 14 height 12
radio input "true"
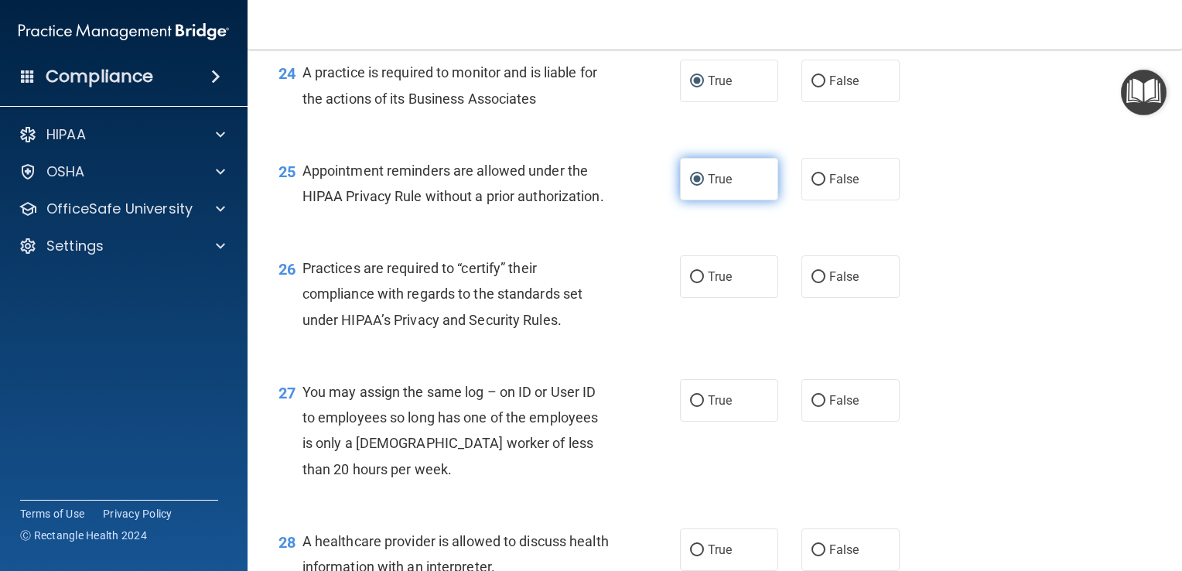
scroll to position [3237, 0]
click at [692, 283] on input "True" at bounding box center [697, 278] width 14 height 12
radio input "true"
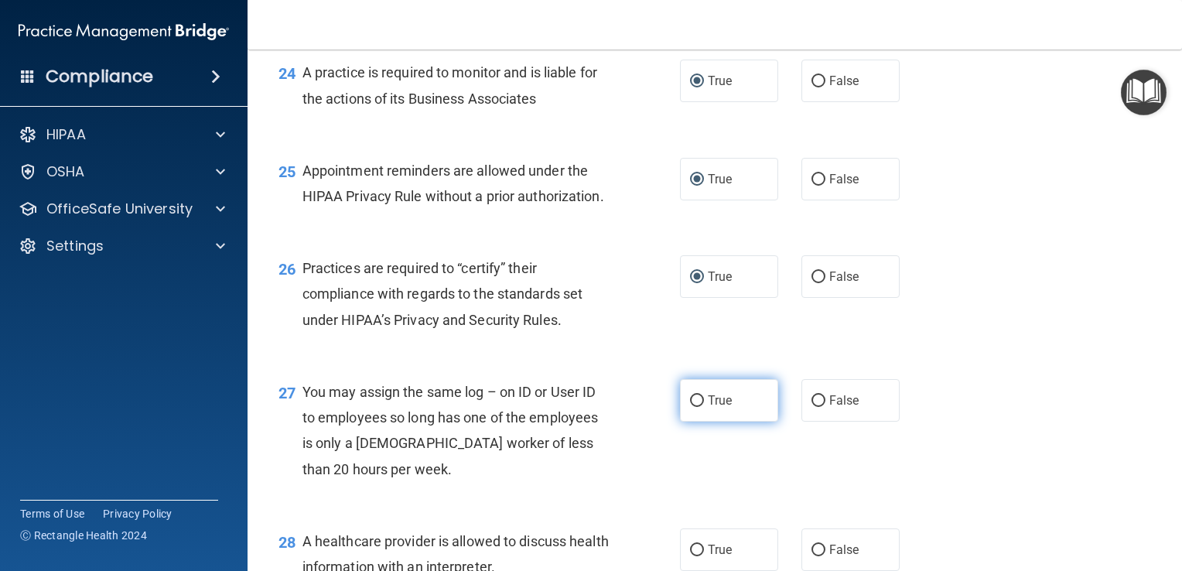
click at [692, 407] on input "True" at bounding box center [697, 401] width 14 height 12
radio input "true"
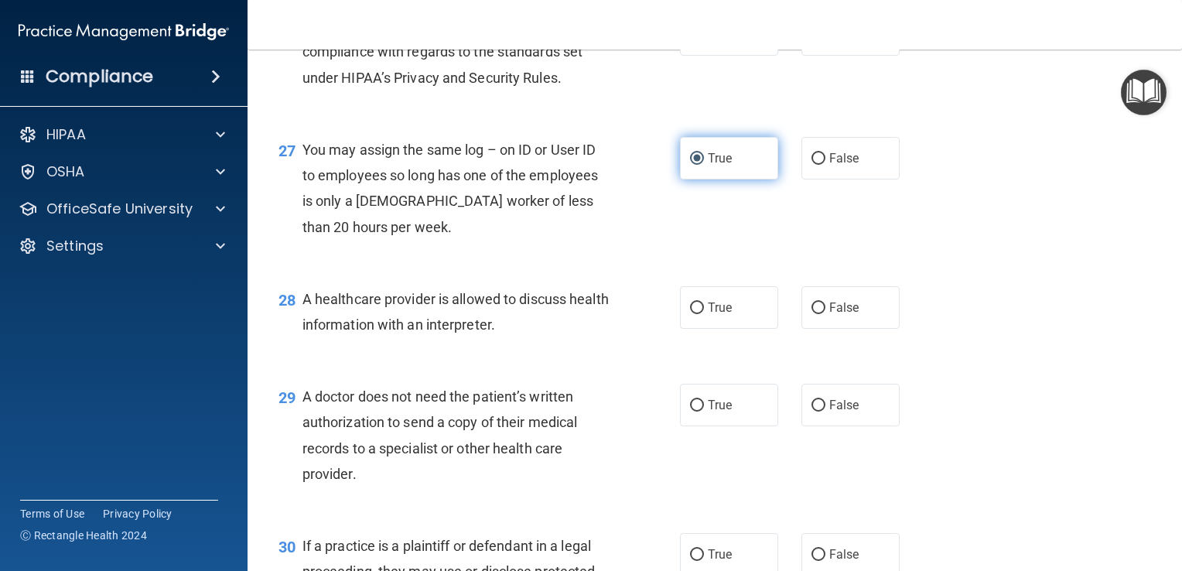
scroll to position [3481, 0]
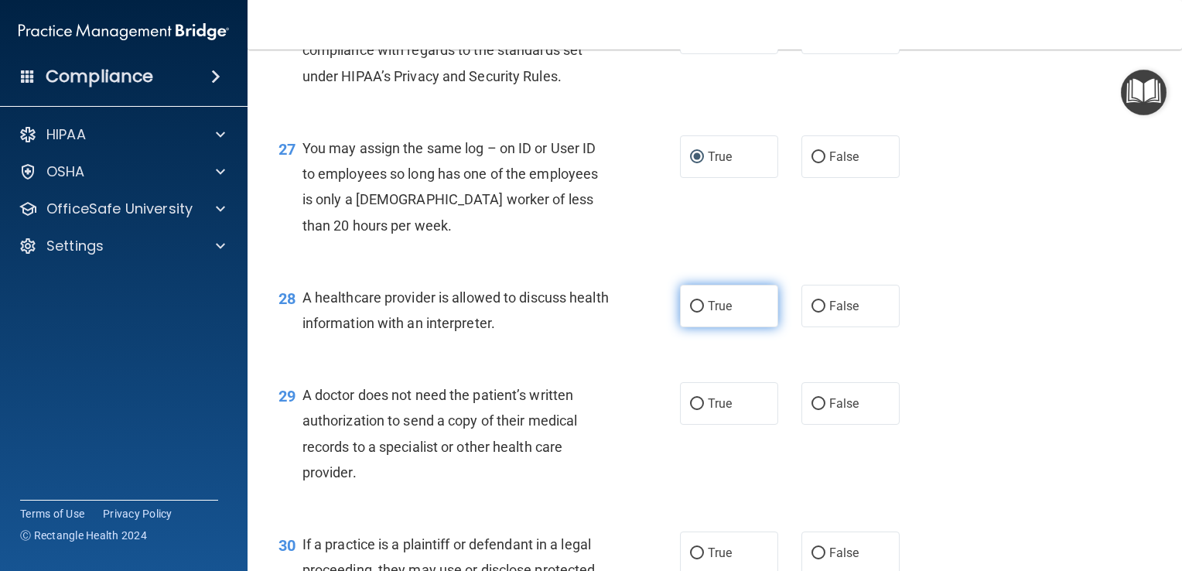
click at [694, 313] on input "True" at bounding box center [697, 307] width 14 height 12
radio input "true"
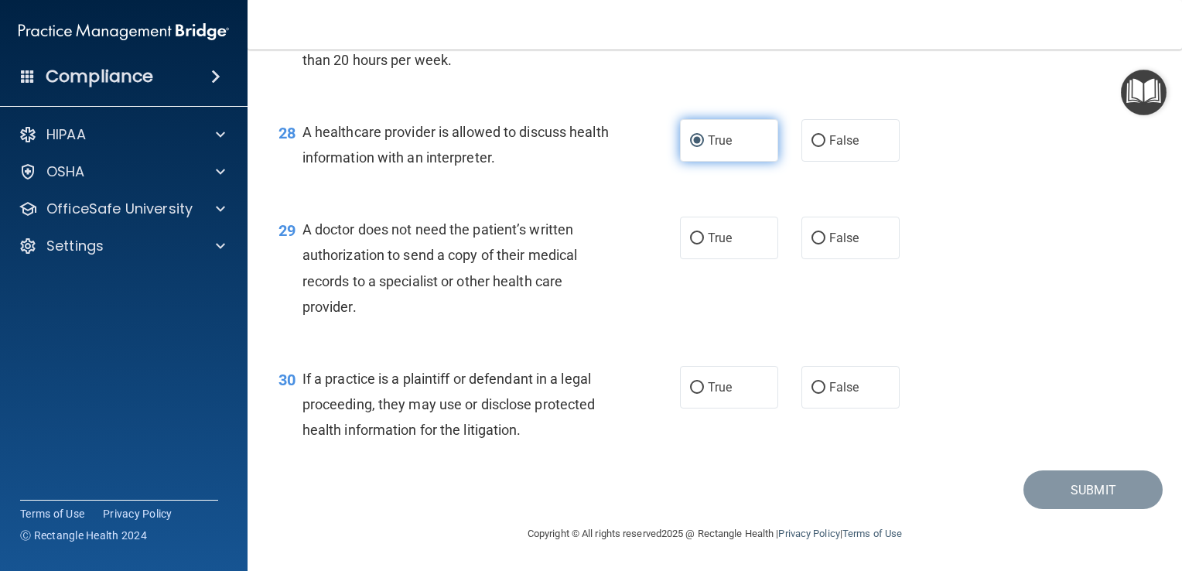
scroll to position [3657, 0]
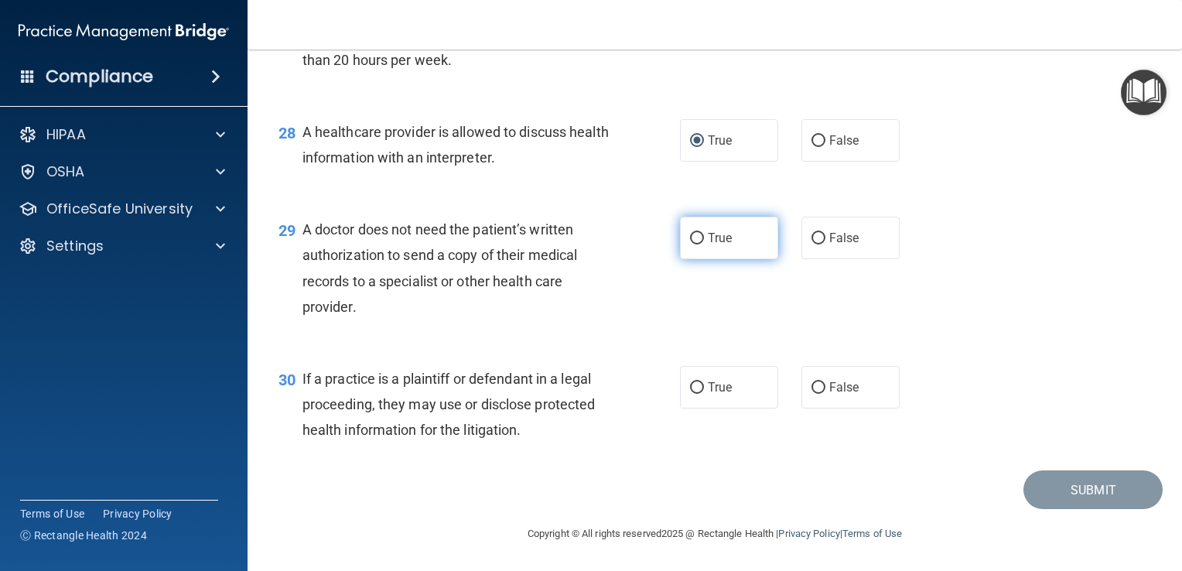
click at [692, 244] on input "True" at bounding box center [697, 239] width 14 height 12
radio input "true"
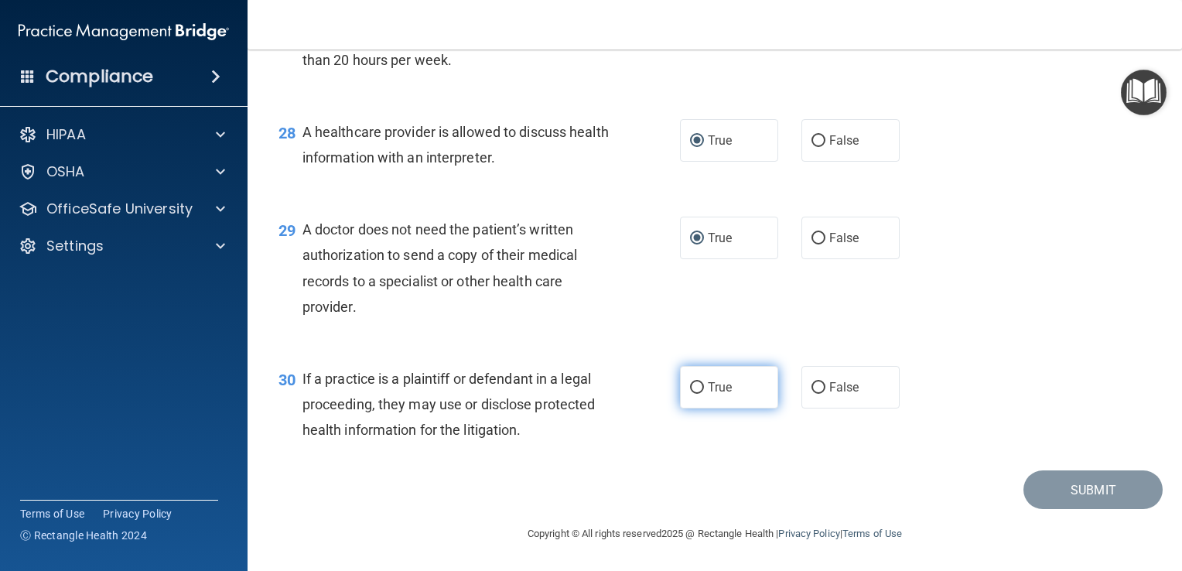
click at [691, 389] on input "True" at bounding box center [697, 388] width 14 height 12
radio input "true"
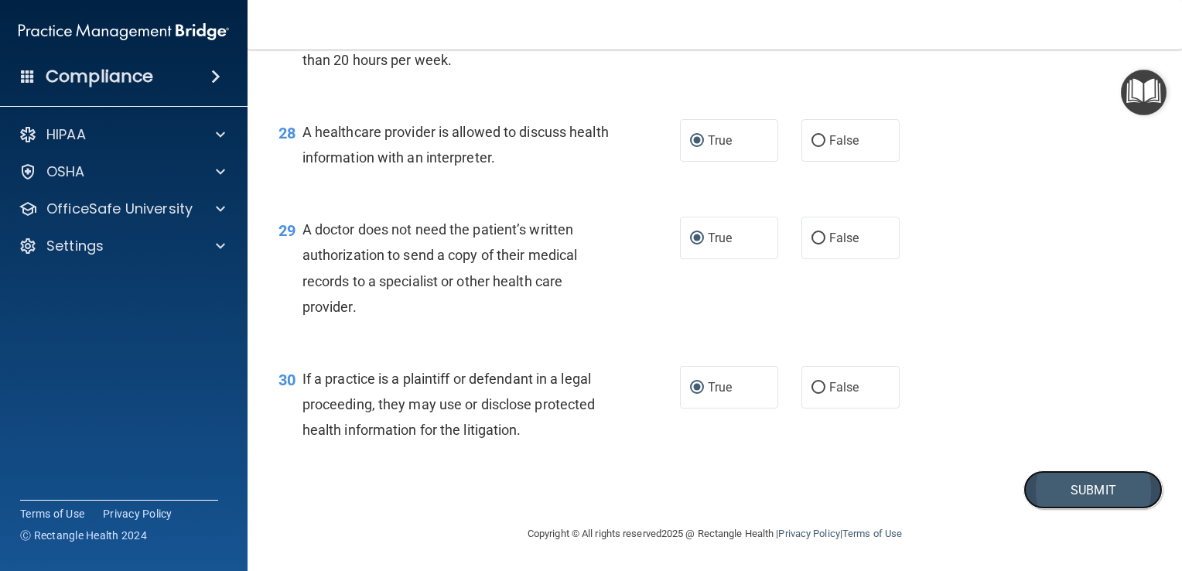
click at [1080, 491] on button "Submit" at bounding box center [1092, 489] width 139 height 39
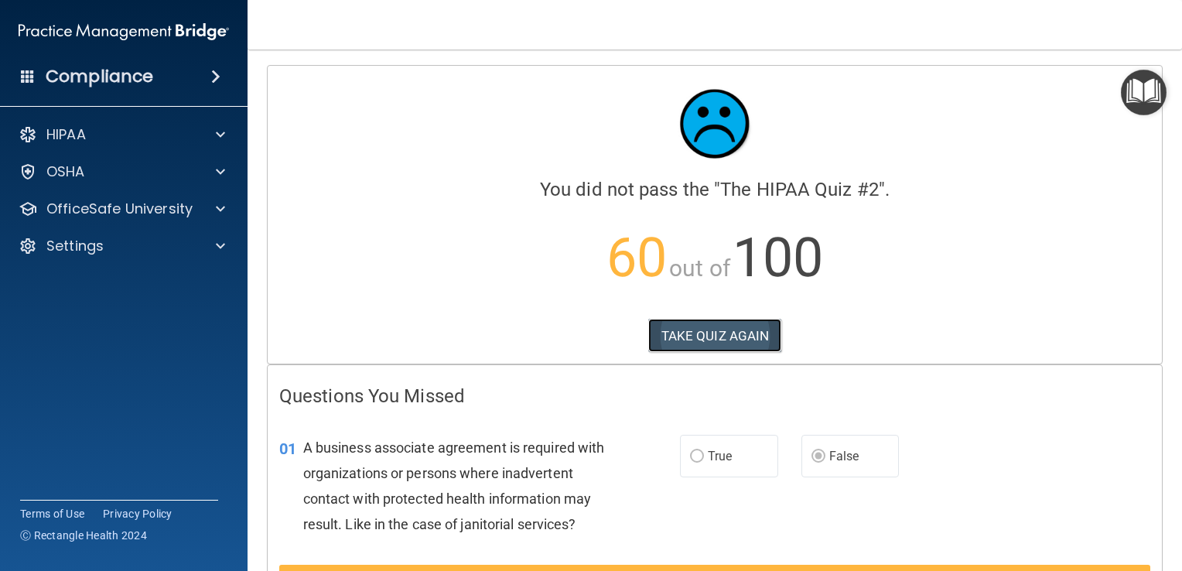
click at [712, 326] on button "TAKE QUIZ AGAIN" at bounding box center [715, 336] width 134 height 34
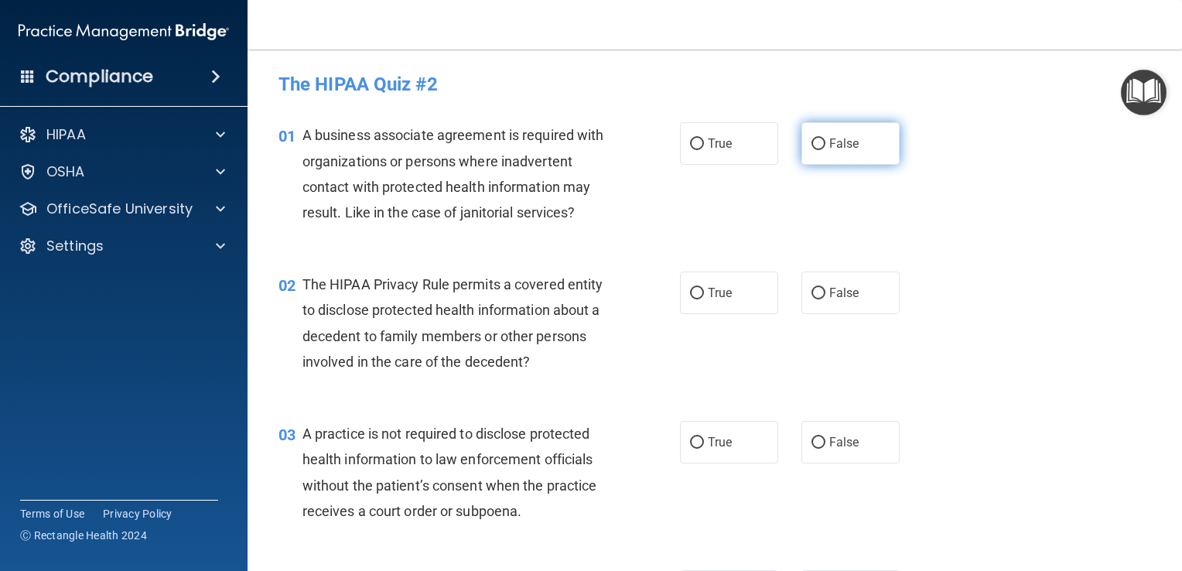
click at [811, 138] on input "False" at bounding box center [818, 144] width 14 height 12
radio input "true"
click at [692, 292] on input "True" at bounding box center [697, 294] width 14 height 12
radio input "true"
click at [692, 445] on input "True" at bounding box center [697, 443] width 14 height 12
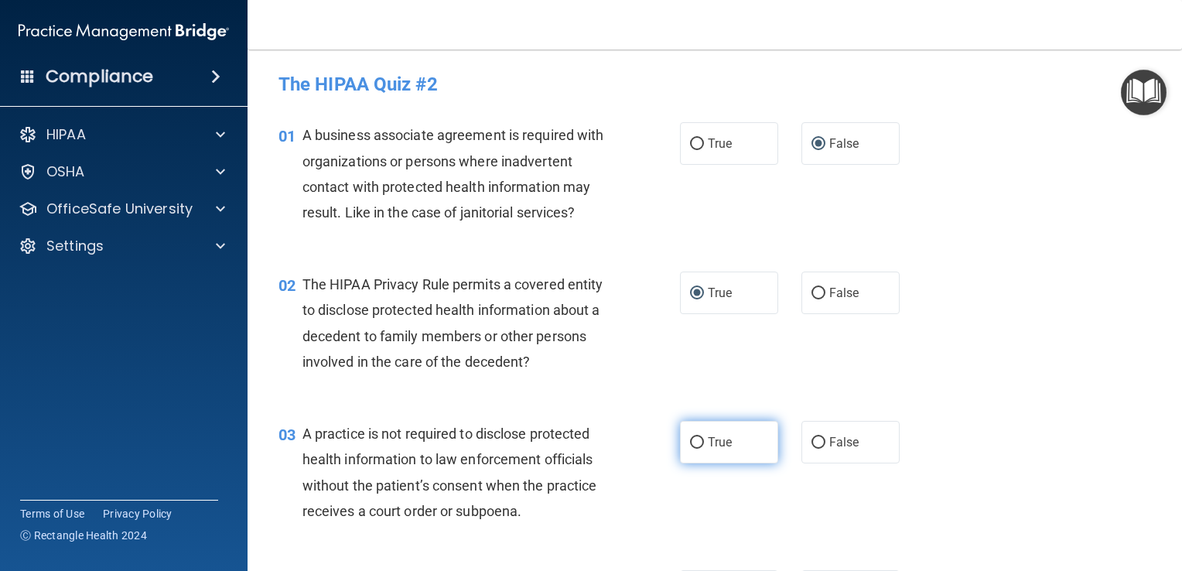
radio input "true"
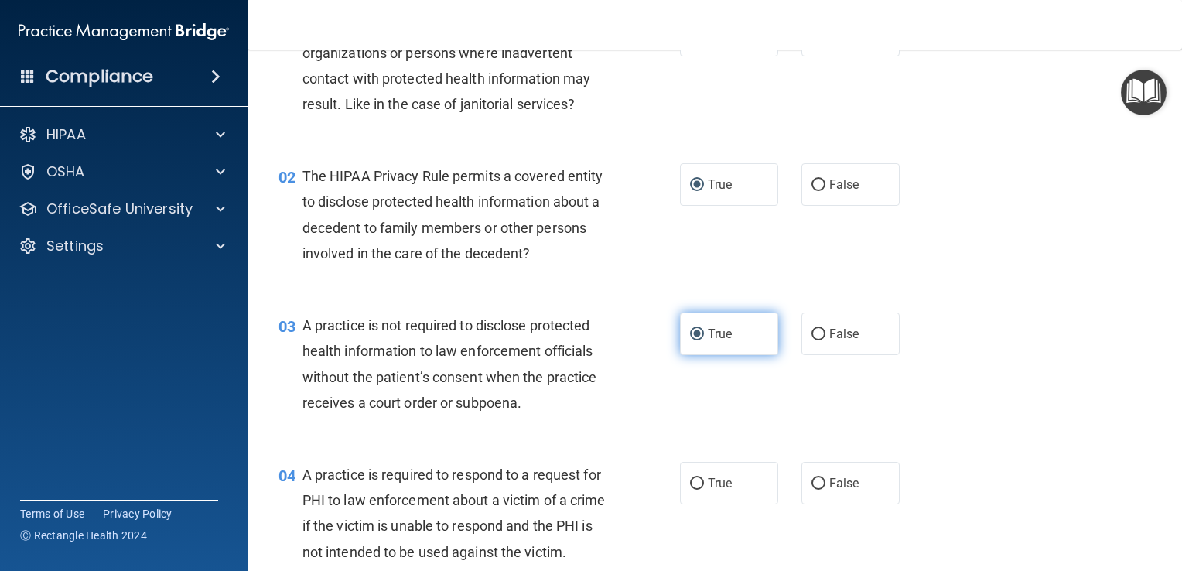
scroll to position [109, 0]
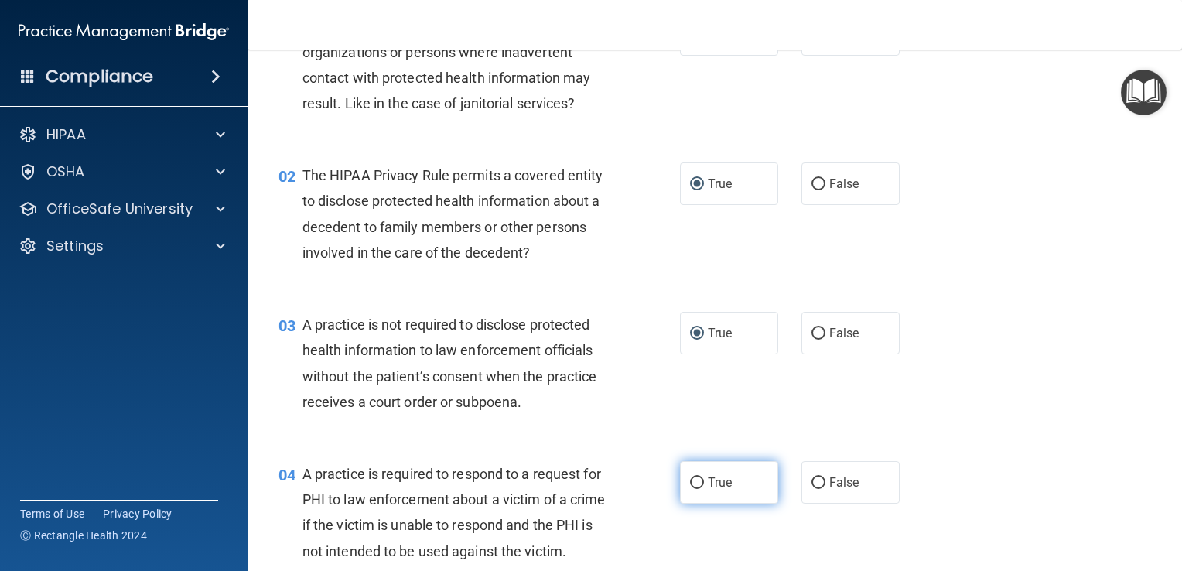
click at [695, 483] on input "True" at bounding box center [697, 483] width 14 height 12
radio input "true"
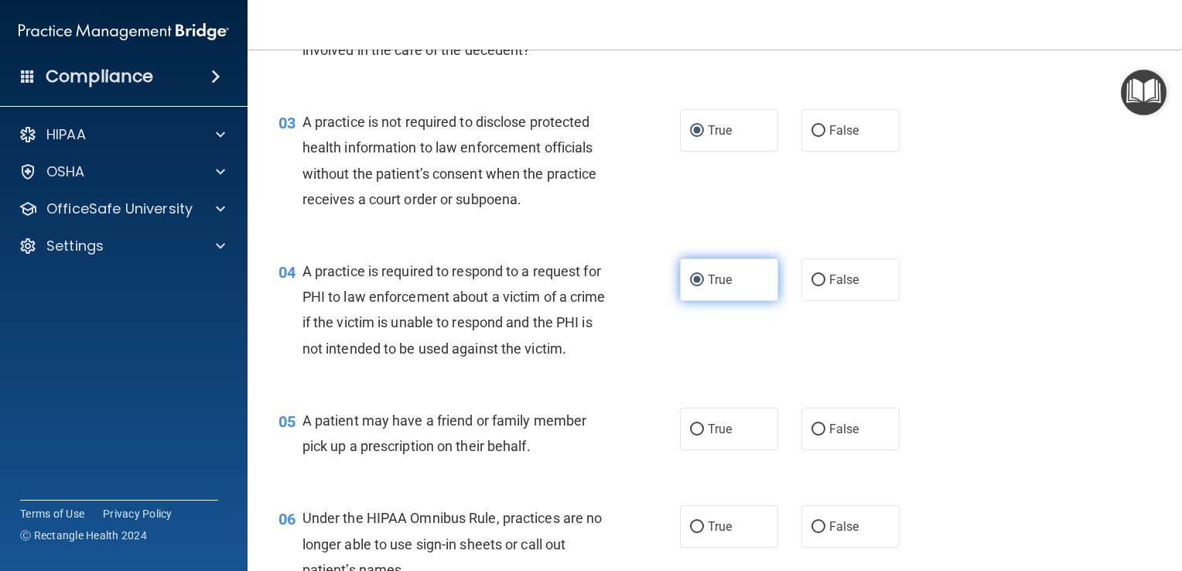
scroll to position [316, 0]
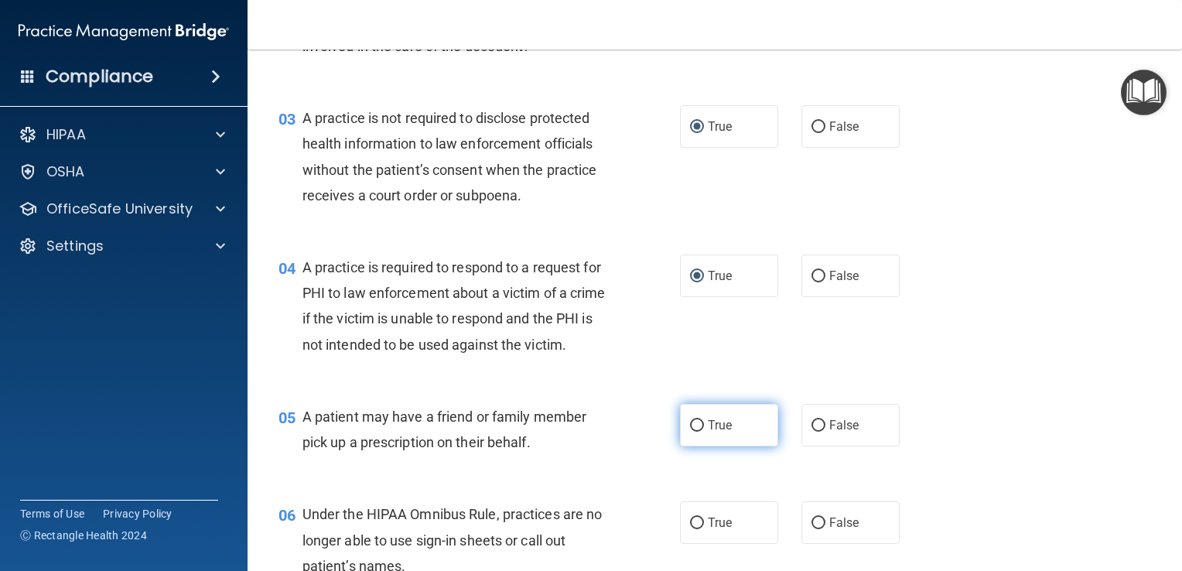
click at [690, 432] on input "True" at bounding box center [697, 426] width 14 height 12
radio input "true"
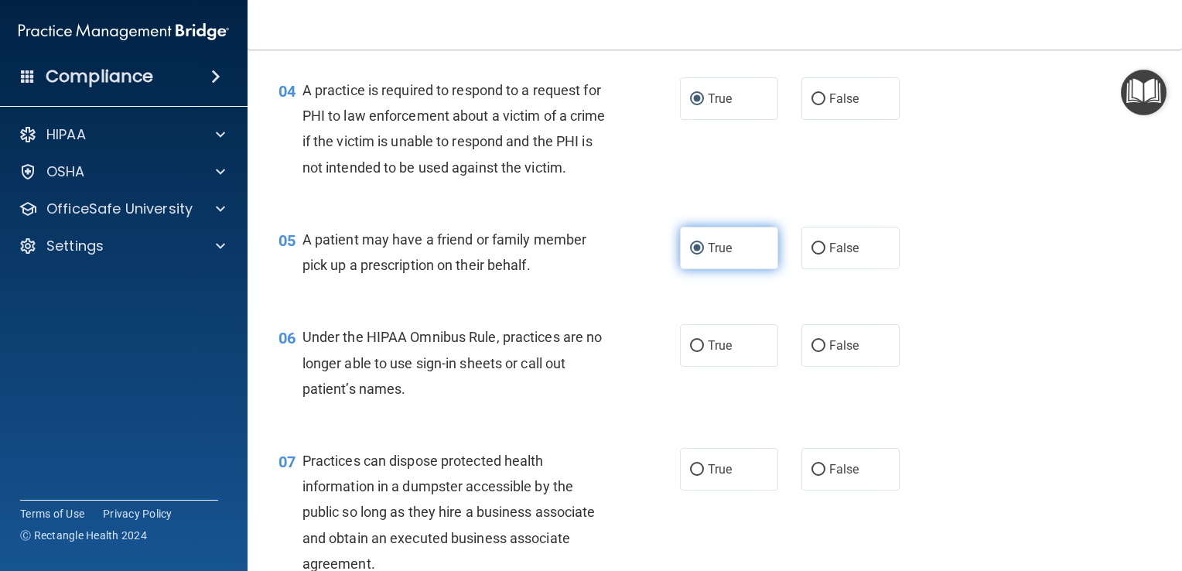
scroll to position [496, 0]
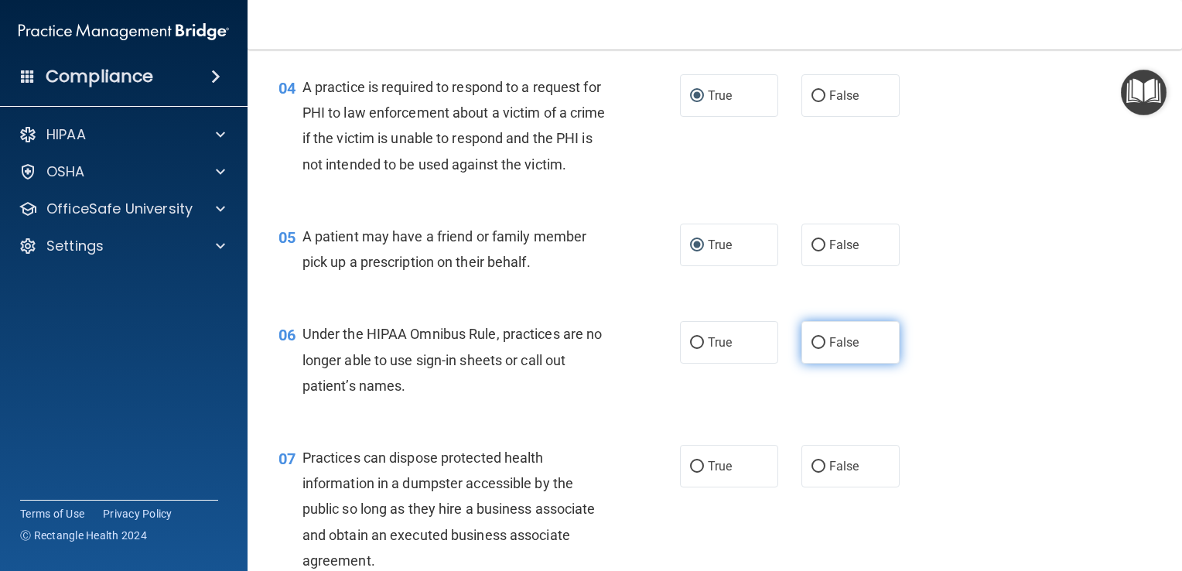
click at [817, 349] on input "False" at bounding box center [818, 343] width 14 height 12
radio input "true"
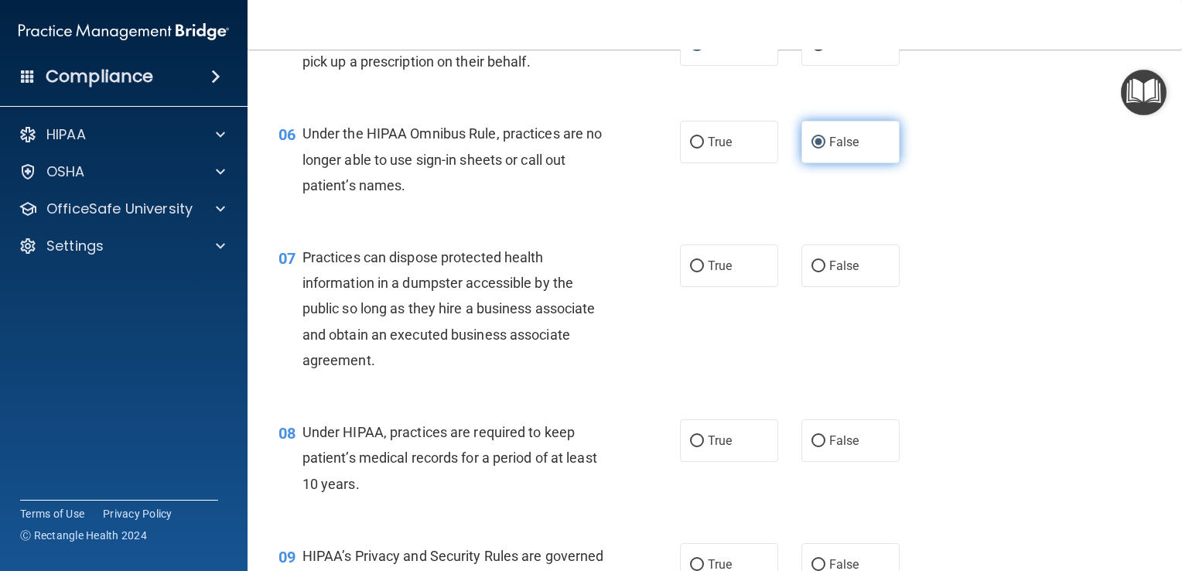
scroll to position [697, 0]
click at [691, 272] on input "True" at bounding box center [697, 266] width 14 height 12
radio input "true"
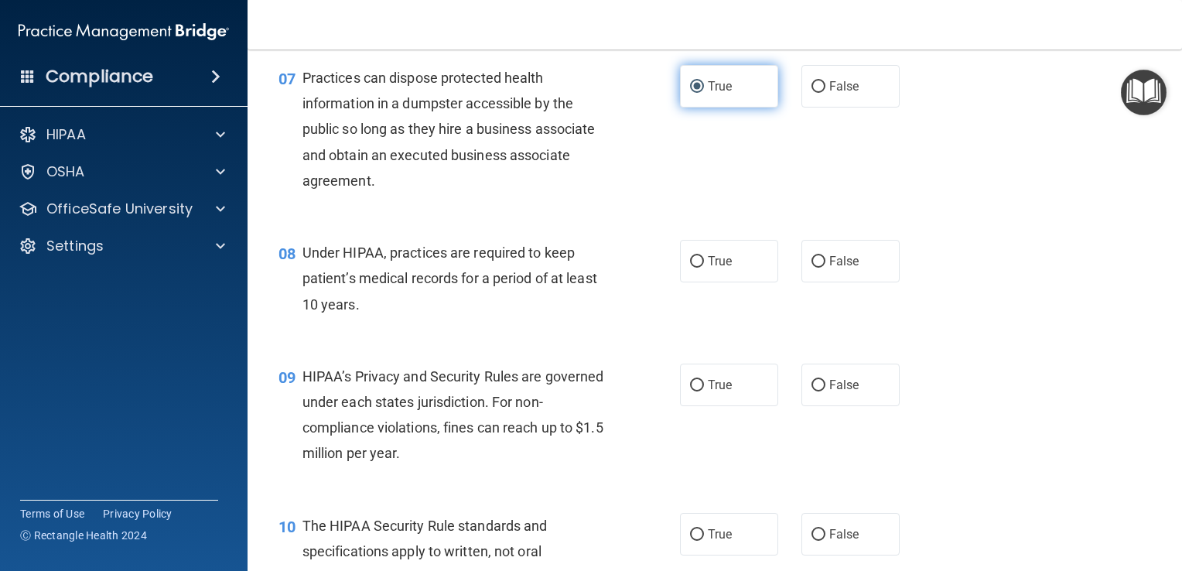
scroll to position [878, 0]
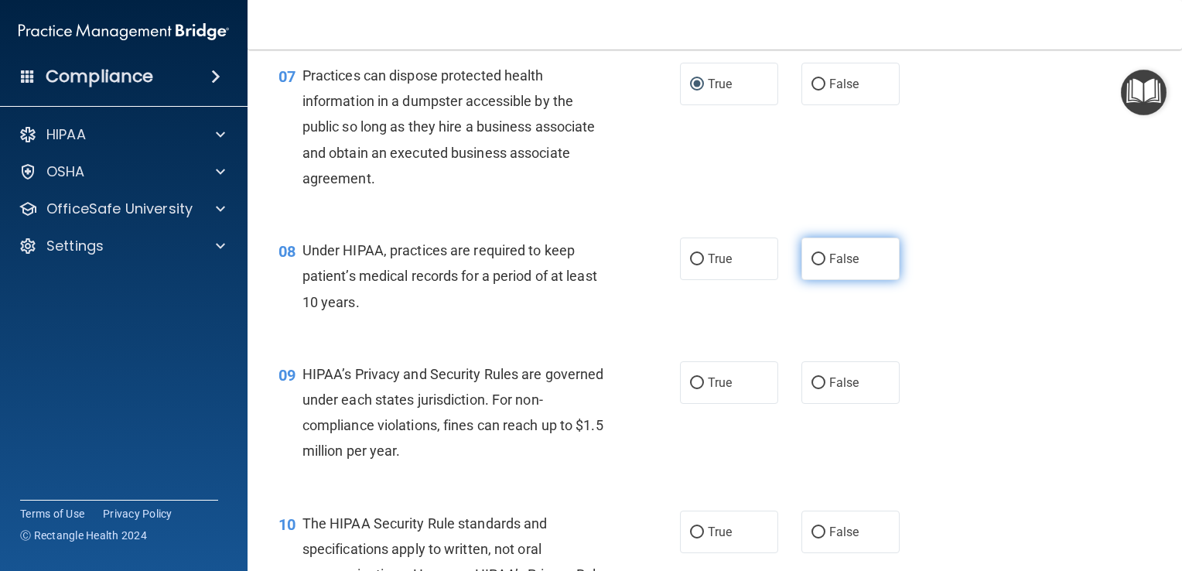
click at [815, 265] on input "False" at bounding box center [818, 260] width 14 height 12
radio input "true"
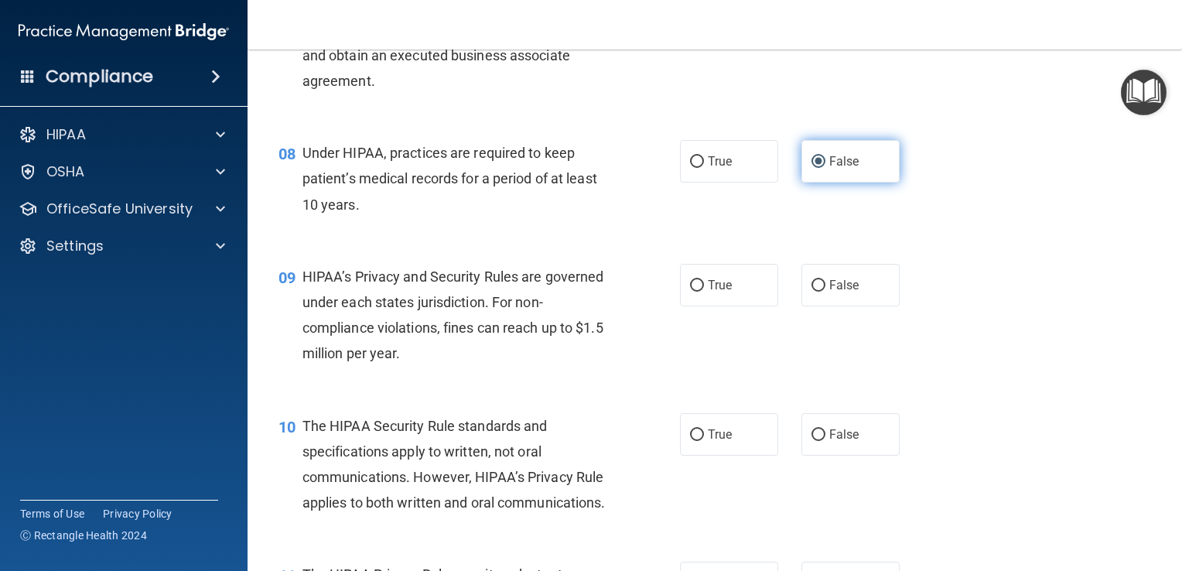
scroll to position [978, 0]
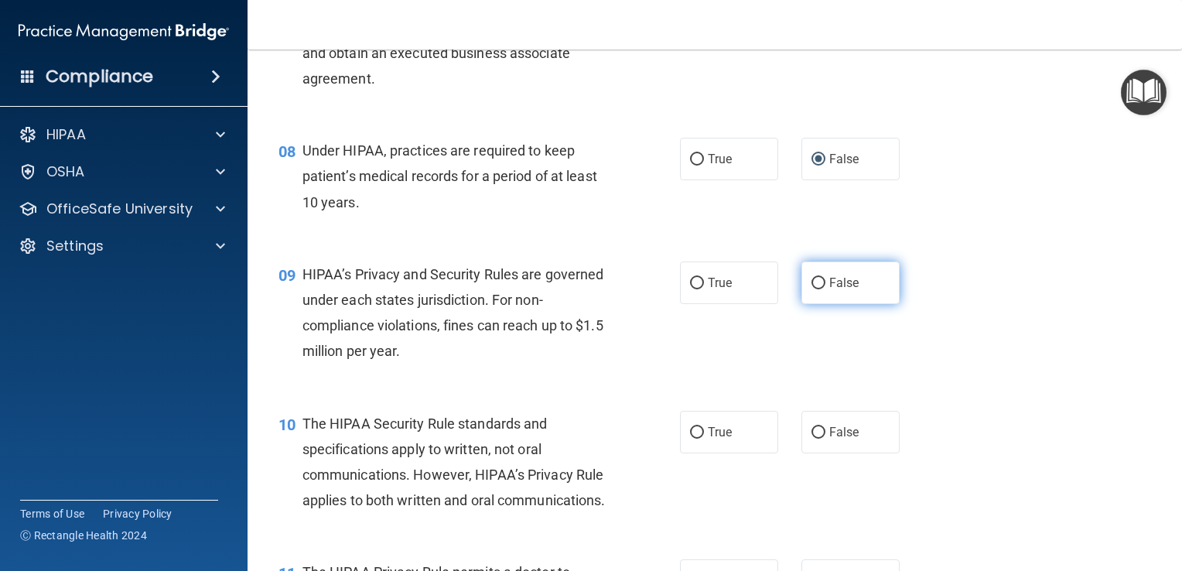
click at [811, 289] on input "False" at bounding box center [818, 284] width 14 height 12
radio input "true"
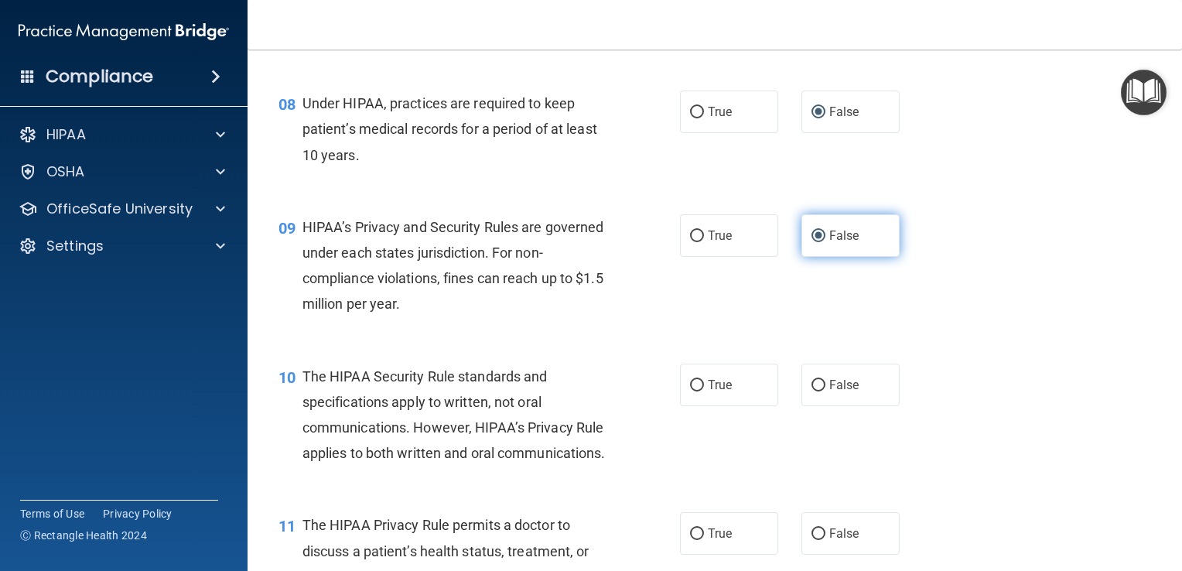
scroll to position [1026, 0]
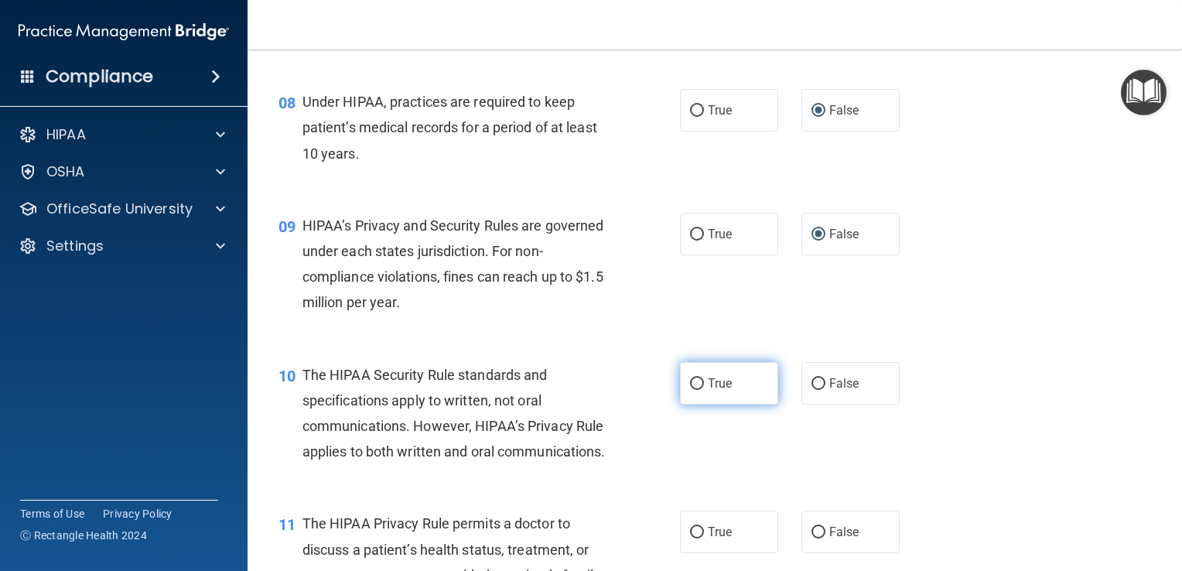
click at [692, 390] on input "True" at bounding box center [697, 384] width 14 height 12
radio input "true"
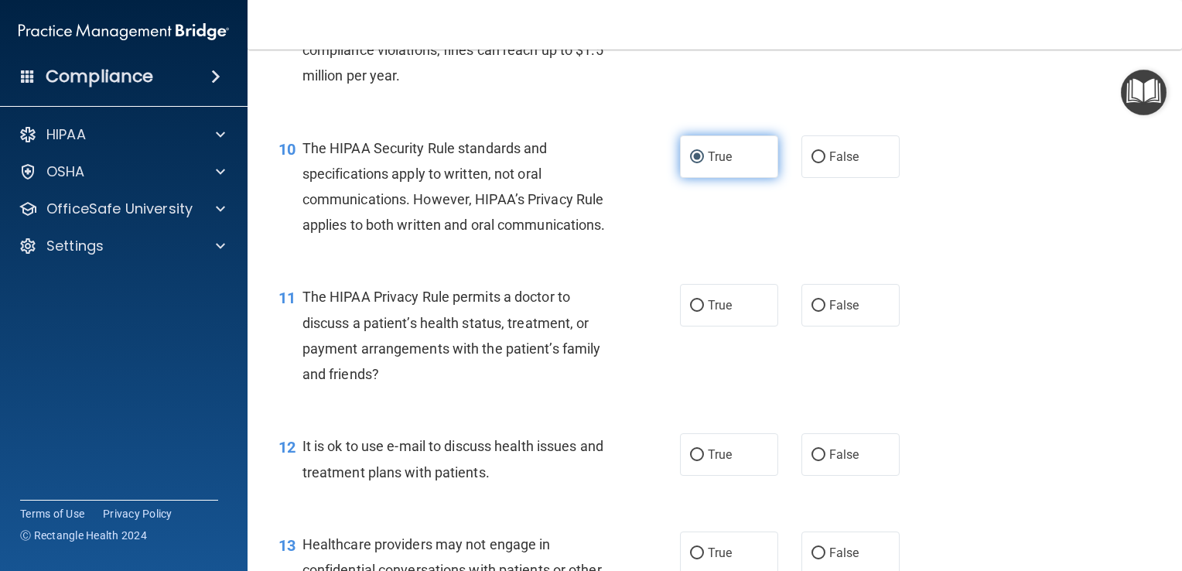
scroll to position [1255, 0]
click at [692, 310] on input "True" at bounding box center [697, 305] width 14 height 12
radio input "true"
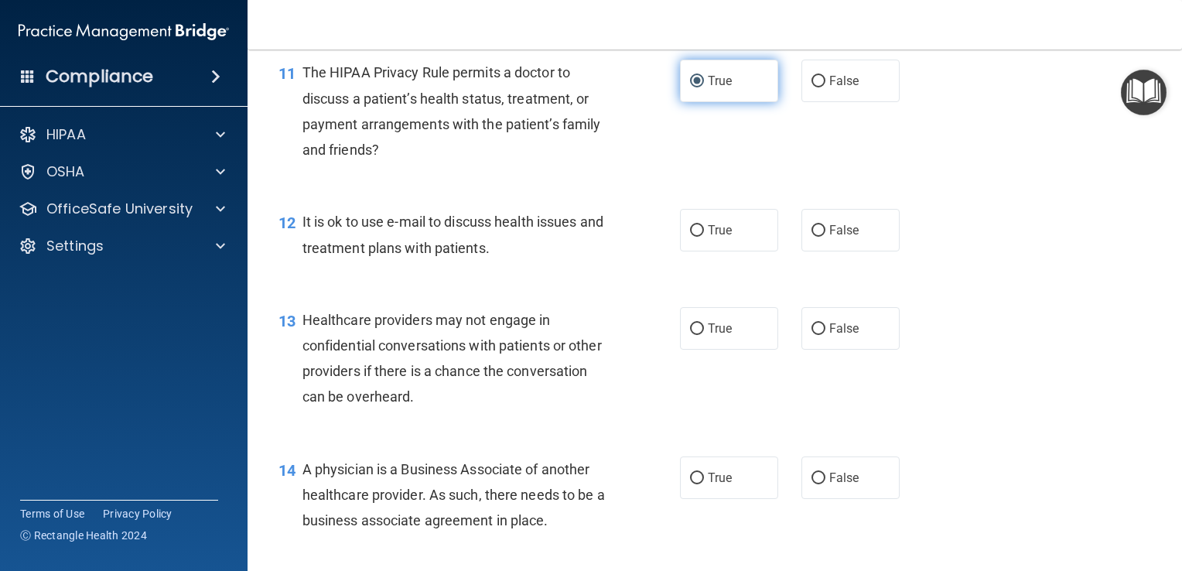
scroll to position [1477, 0]
click at [719, 237] on span "True" at bounding box center [720, 230] width 24 height 15
click at [704, 237] on input "True" at bounding box center [697, 231] width 14 height 12
radio input "true"
click at [815, 335] on input "False" at bounding box center [818, 329] width 14 height 12
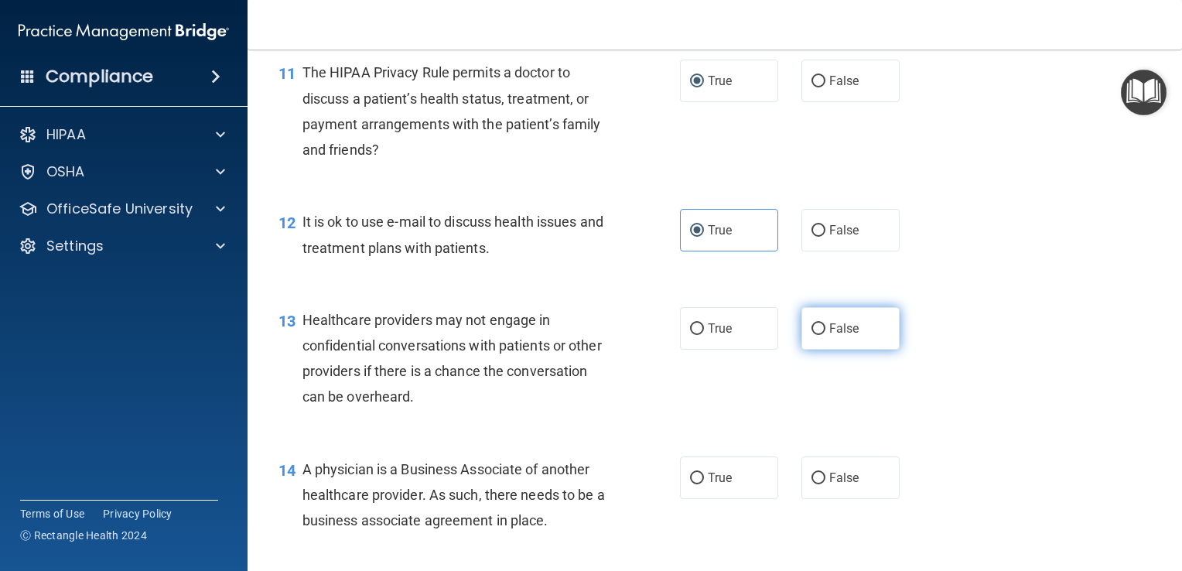
radio input "true"
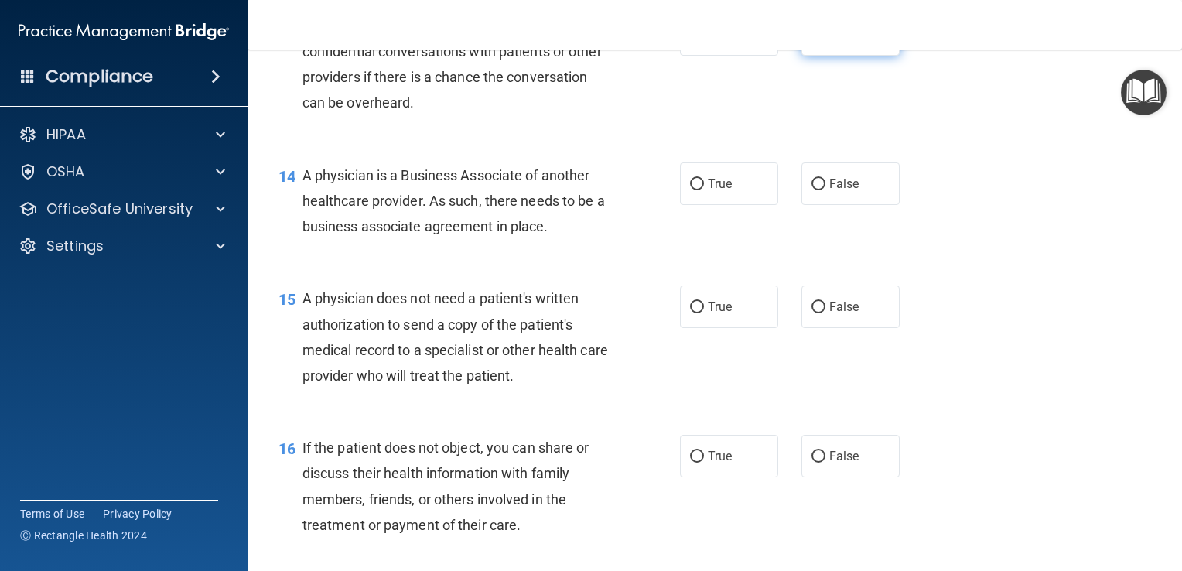
scroll to position [1774, 0]
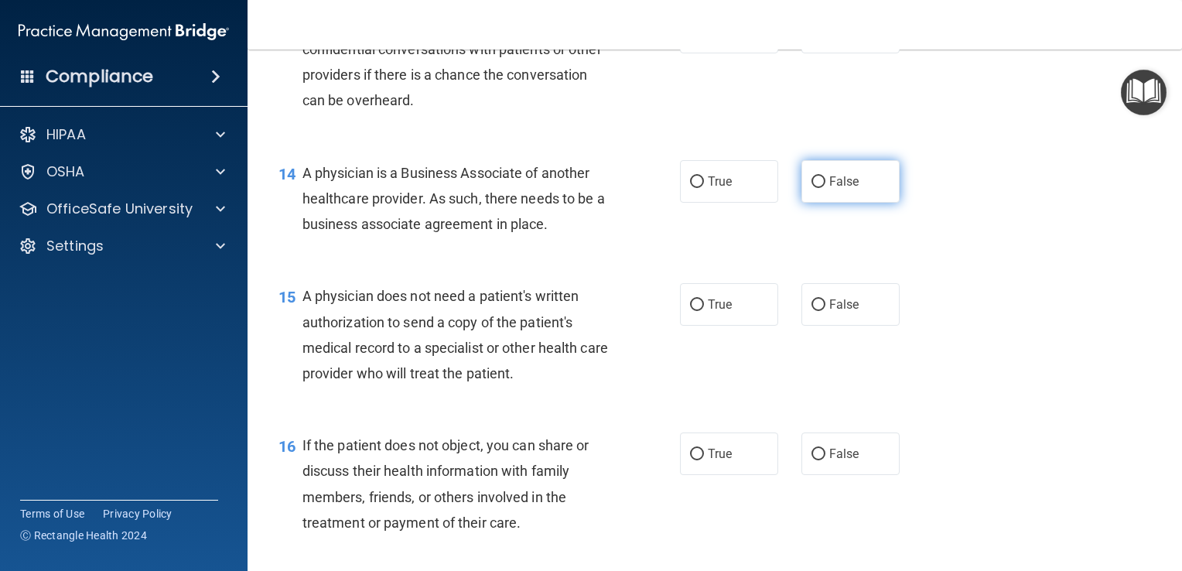
click at [815, 188] on input "False" at bounding box center [818, 182] width 14 height 12
radio input "true"
click at [685, 326] on label "True" at bounding box center [729, 304] width 98 height 43
click at [690, 311] on input "True" at bounding box center [697, 305] width 14 height 12
radio input "true"
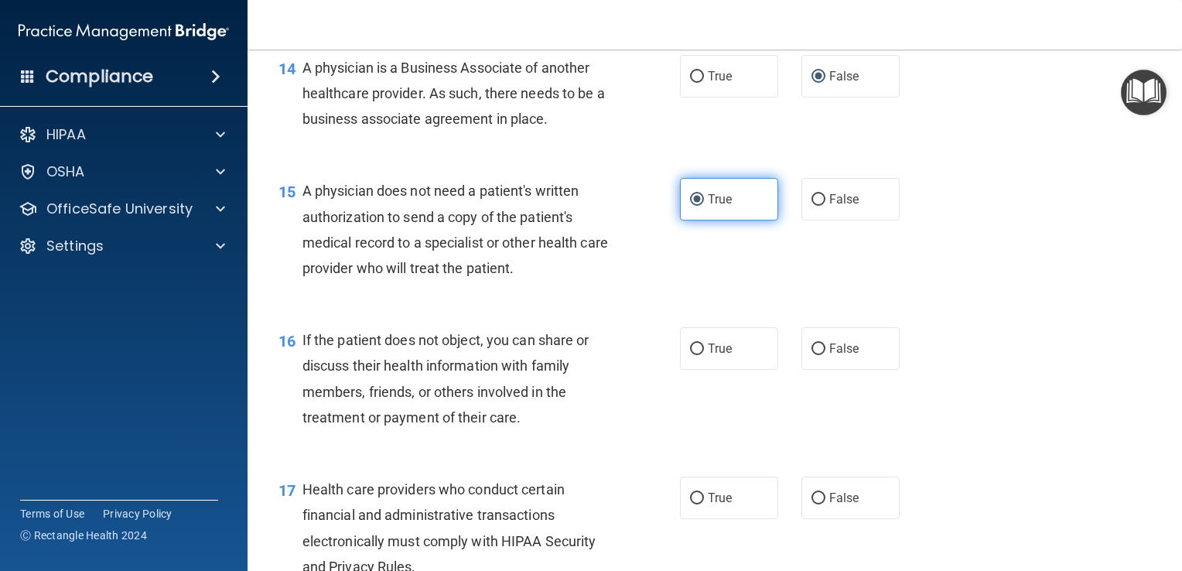
scroll to position [1880, 0]
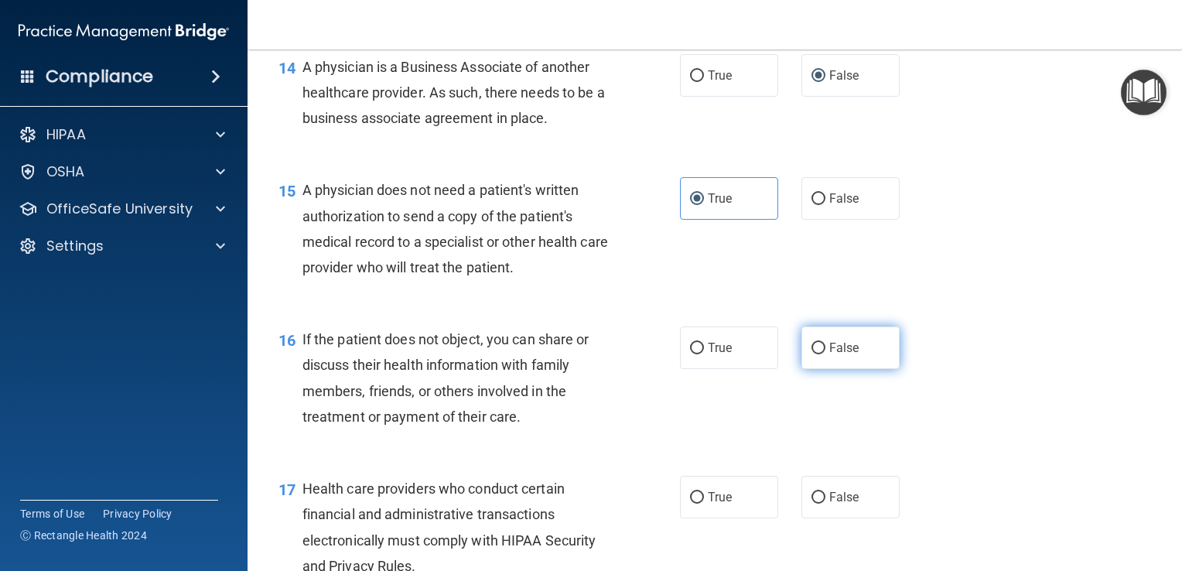
click at [811, 354] on input "False" at bounding box center [818, 349] width 14 height 12
radio input "true"
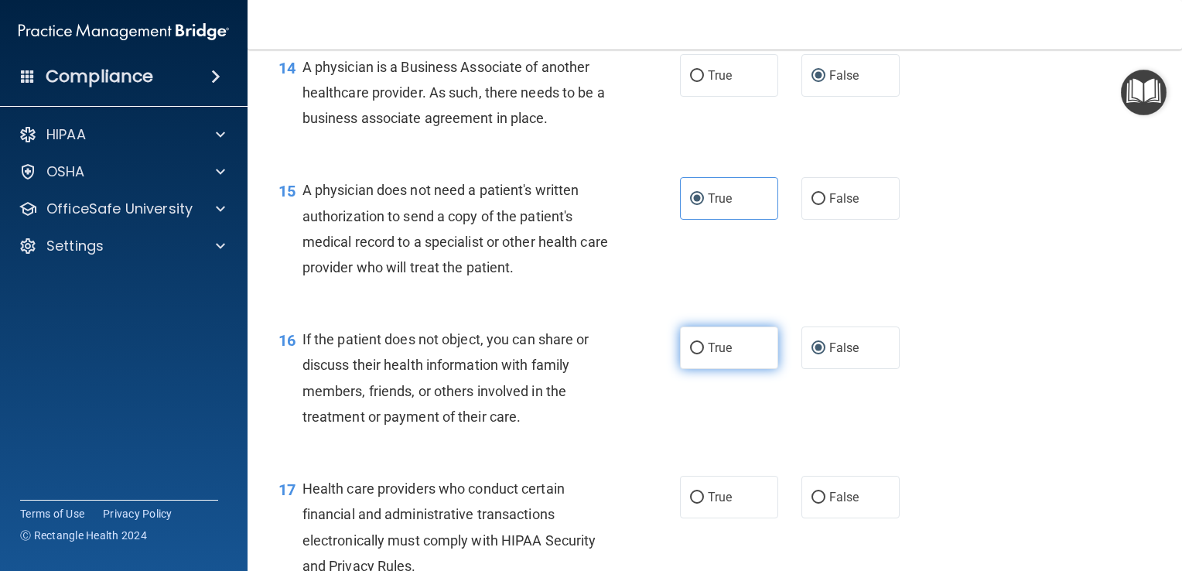
click at [695, 354] on input "True" at bounding box center [697, 349] width 14 height 12
radio input "true"
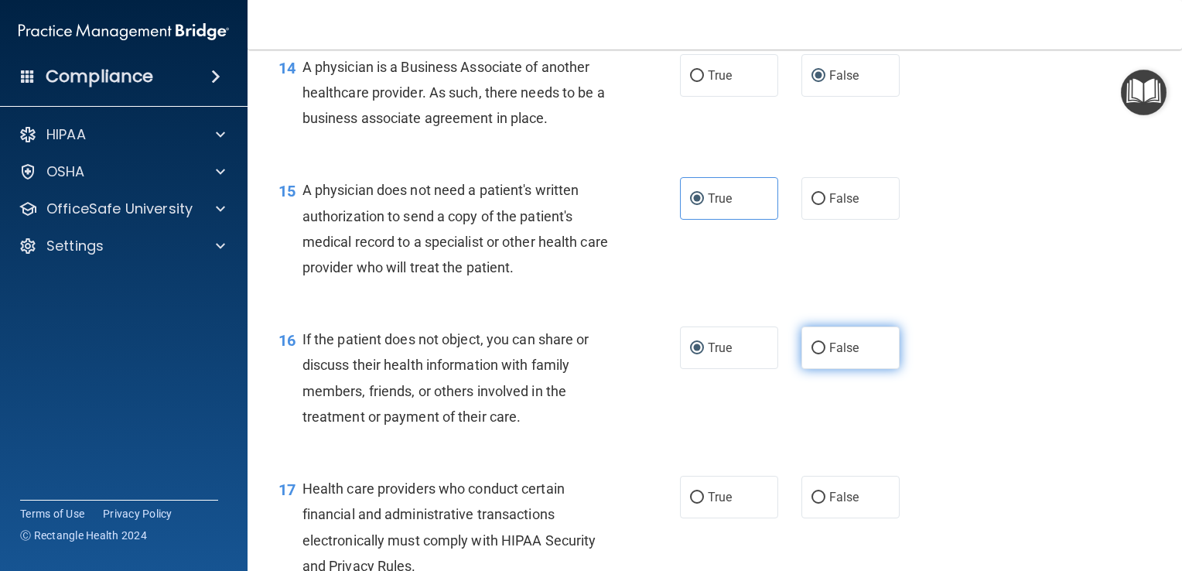
click at [814, 354] on input "False" at bounding box center [818, 349] width 14 height 12
radio input "true"
radio input "false"
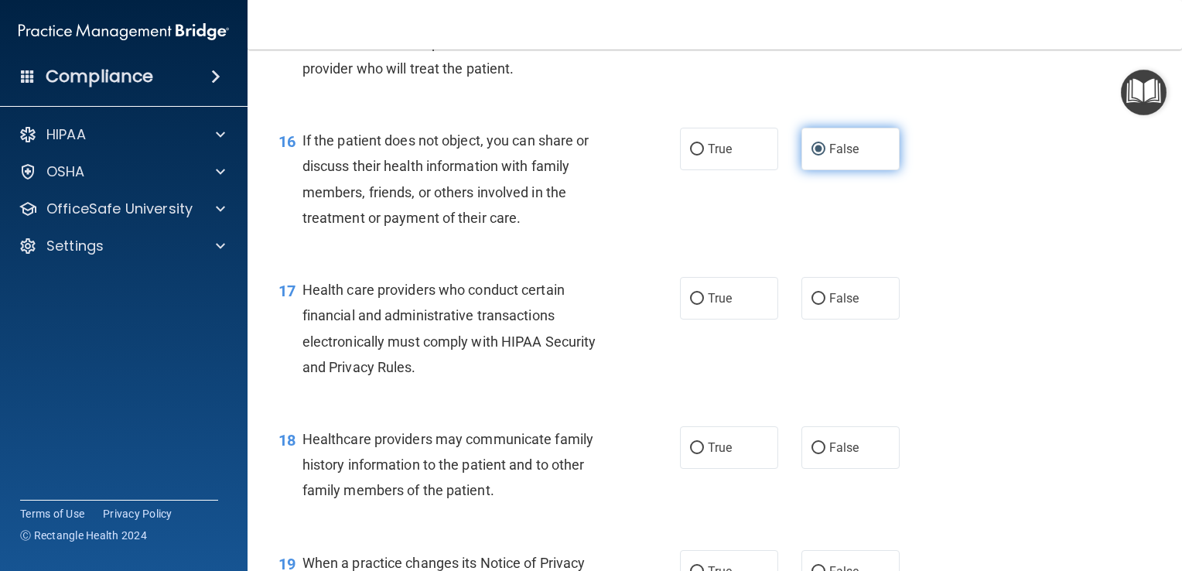
scroll to position [2082, 0]
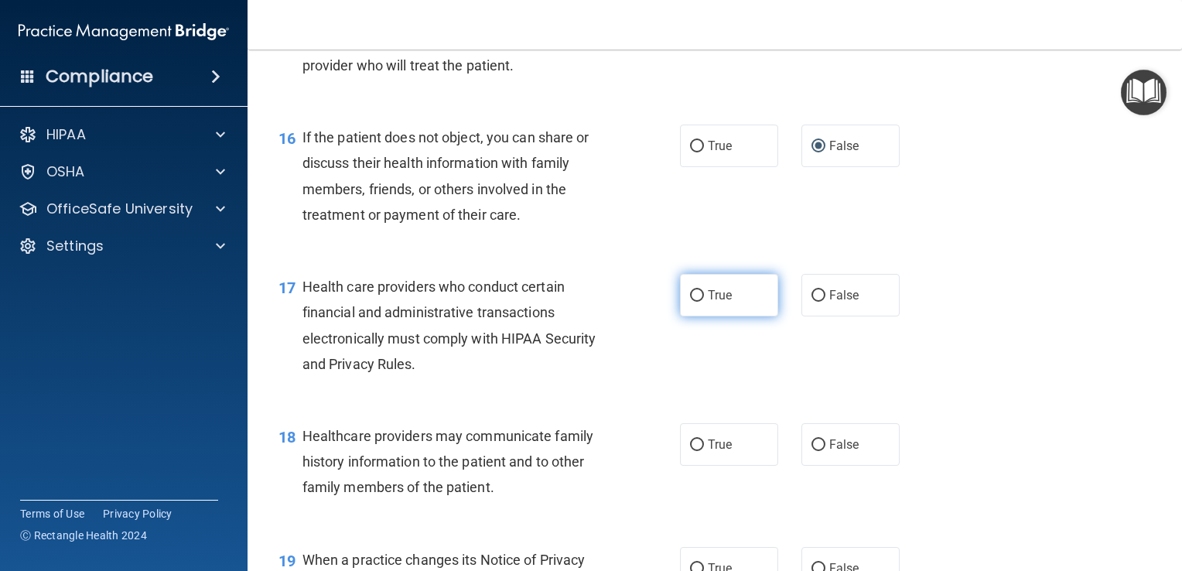
click at [711, 302] on span "True" at bounding box center [720, 295] width 24 height 15
click at [704, 302] on input "True" at bounding box center [697, 296] width 14 height 12
radio input "true"
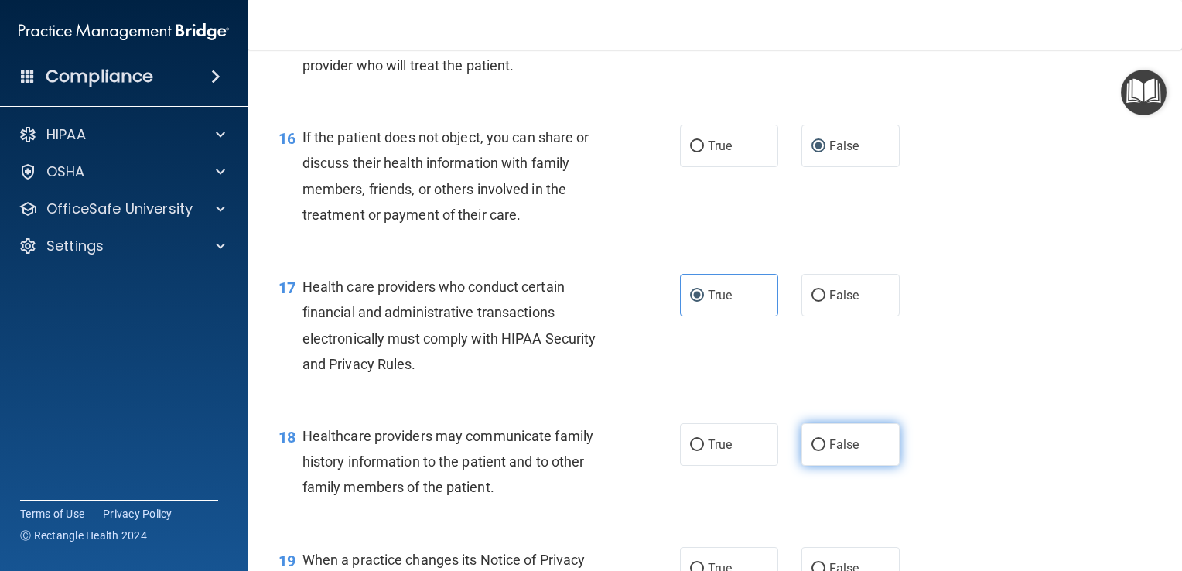
click at [813, 451] on input "False" at bounding box center [818, 445] width 14 height 12
radio input "true"
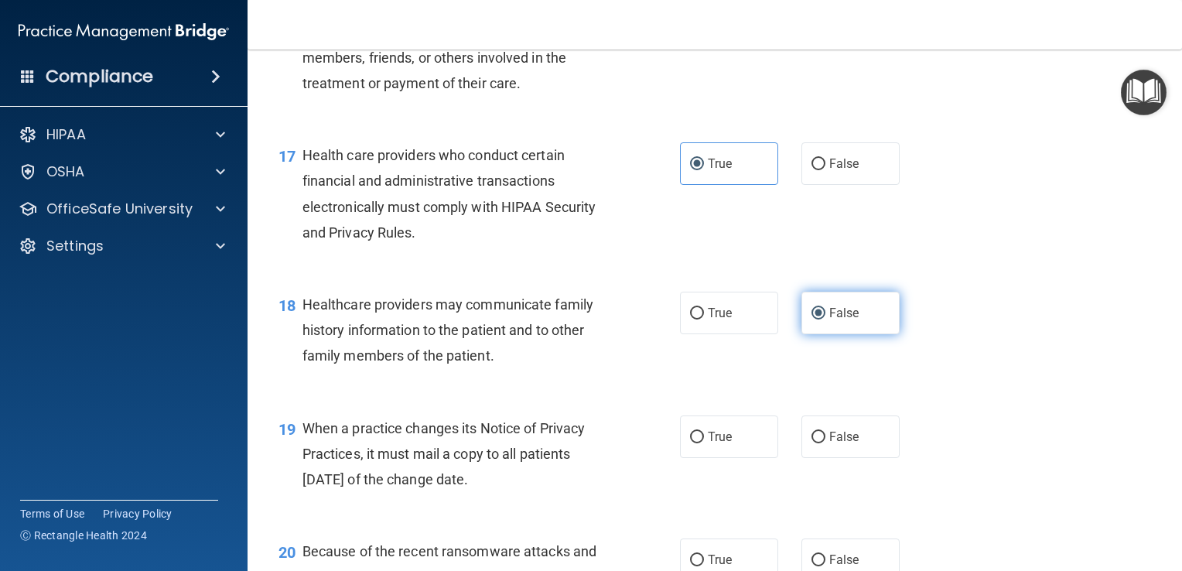
scroll to position [2223, 0]
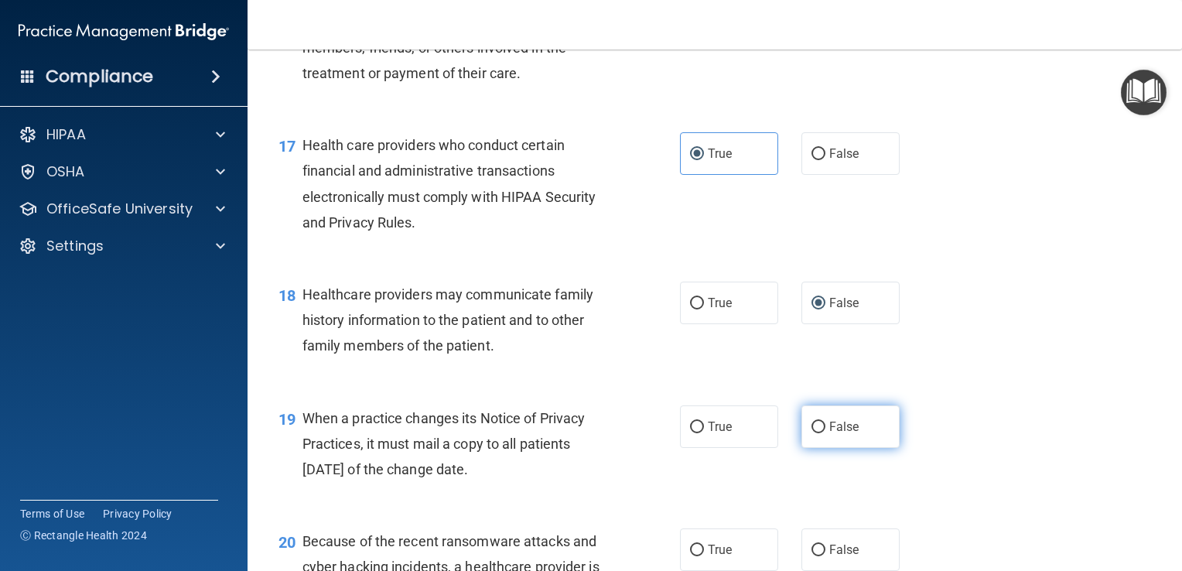
click at [812, 433] on input "False" at bounding box center [818, 428] width 14 height 12
radio input "true"
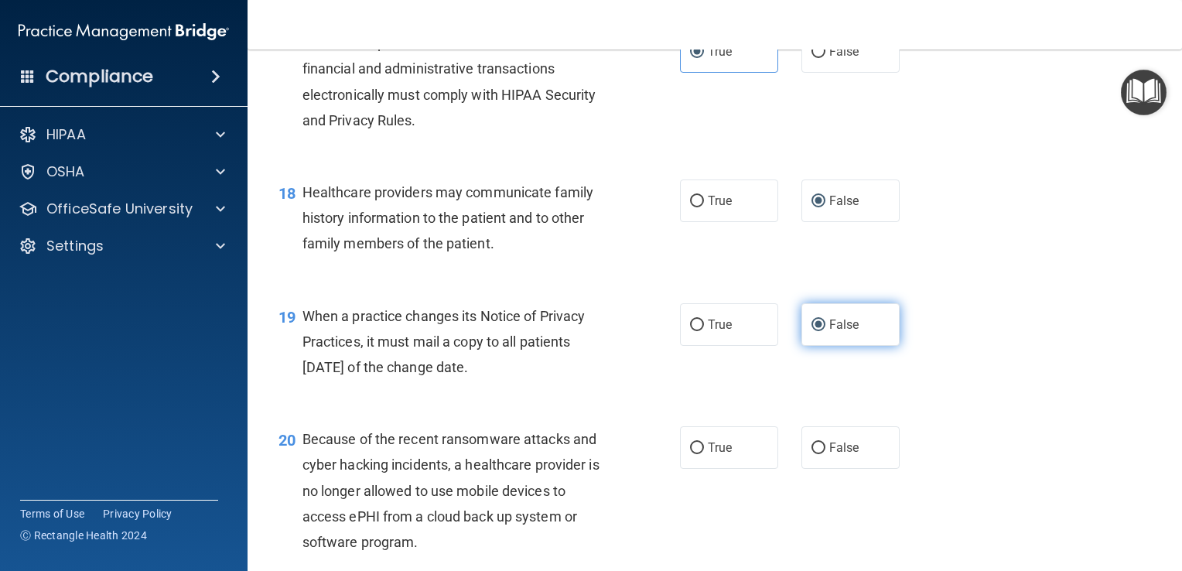
scroll to position [2328, 0]
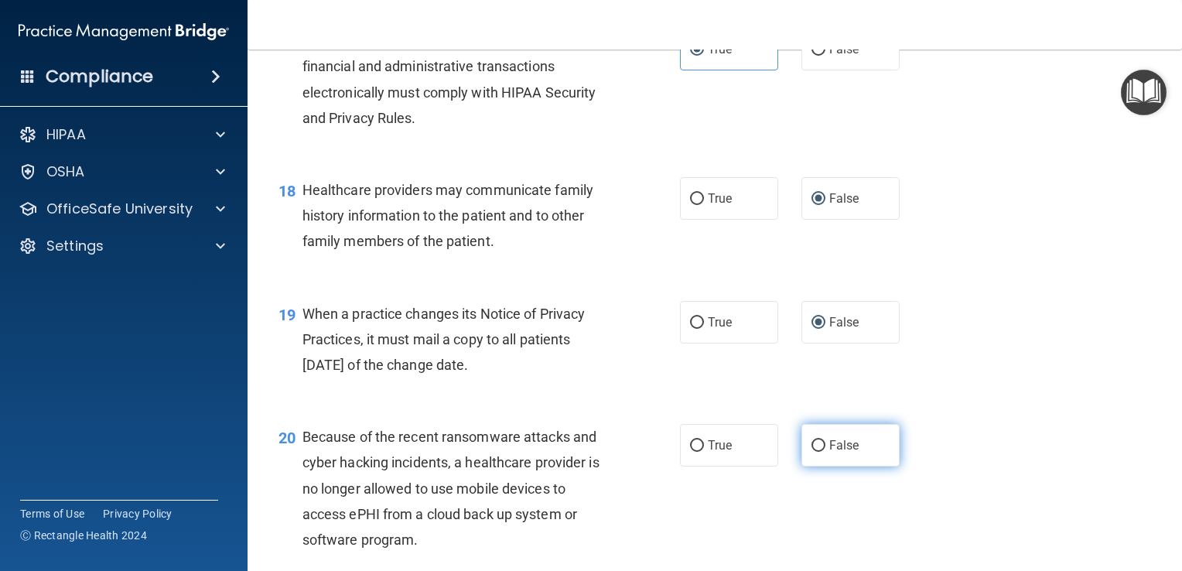
click at [817, 452] on input "False" at bounding box center [818, 446] width 14 height 12
radio input "true"
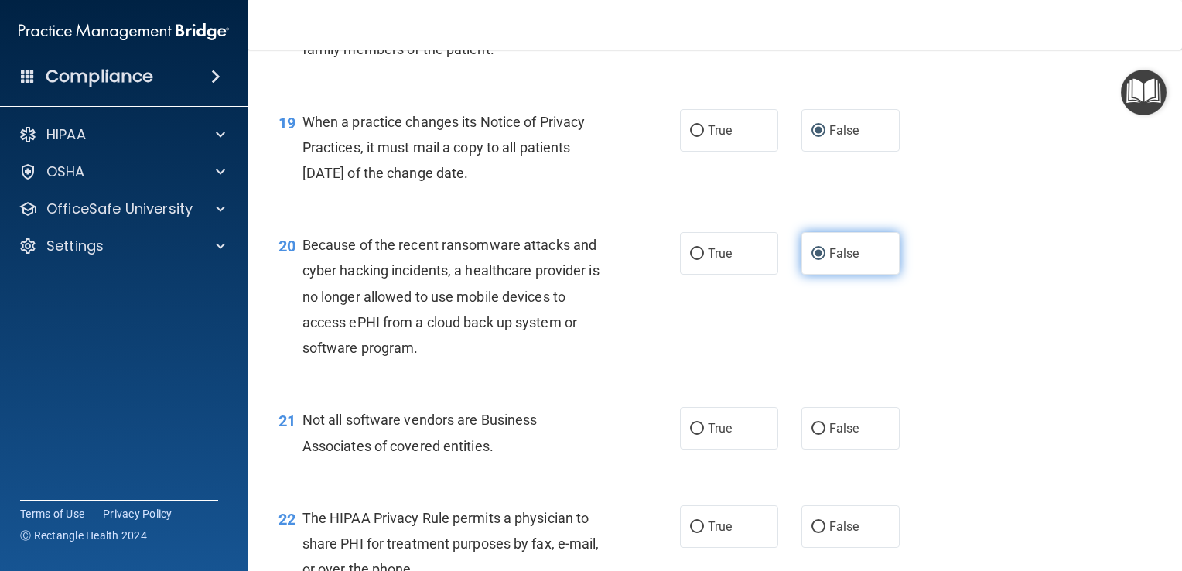
scroll to position [2522, 0]
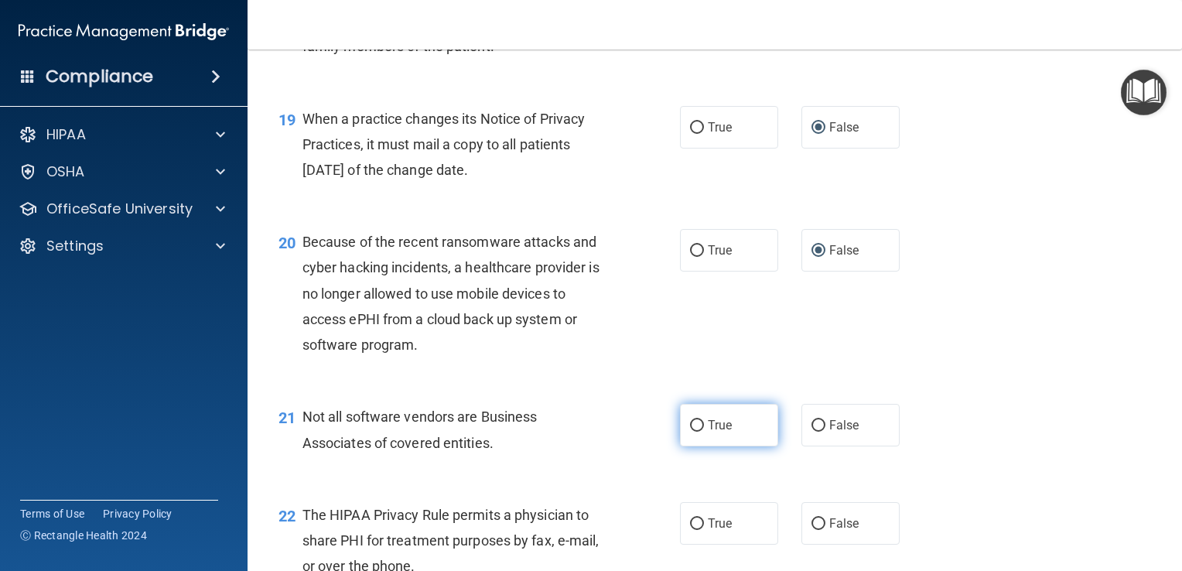
click at [696, 432] on input "True" at bounding box center [697, 426] width 14 height 12
radio input "true"
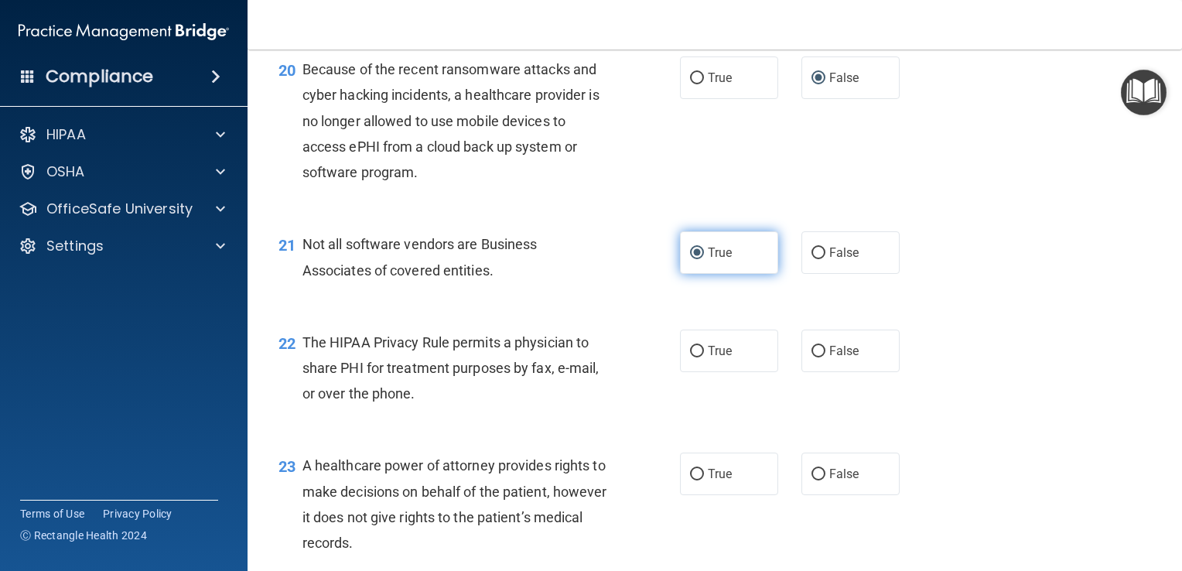
scroll to position [2697, 0]
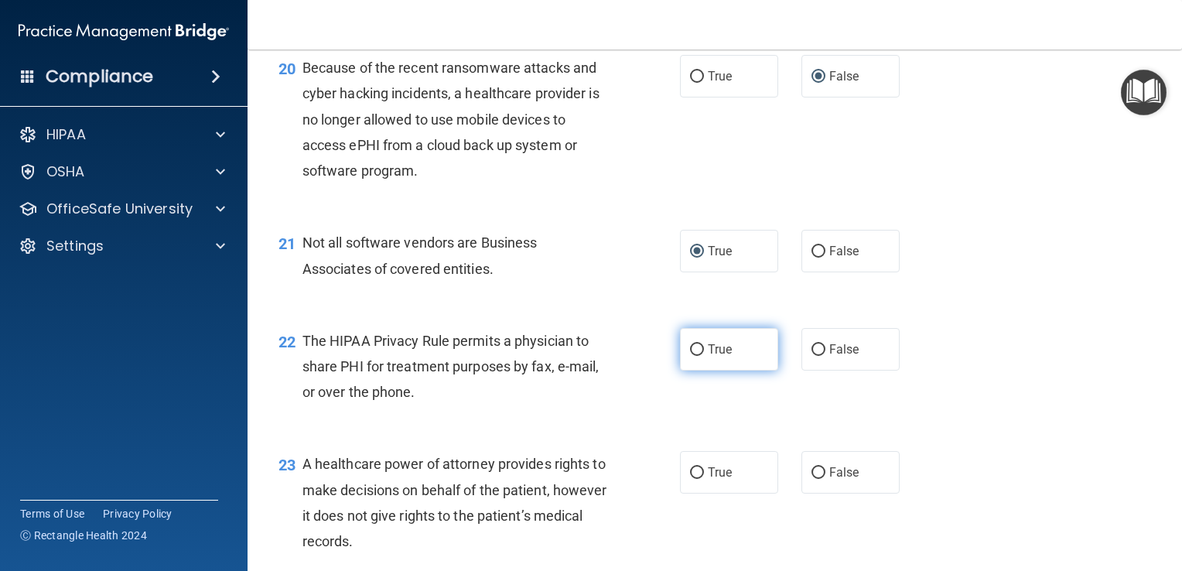
click at [695, 356] on input "True" at bounding box center [697, 350] width 14 height 12
radio input "true"
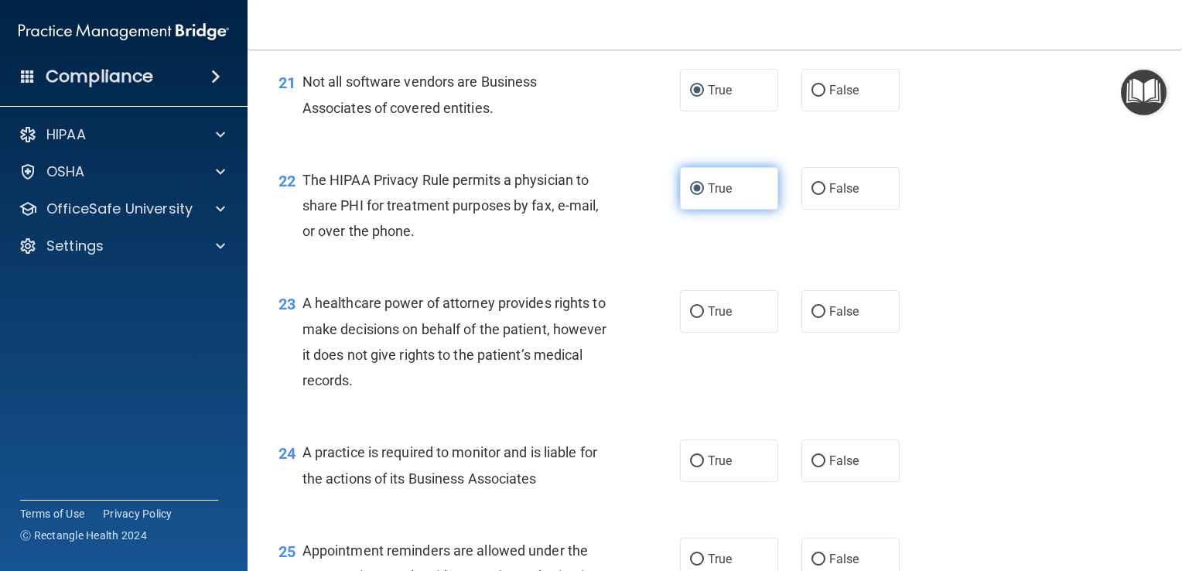
scroll to position [2857, 0]
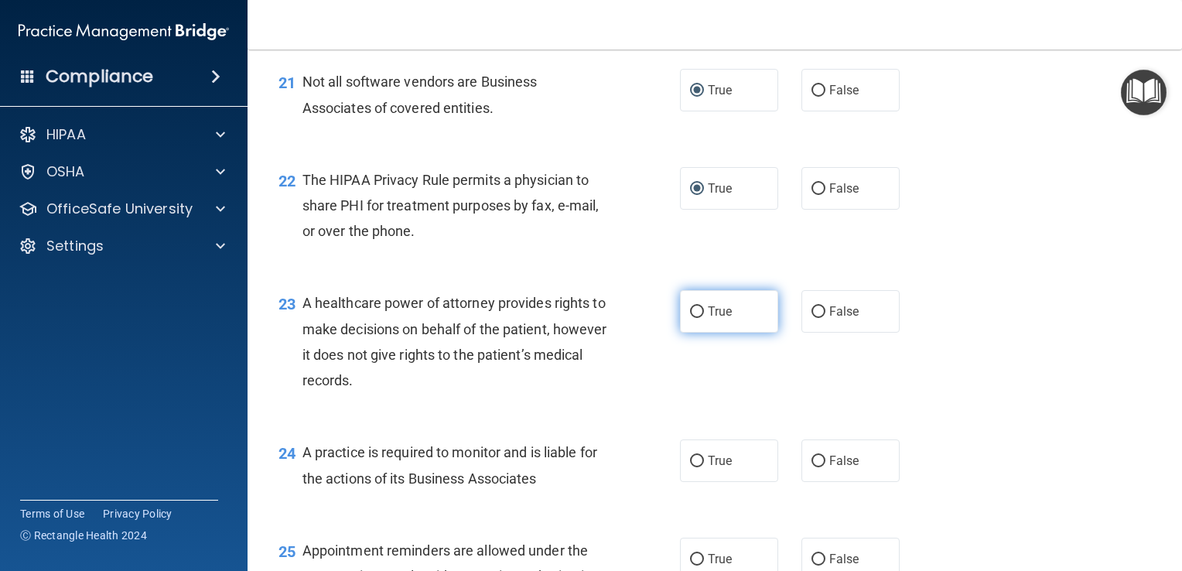
click at [696, 318] on input "True" at bounding box center [697, 312] width 14 height 12
radio input "true"
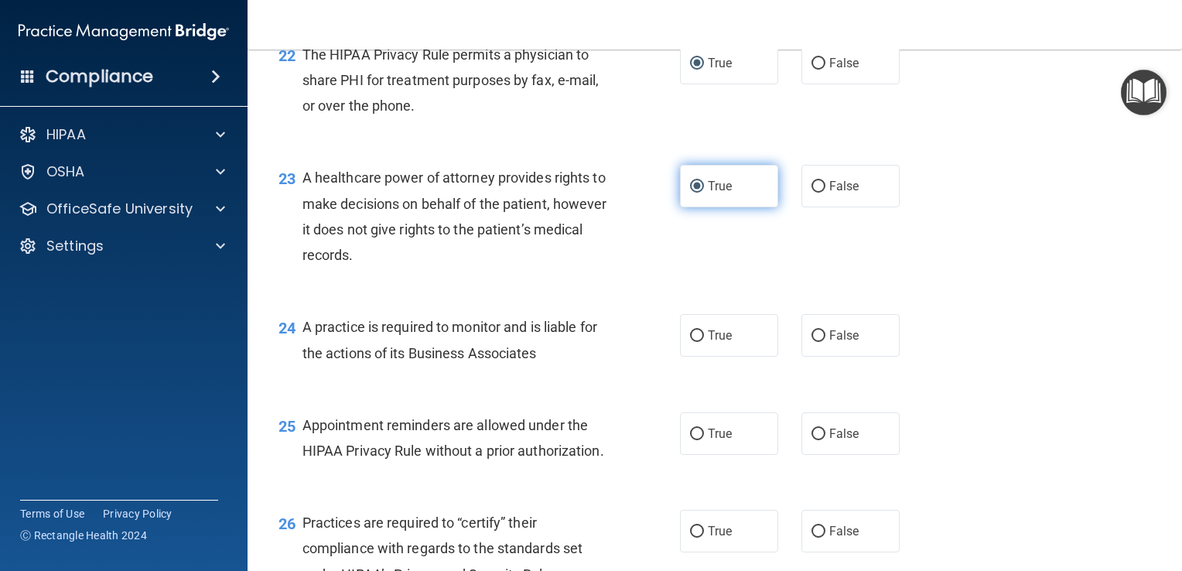
scroll to position [2992, 0]
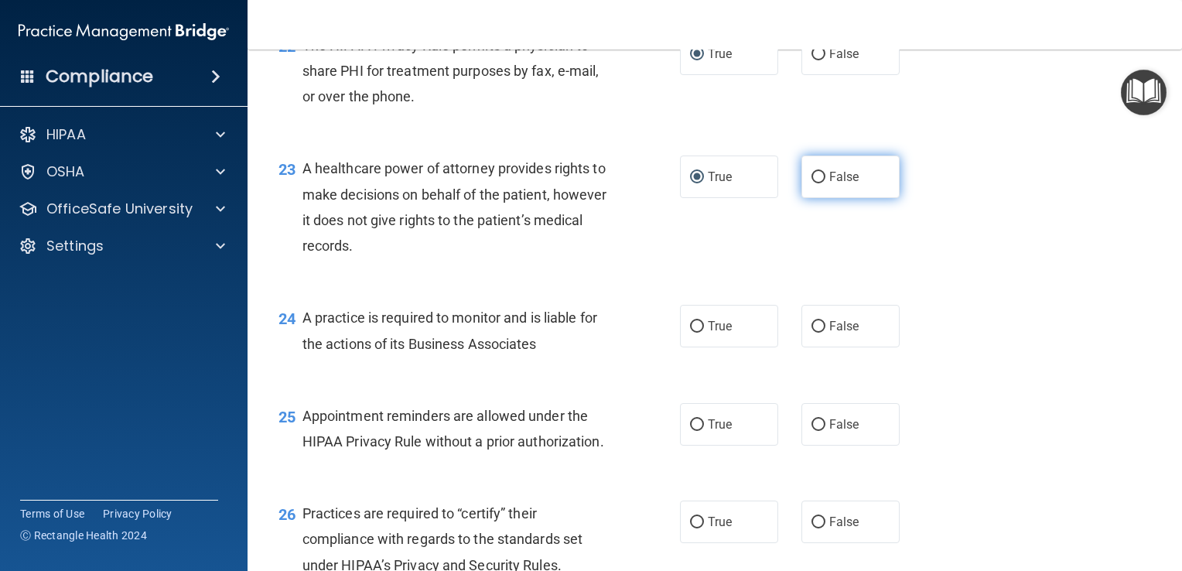
click at [811, 183] on input "False" at bounding box center [818, 178] width 14 height 12
radio input "true"
radio input "false"
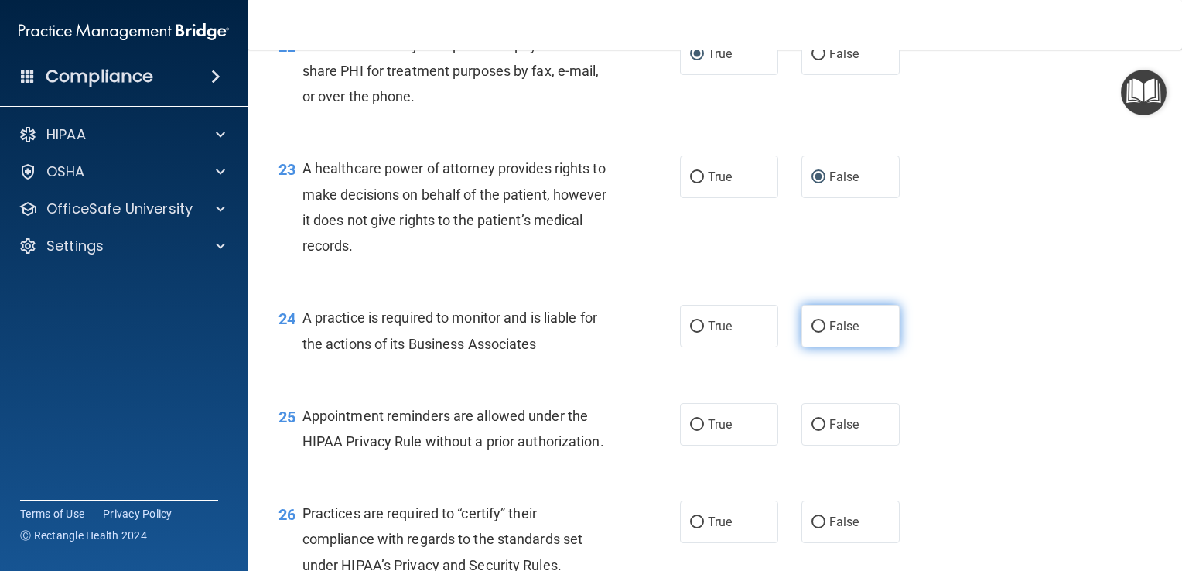
click at [813, 333] on input "False" at bounding box center [818, 327] width 14 height 12
radio input "true"
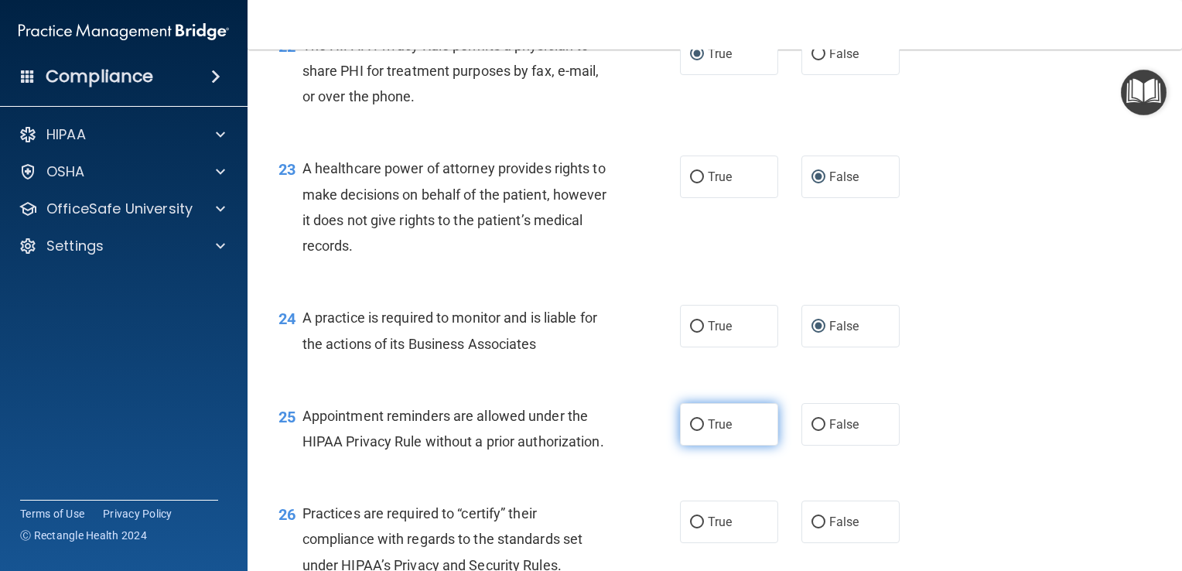
click at [695, 431] on input "True" at bounding box center [697, 425] width 14 height 12
radio input "true"
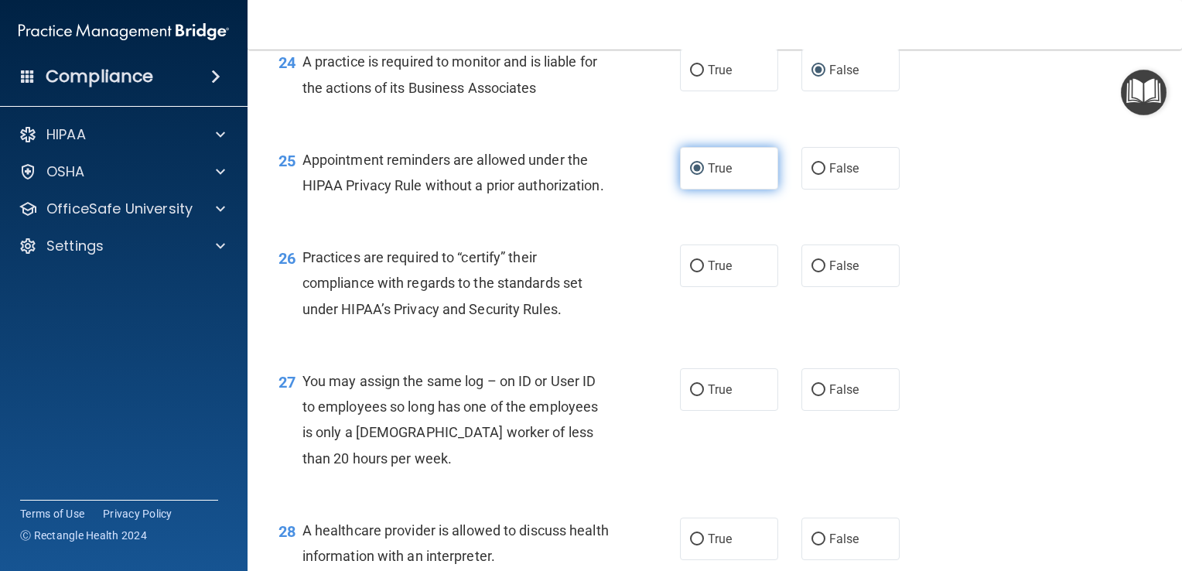
scroll to position [3249, 0]
click at [813, 272] on input "False" at bounding box center [818, 266] width 14 height 12
radio input "true"
click at [811, 395] on input "False" at bounding box center [818, 390] width 14 height 12
radio input "true"
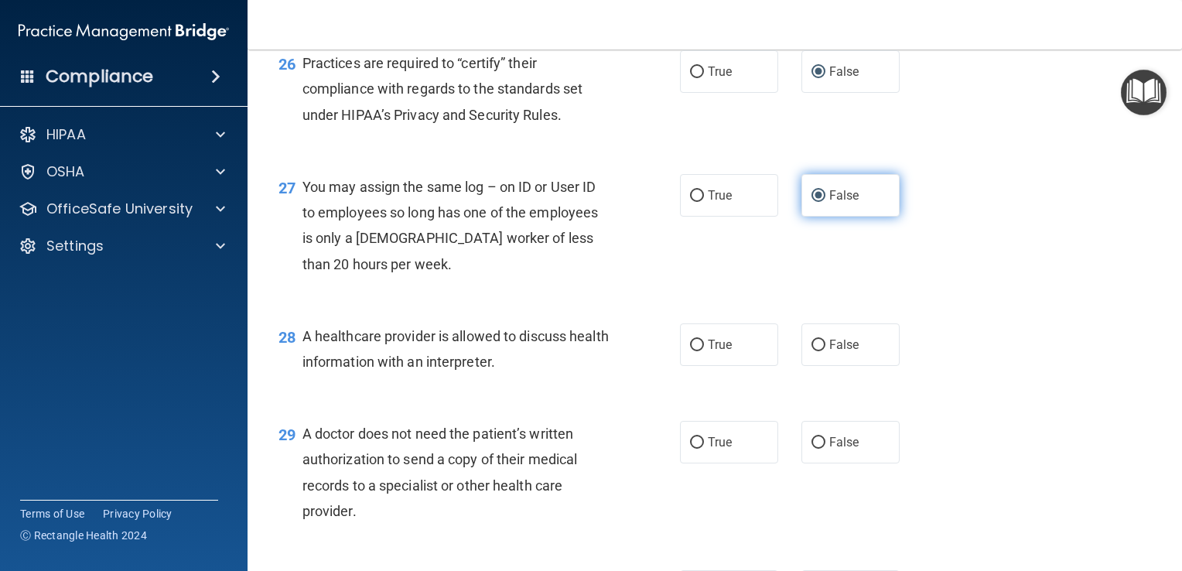
scroll to position [3452, 0]
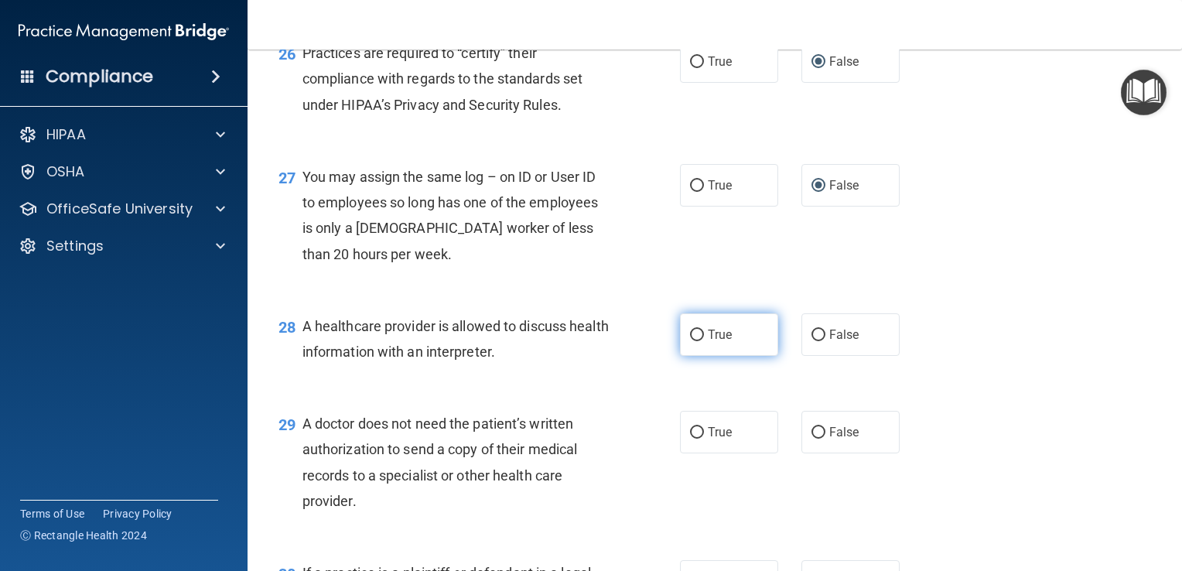
click at [693, 356] on label "True" at bounding box center [729, 334] width 98 height 43
click at [693, 341] on input "True" at bounding box center [697, 336] width 14 height 12
radio input "true"
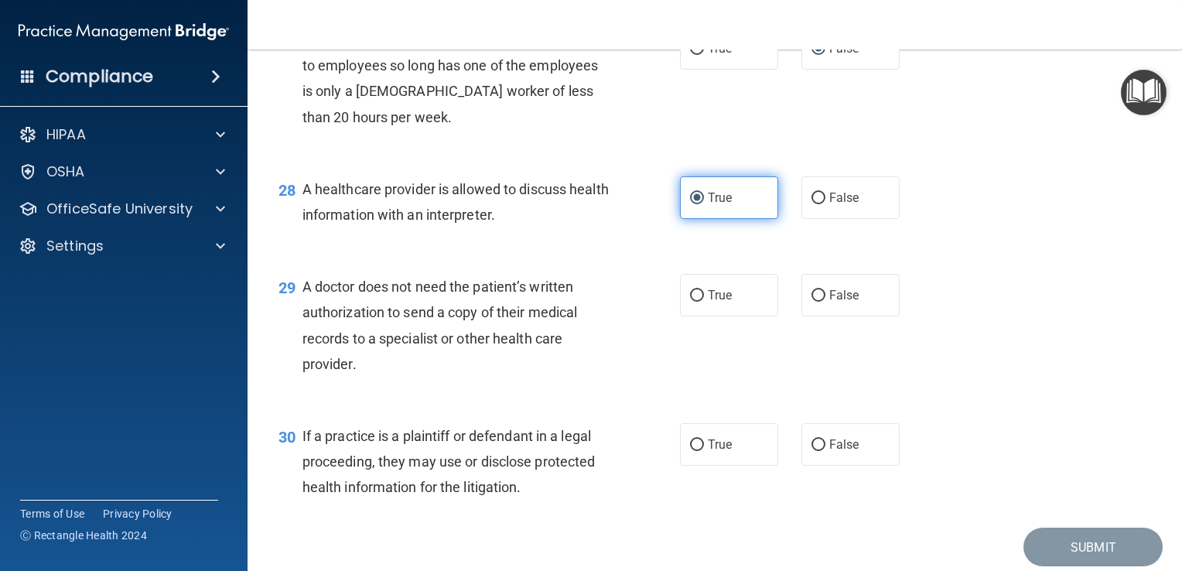
scroll to position [3591, 0]
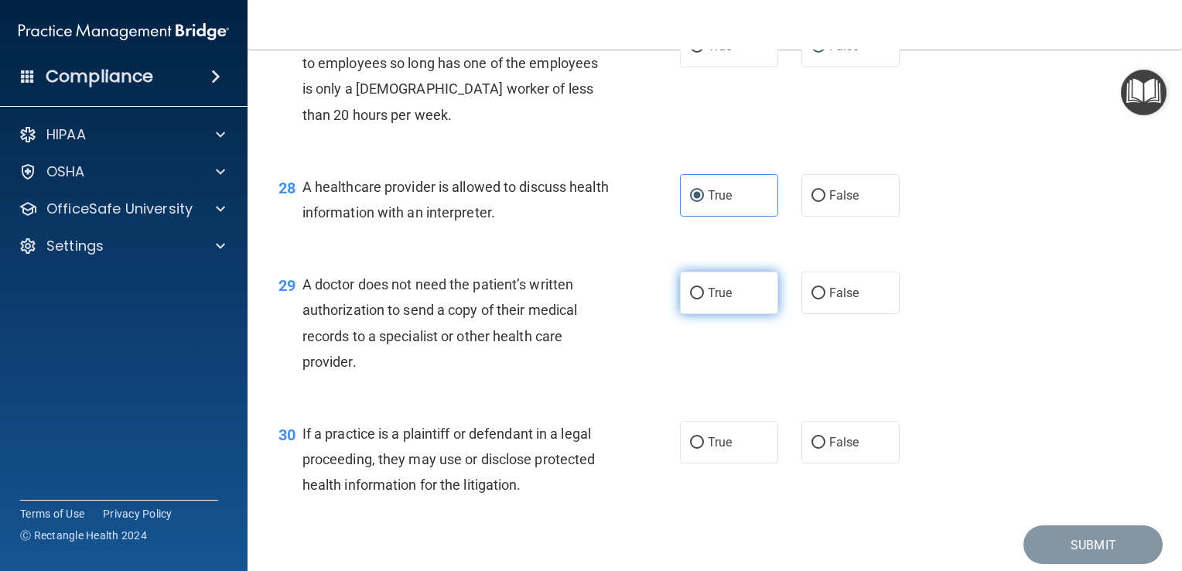
click at [691, 299] on input "True" at bounding box center [697, 294] width 14 height 12
radio input "true"
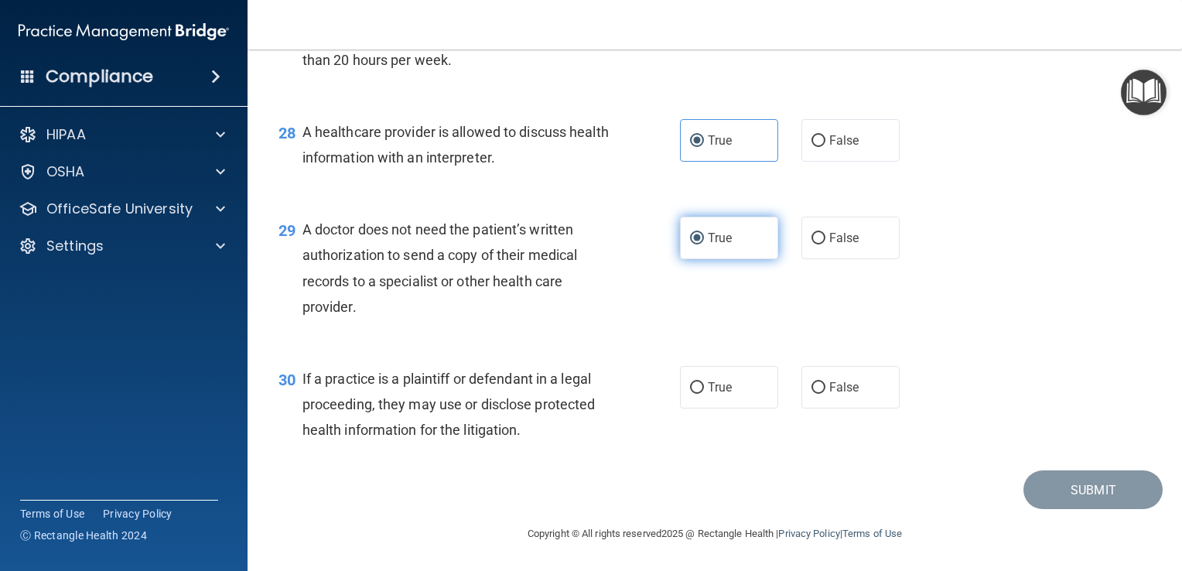
scroll to position [3706, 0]
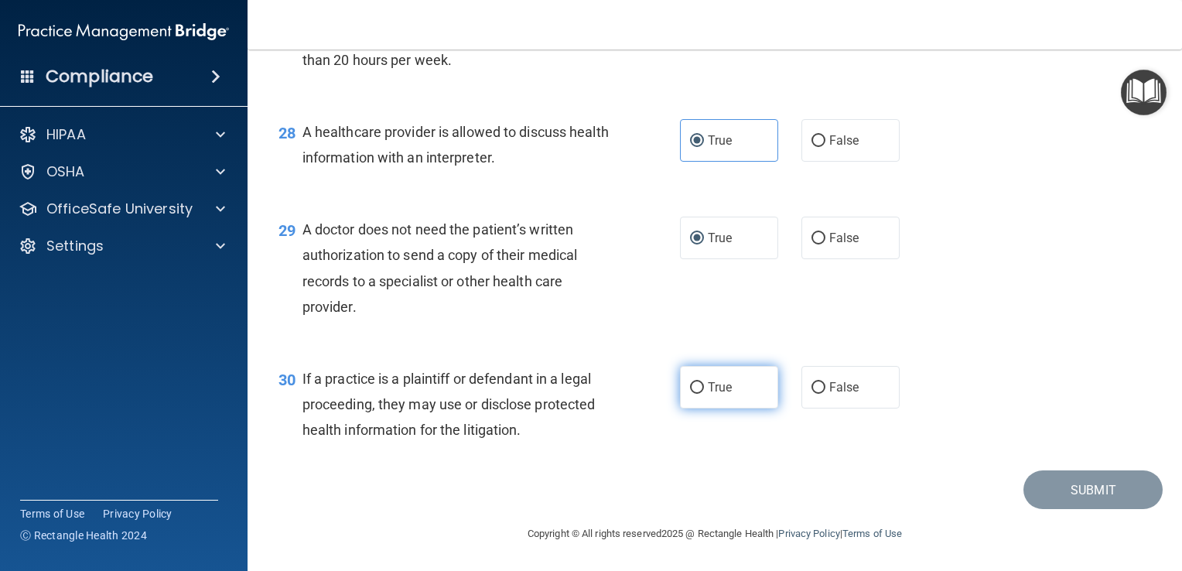
click at [690, 394] on input "True" at bounding box center [697, 388] width 14 height 12
radio input "true"
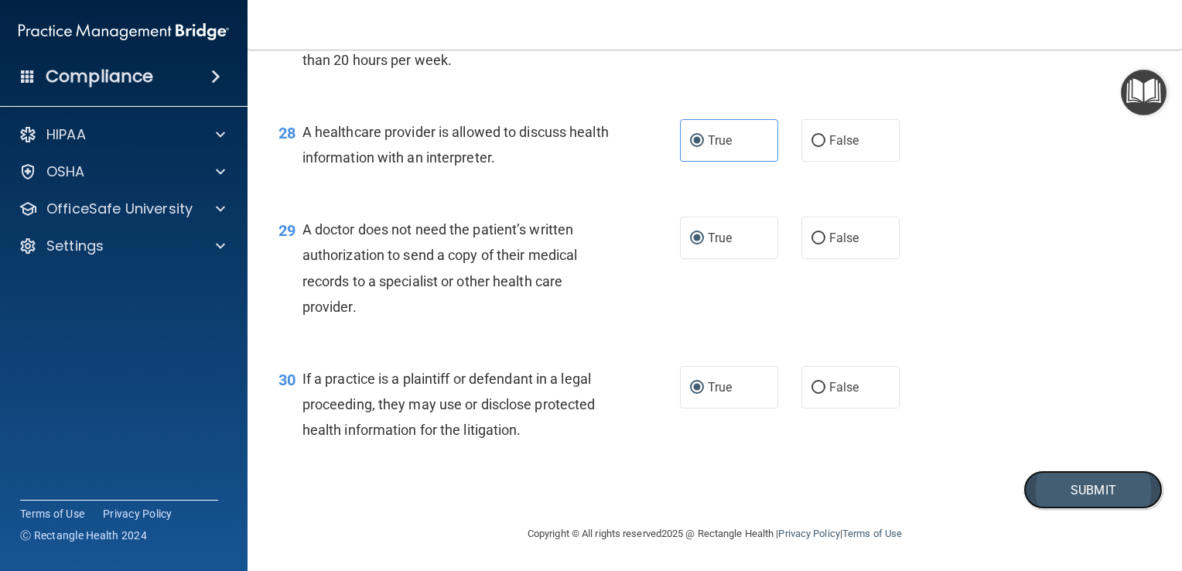
click at [1072, 510] on button "Submit" at bounding box center [1092, 489] width 139 height 39
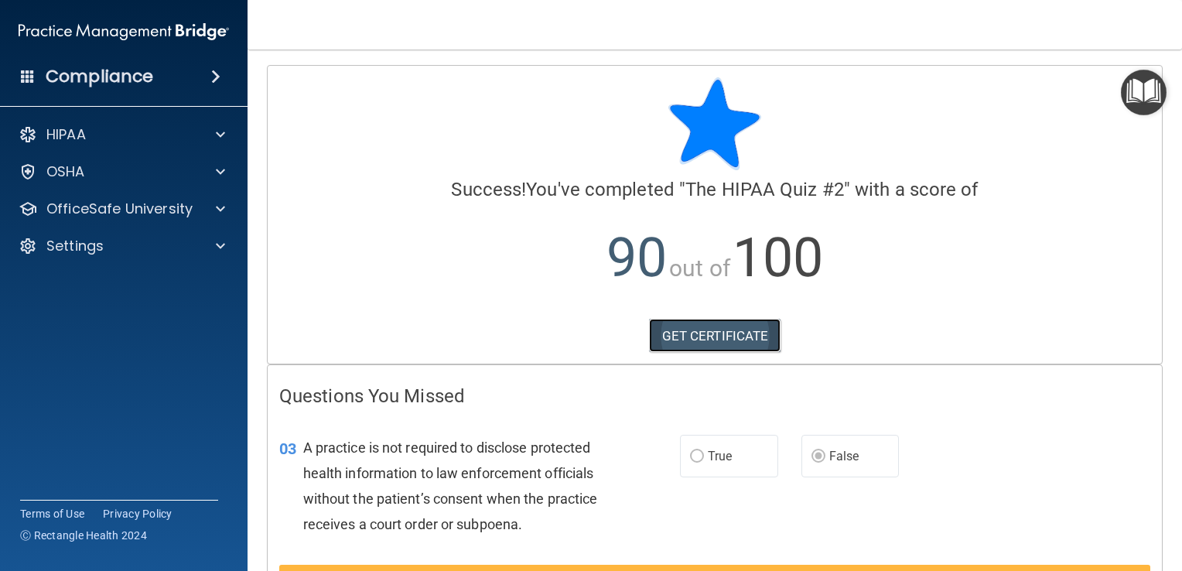
click at [678, 342] on link "GET CERTIFICATE" at bounding box center [715, 336] width 132 height 34
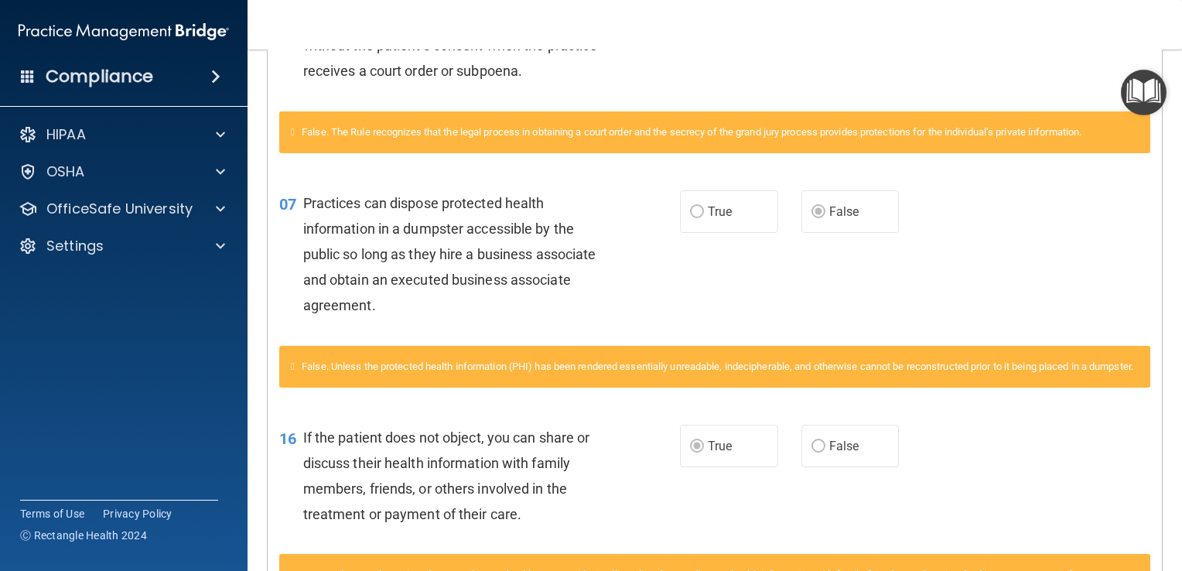
scroll to position [625, 0]
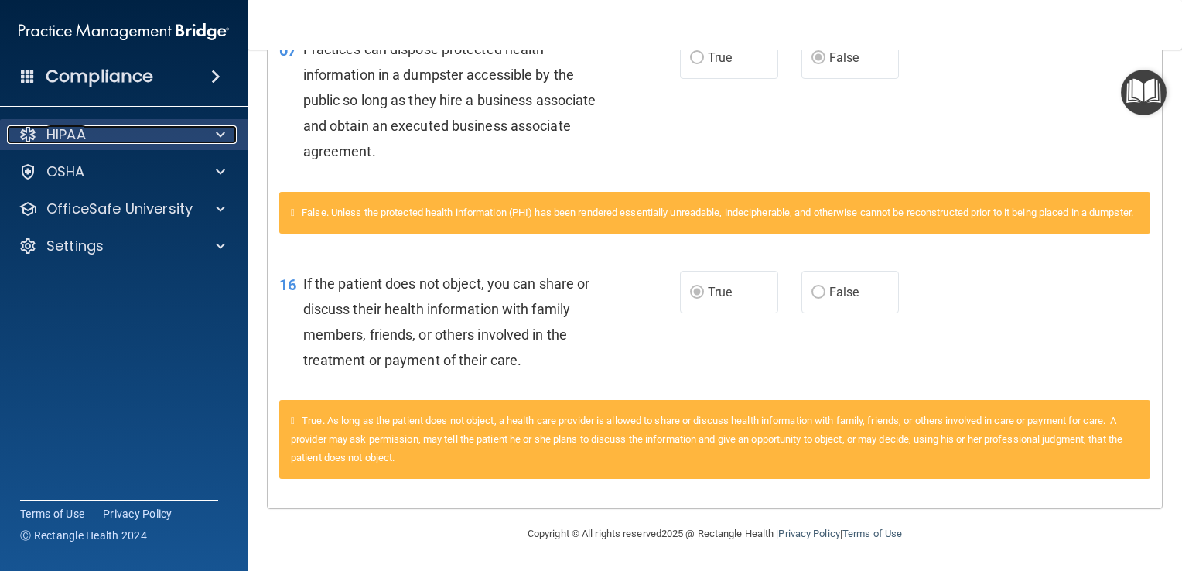
click at [94, 142] on div "HIPAA" at bounding box center [103, 134] width 192 height 19
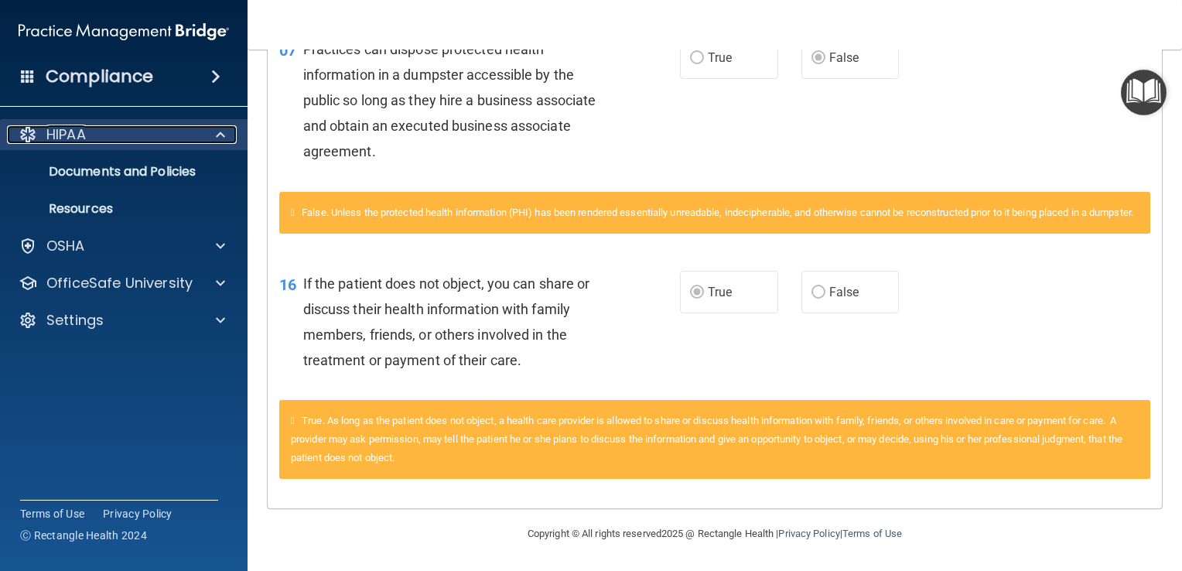
click at [222, 142] on span at bounding box center [220, 134] width 9 height 19
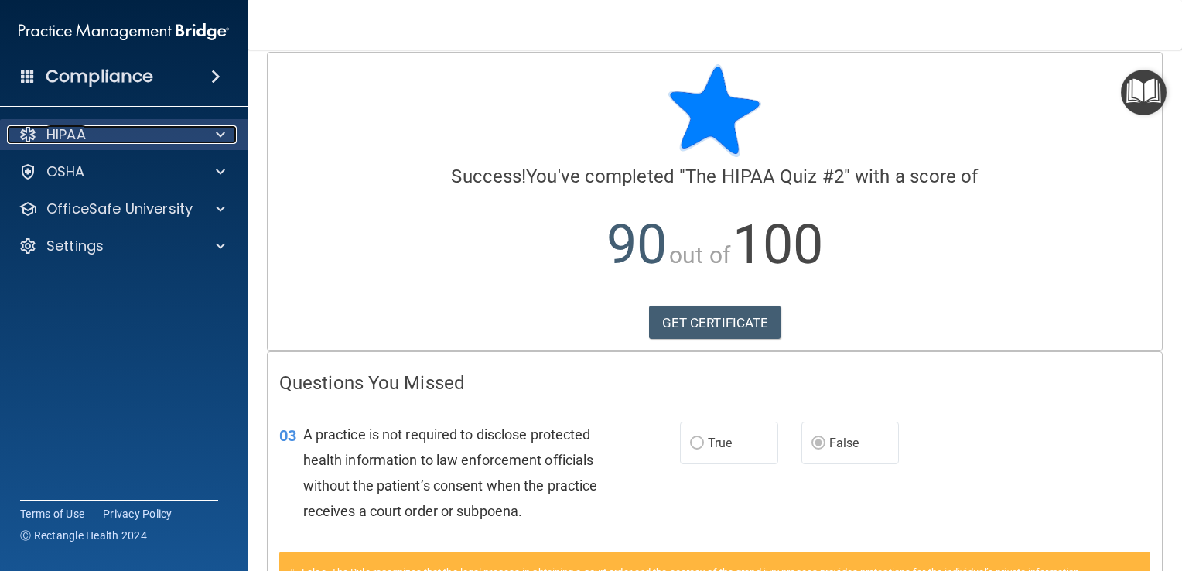
scroll to position [0, 0]
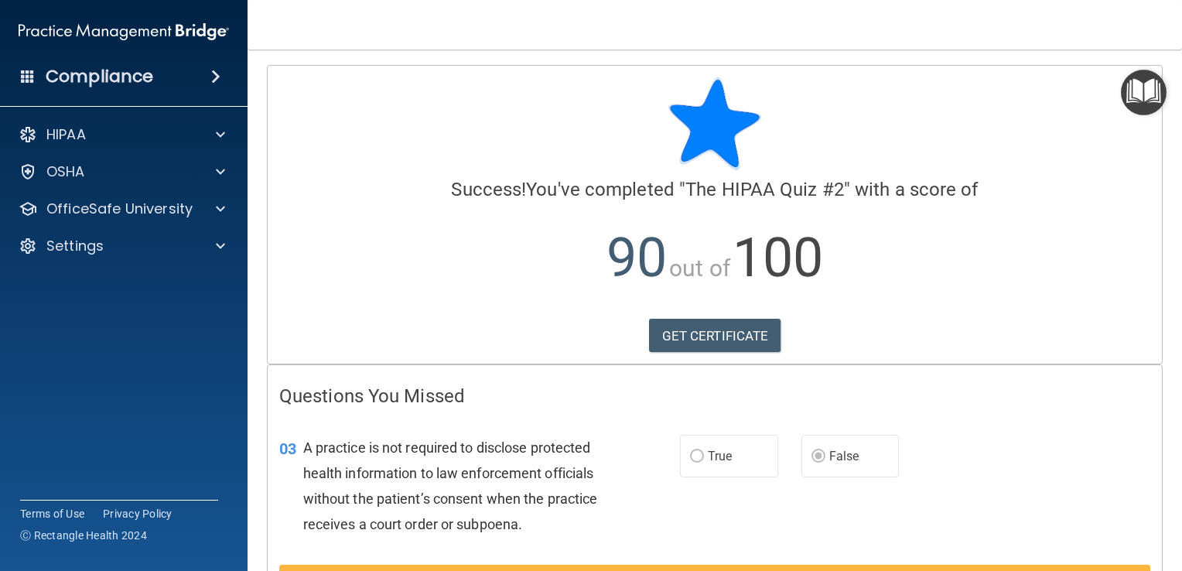
click at [224, 86] on div "Compliance" at bounding box center [124, 77] width 248 height 34
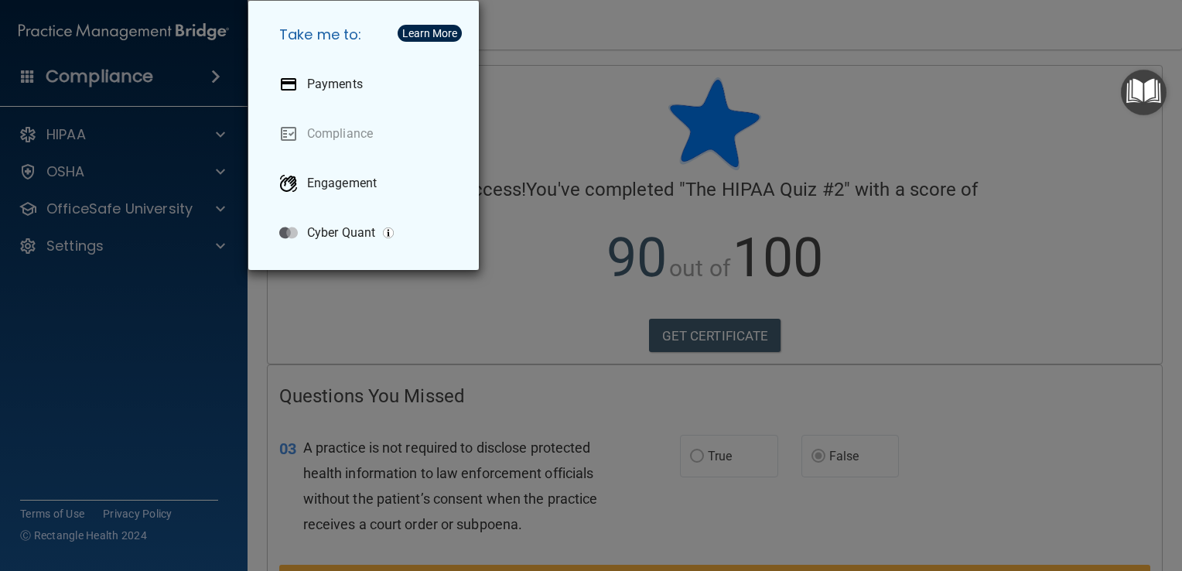
click at [118, 213] on div "Take me to: Payments Compliance Engagement Cyber Quant" at bounding box center [591, 285] width 1182 height 571
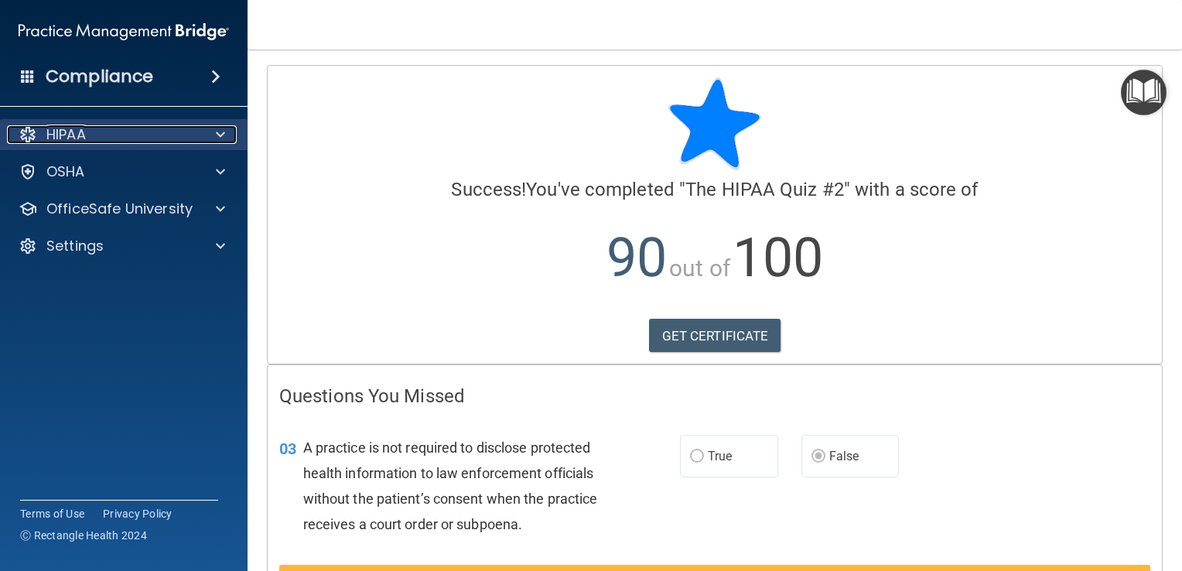
click at [218, 141] on span at bounding box center [220, 134] width 9 height 19
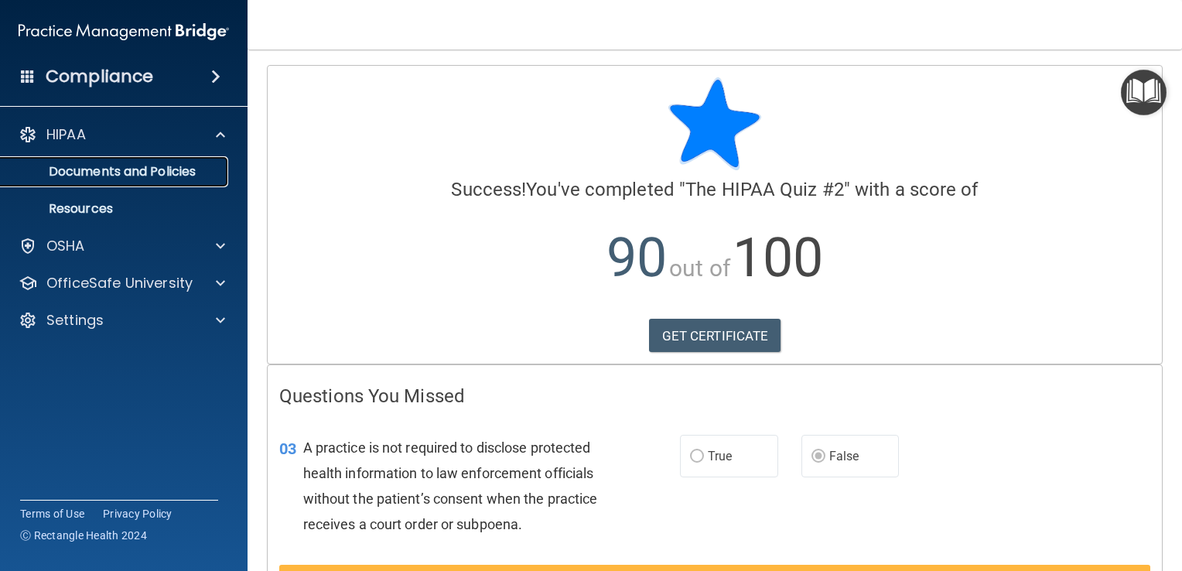
click at [183, 176] on p "Documents and Policies" at bounding box center [115, 171] width 211 height 15
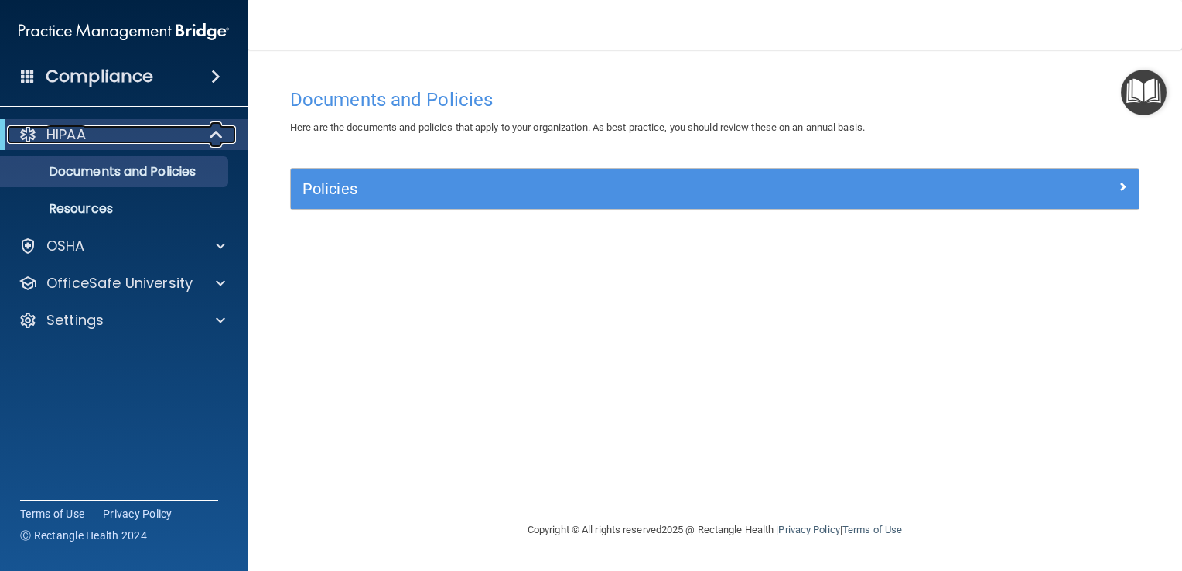
click at [211, 142] on span at bounding box center [217, 134] width 13 height 19
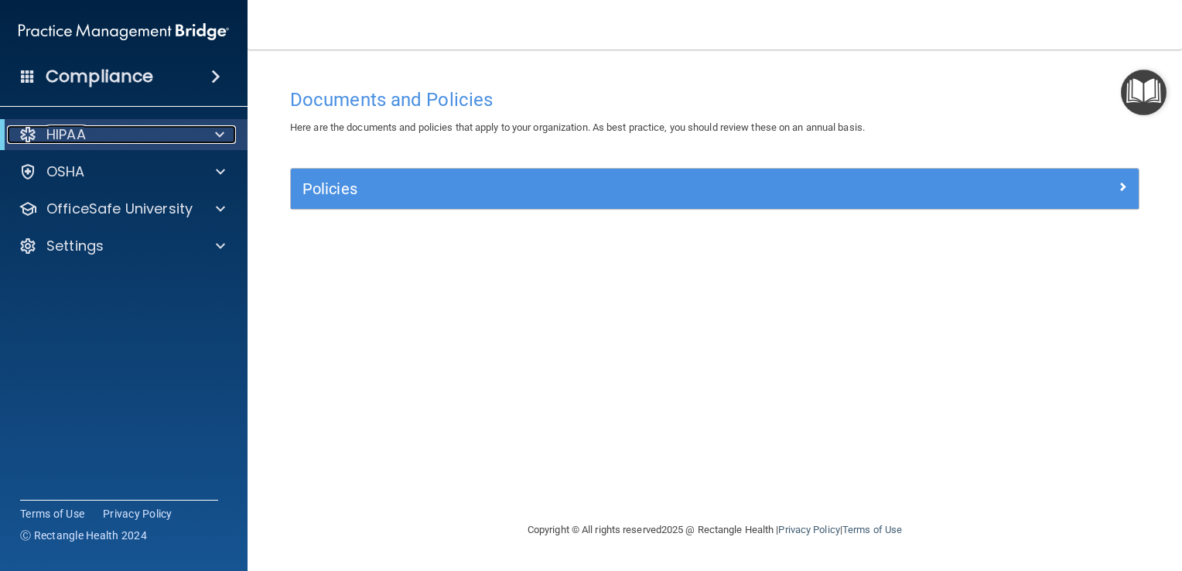
click at [118, 138] on div "HIPAA" at bounding box center [102, 134] width 191 height 19
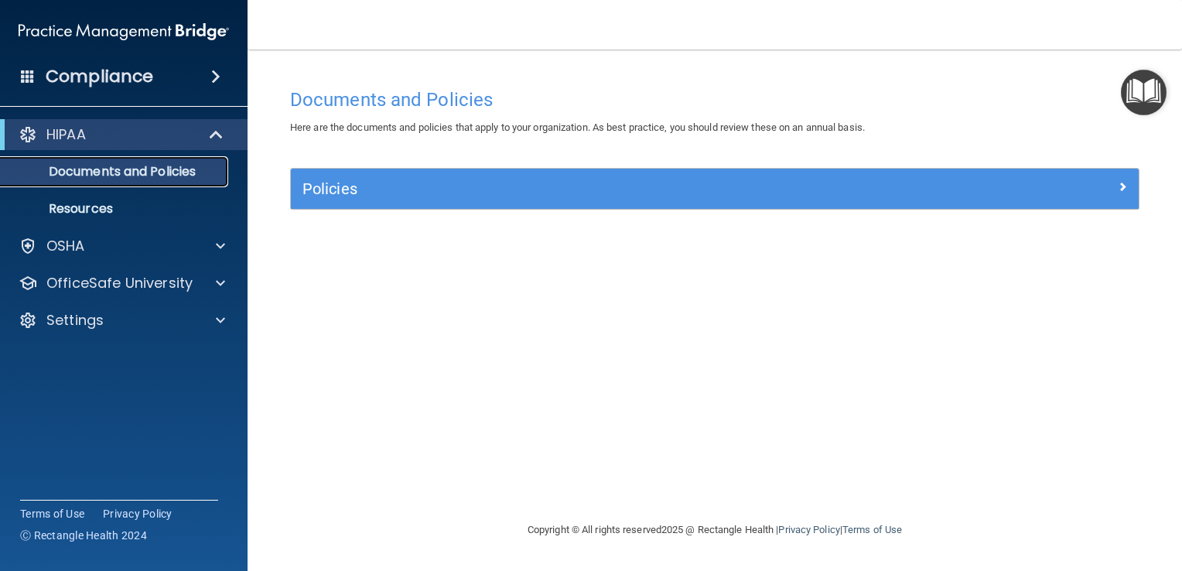
click at [53, 170] on p "Documents and Policies" at bounding box center [115, 171] width 211 height 15
click at [49, 138] on p "HIPAA" at bounding box center [65, 134] width 39 height 19
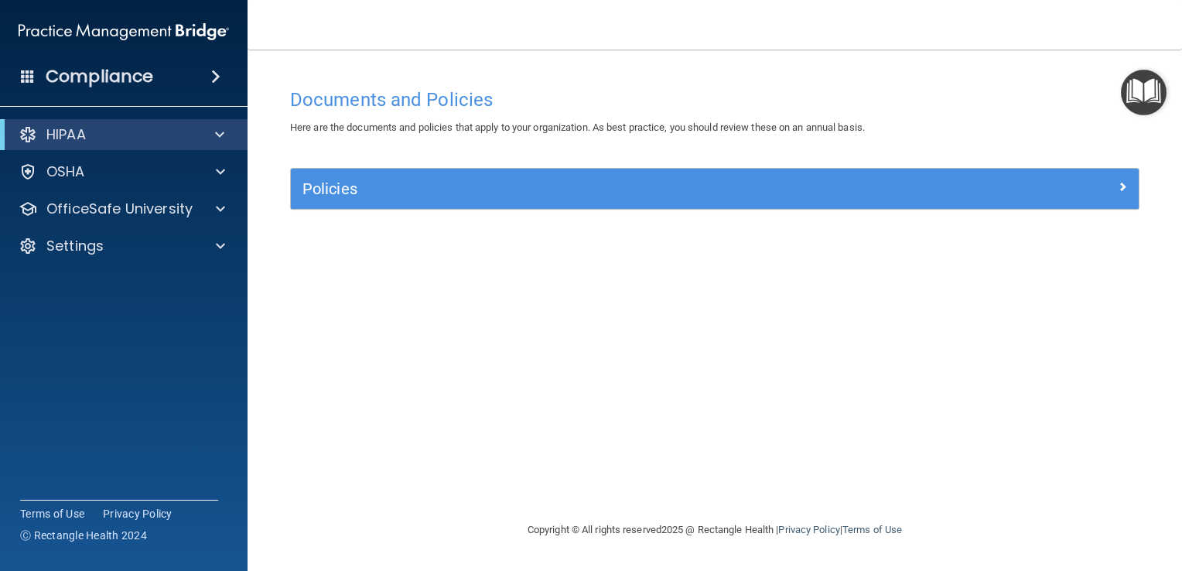
click at [219, 84] on span at bounding box center [215, 76] width 9 height 19
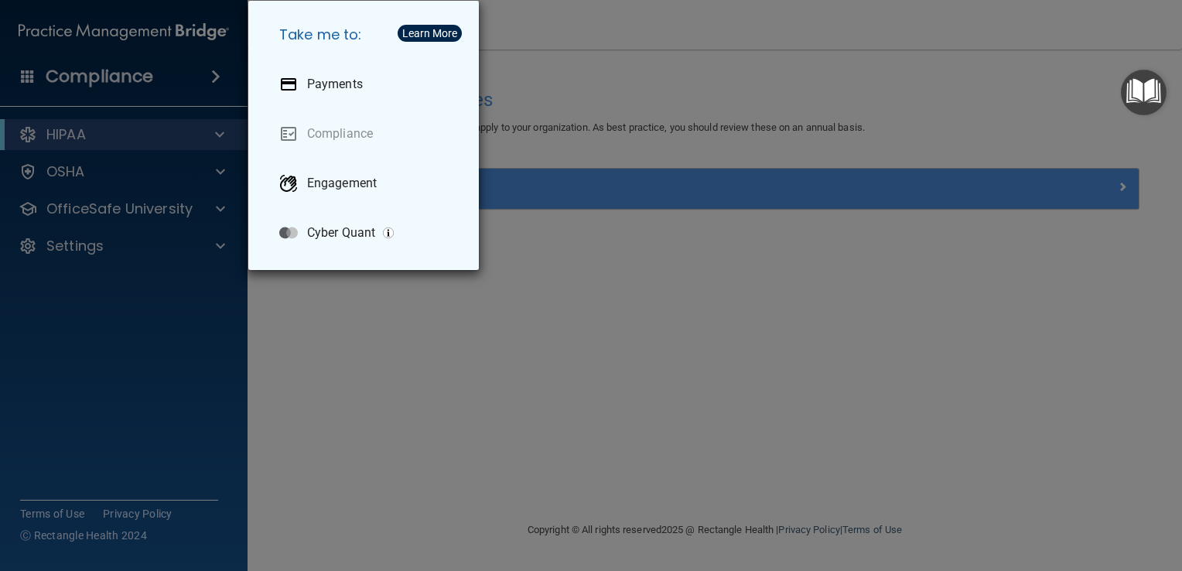
click at [76, 84] on div "Take me to: Payments Compliance Engagement Cyber Quant" at bounding box center [591, 285] width 1182 height 571
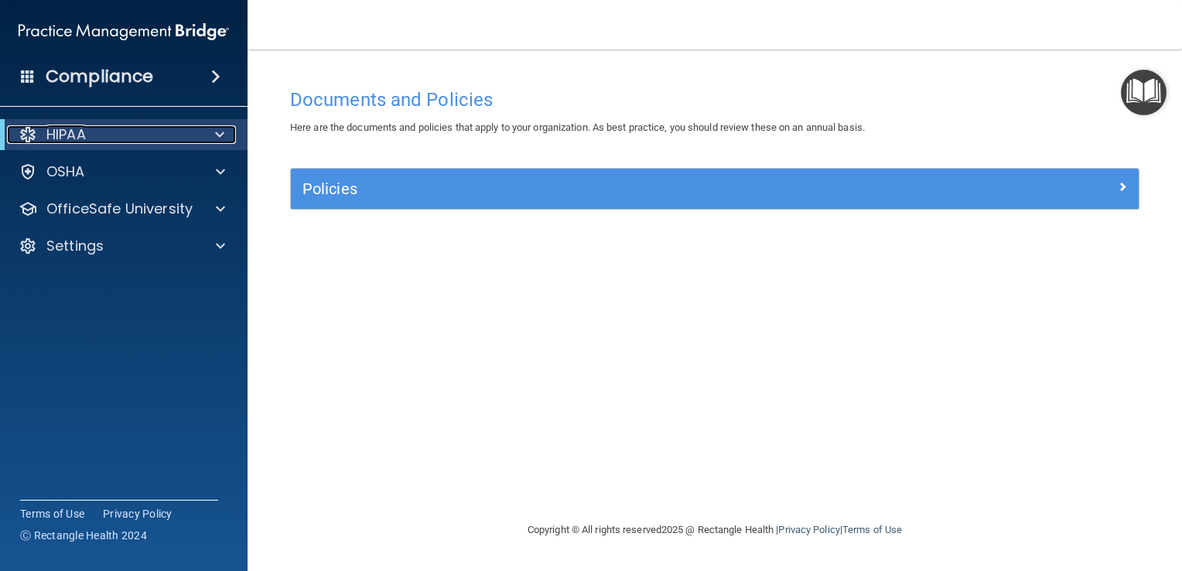
click at [67, 139] on p "HIPAA" at bounding box center [65, 134] width 39 height 19
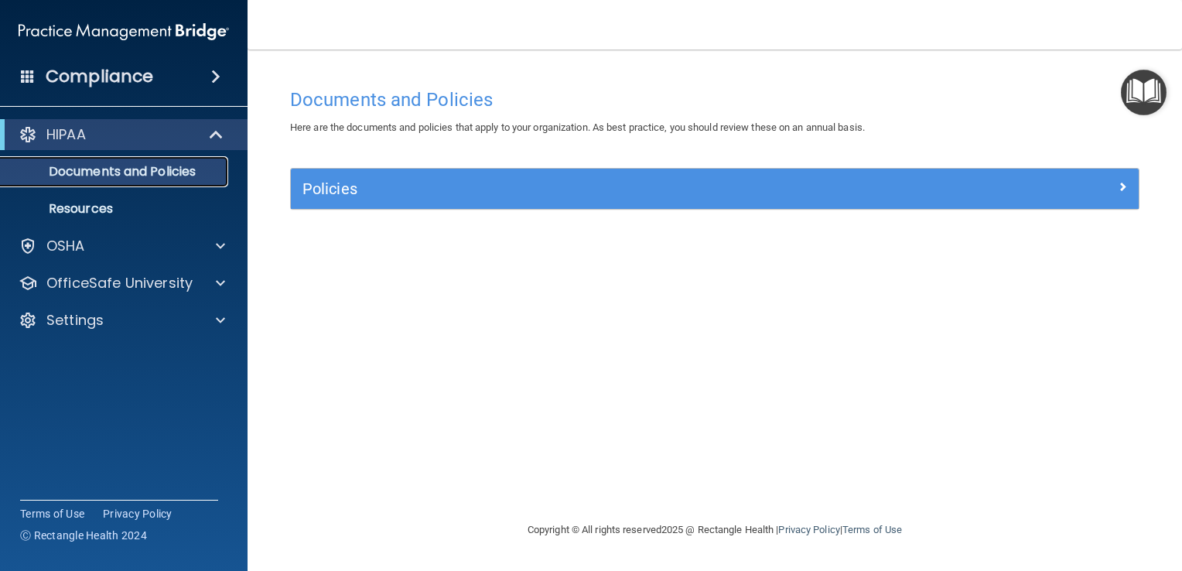
click at [88, 175] on p "Documents and Policies" at bounding box center [115, 171] width 211 height 15
click at [137, 178] on p "Documents and Policies" at bounding box center [115, 171] width 211 height 15
click at [145, 180] on link "Documents and Policies" at bounding box center [107, 171] width 244 height 31
click at [206, 137] on div at bounding box center [217, 134] width 38 height 19
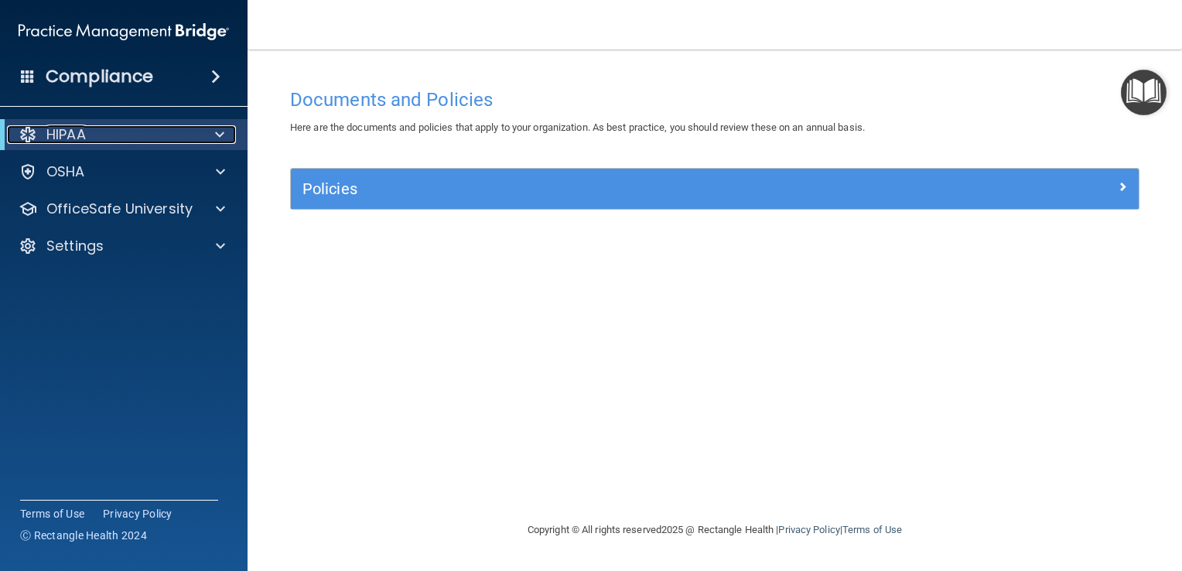
click at [43, 135] on div "HIPAA" at bounding box center [102, 134] width 191 height 19
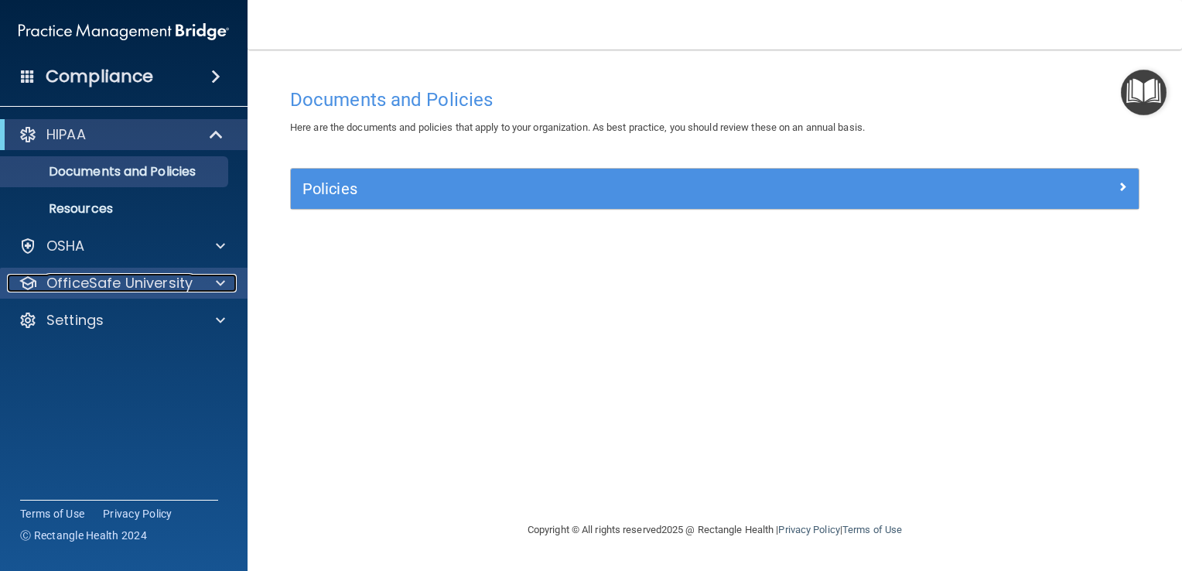
click at [164, 289] on p "OfficeSafe University" at bounding box center [119, 283] width 146 height 19
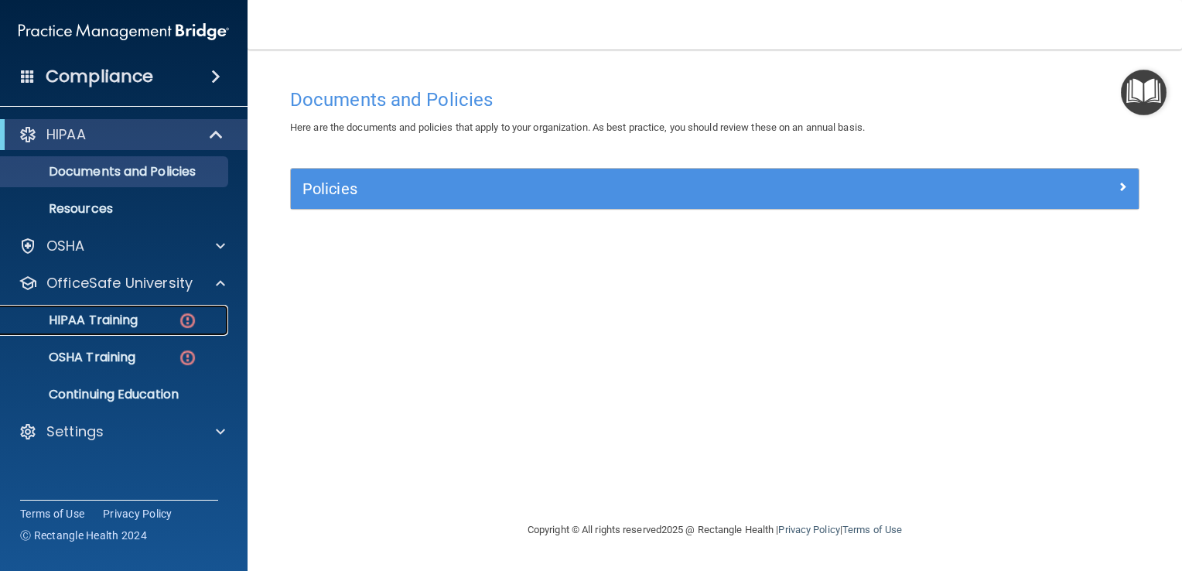
click at [185, 316] on img at bounding box center [187, 320] width 19 height 19
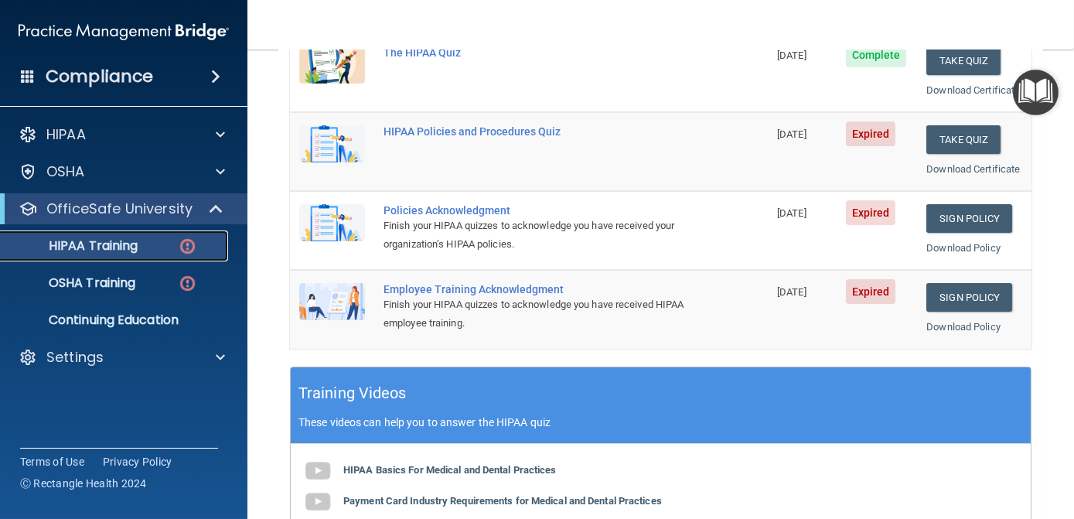
scroll to position [326, 0]
